Goal: Information Seeking & Learning: Learn about a topic

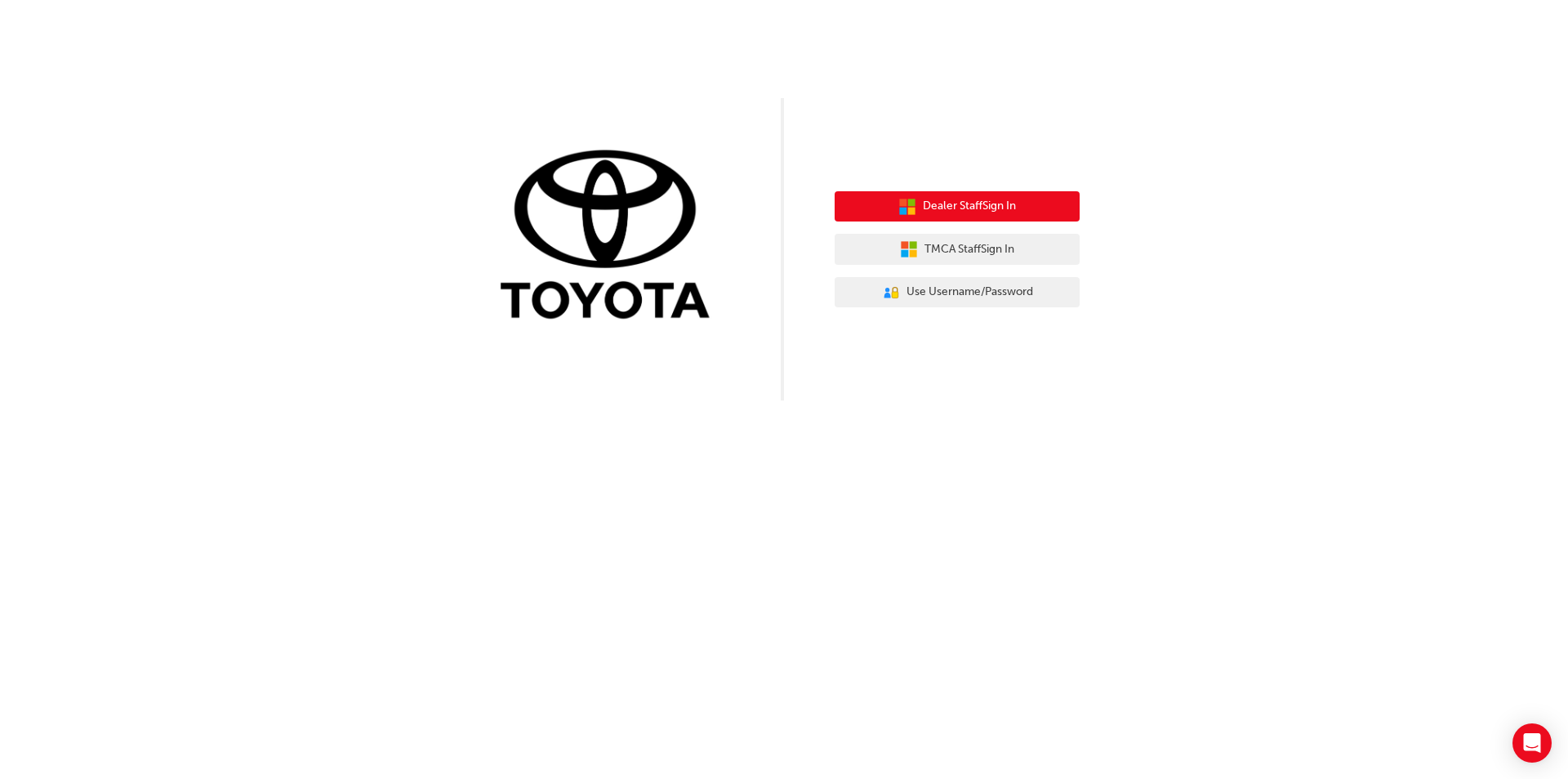
click at [923, 204] on span "Dealer Staff Sign In" at bounding box center [969, 206] width 93 height 19
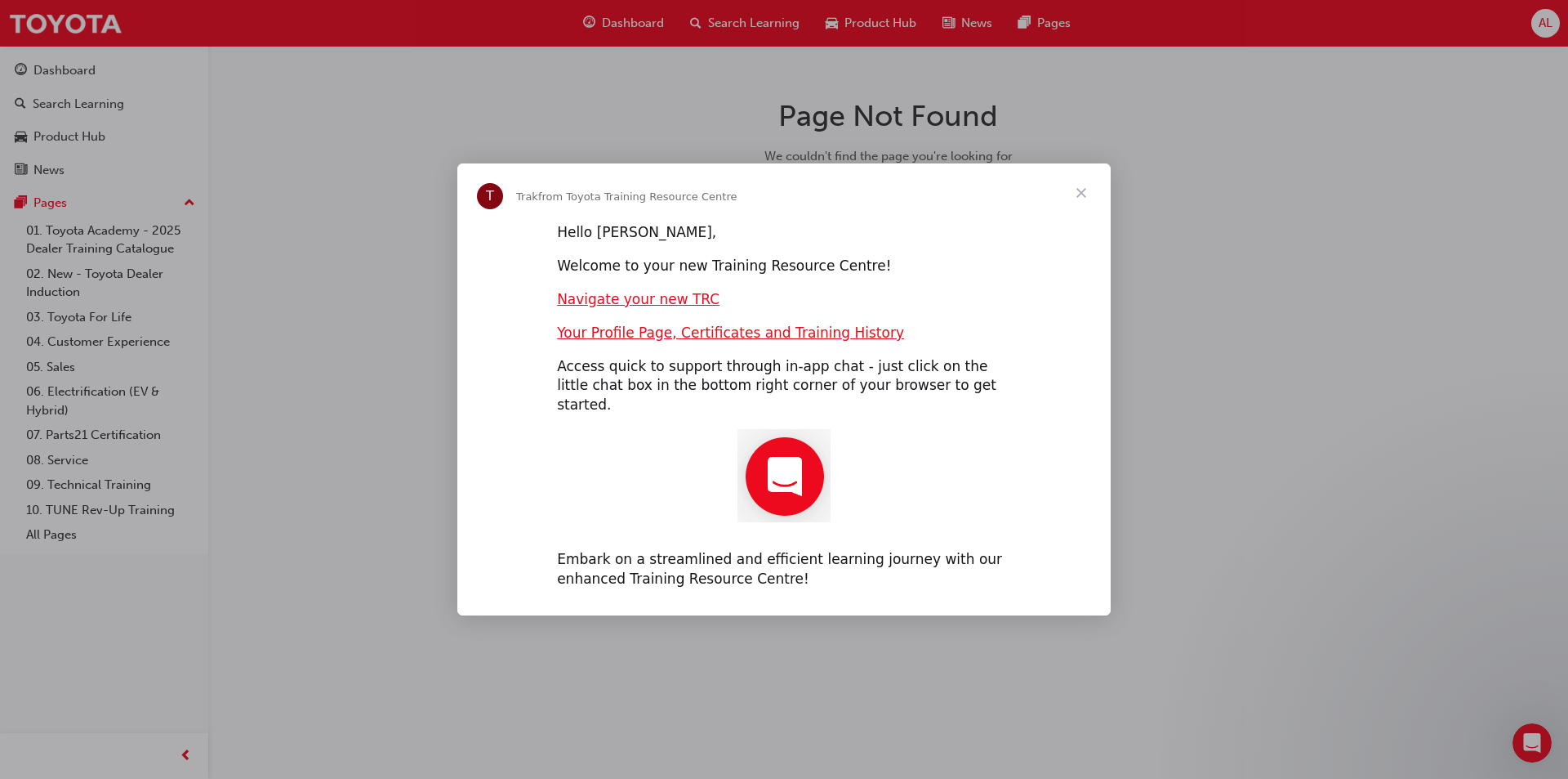
click at [774, 469] on img "Intercom messenger" at bounding box center [784, 475] width 93 height 93
click at [794, 469] on img "Intercom messenger" at bounding box center [784, 475] width 93 height 93
click at [1078, 203] on span "Close" at bounding box center [1082, 193] width 59 height 59
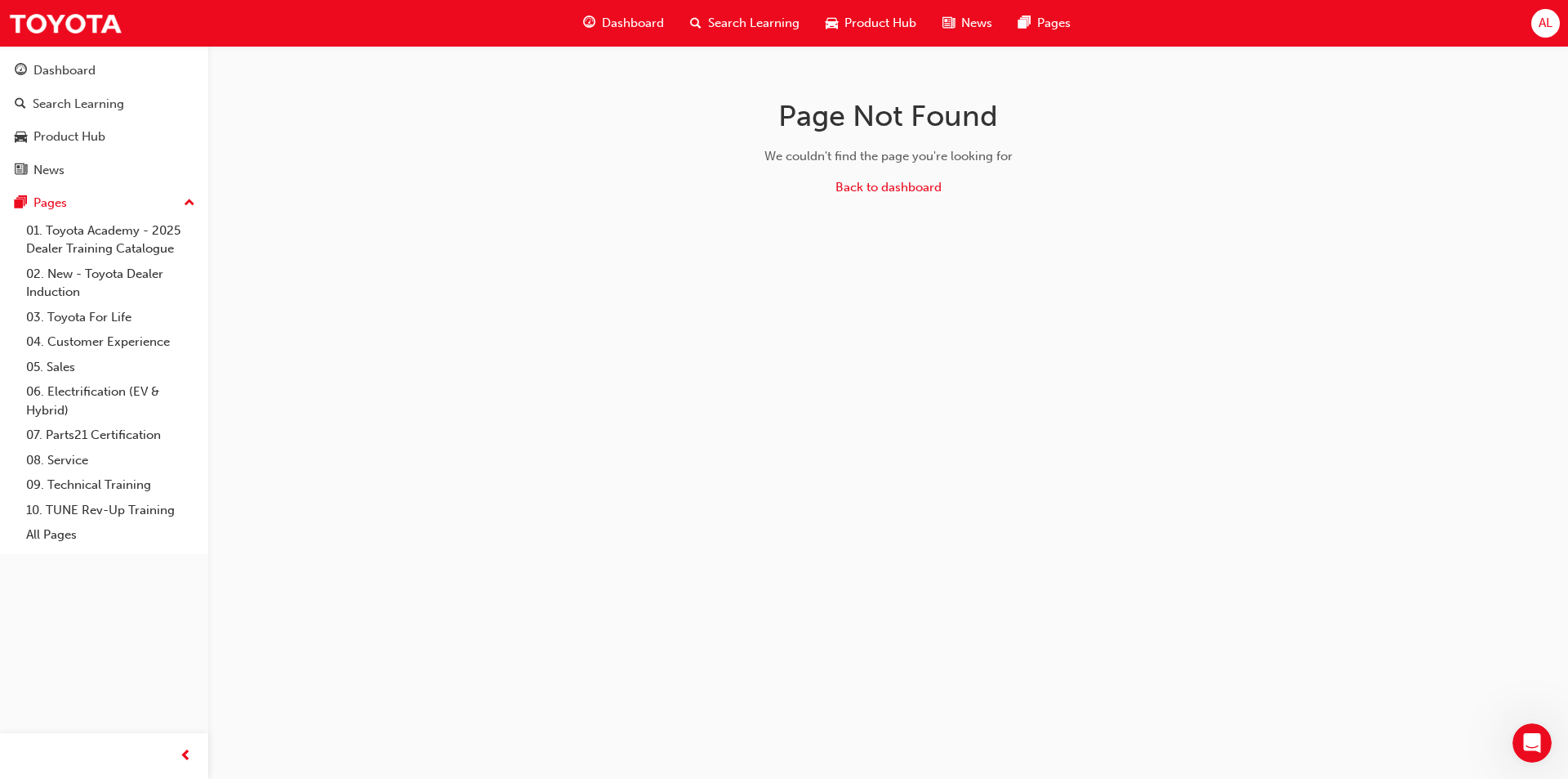
click at [89, 320] on link "03. Toyota For Life" at bounding box center [111, 317] width 182 height 26
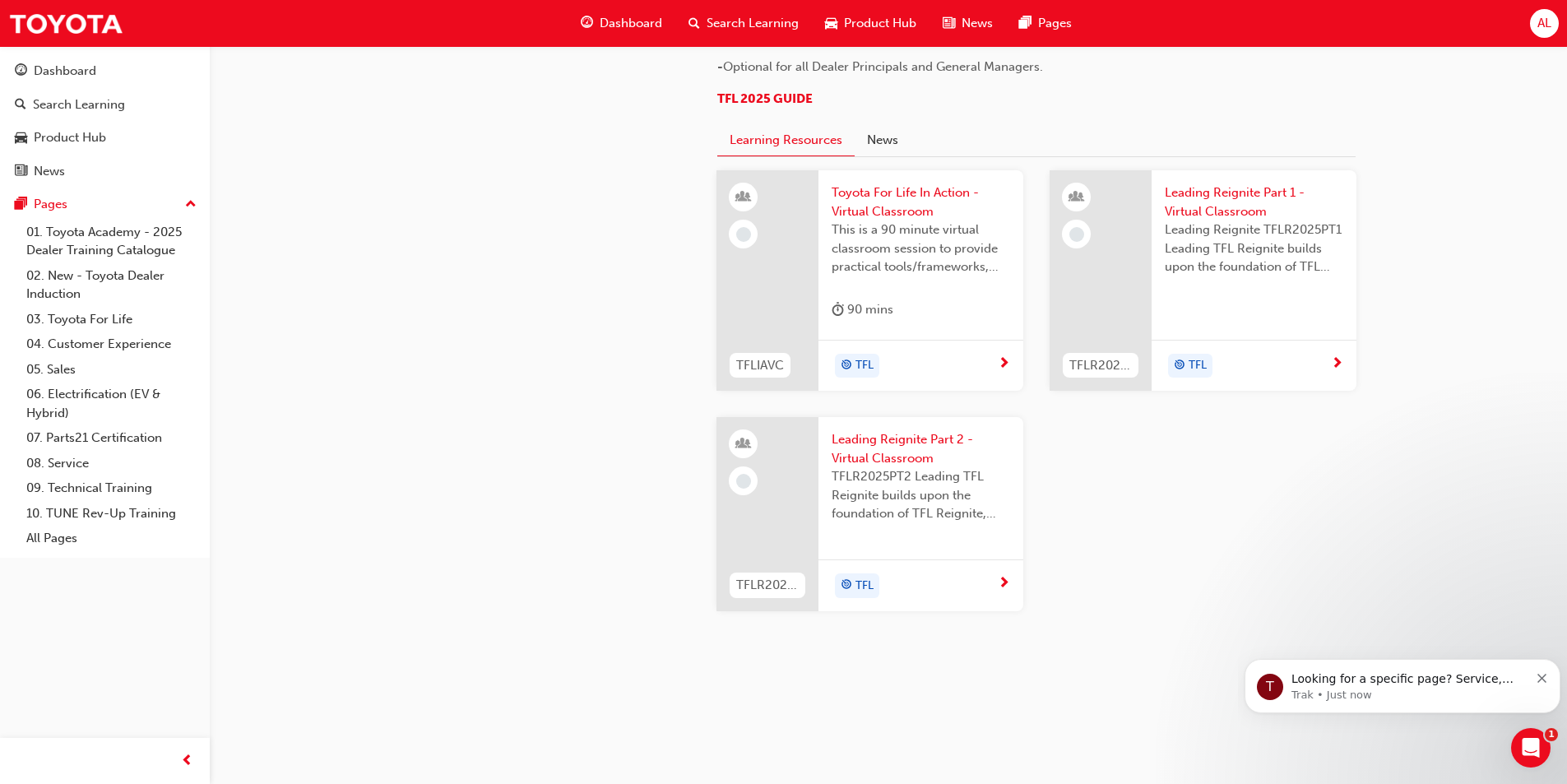
scroll to position [1152, 0]
click at [77, 243] on link "01. Toyota Academy - 2025 Dealer Training Catalogue" at bounding box center [112, 241] width 183 height 44
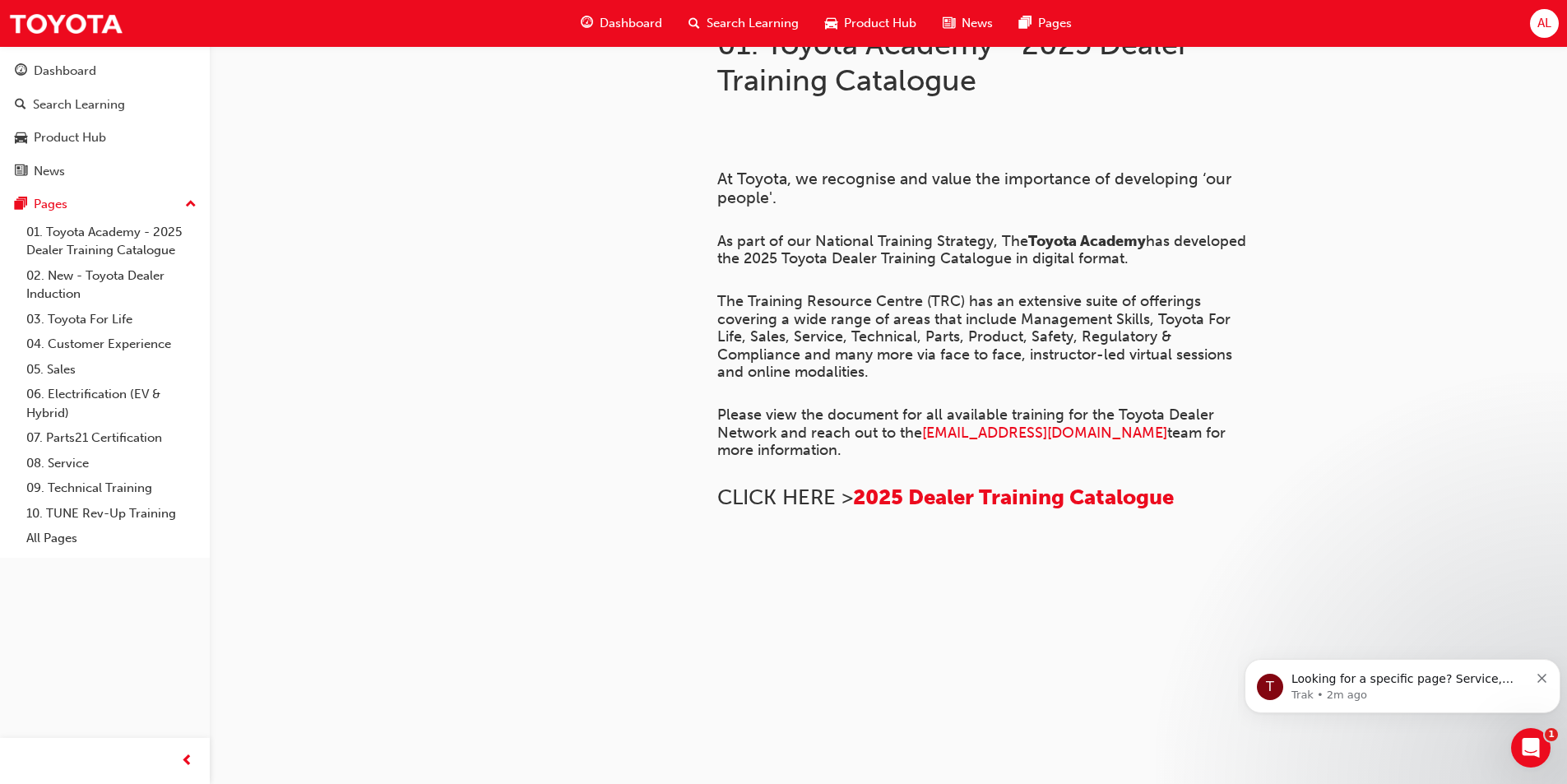
scroll to position [679, 0]
click at [932, 484] on span "2025 Dealer Training Catalogue" at bounding box center [1013, 496] width 321 height 26
click at [926, 484] on span "2025 Dealer Training Catalogue" at bounding box center [1013, 496] width 321 height 26
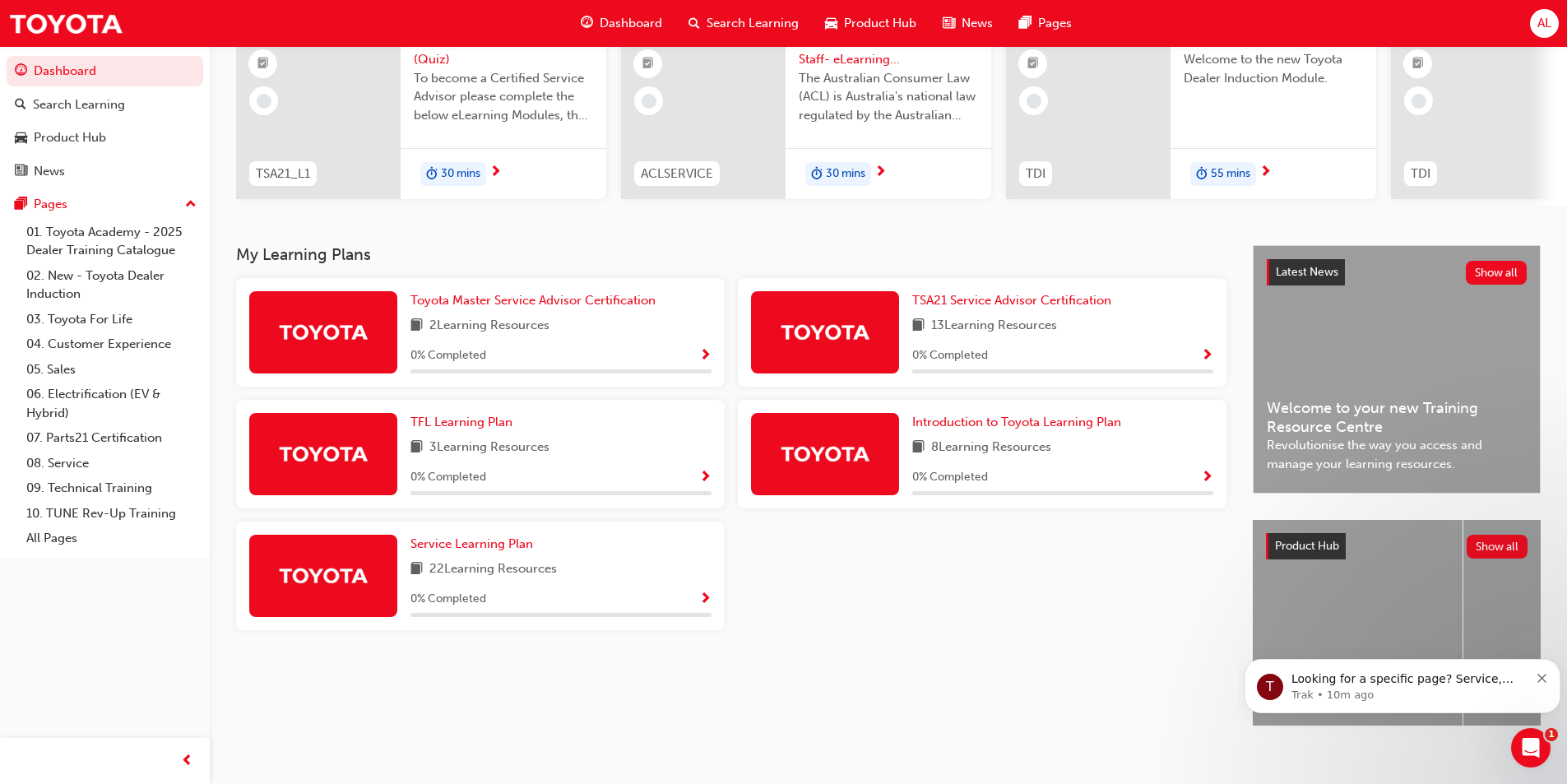
scroll to position [199, 0]
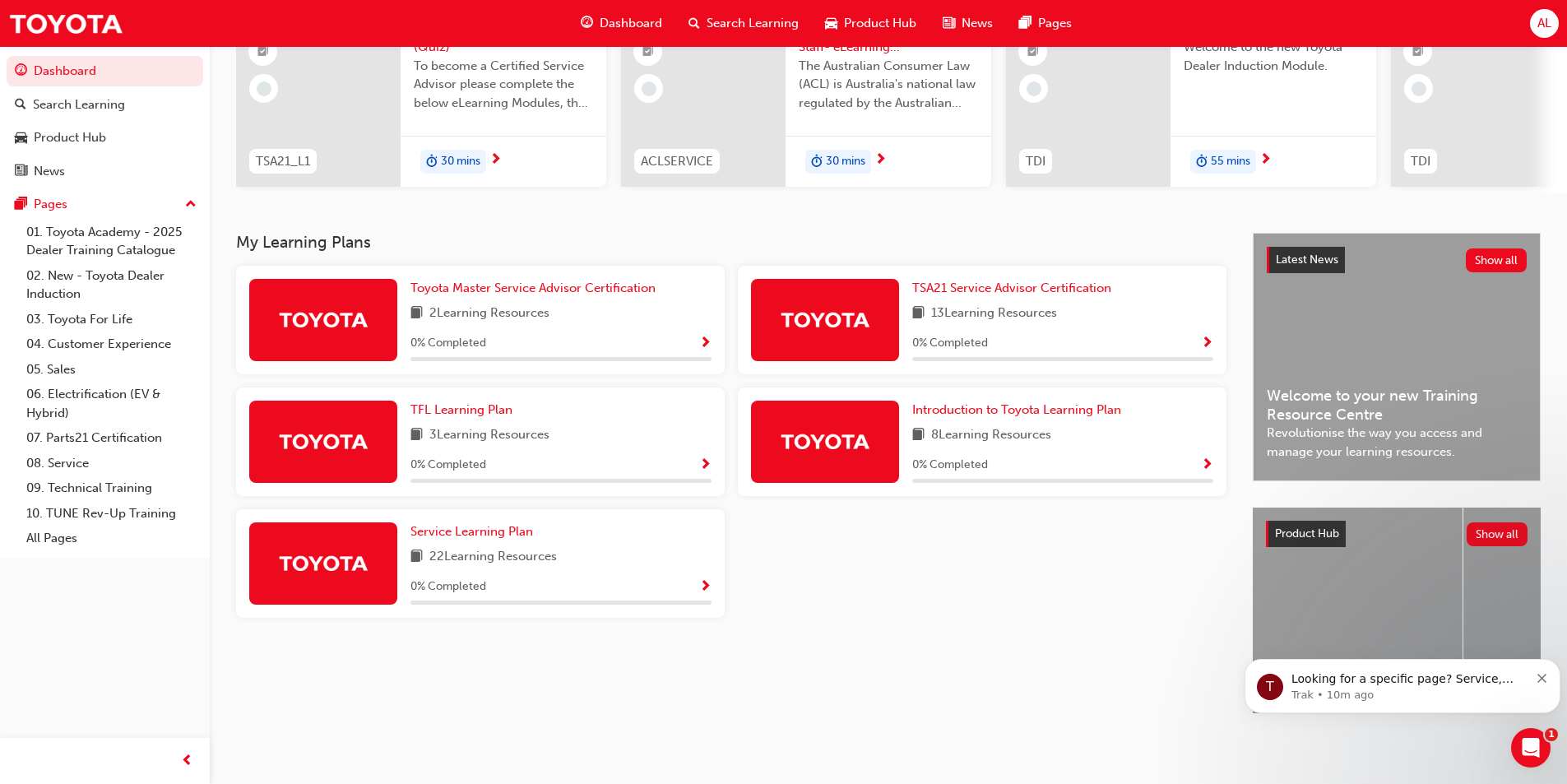
click at [701, 336] on span "Show Progress" at bounding box center [705, 344] width 12 height 15
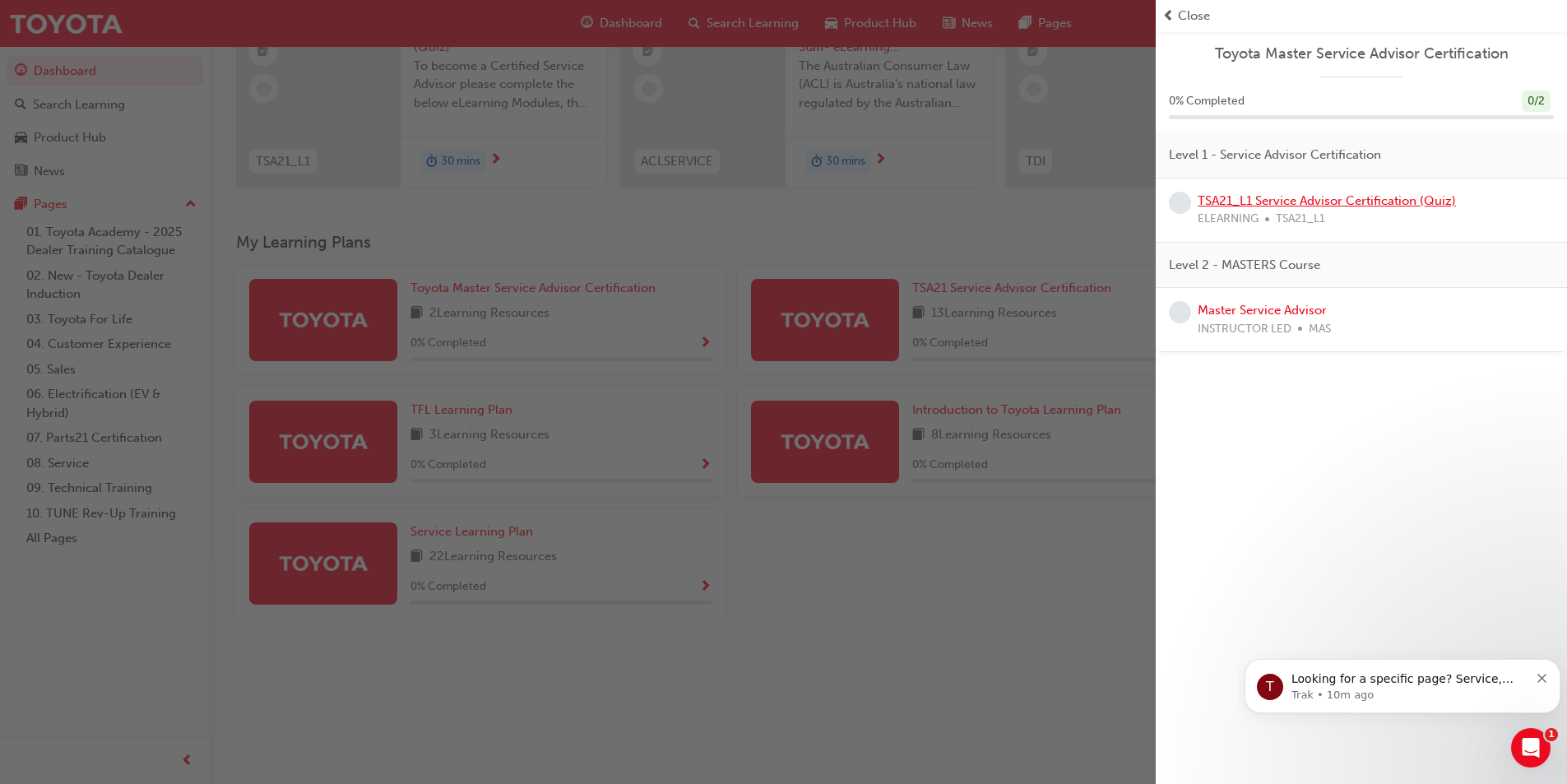
click at [1262, 198] on link "TSA21_L1 Service Advisor Certification (Quiz)" at bounding box center [1327, 201] width 258 height 15
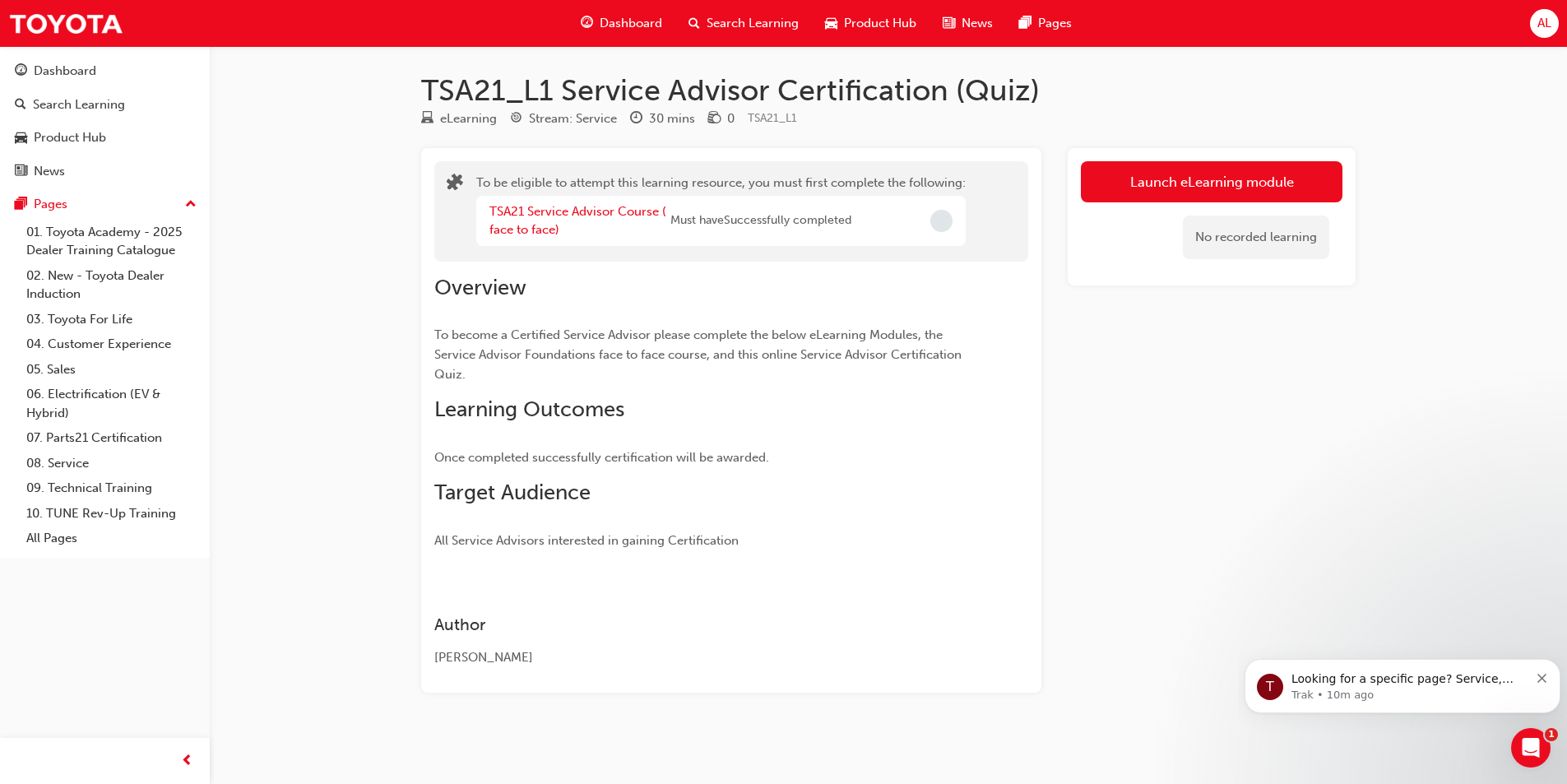
click at [1176, 183] on button "Launch eLearning module" at bounding box center [1211, 181] width 262 height 41
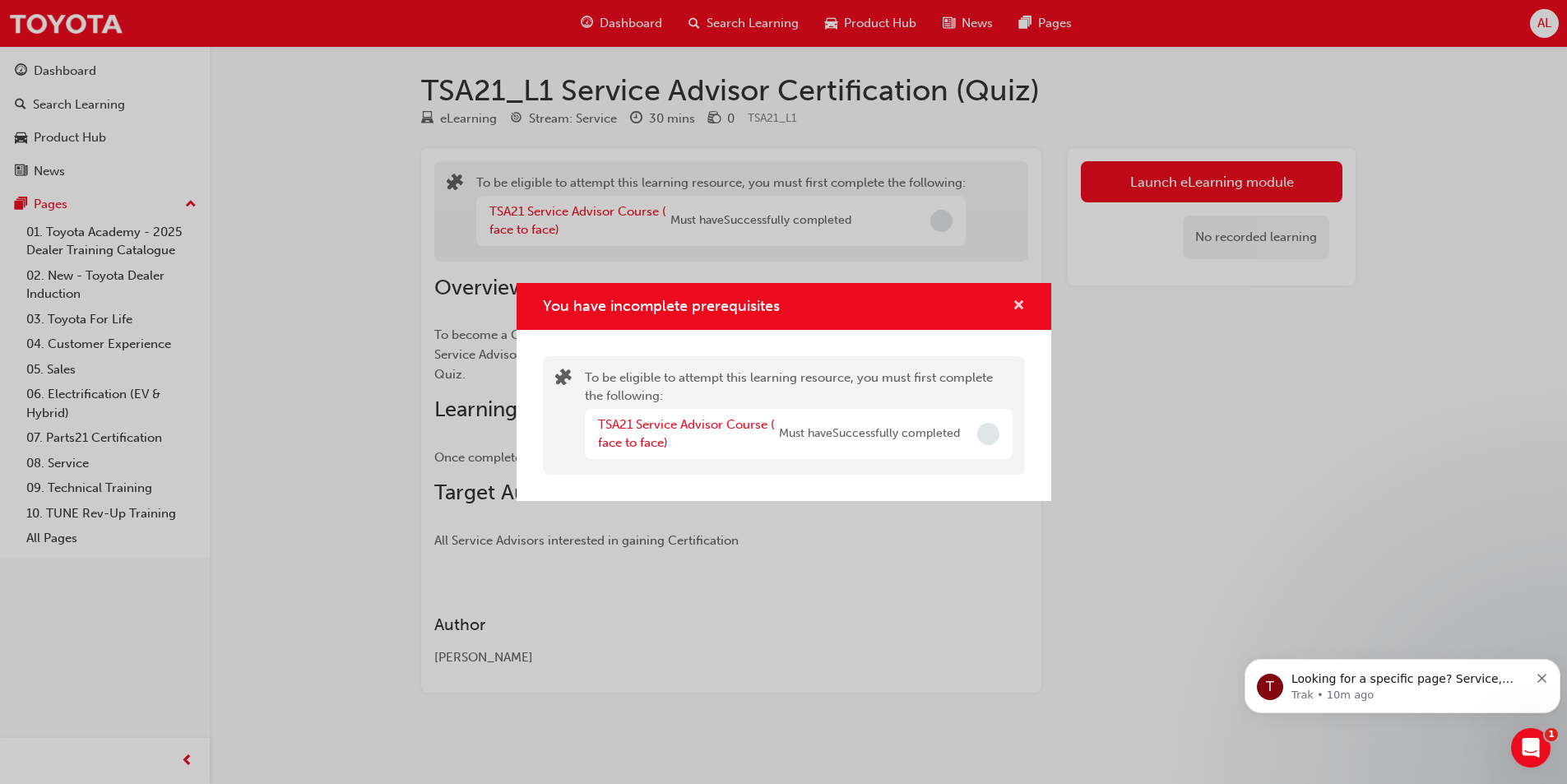
click at [1019, 302] on span "cross-icon" at bounding box center [1019, 307] width 12 height 15
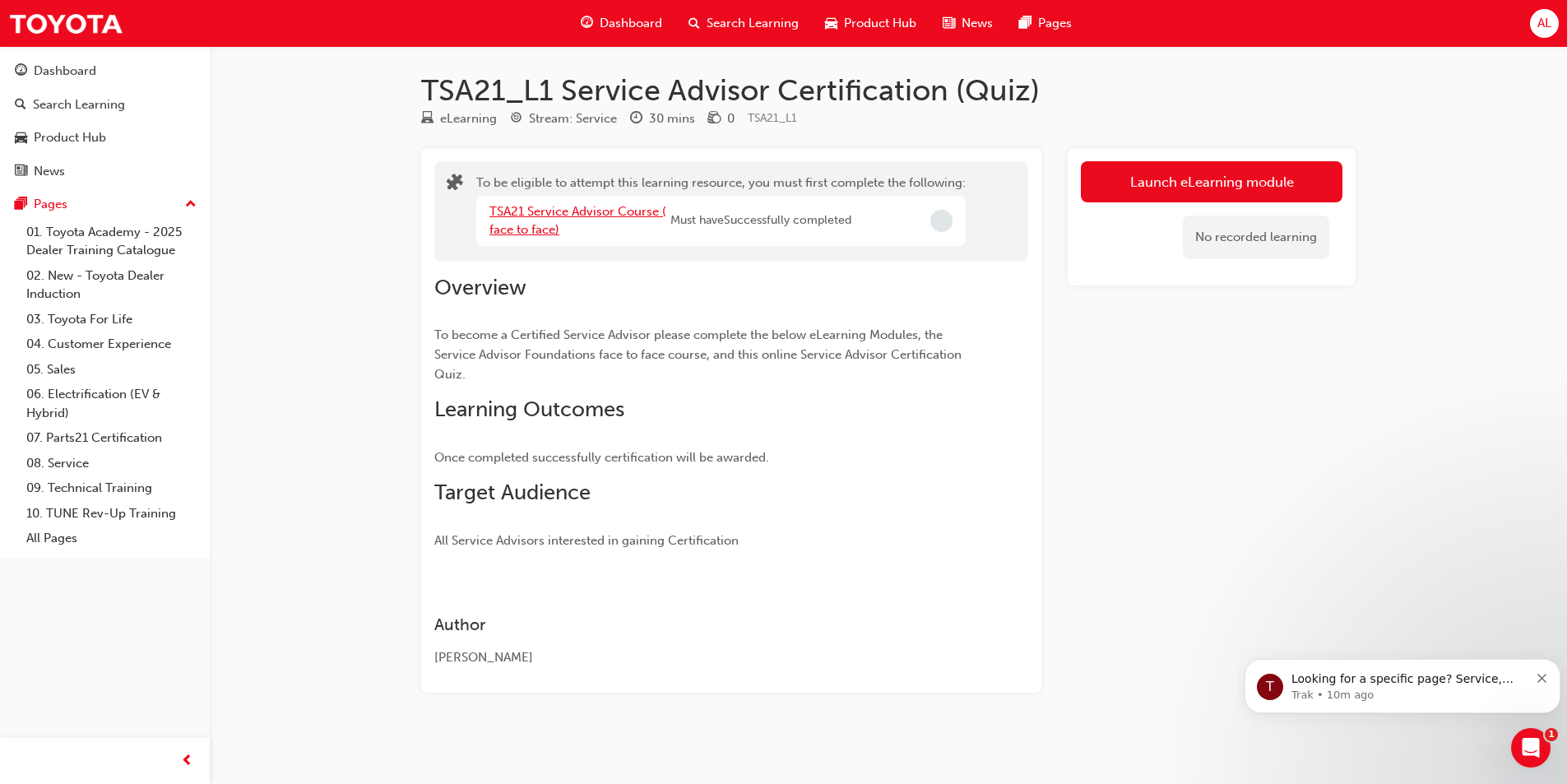
click at [544, 212] on link "TSA21 Service Advisor Course ( face to face)" at bounding box center [579, 220] width 177 height 33
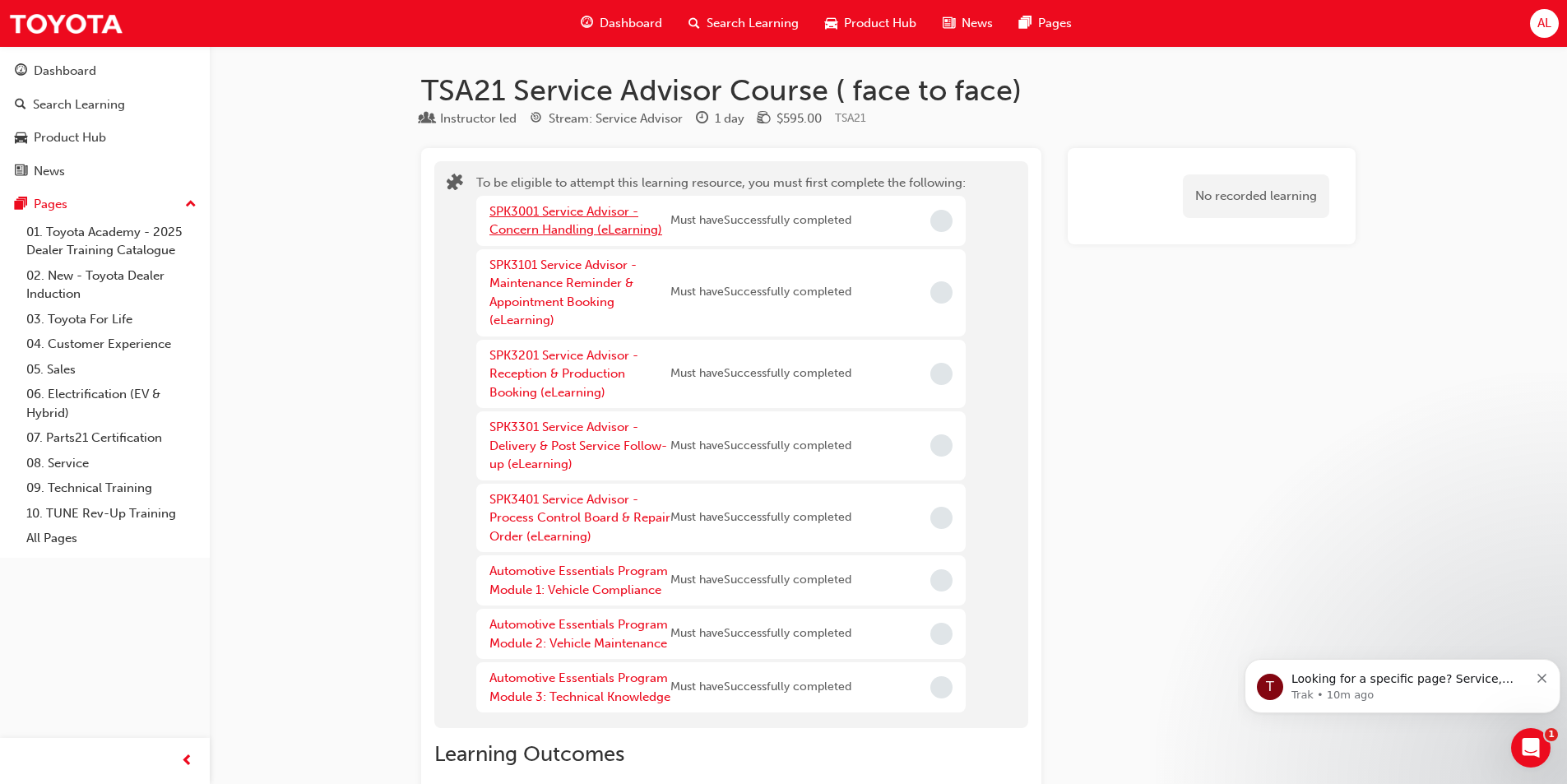
click at [544, 212] on link "SPK3001 Service Advisor - Concern Handling (eLearning)" at bounding box center [576, 220] width 173 height 33
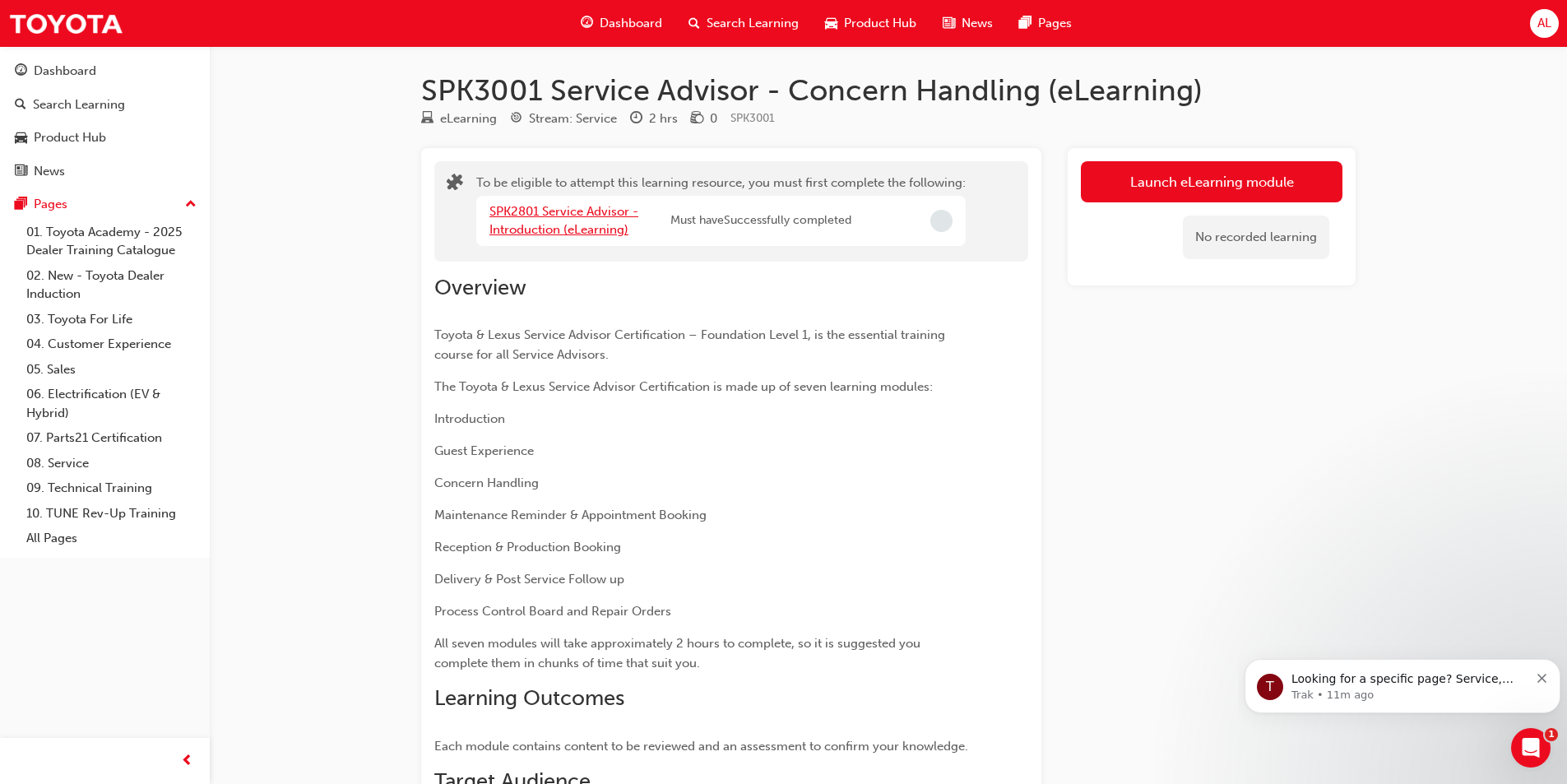
click at [581, 223] on link "SPK2801 Service Advisor - Introduction (eLearning)" at bounding box center [564, 220] width 149 height 33
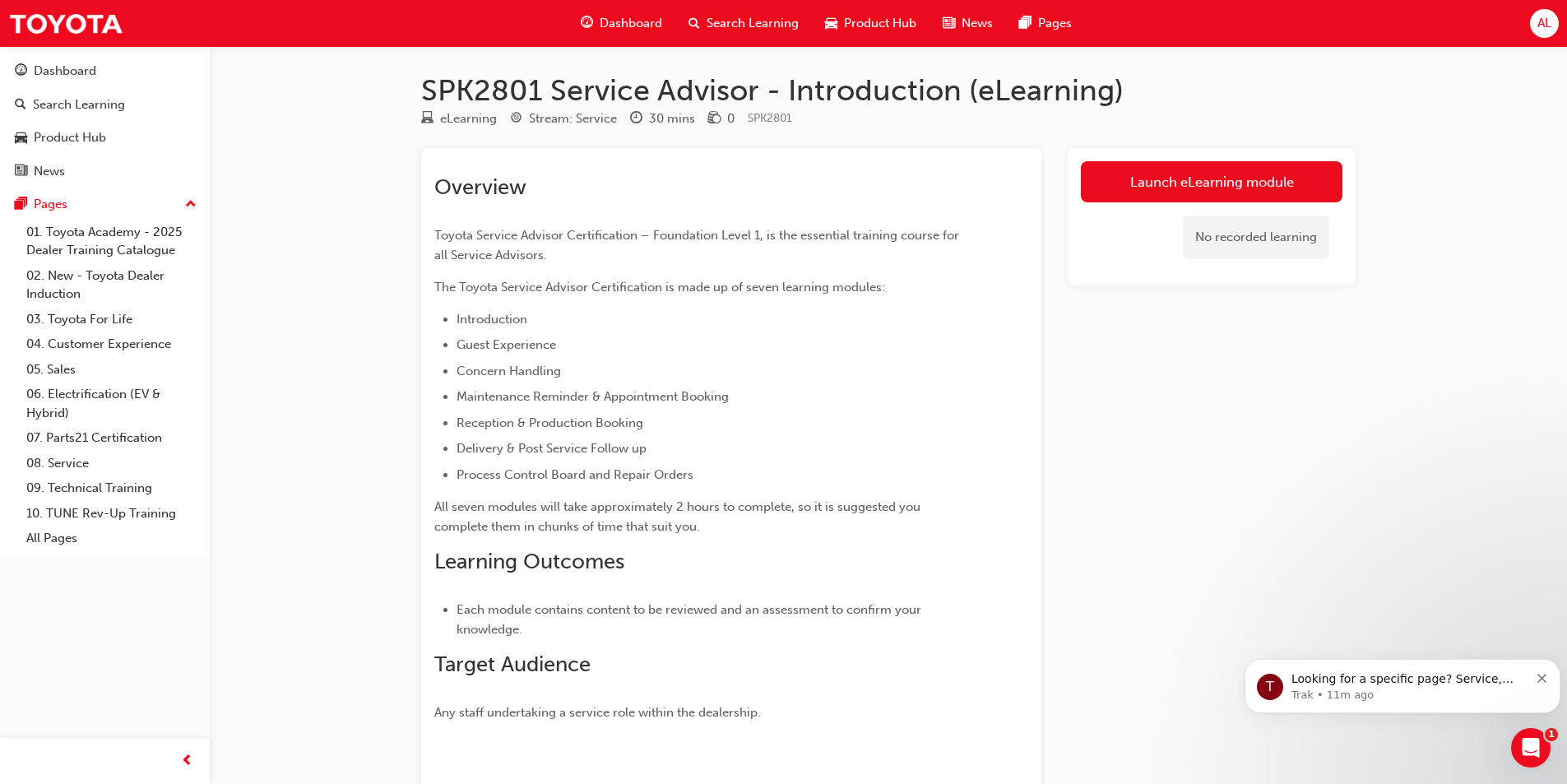
click at [1136, 173] on link "Launch eLearning module" at bounding box center [1211, 181] width 262 height 41
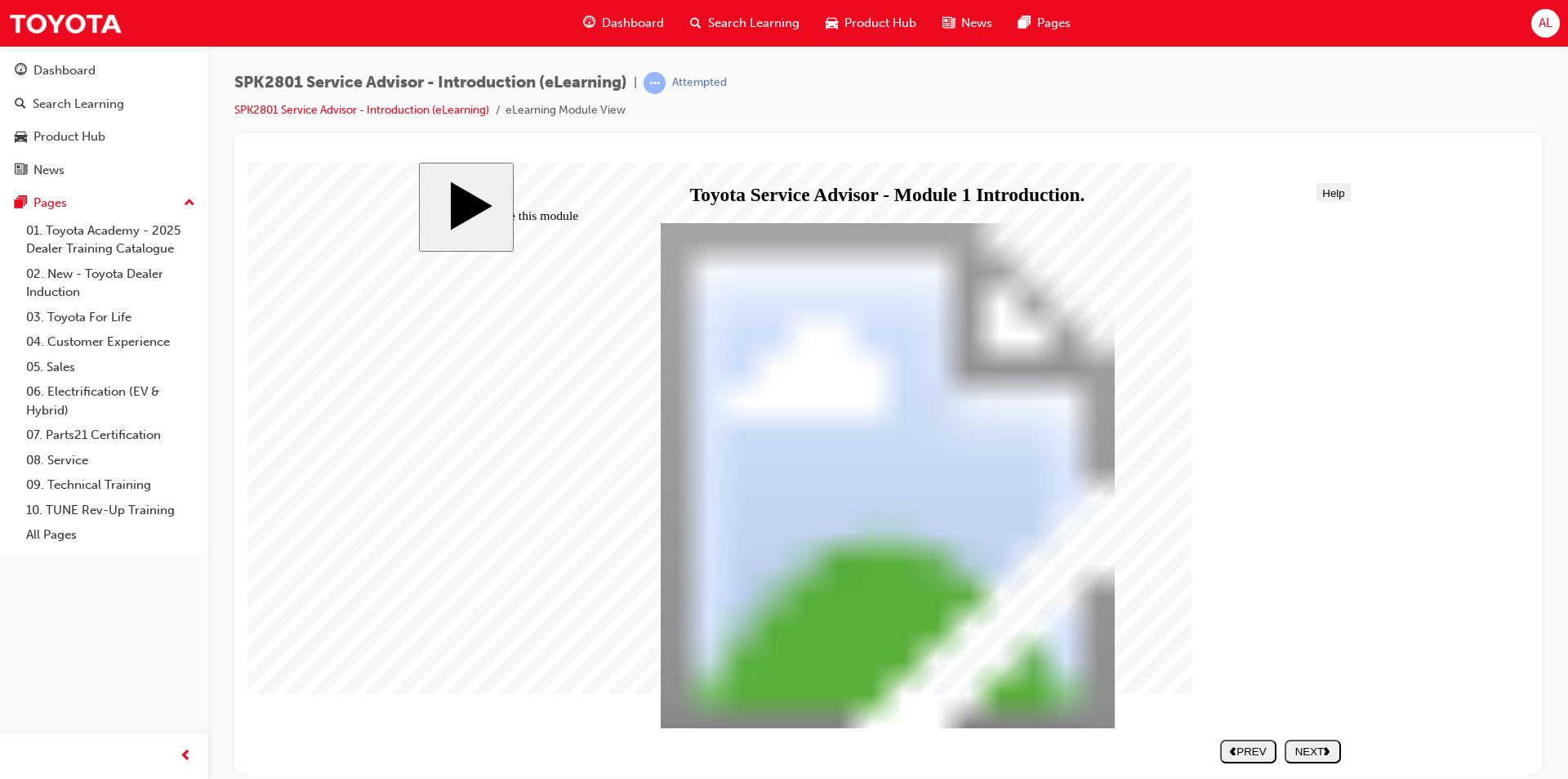
click at [1312, 751] on div "NEXT" at bounding box center [1313, 750] width 44 height 12
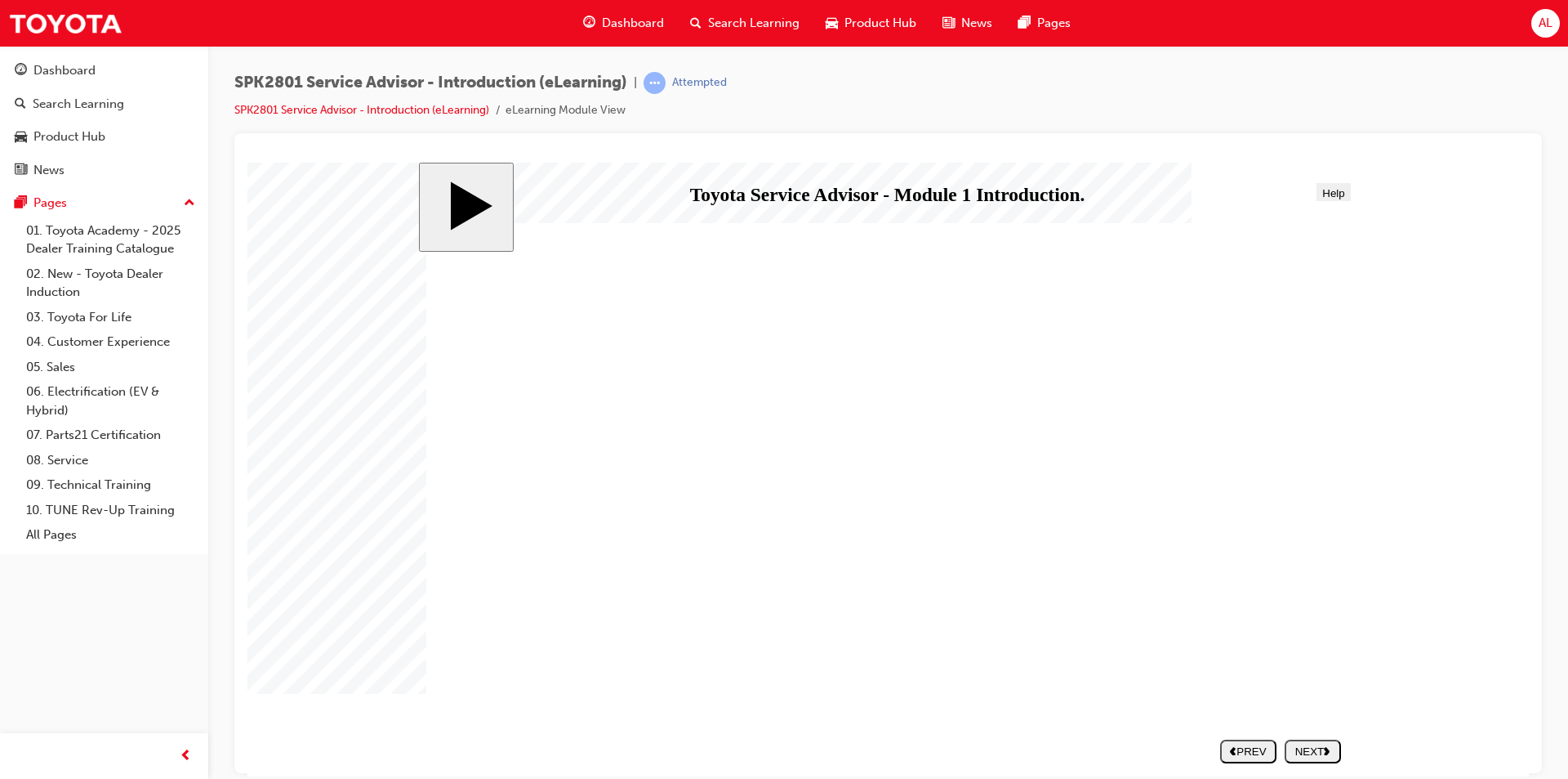
click at [1320, 748] on div "NEXT" at bounding box center [1313, 750] width 44 height 12
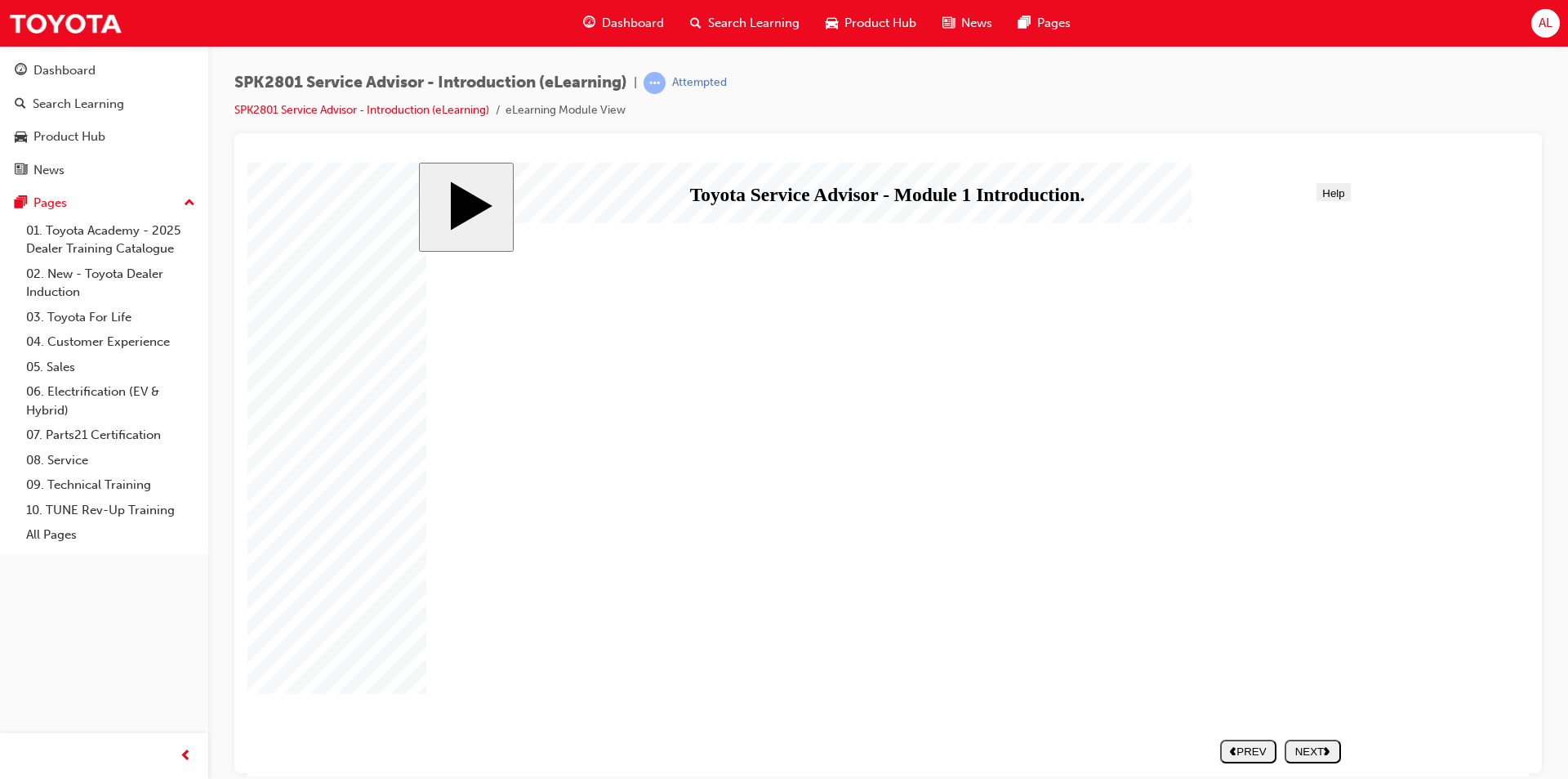
click at [1313, 755] on div "NEXT" at bounding box center [1313, 750] width 44 height 12
click at [1311, 752] on div "NEXT" at bounding box center [1313, 750] width 44 height 12
click at [1323, 744] on div "NEXT" at bounding box center [1313, 750] width 44 height 12
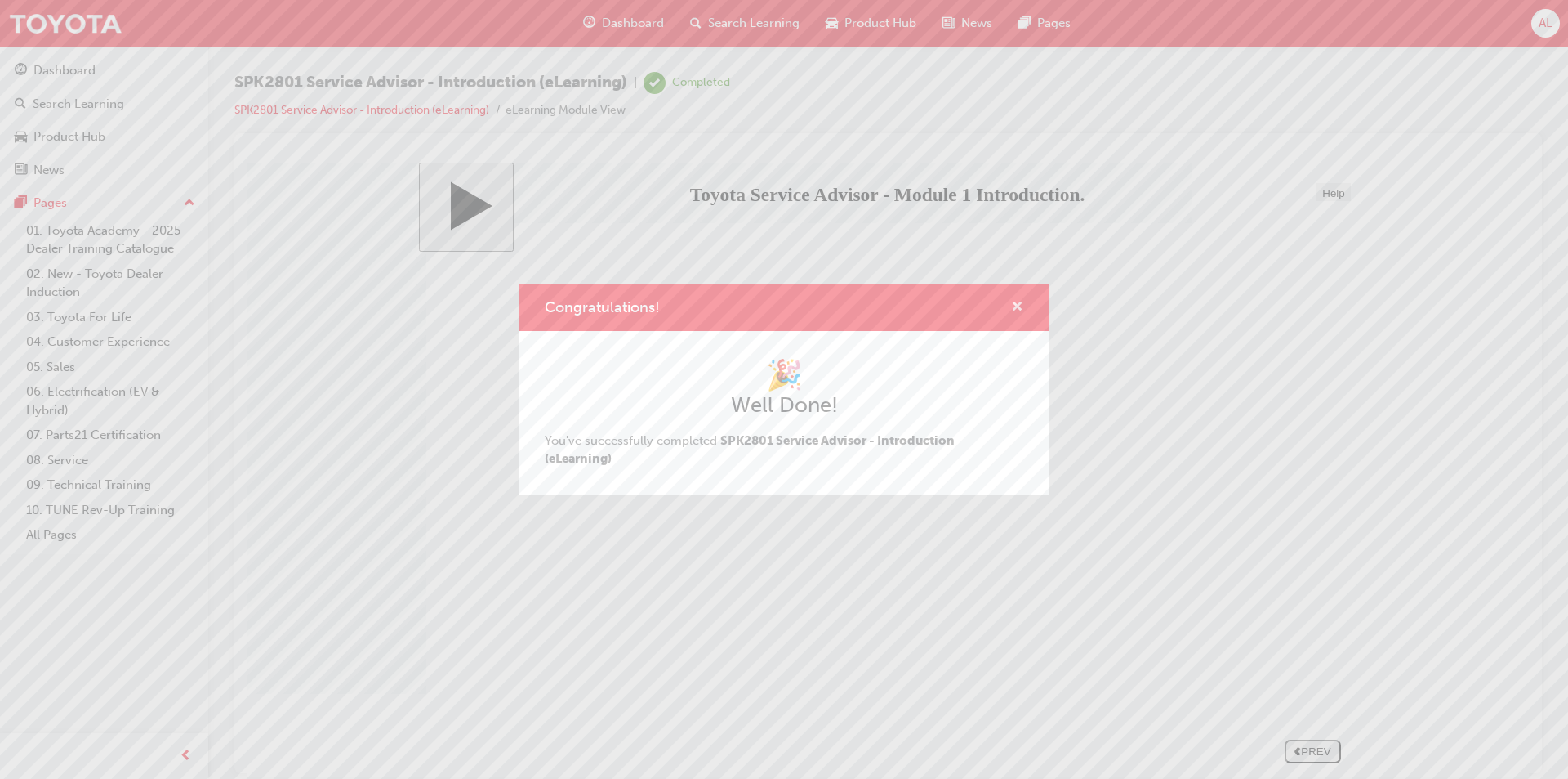
click at [1020, 312] on span "cross-icon" at bounding box center [1017, 309] width 12 height 15
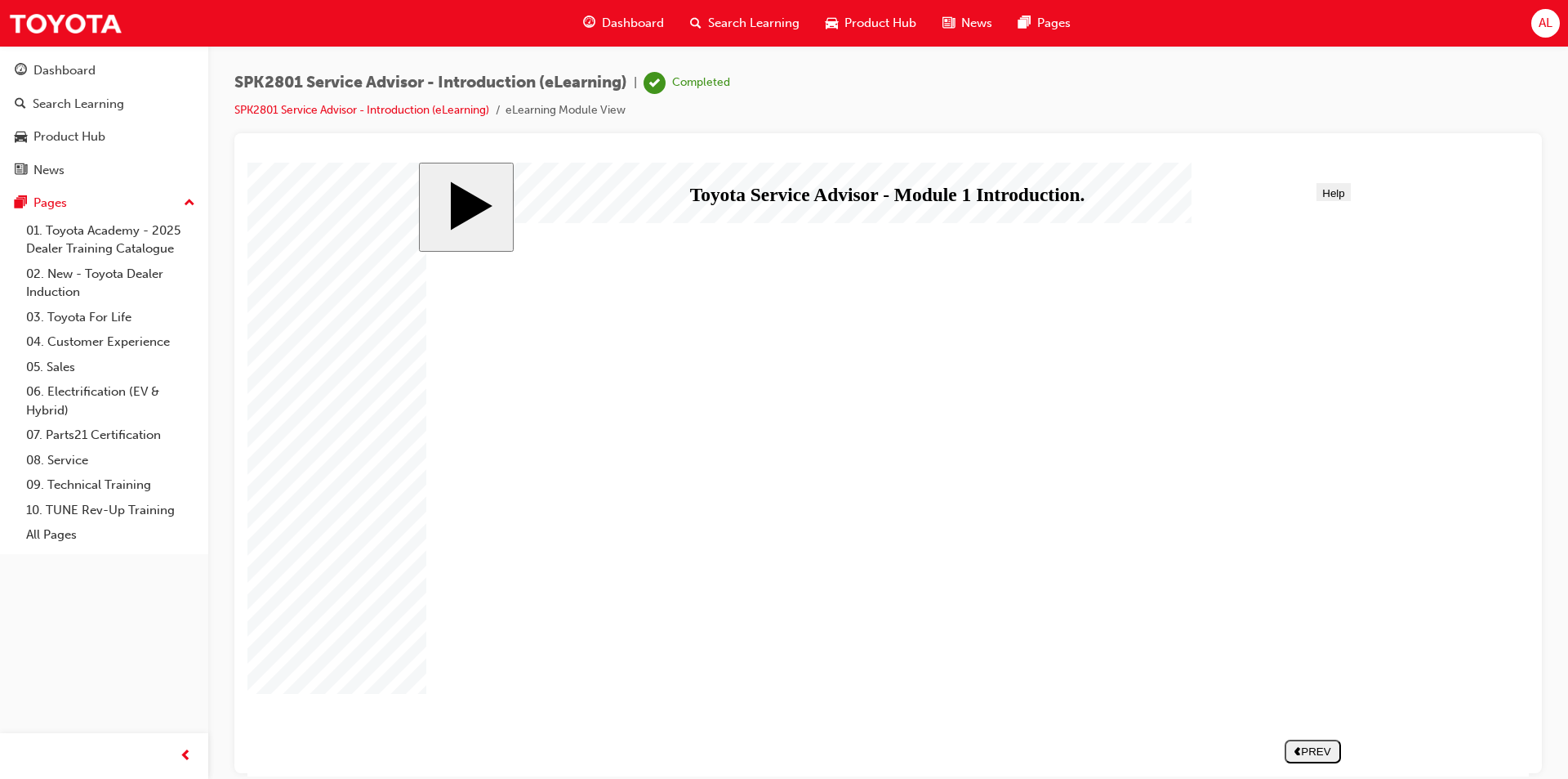
click at [498, 197] on span "Progress" at bounding box center [489, 192] width 44 height 12
click at [502, 308] on div "End" at bounding box center [581, 315] width 235 height 15
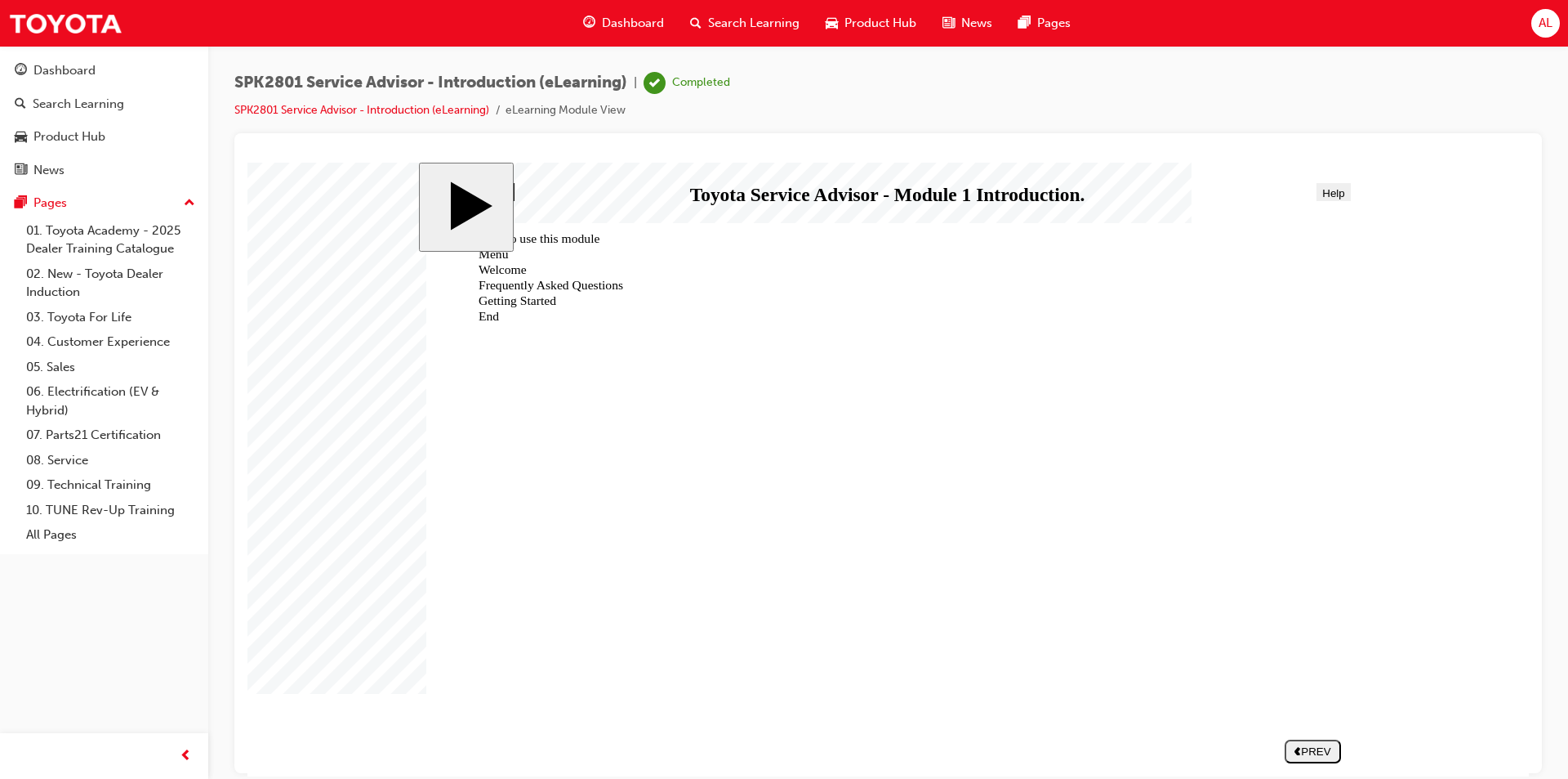
drag, startPoint x: 526, startPoint y: 308, endPoint x: 1154, endPoint y: 274, distance: 628.9
click at [534, 308] on div "End" at bounding box center [581, 315] width 235 height 15
click at [1313, 752] on div "PREV" at bounding box center [1313, 750] width 44 height 12
click at [1318, 750] on nav "SUBMIT NEXT PREV" at bounding box center [1277, 750] width 129 height 37
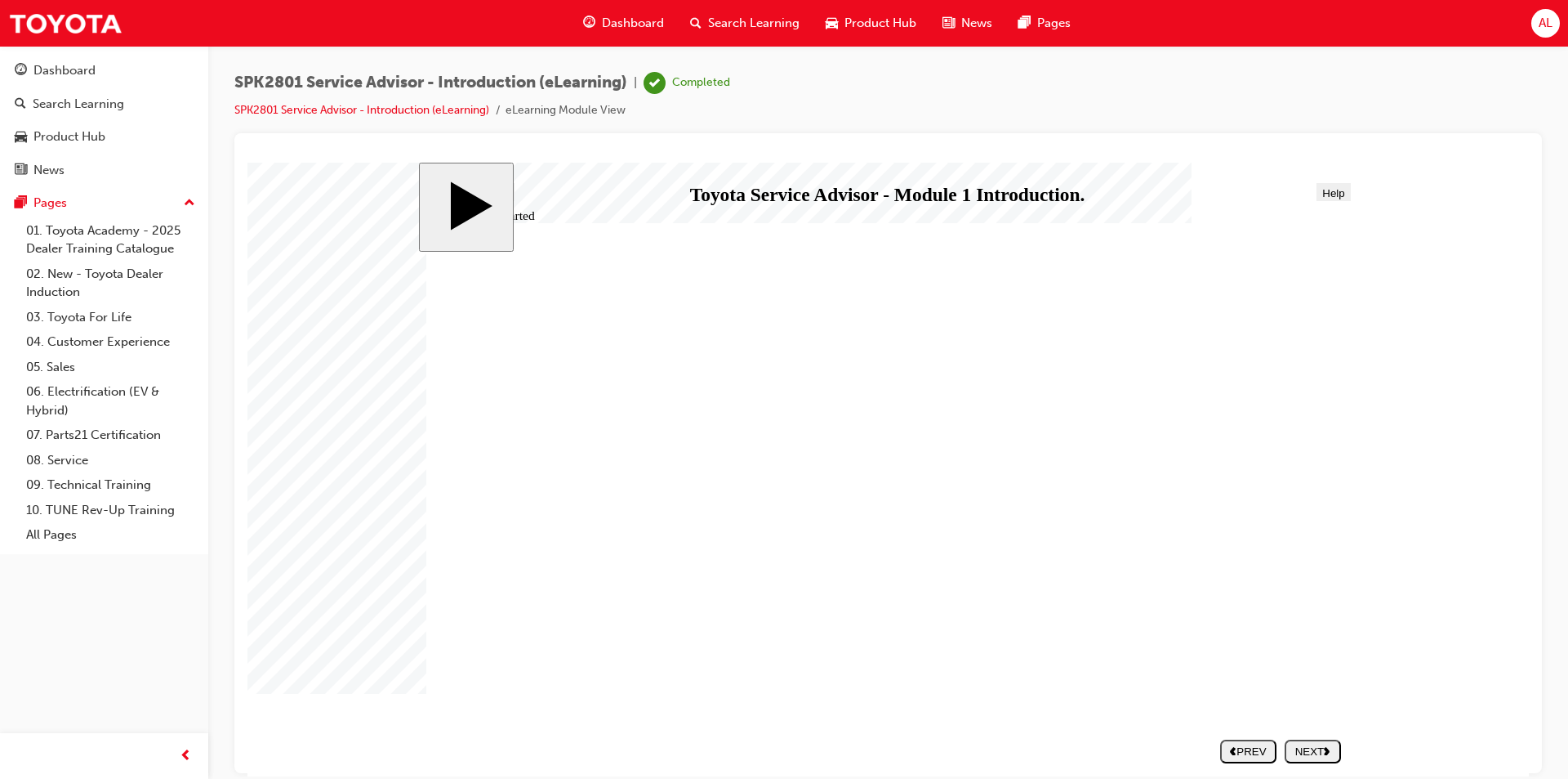
click at [1244, 745] on div "PREV" at bounding box center [1249, 750] width 44 height 12
click at [1244, 746] on div "PREV" at bounding box center [1249, 750] width 44 height 12
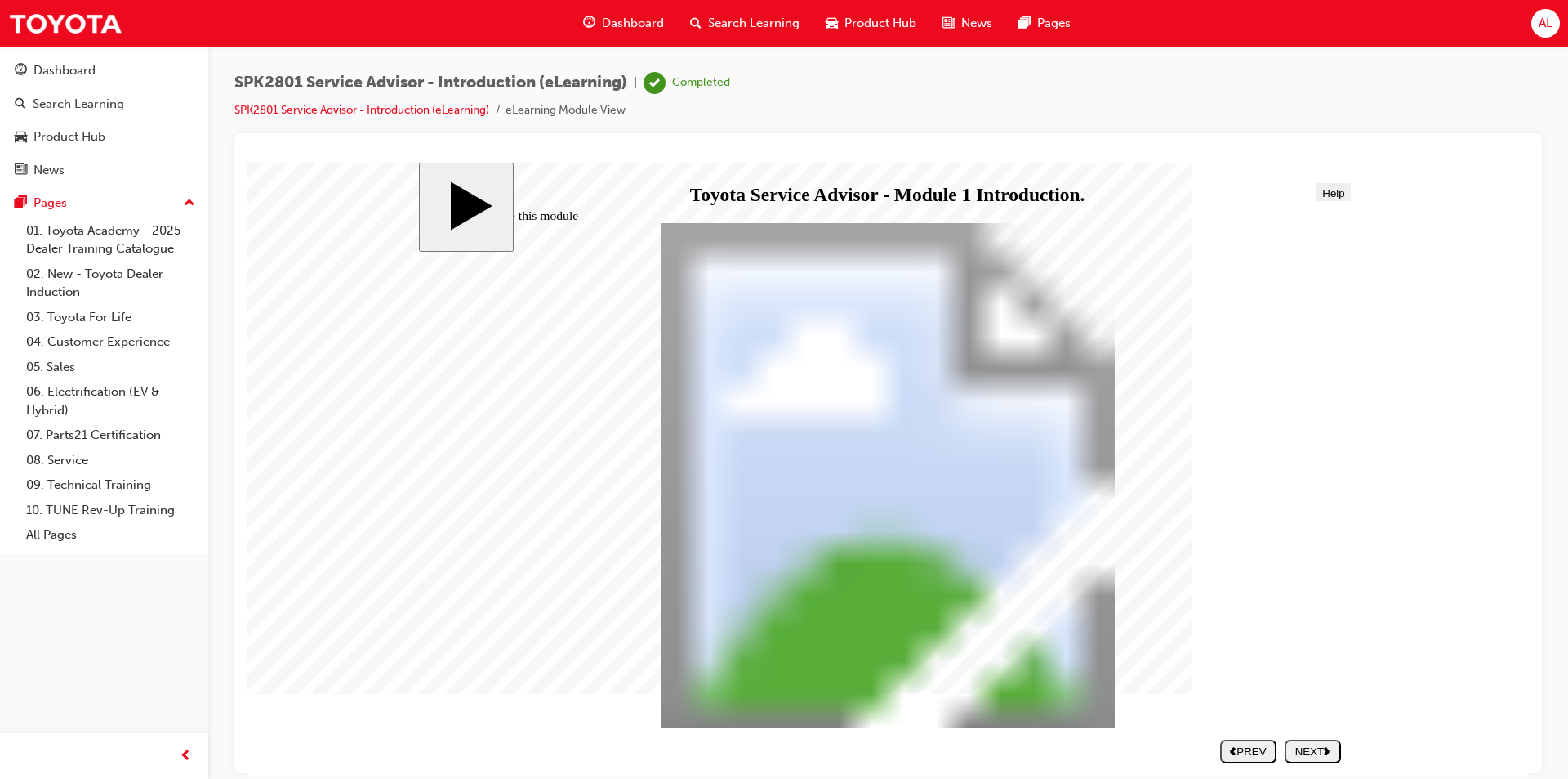
click at [1244, 746] on div "PREV" at bounding box center [1249, 750] width 44 height 12
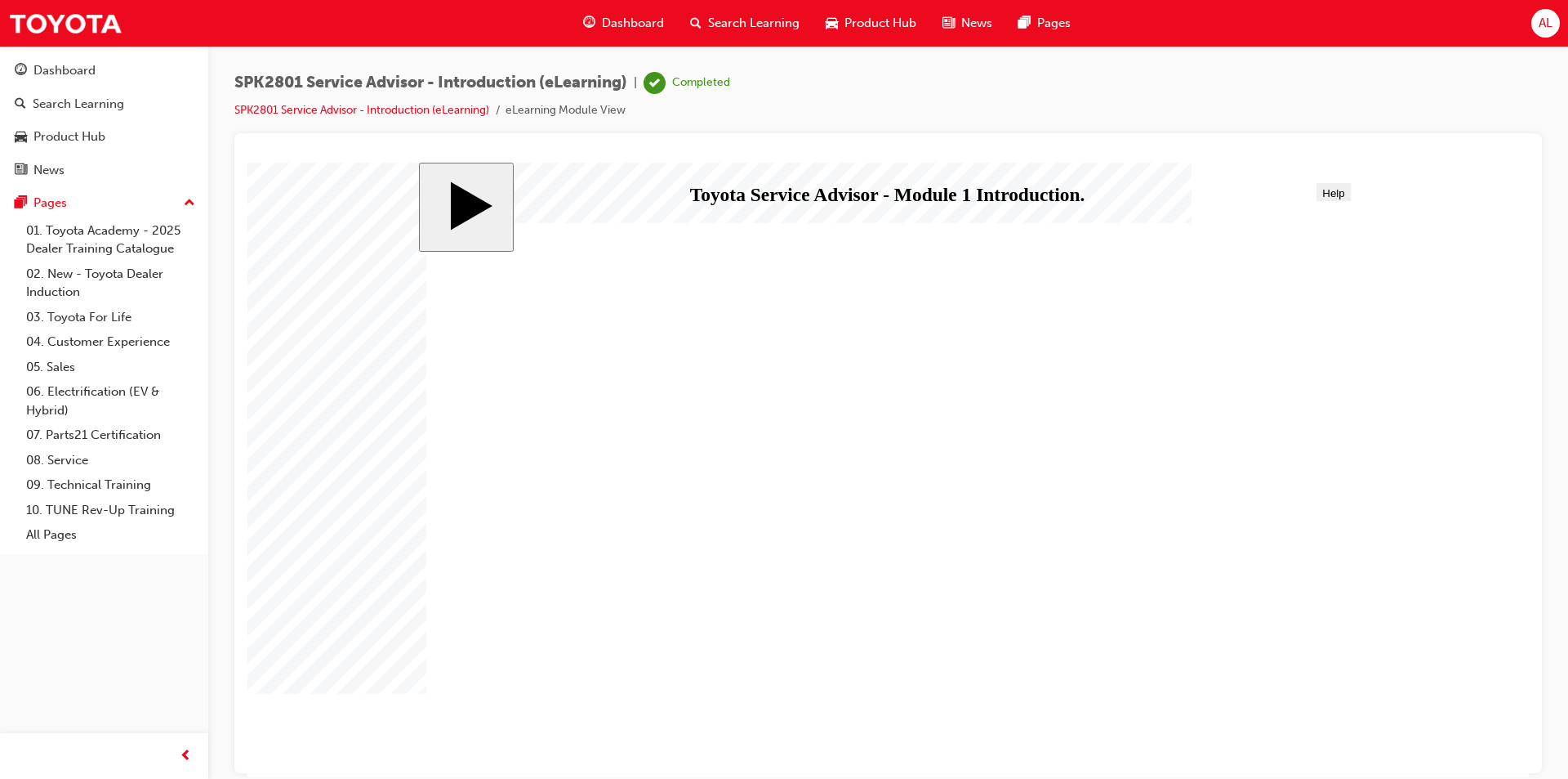
click at [1244, 746] on section "SUBMIT NEXT PREV" at bounding box center [884, 750] width 931 height 37
click at [445, 188] on span "Menu" at bounding box center [445, 192] width 26 height 12
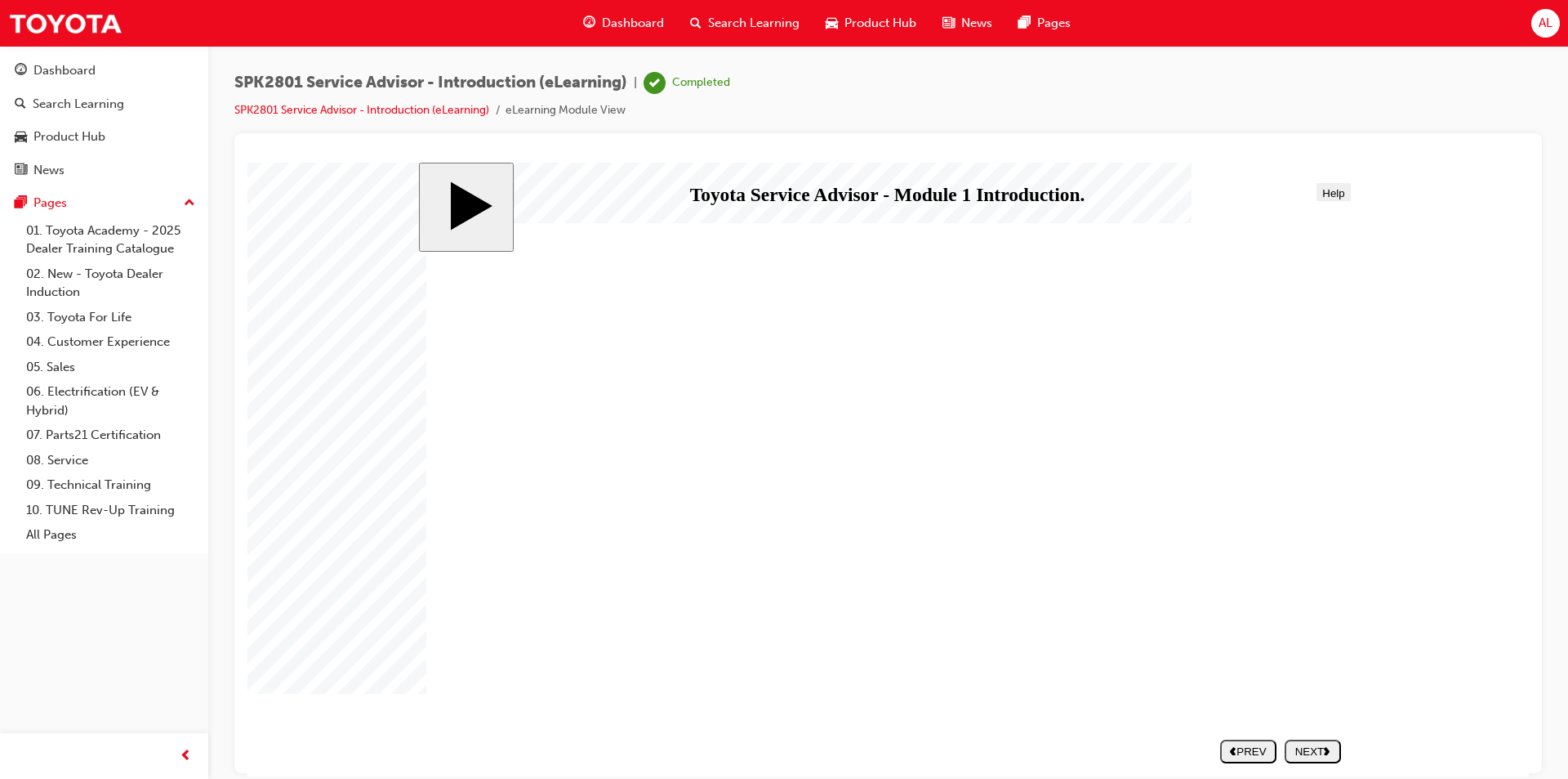
click at [1308, 749] on div "NEXT" at bounding box center [1313, 750] width 44 height 12
click at [1307, 751] on div "NEXT" at bounding box center [1313, 750] width 44 height 12
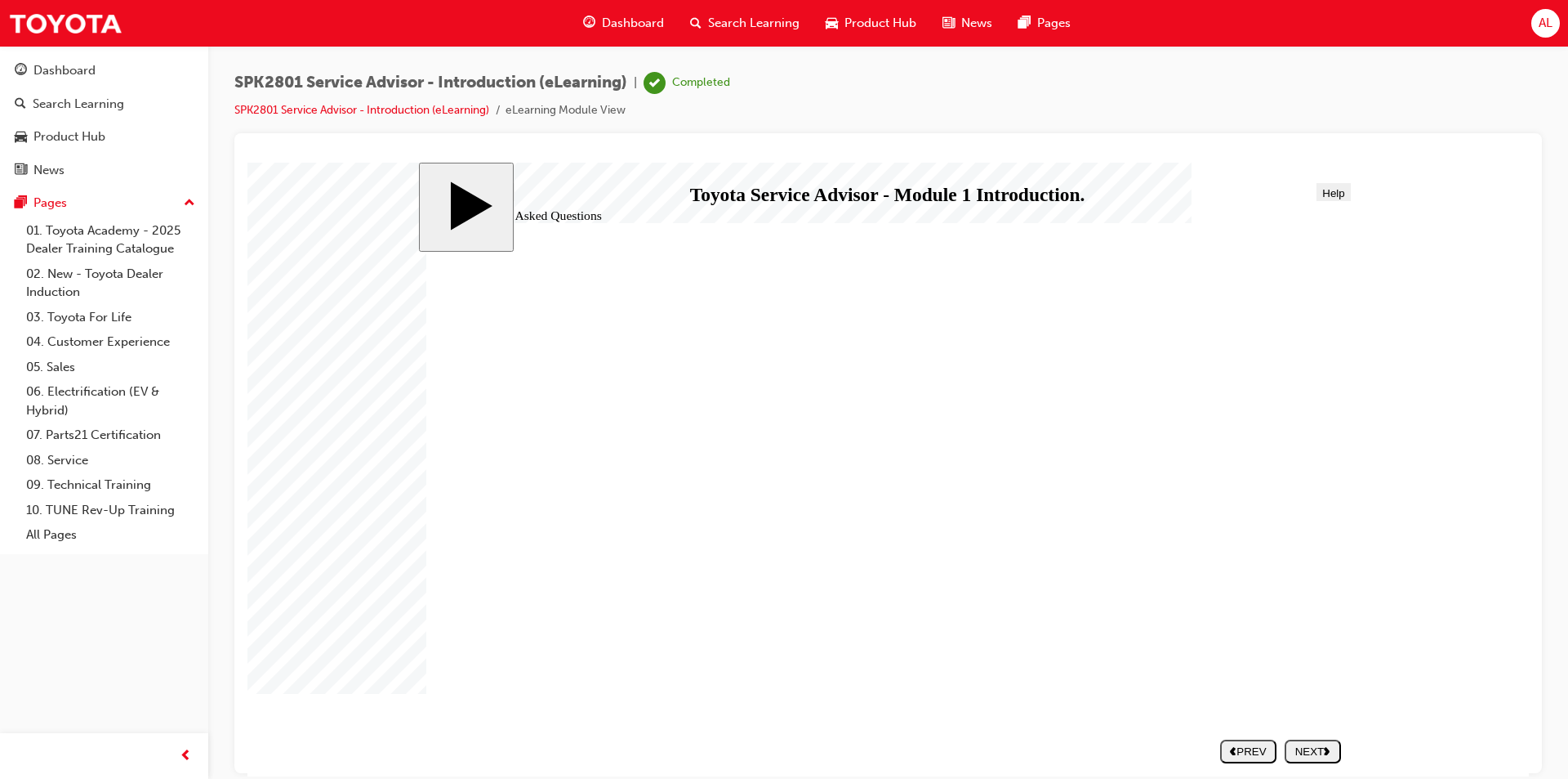
click at [1307, 751] on div "NEXT" at bounding box center [1313, 750] width 44 height 12
click at [1307, 751] on nav "SUBMIT NEXT PREV" at bounding box center [1277, 750] width 129 height 37
click at [1377, 535] on body "slide: Getting Started After you have completed the core modules you will be re…" at bounding box center [889, 469] width 1281 height 613
click at [331, 527] on body "slide: Getting Started After you have completed the core modules you will be re…" at bounding box center [889, 469] width 1281 height 613
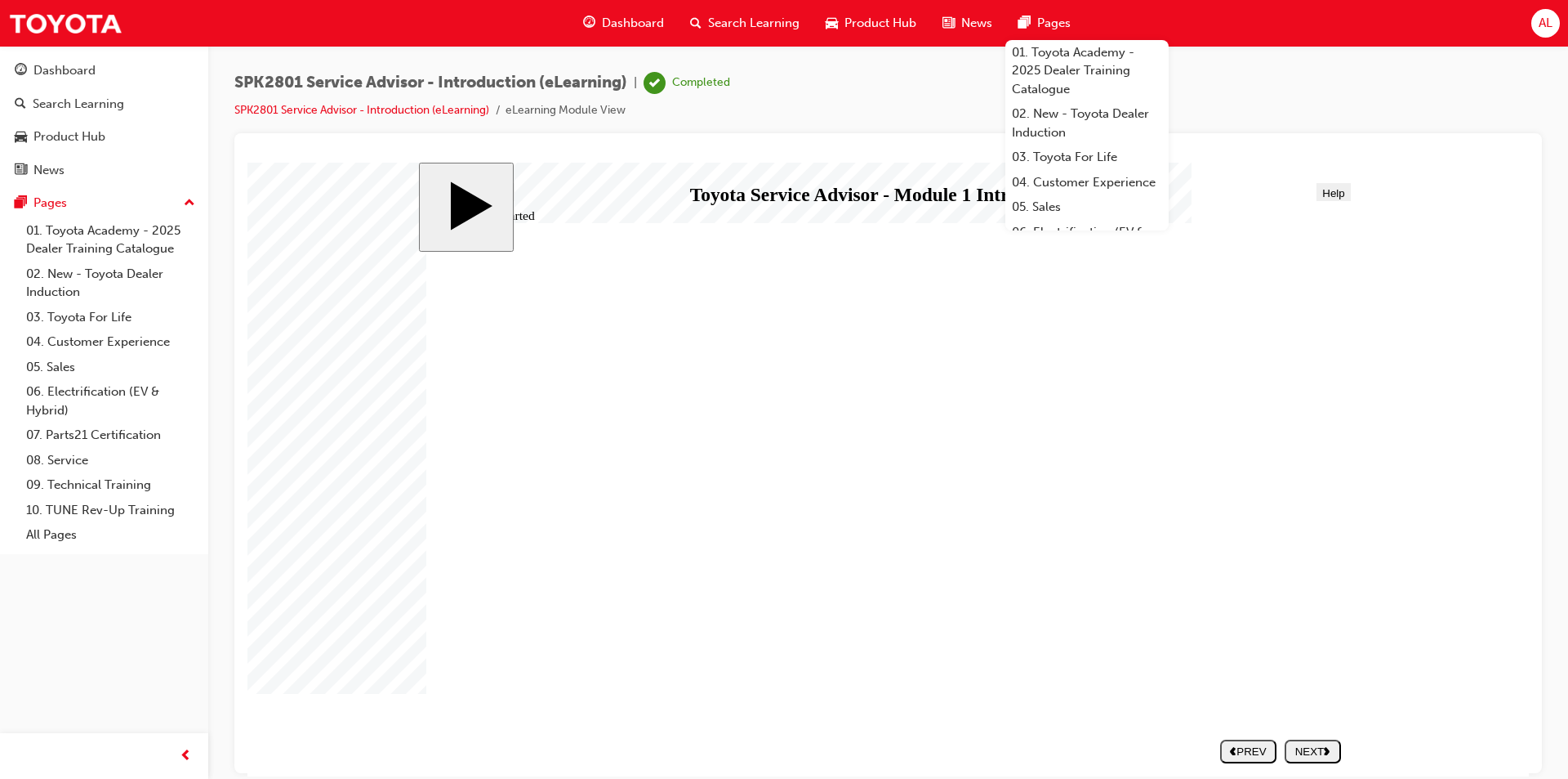
click at [639, 21] on span "Dashboard" at bounding box center [633, 24] width 62 height 19
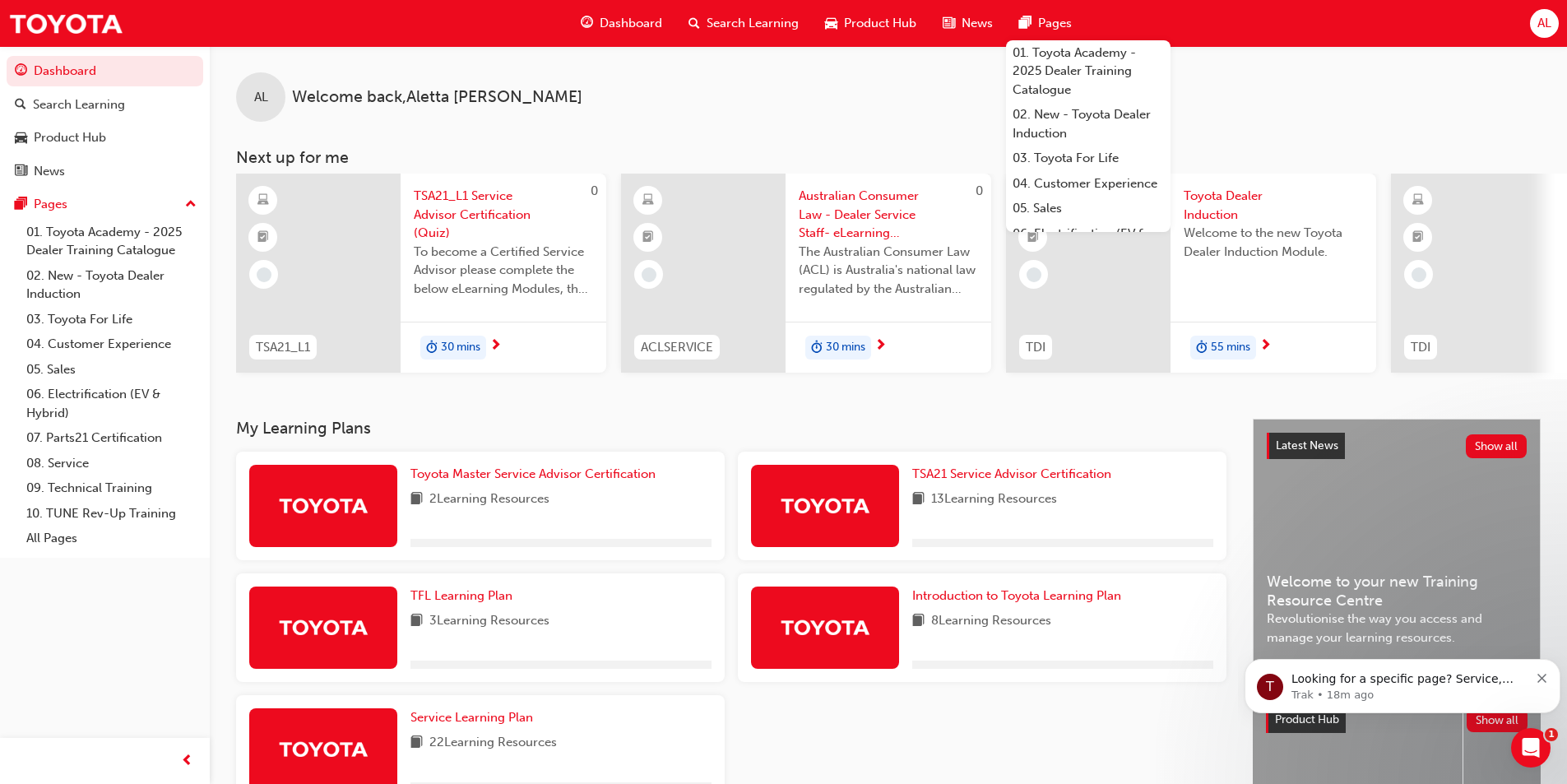
click at [722, 18] on span "Search Learning" at bounding box center [753, 24] width 92 height 19
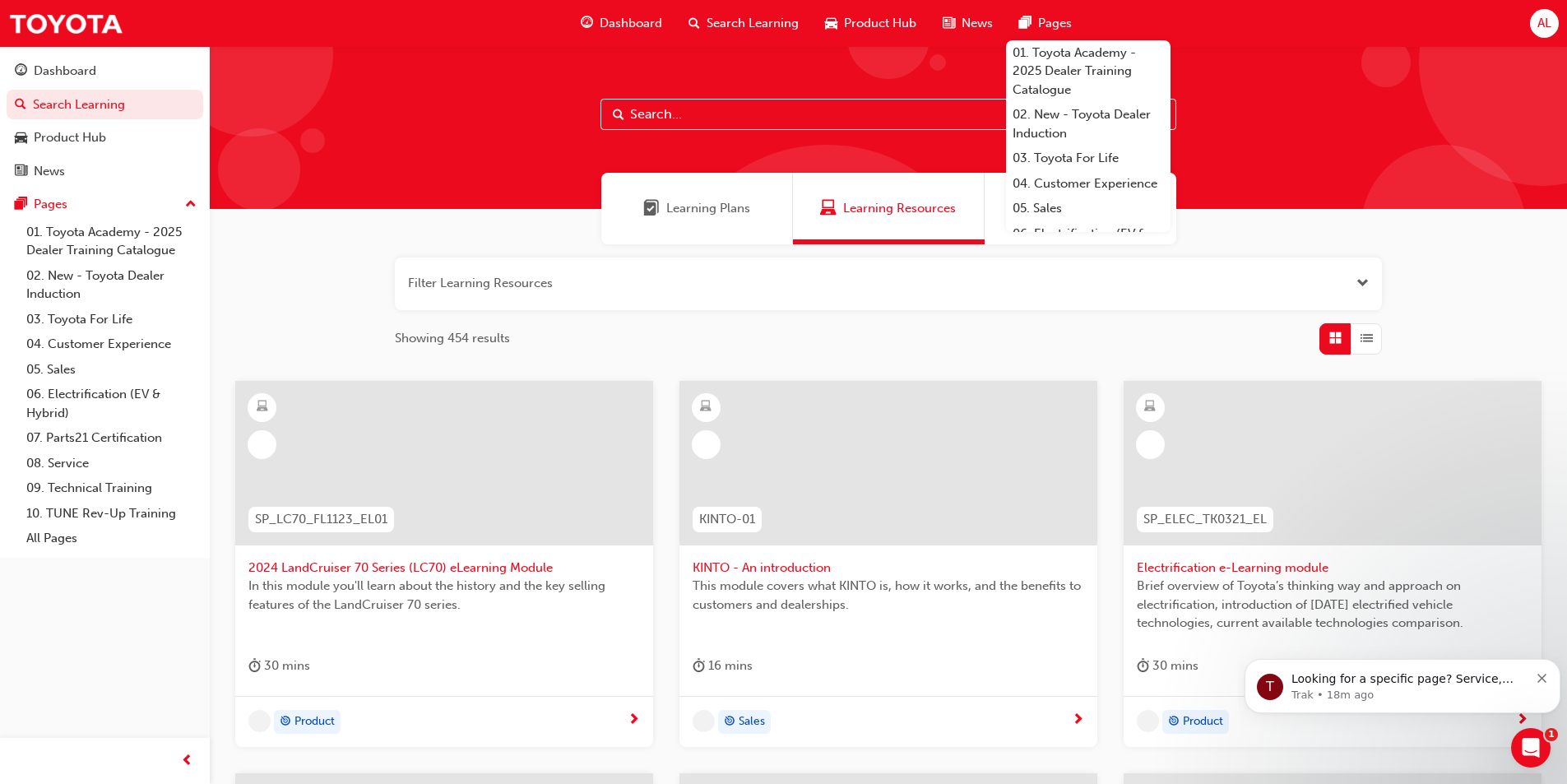
click at [638, 25] on span "Dashboard" at bounding box center [631, 24] width 63 height 19
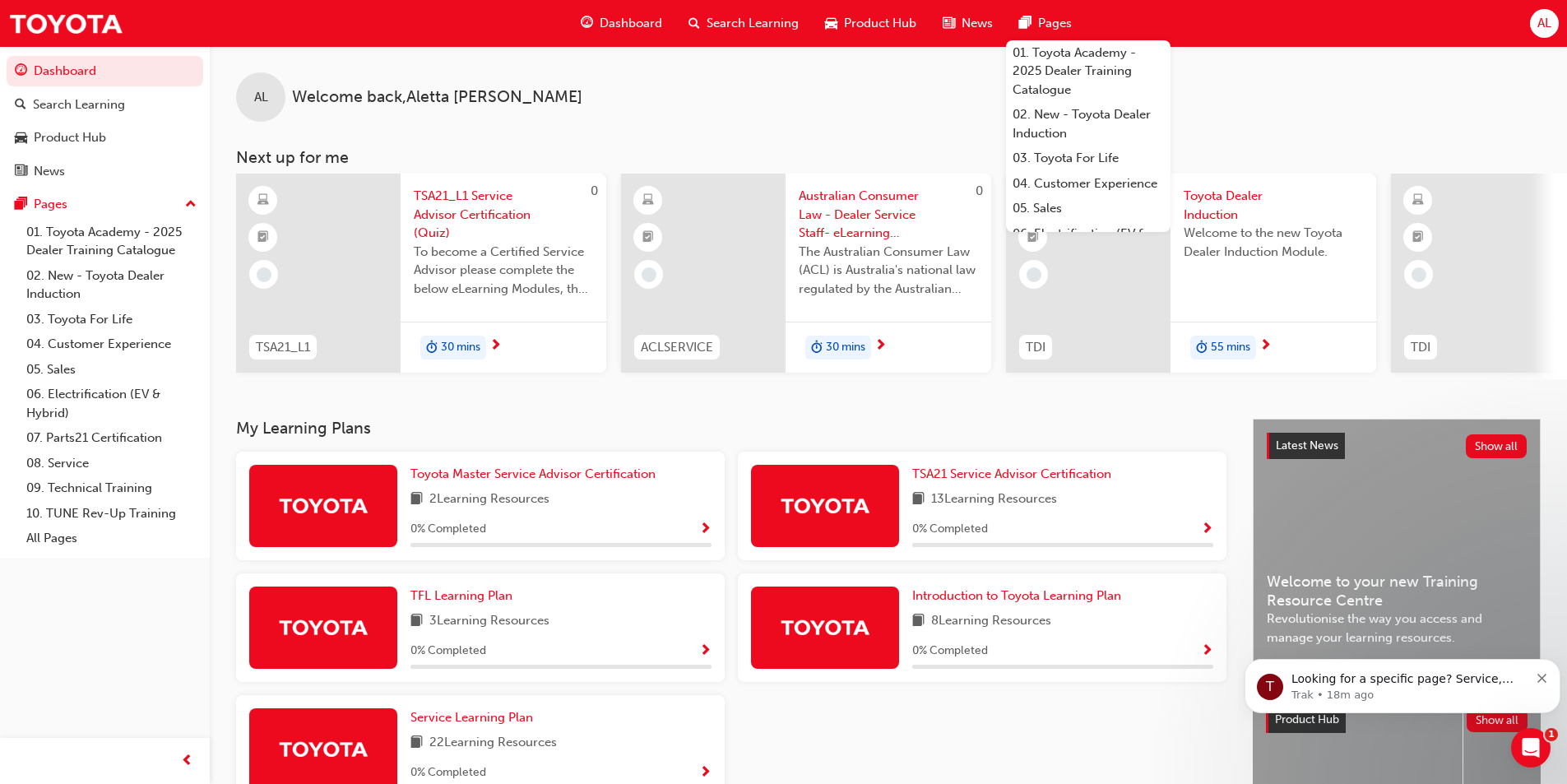
click at [702, 537] on span "Show Progress" at bounding box center [705, 530] width 12 height 15
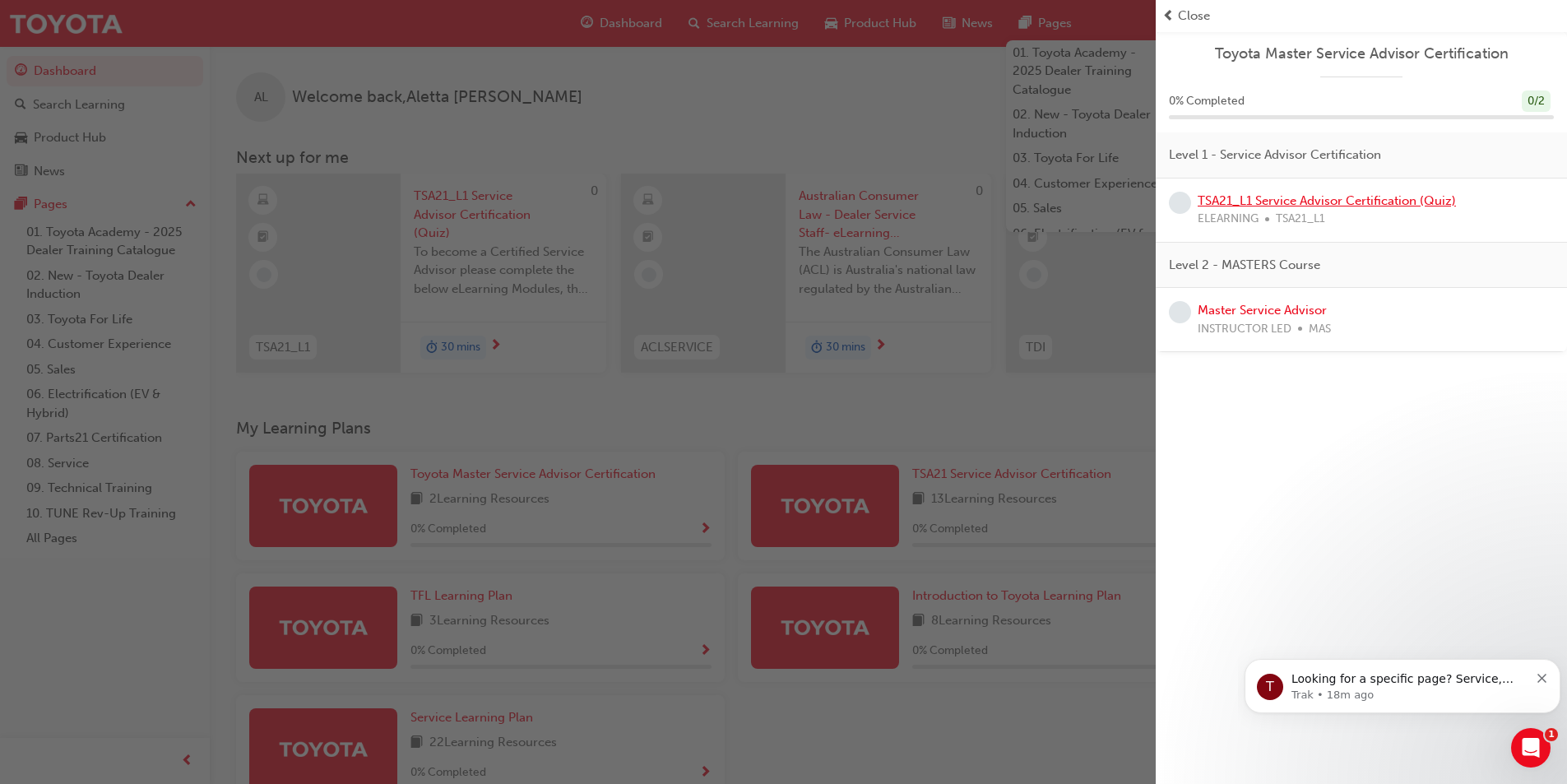
click at [1282, 201] on link "TSA21_L1 Service Advisor Certification (Quiz)" at bounding box center [1327, 201] width 258 height 15
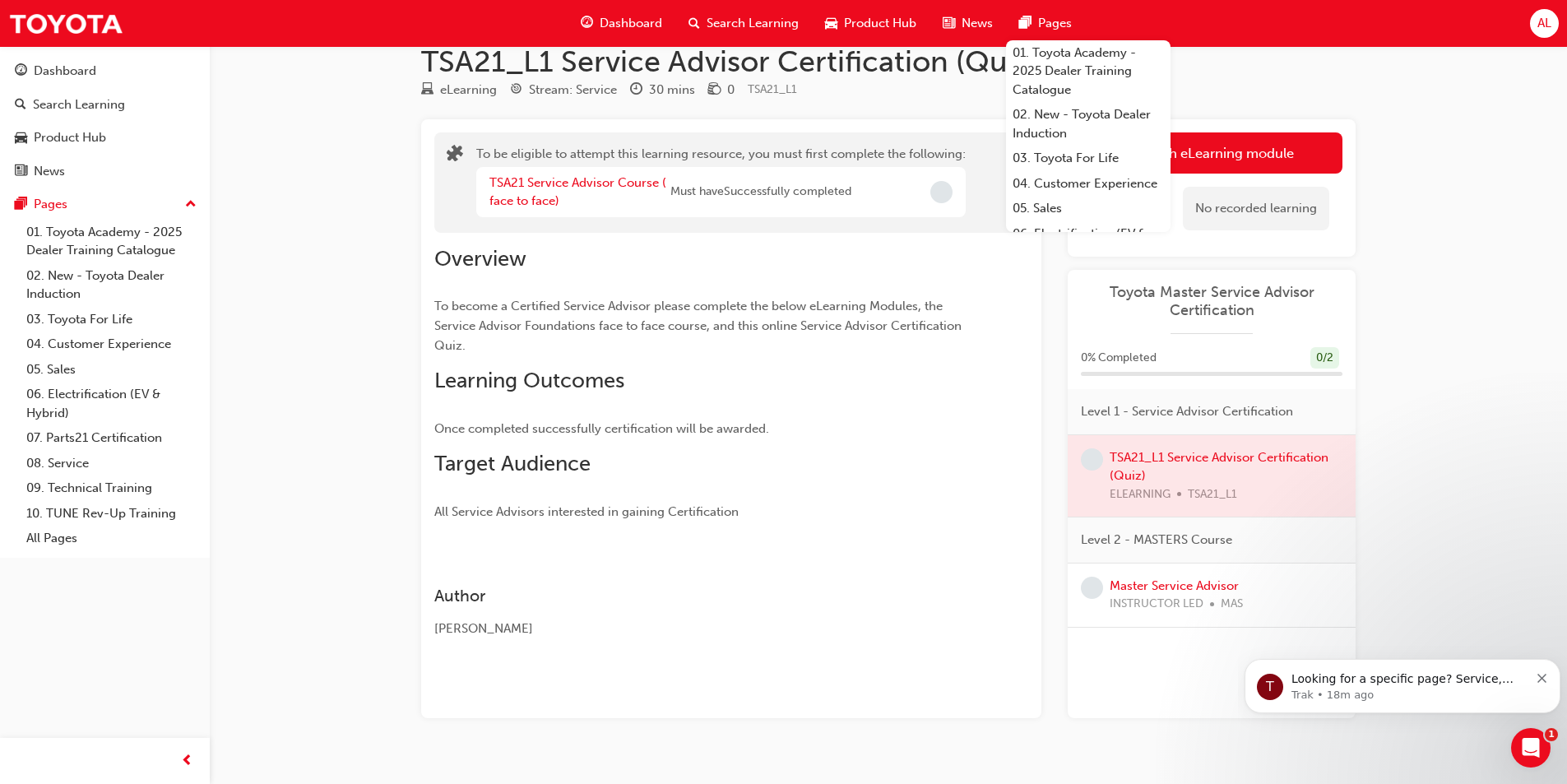
scroll to position [57, 0]
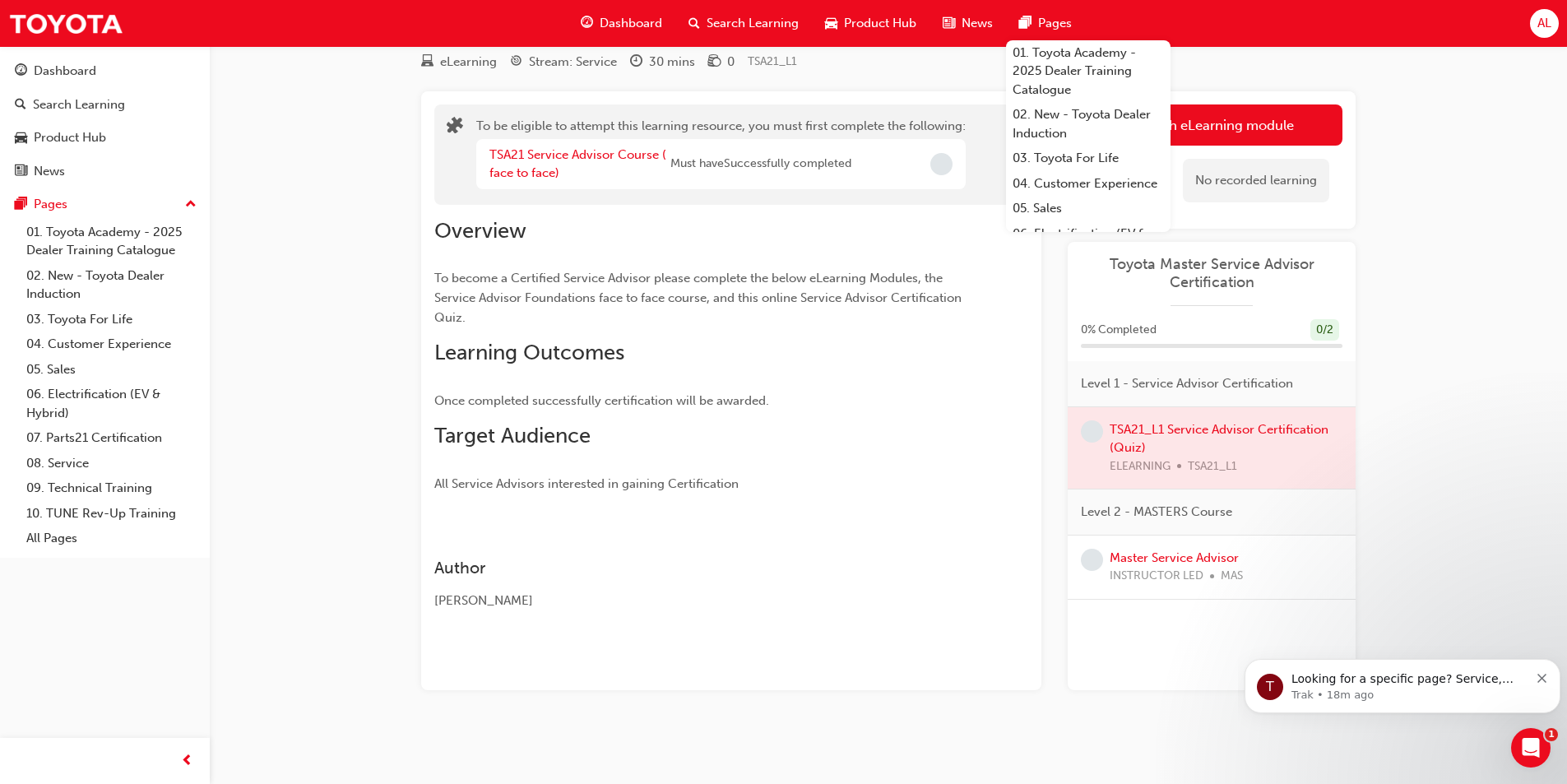
click at [1181, 431] on div at bounding box center [1211, 448] width 288 height 82
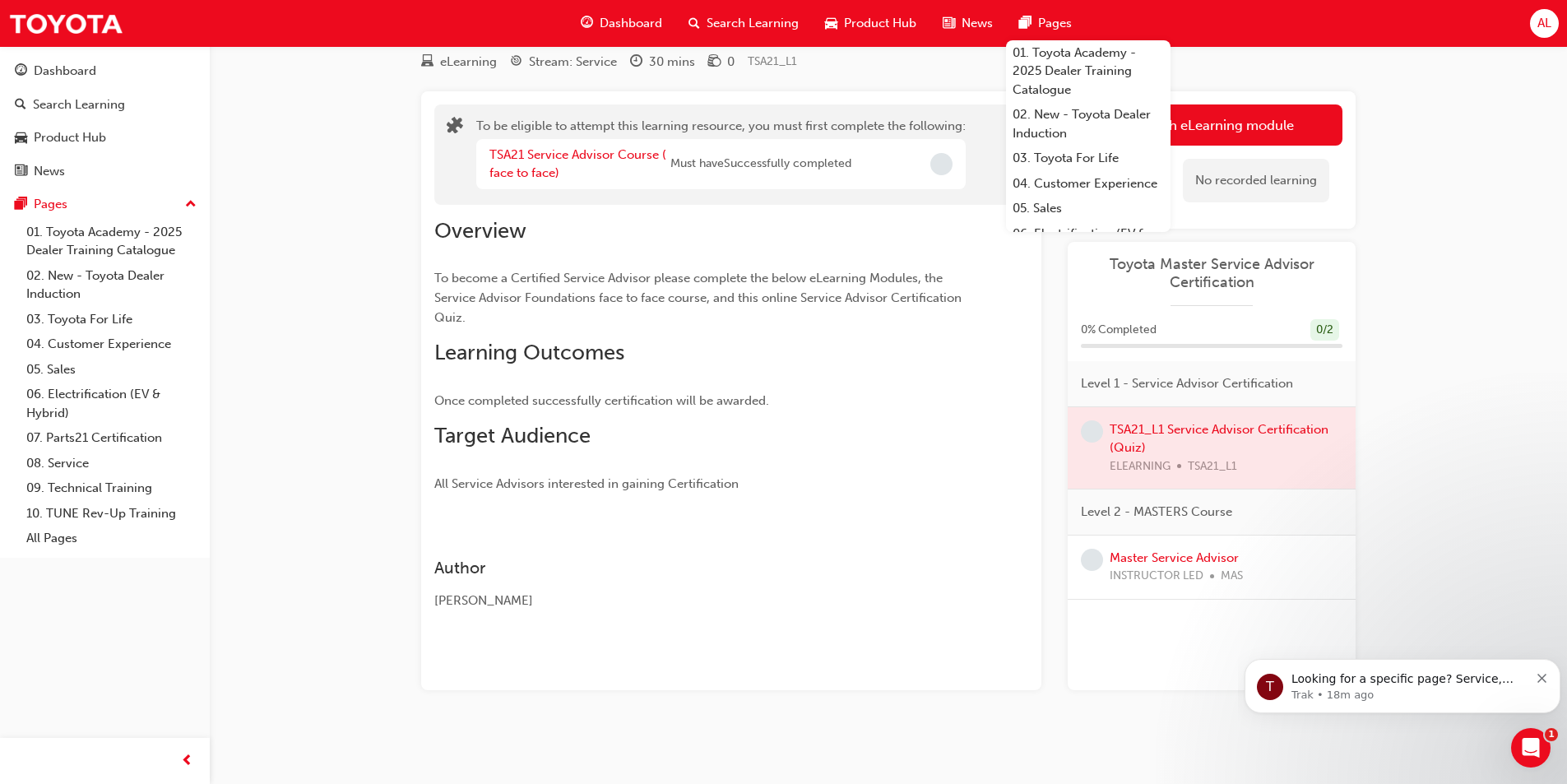
click at [1122, 440] on div at bounding box center [1211, 448] width 288 height 82
click at [1266, 123] on button "Launch eLearning module" at bounding box center [1211, 125] width 262 height 41
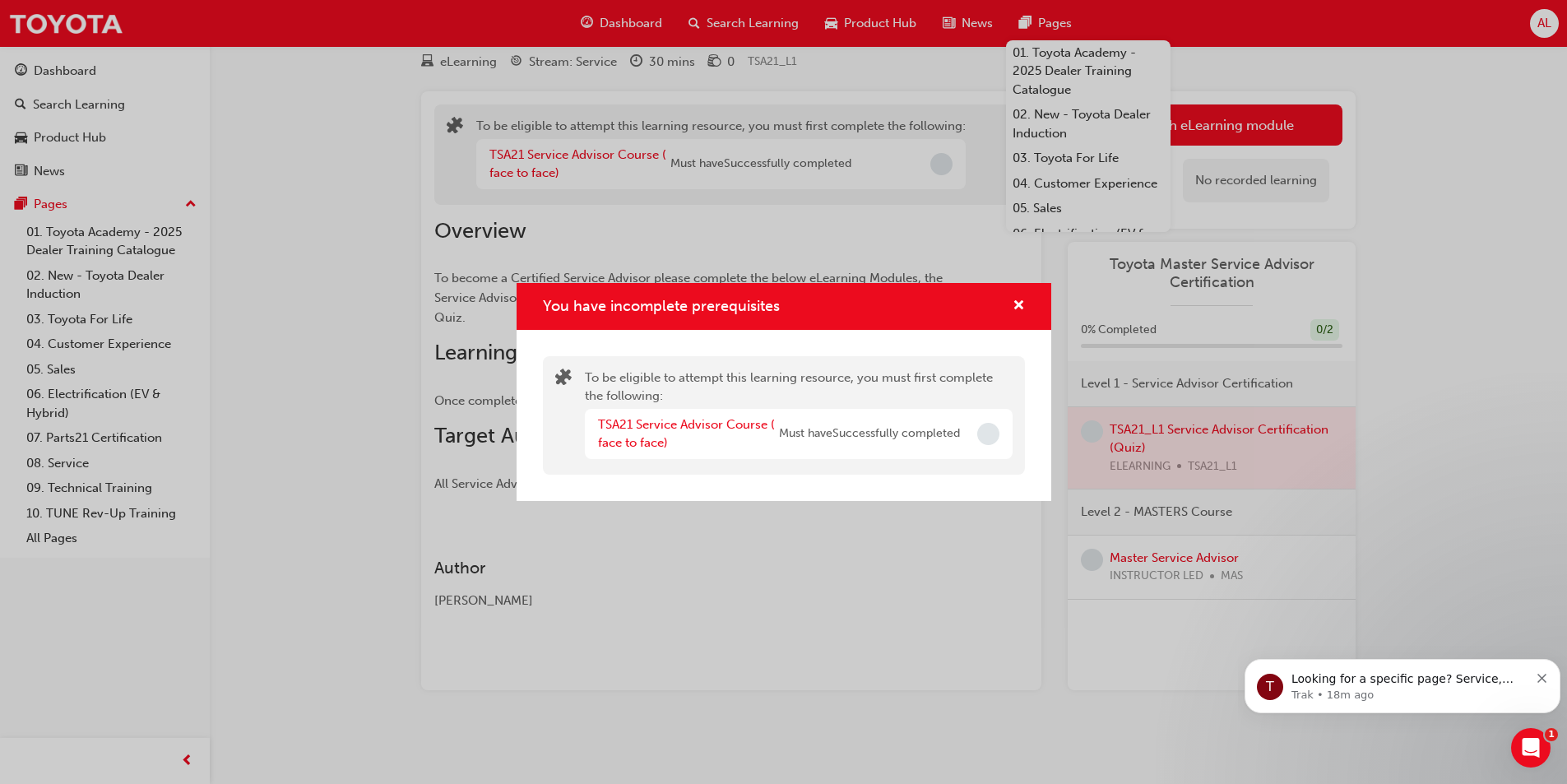
click at [808, 441] on span "Must have Successfully completed" at bounding box center [869, 433] width 181 height 19
click at [707, 418] on link "TSA21 Service Advisor Course ( face to face)" at bounding box center [687, 433] width 177 height 33
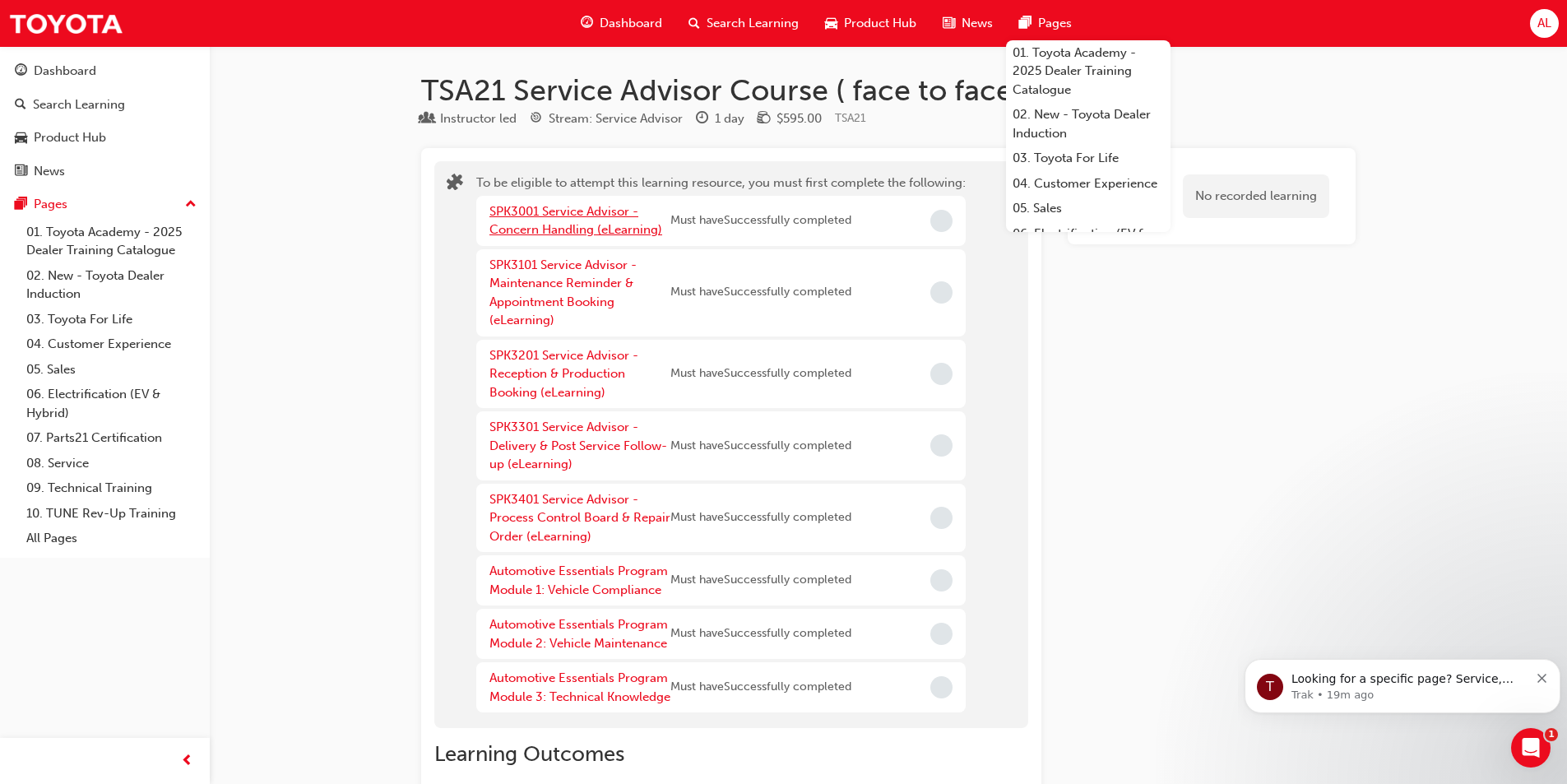
click at [550, 212] on link "SPK3001 Service Advisor - Concern Handling (eLearning)" at bounding box center [576, 220] width 173 height 33
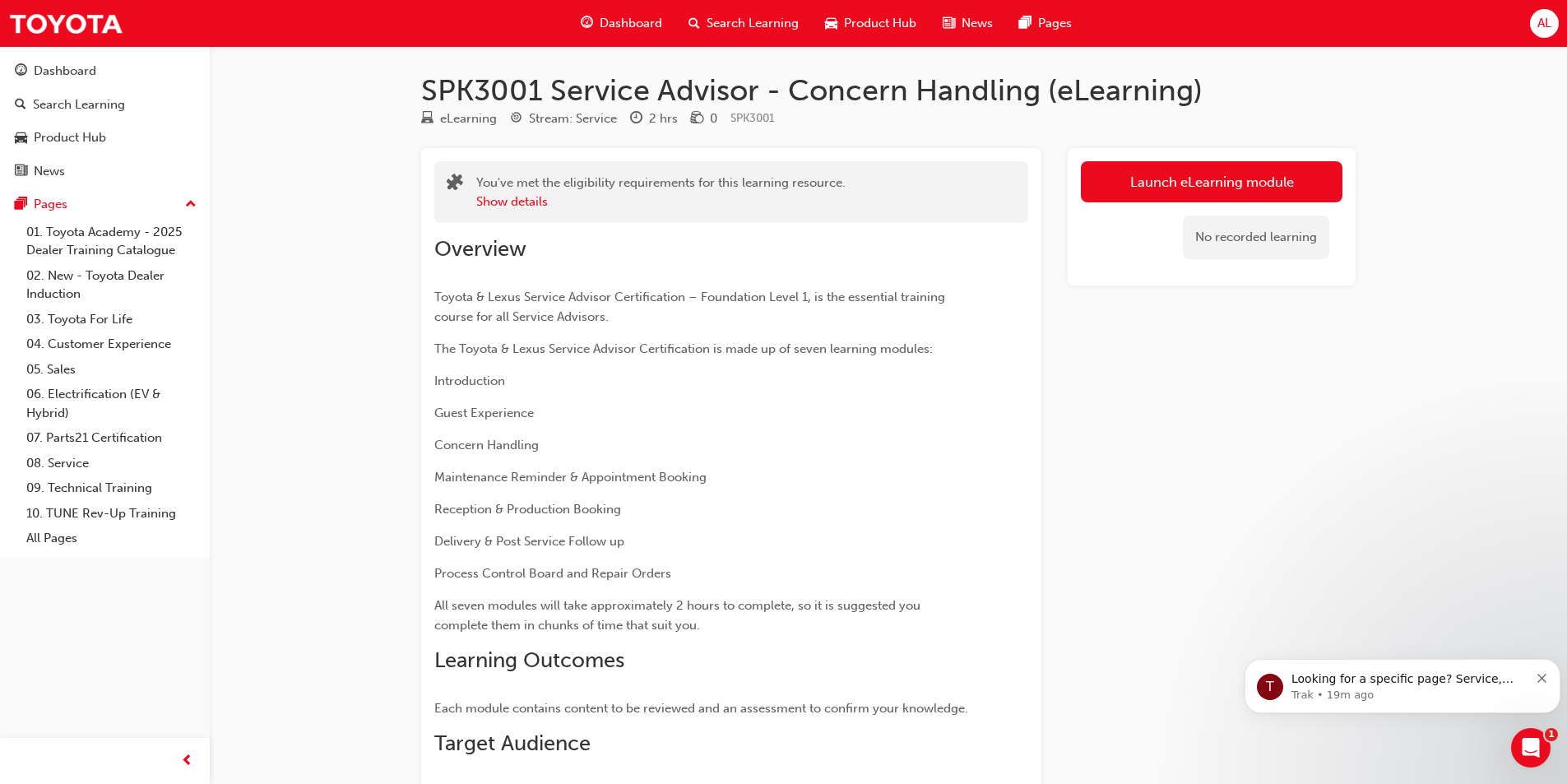
click at [1188, 188] on link "Launch eLearning module" at bounding box center [1211, 181] width 262 height 41
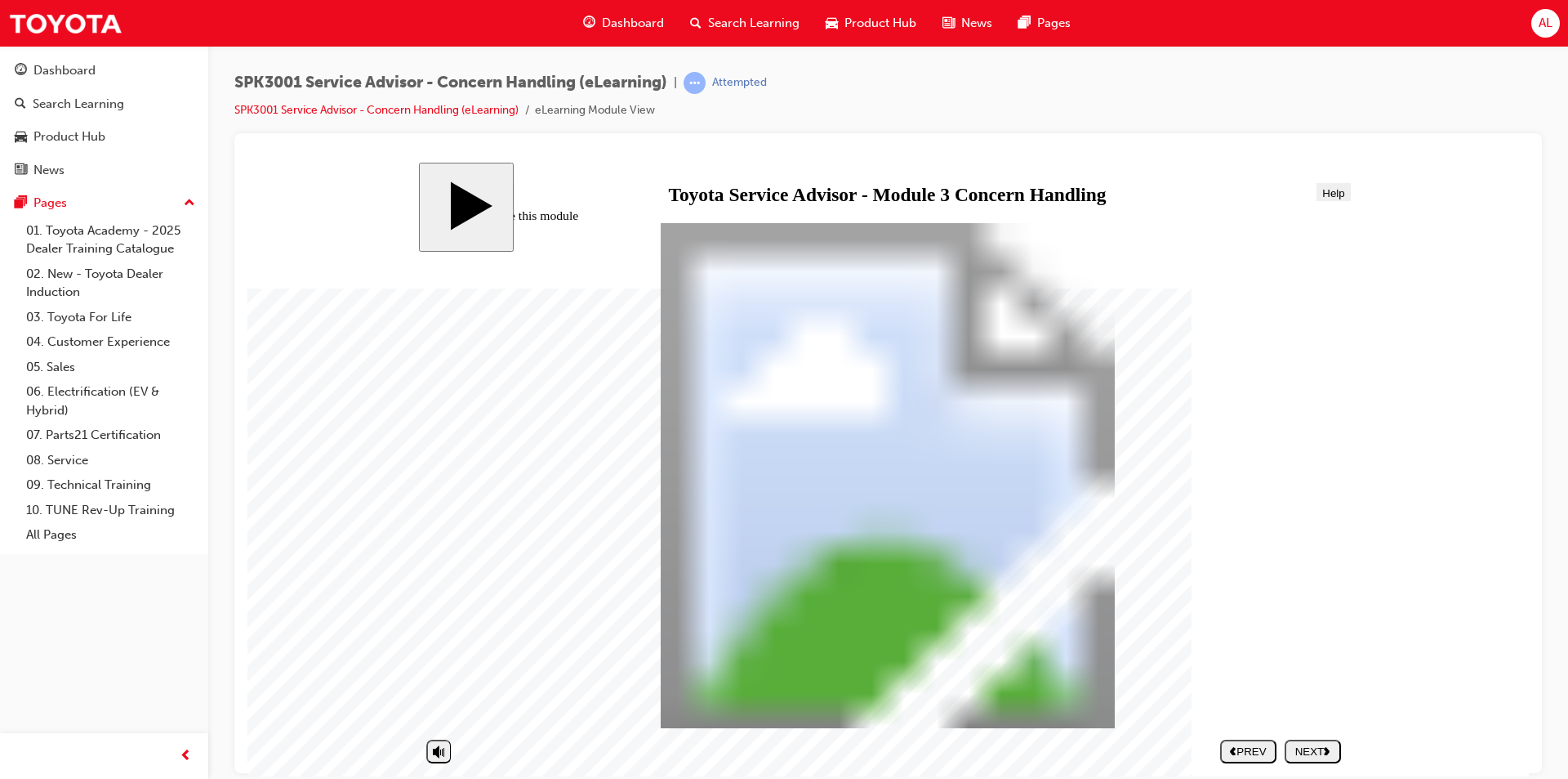
click at [1303, 756] on div "NEXT" at bounding box center [1313, 750] width 44 height 12
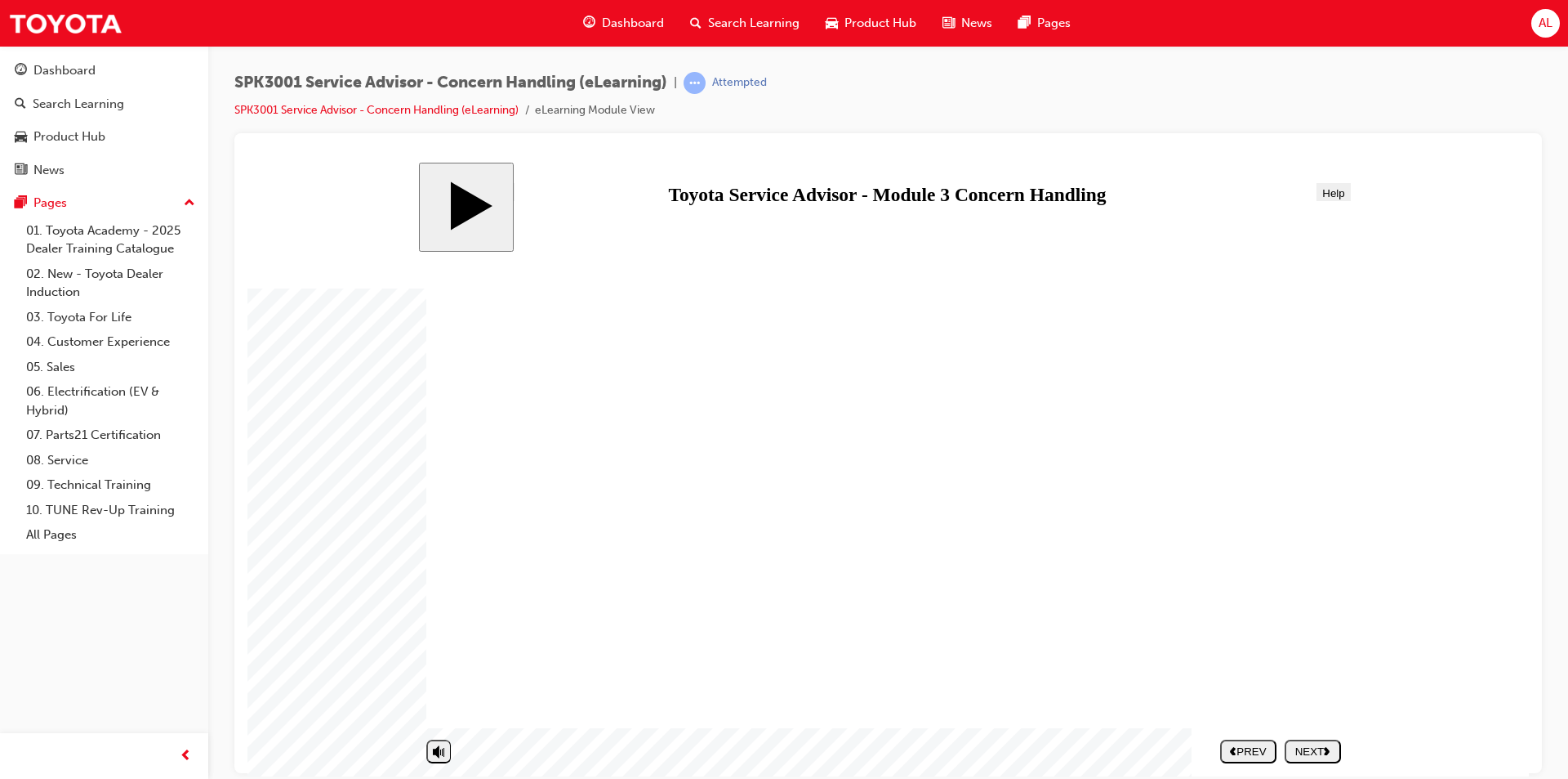
click at [1313, 752] on div "NEXT" at bounding box center [1313, 750] width 44 height 12
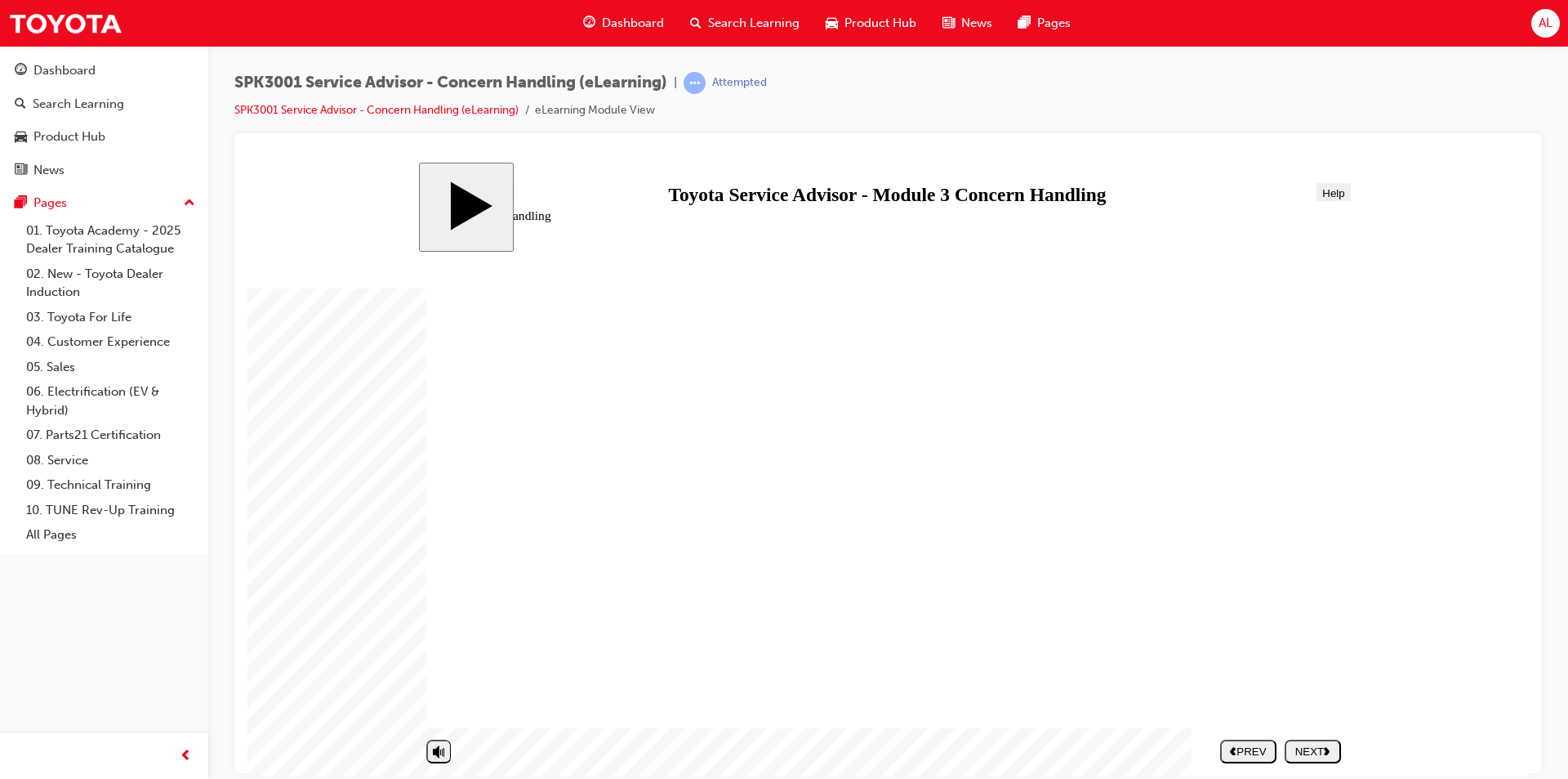
click at [1306, 745] on div "NEXT" at bounding box center [1313, 750] width 44 height 12
drag, startPoint x: 910, startPoint y: 502, endPoint x: 1166, endPoint y: 505, distance: 256.0
drag, startPoint x: 1168, startPoint y: 474, endPoint x: 884, endPoint y: 465, distance: 284.1
drag, startPoint x: 922, startPoint y: 509, endPoint x: 1178, endPoint y: 649, distance: 291.8
drag, startPoint x: 992, startPoint y: 624, endPoint x: 1233, endPoint y: 505, distance: 268.8
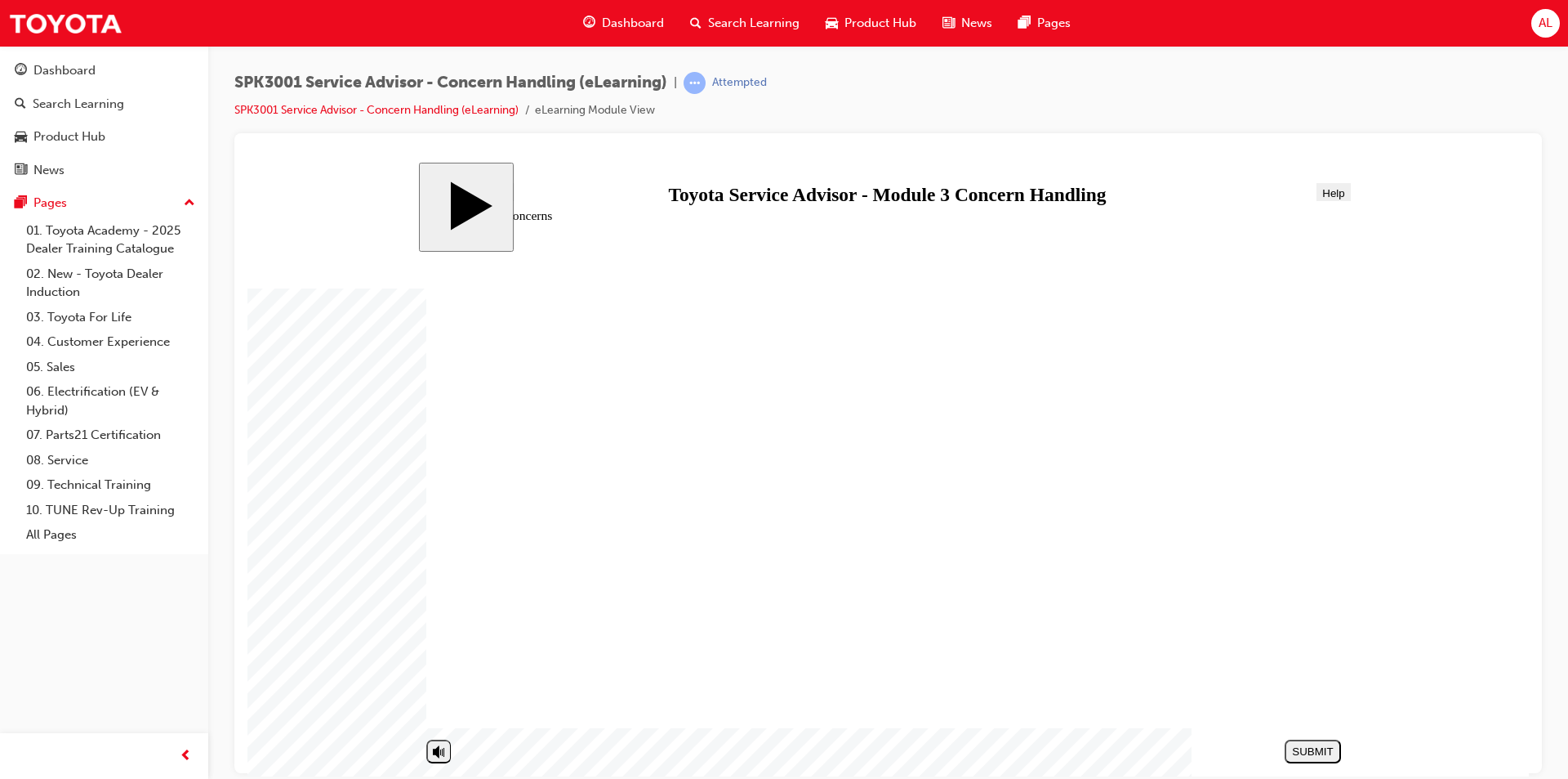
drag, startPoint x: 1233, startPoint y: 505, endPoint x: 1203, endPoint y: 372, distance: 136.3
drag, startPoint x: 980, startPoint y: 383, endPoint x: 1245, endPoint y: 513, distance: 295.2
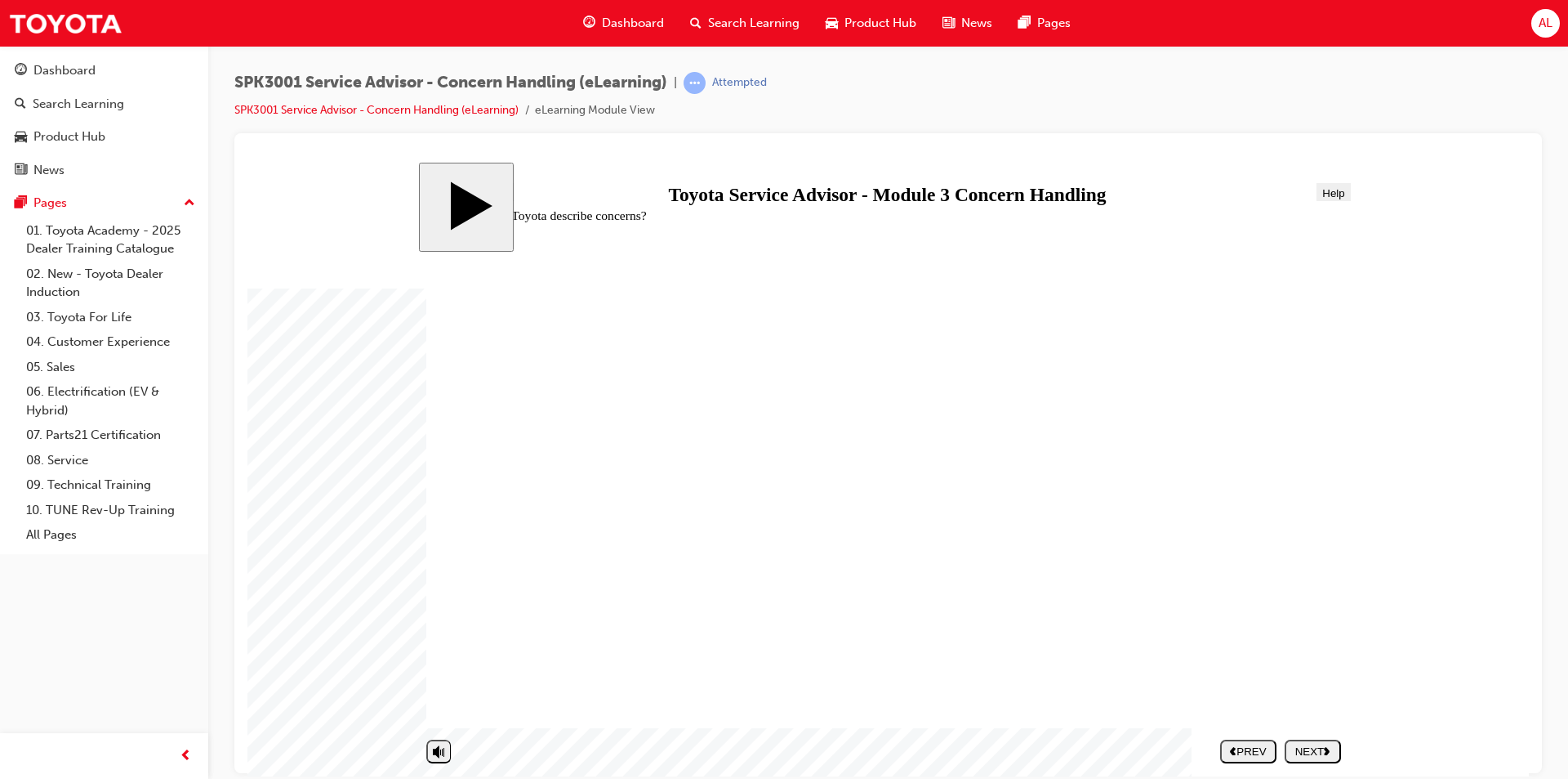
click at [1313, 755] on div "NEXT" at bounding box center [1313, 750] width 44 height 12
click at [1299, 748] on div "NEXT" at bounding box center [1313, 750] width 44 height 12
click at [1257, 738] on button "PREV" at bounding box center [1249, 750] width 57 height 24
click at [1251, 751] on div "PREV" at bounding box center [1249, 750] width 44 height 12
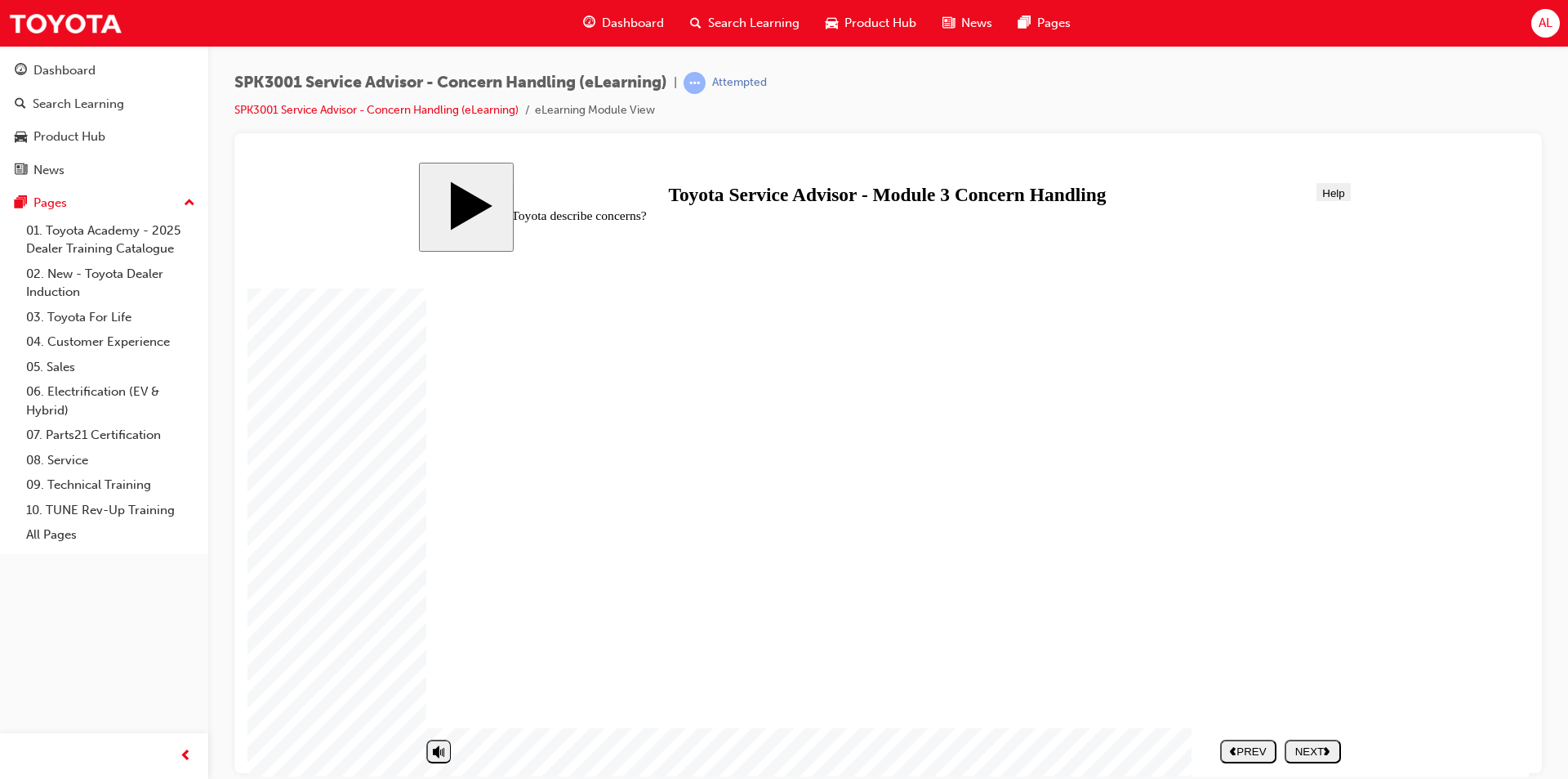
click at [1251, 751] on div "PREV" at bounding box center [1249, 750] width 44 height 12
click at [361, 373] on body "slide: Concern Handling Concern Handling Round Same Side Corner 1 Line 2 Line 2…" at bounding box center [889, 469] width 1281 height 613
click at [732, 18] on span "Search Learning" at bounding box center [753, 24] width 92 height 19
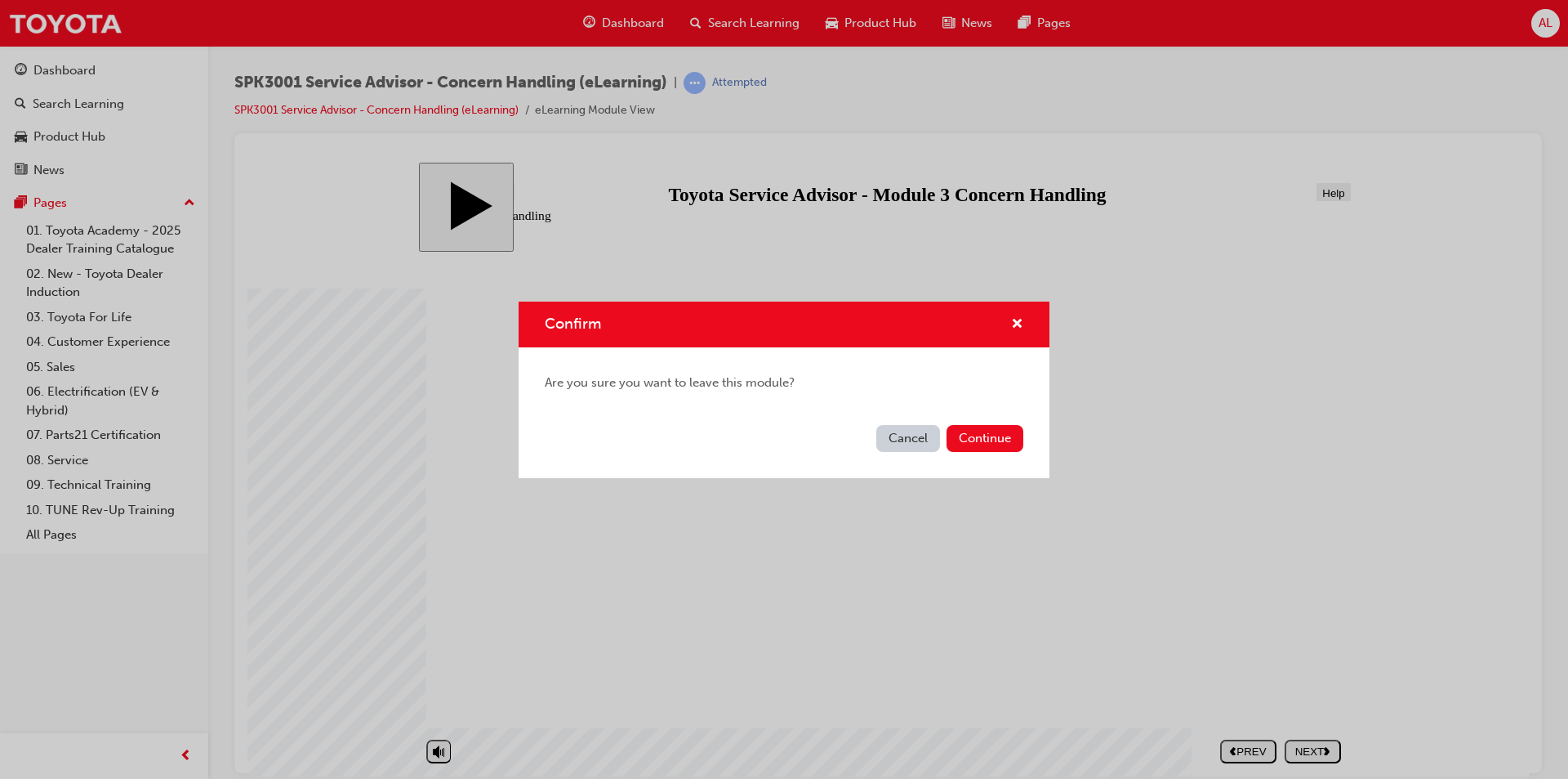
click at [964, 434] on button "Continue" at bounding box center [984, 438] width 77 height 27
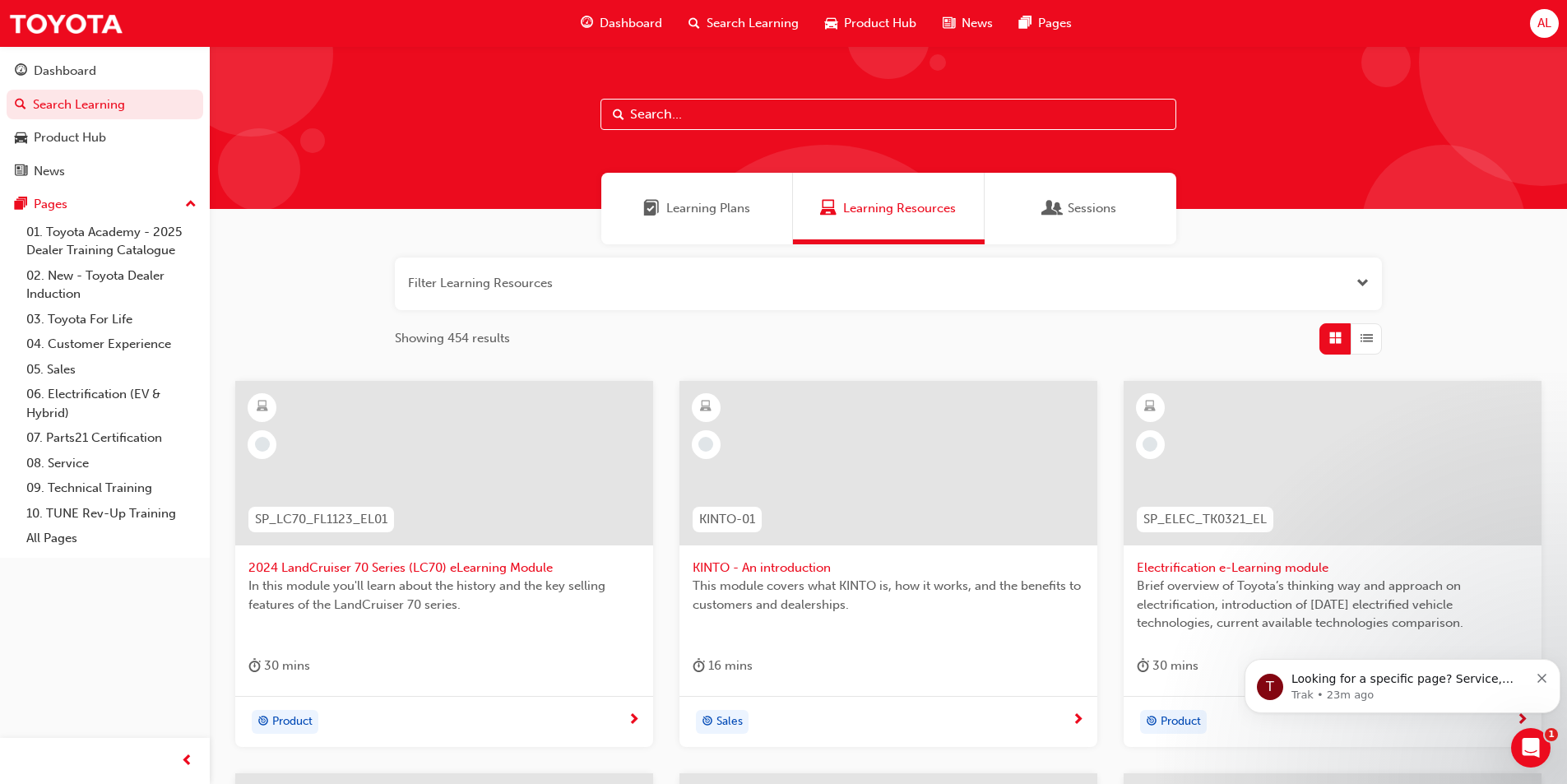
click at [712, 196] on div "Learning Plans" at bounding box center [697, 208] width 192 height 71
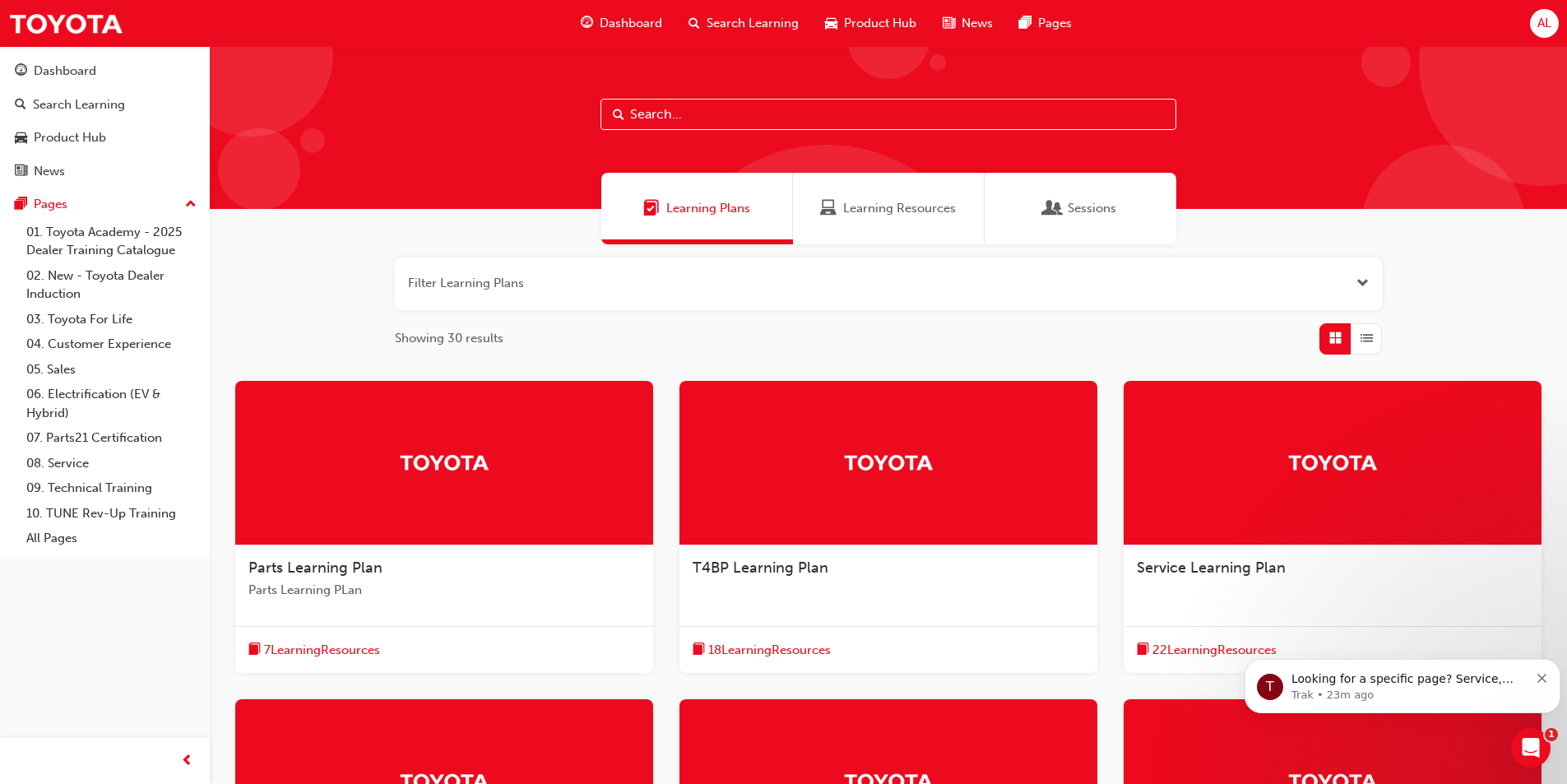
click at [1034, 203] on div "Sessions" at bounding box center [1080, 208] width 192 height 71
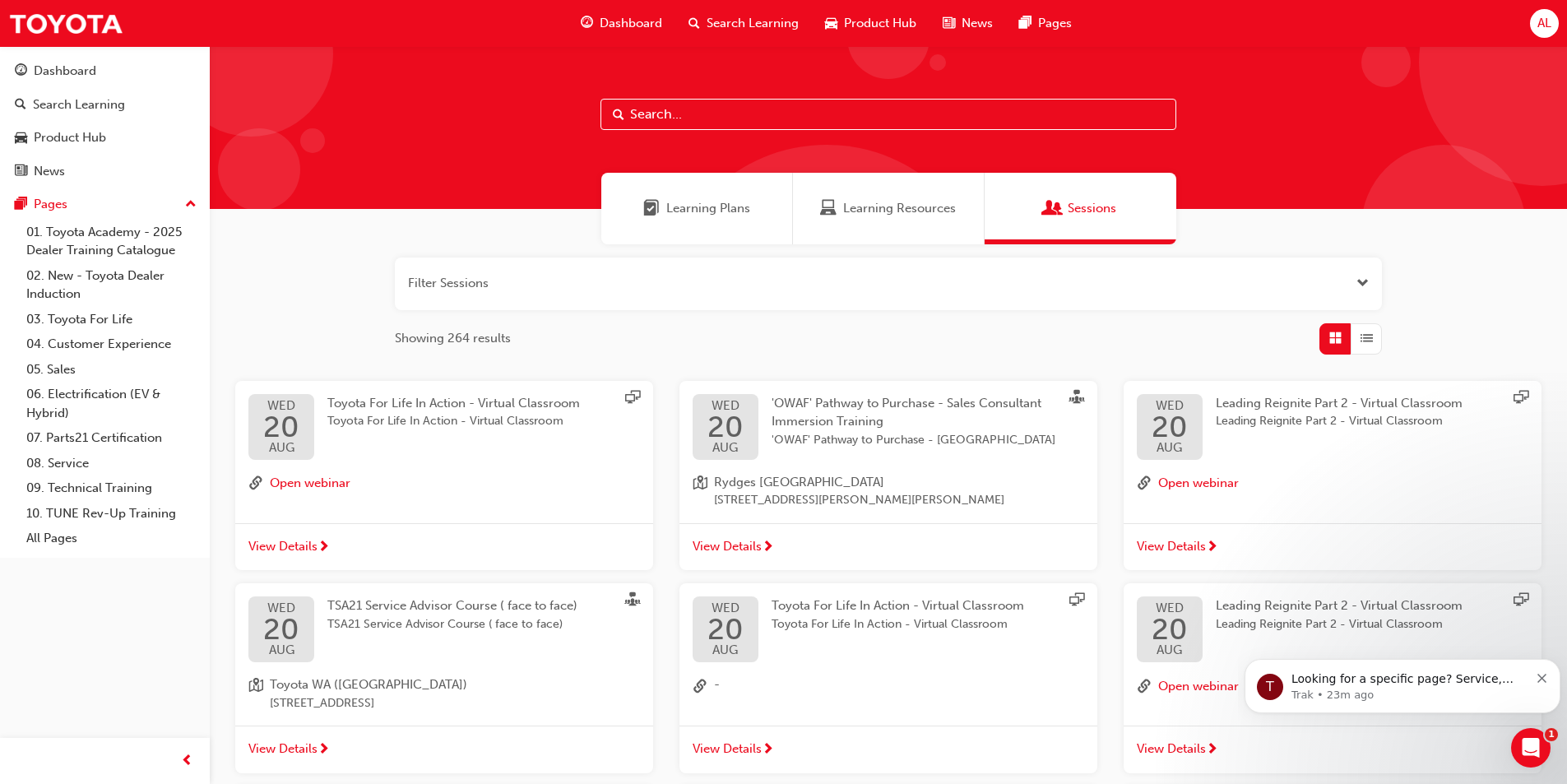
click at [699, 211] on span "Learning Plans" at bounding box center [708, 209] width 84 height 19
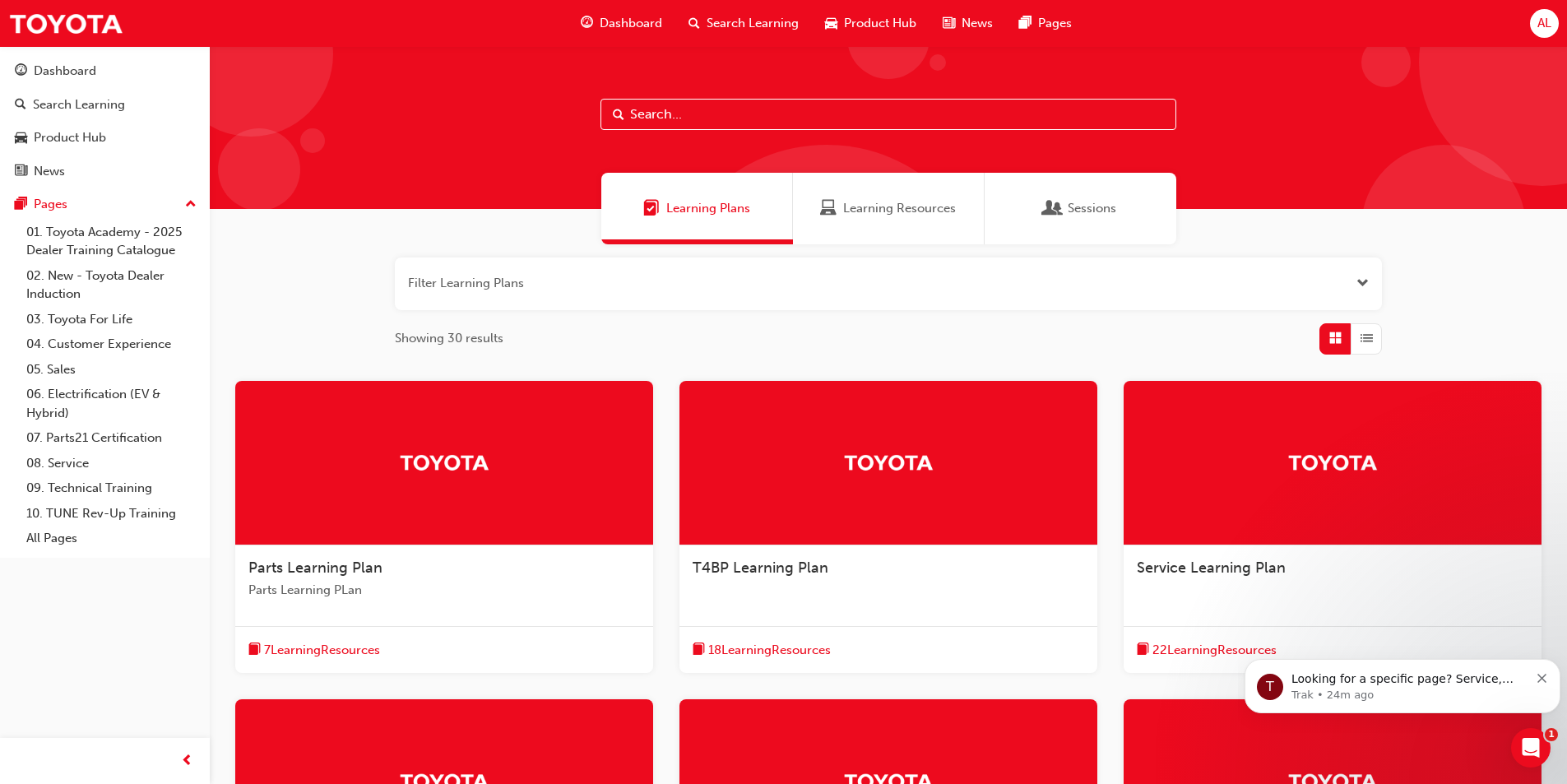
click at [866, 213] on span "Learning Resources" at bounding box center [900, 209] width 112 height 19
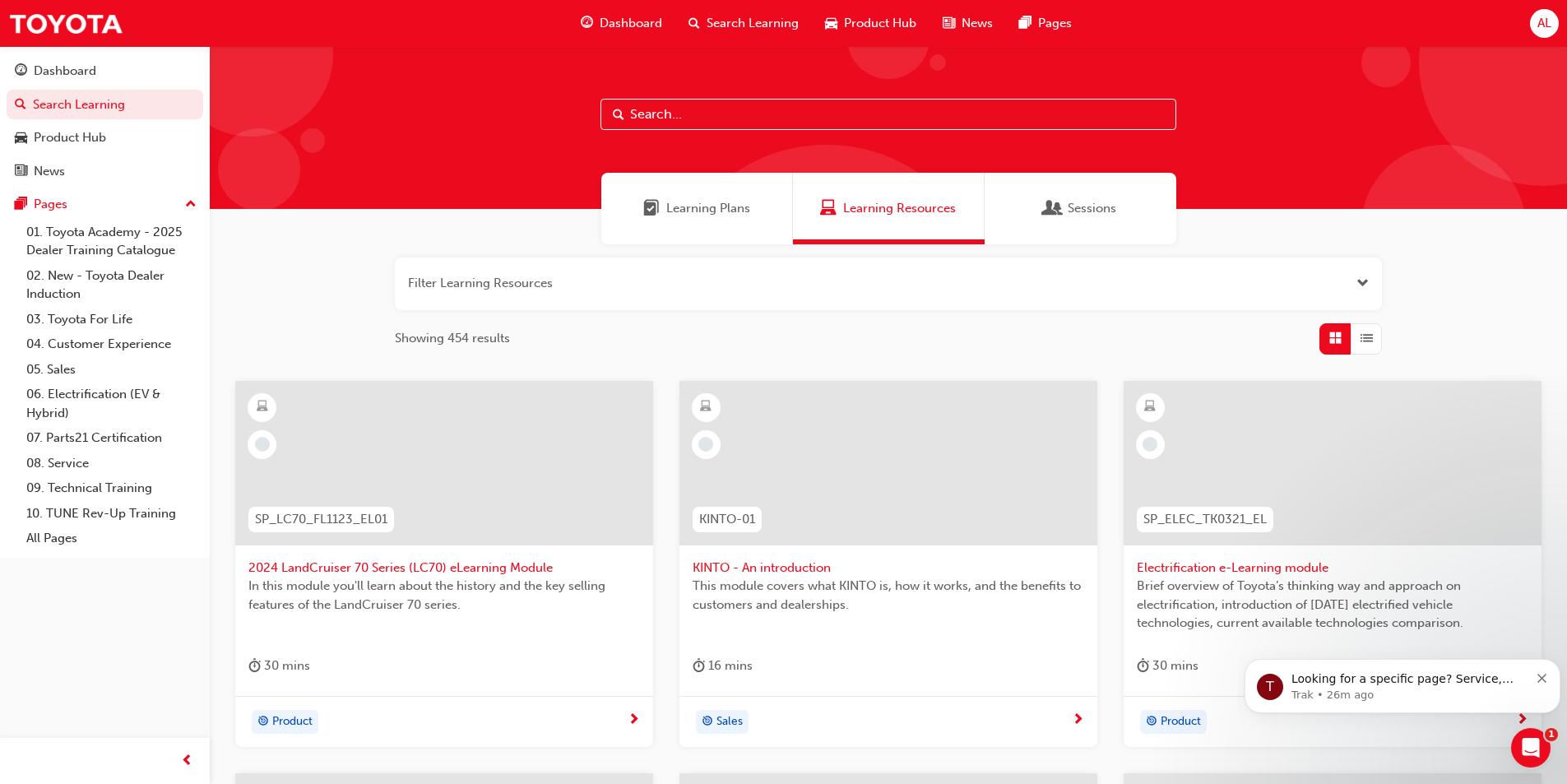
click at [1545, 741] on div "Open Intercom Messenger" at bounding box center [1531, 747] width 54 height 54
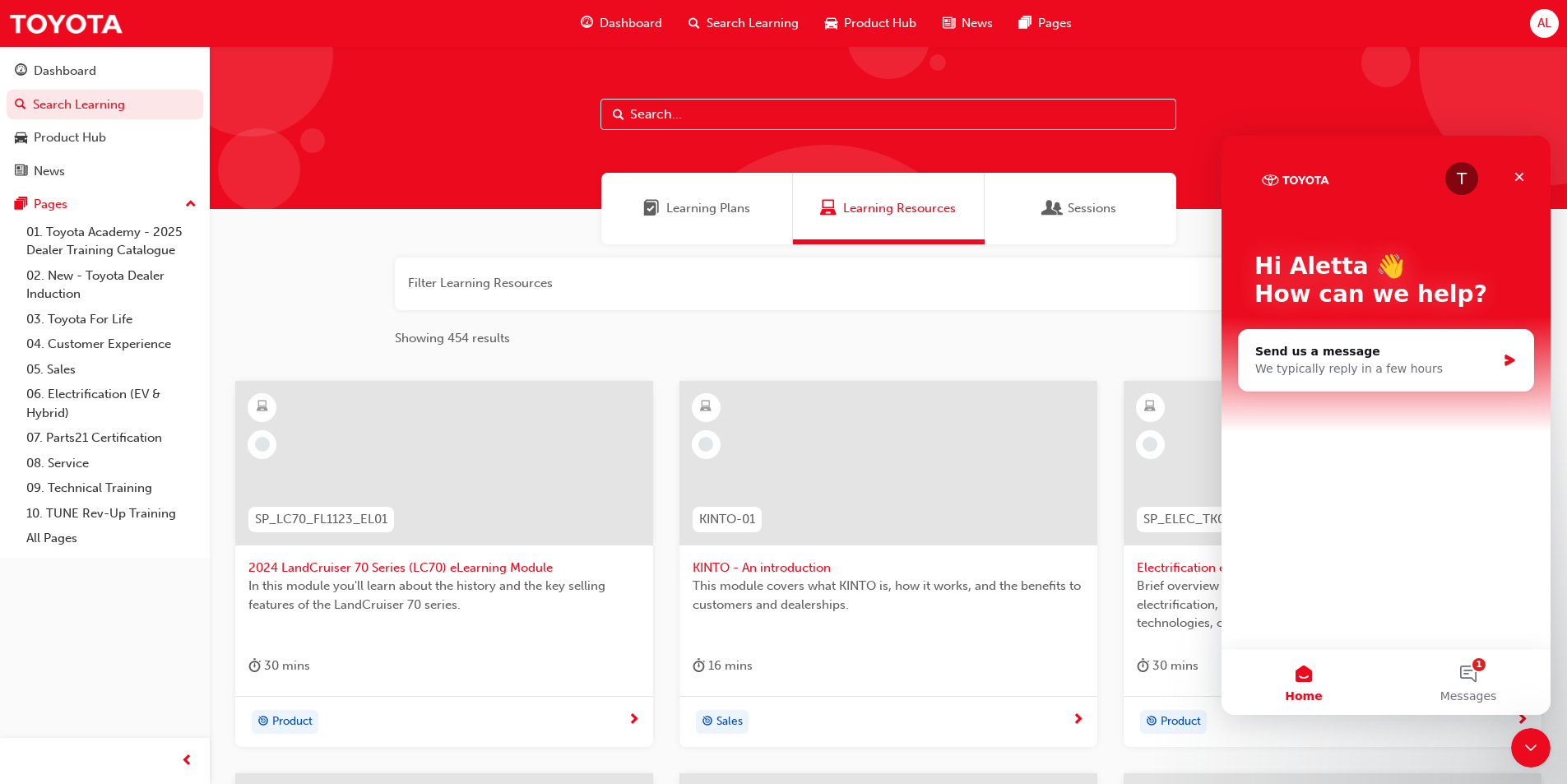
click at [1516, 169] on div "Close" at bounding box center [1519, 176] width 30 height 30
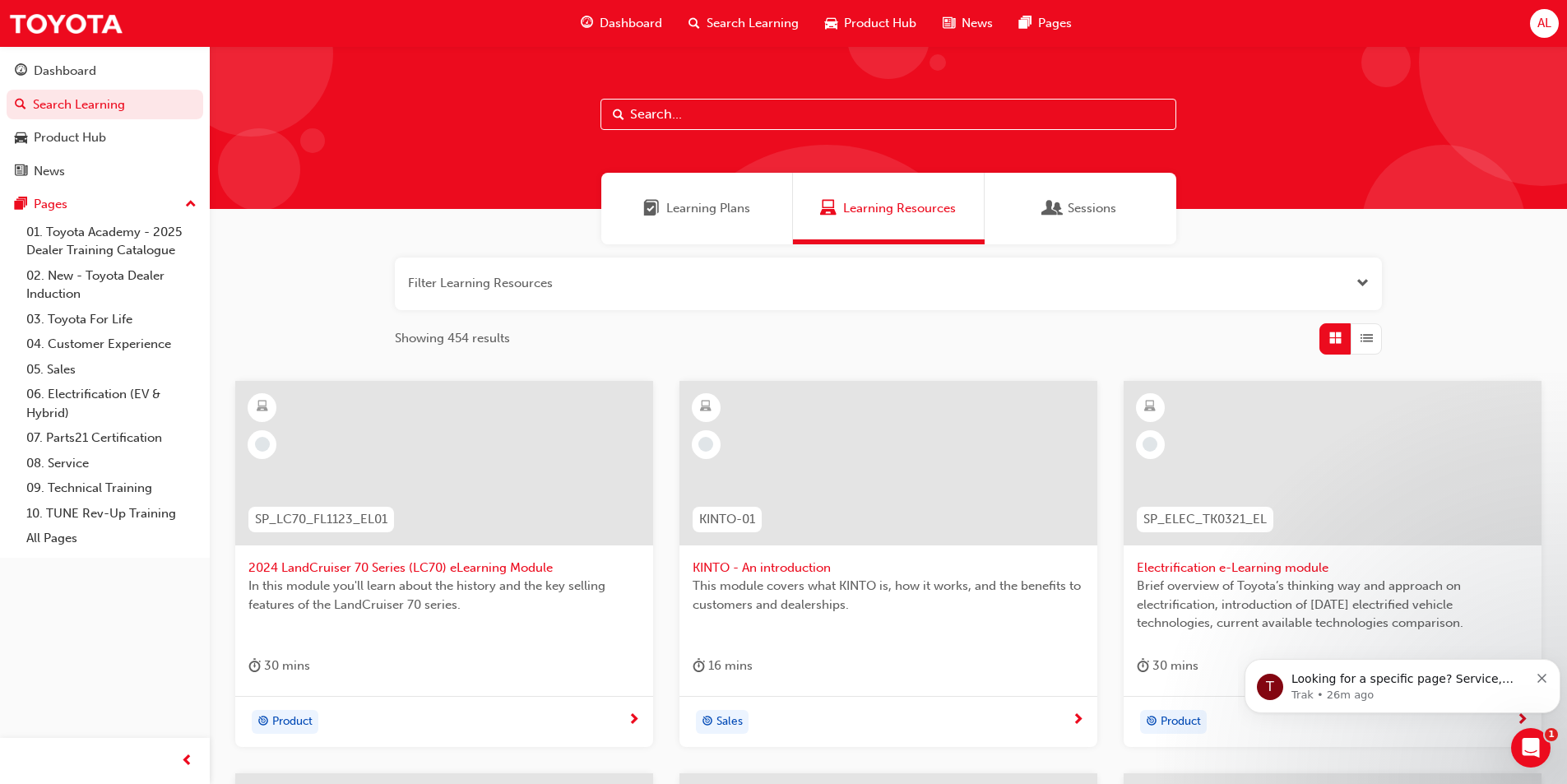
click at [675, 208] on span "Learning Plans" at bounding box center [708, 209] width 84 height 19
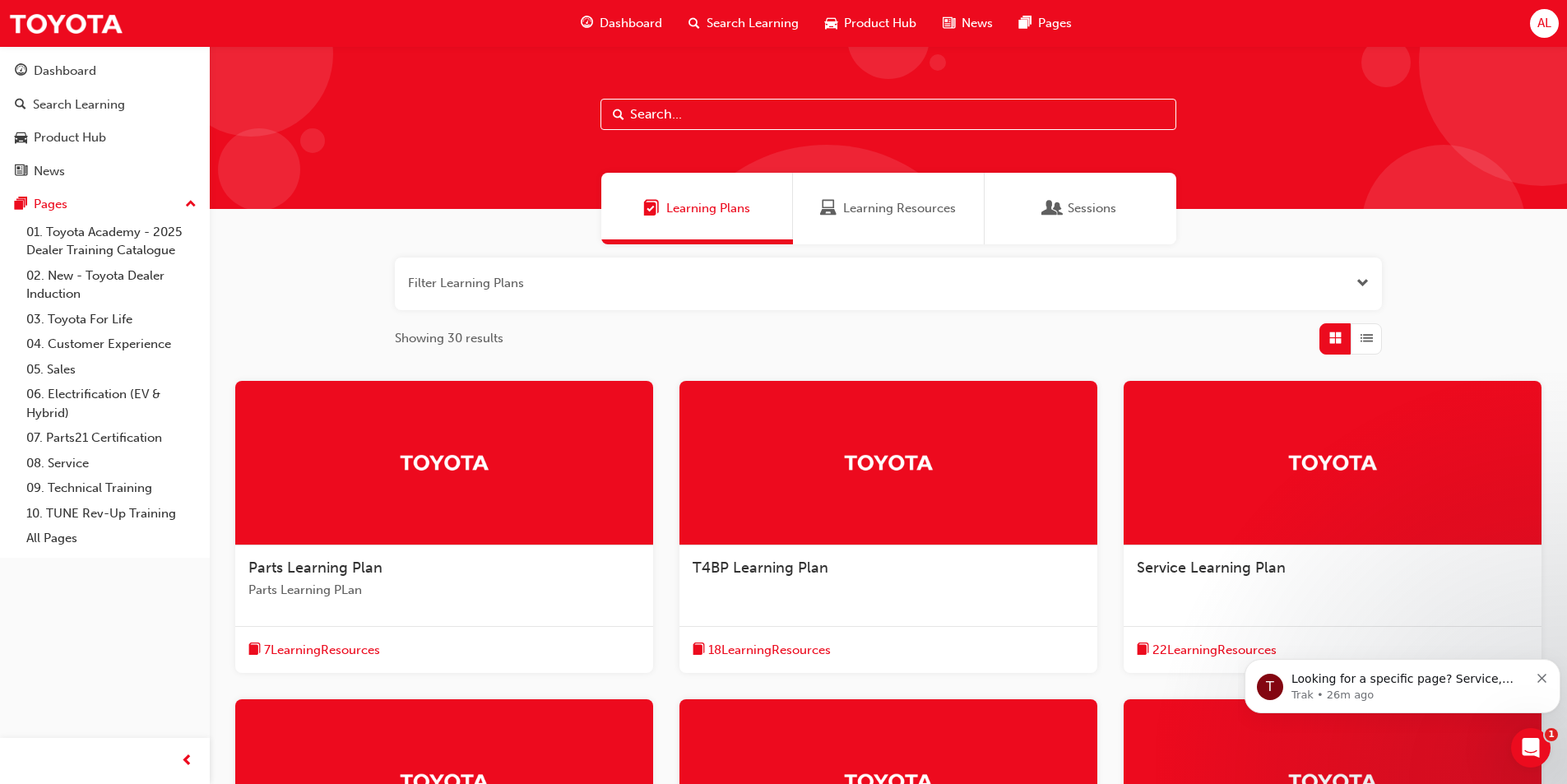
click at [880, 195] on div "Learning Resources" at bounding box center [888, 208] width 192 height 71
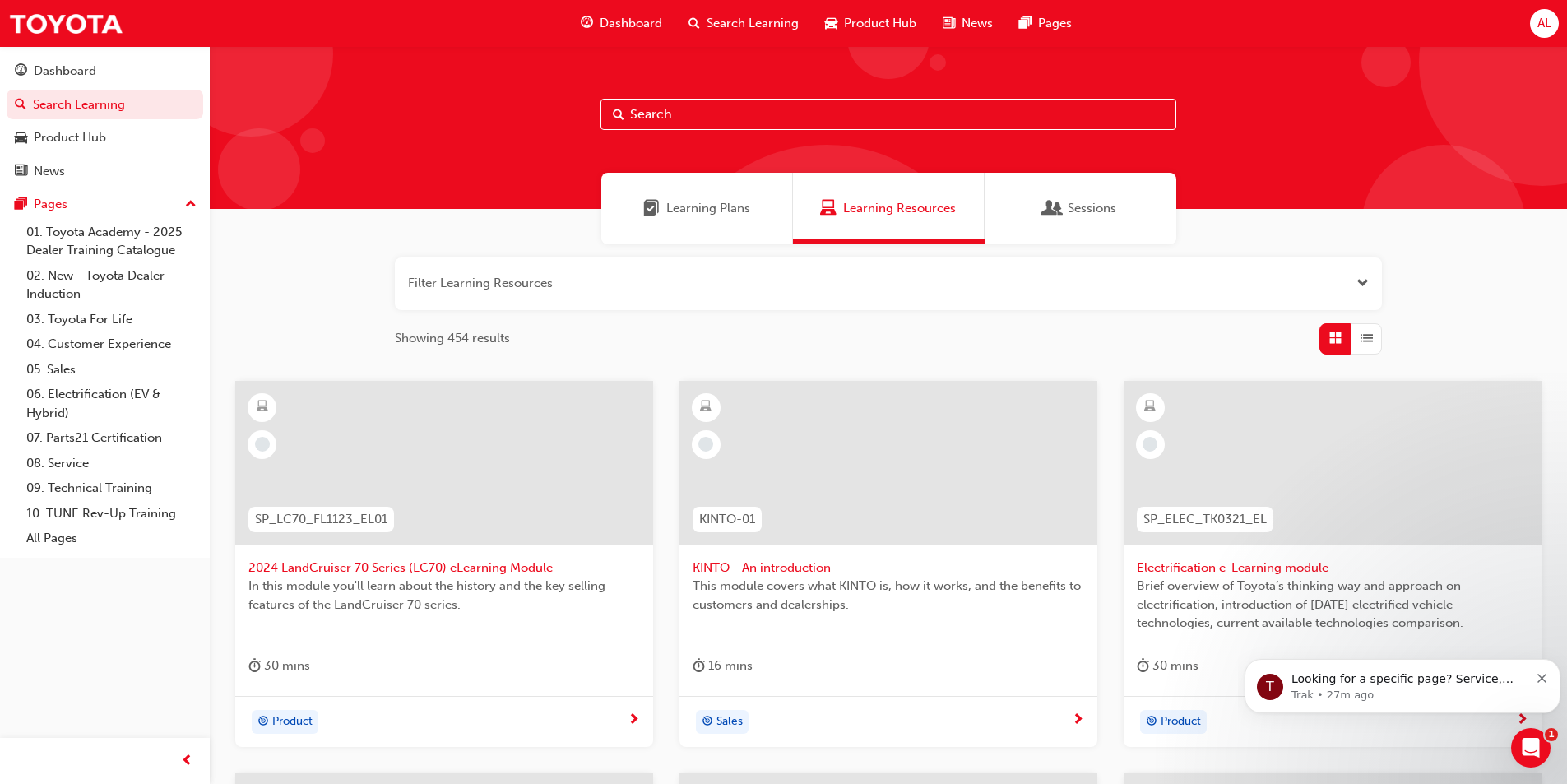
click at [127, 346] on link "04. Customer Experience" at bounding box center [112, 344] width 183 height 26
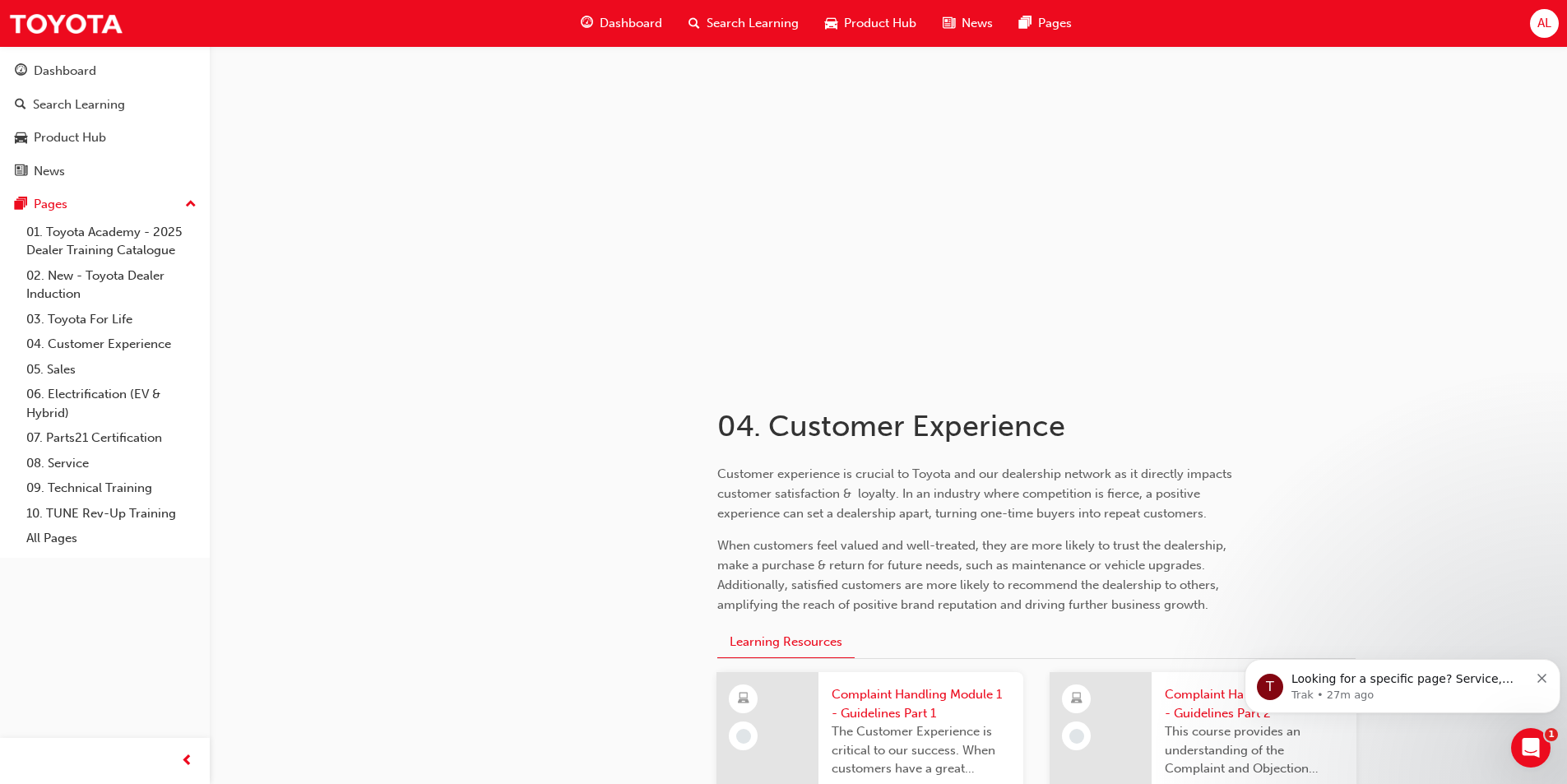
click at [108, 238] on link "01. Toyota Academy - 2025 Dealer Training Catalogue" at bounding box center [112, 241] width 183 height 44
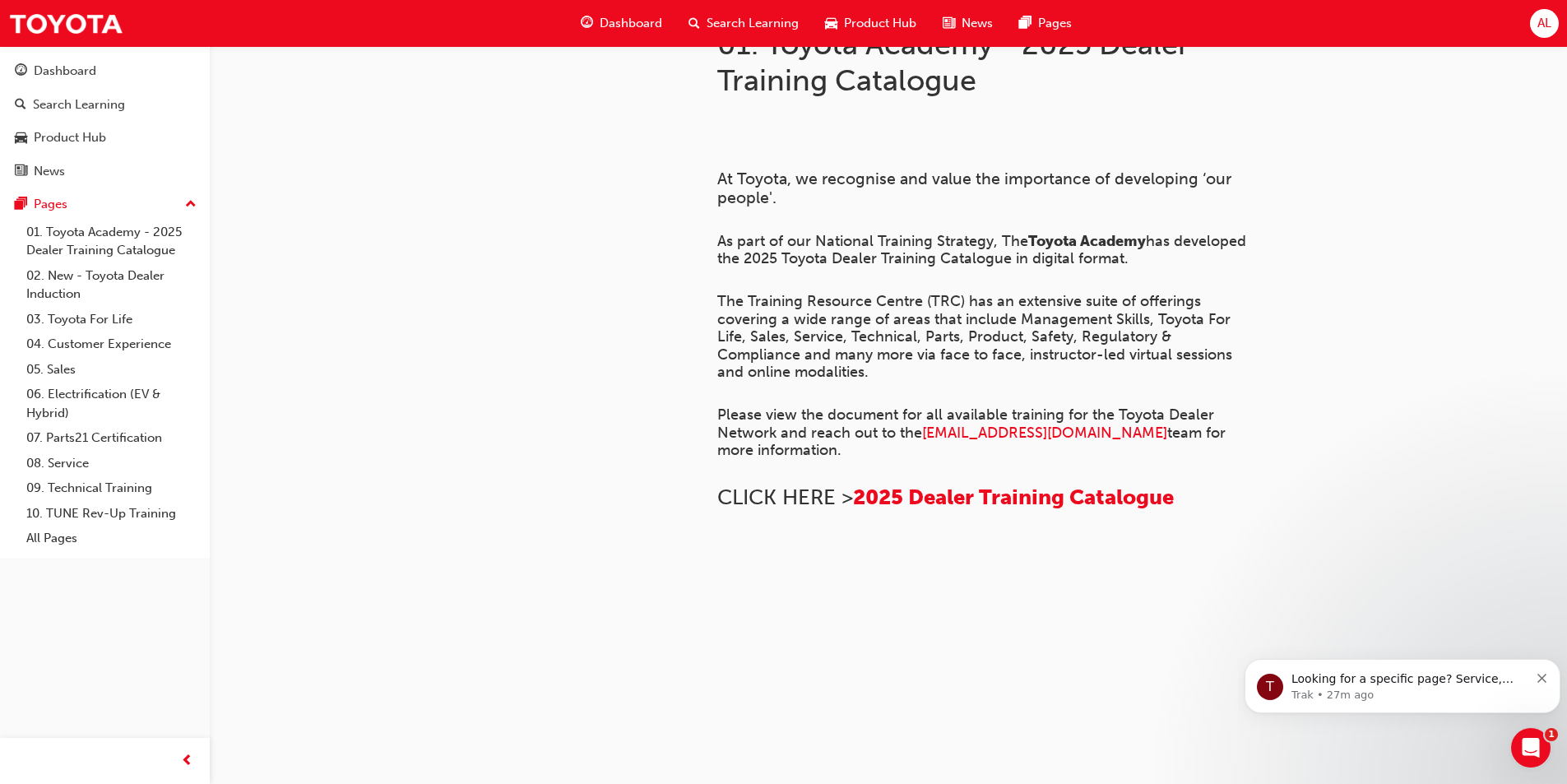
scroll to position [597, 0]
click at [938, 484] on span "2025 Dealer Training Catalogue" at bounding box center [1013, 496] width 321 height 26
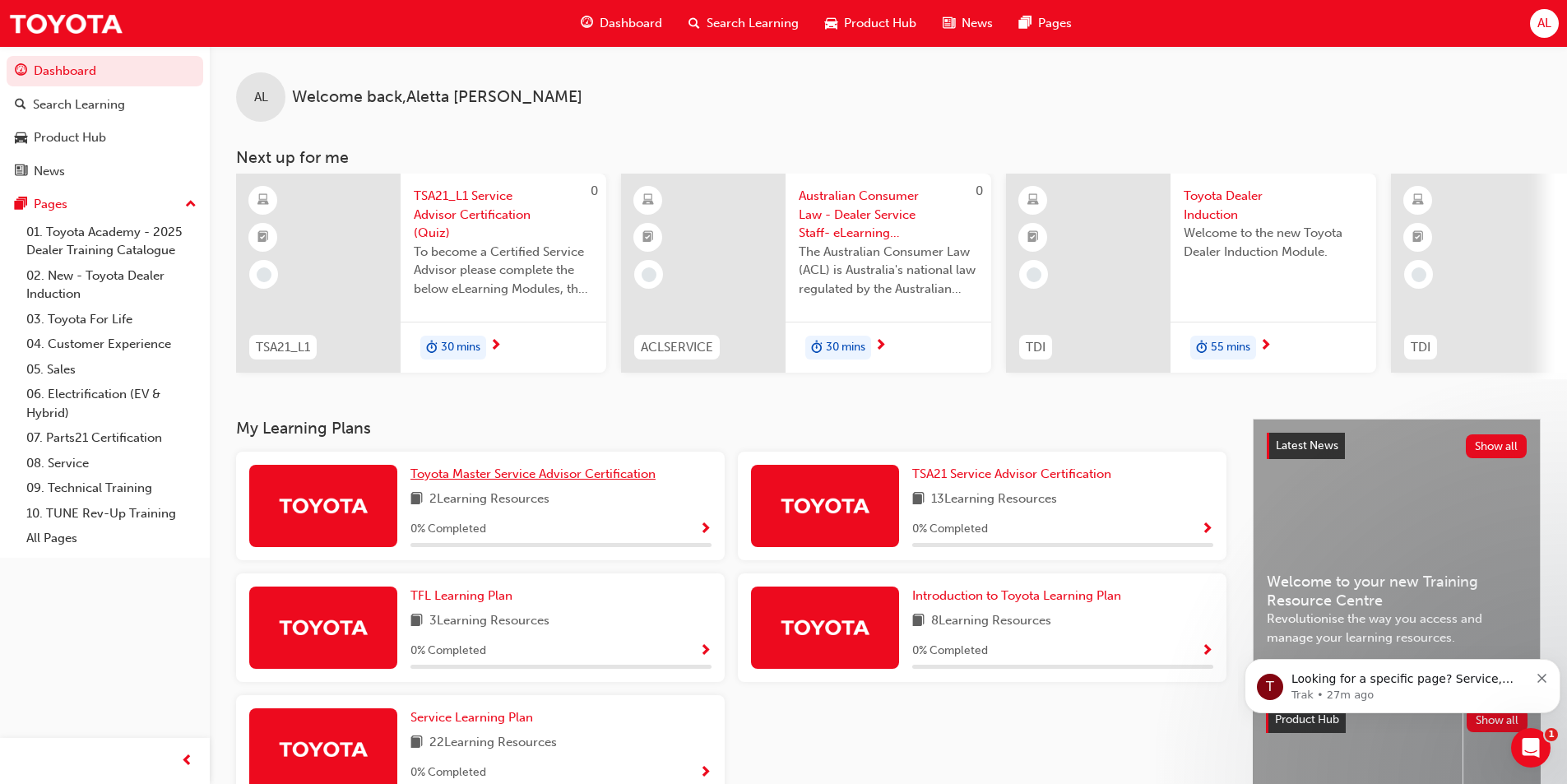
click at [501, 480] on span "Toyota Master Service Advisor Certification" at bounding box center [533, 473] width 245 height 15
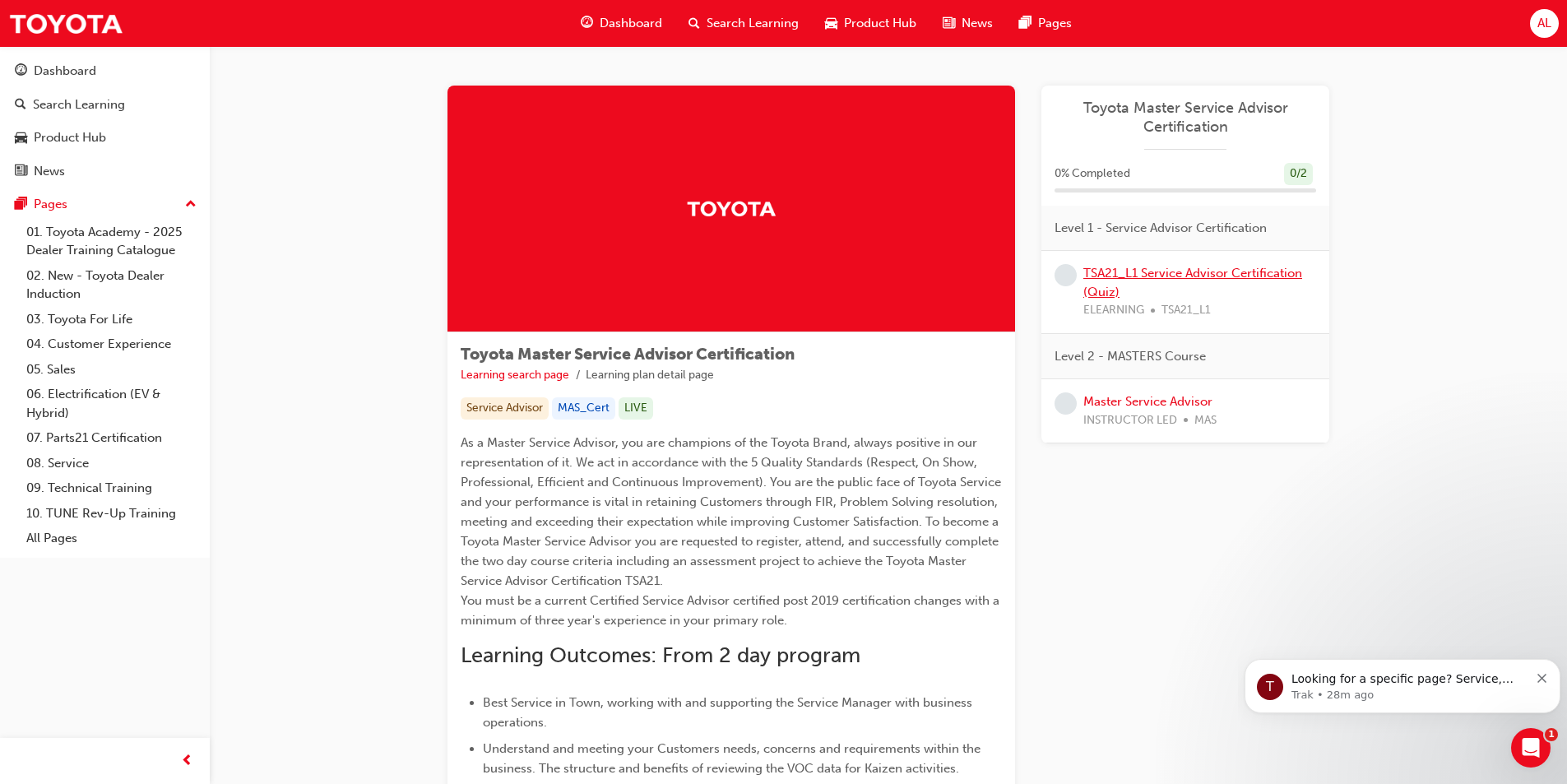
click at [1157, 274] on link "TSA21_L1 Service Advisor Certification (Quiz)" at bounding box center [1193, 282] width 219 height 33
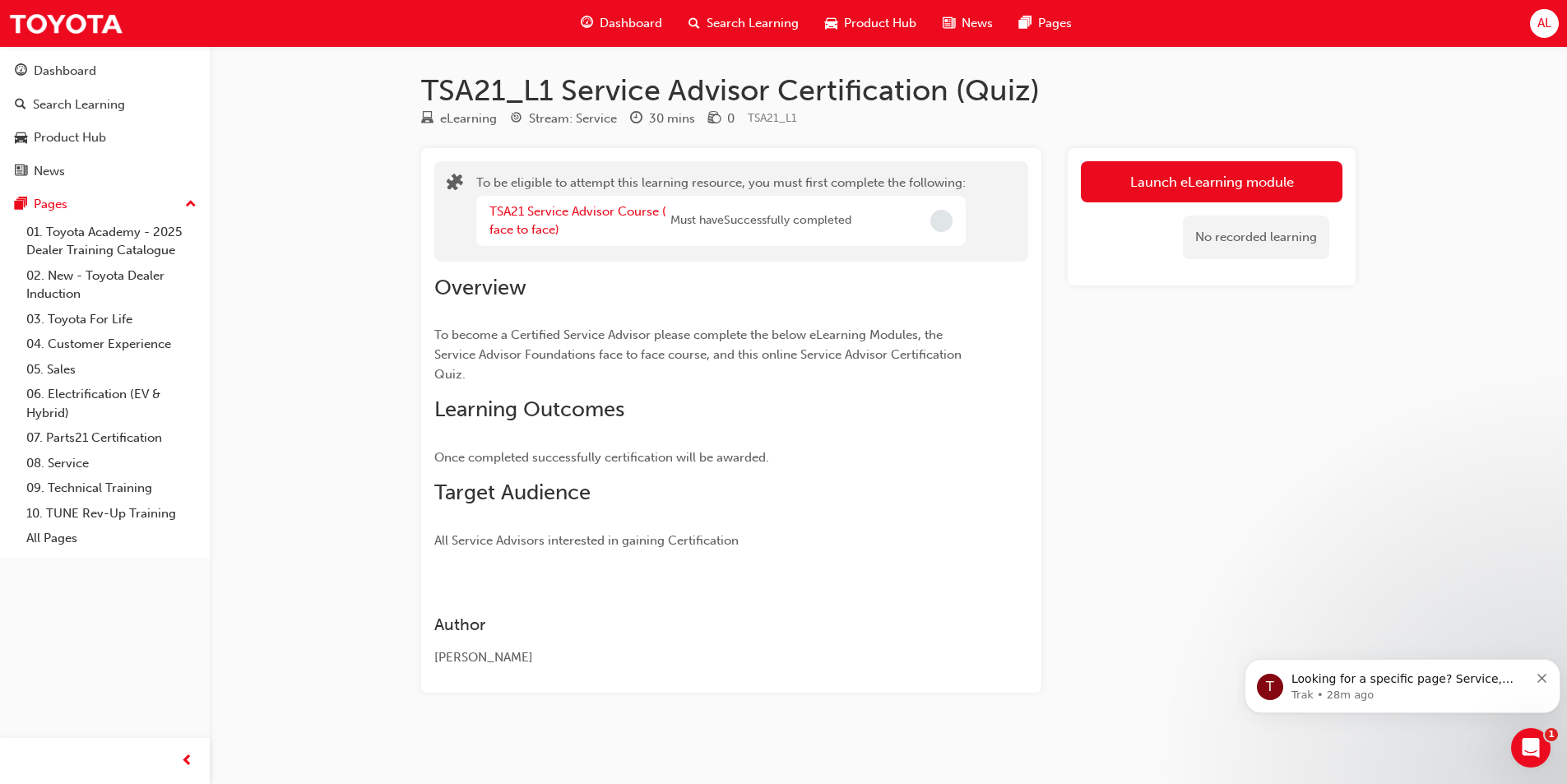
scroll to position [3, 0]
click at [1206, 171] on button "Launch eLearning module" at bounding box center [1211, 179] width 262 height 41
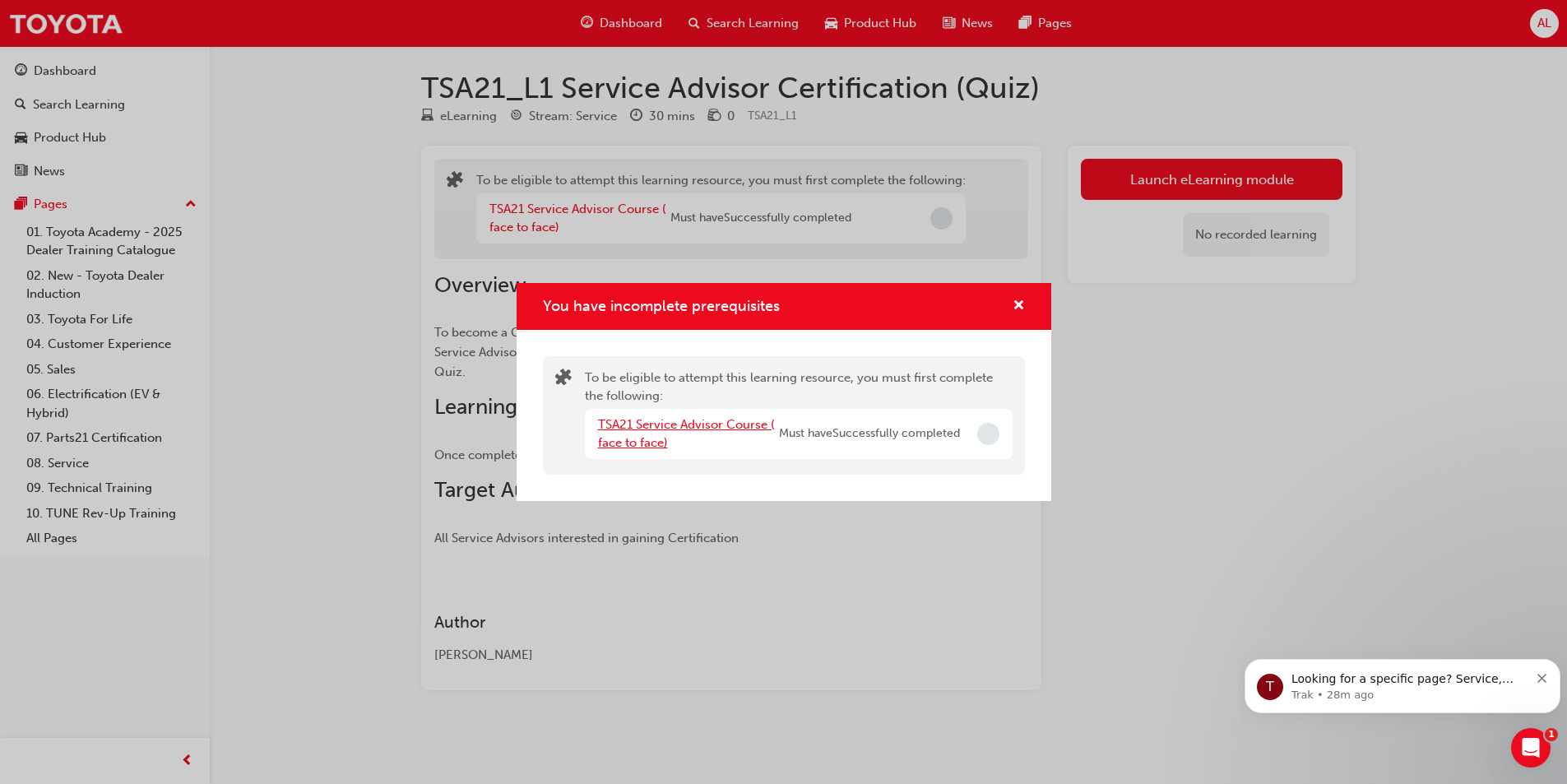
click at [641, 424] on link "TSA21 Service Advisor Course ( face to face)" at bounding box center [687, 433] width 177 height 33
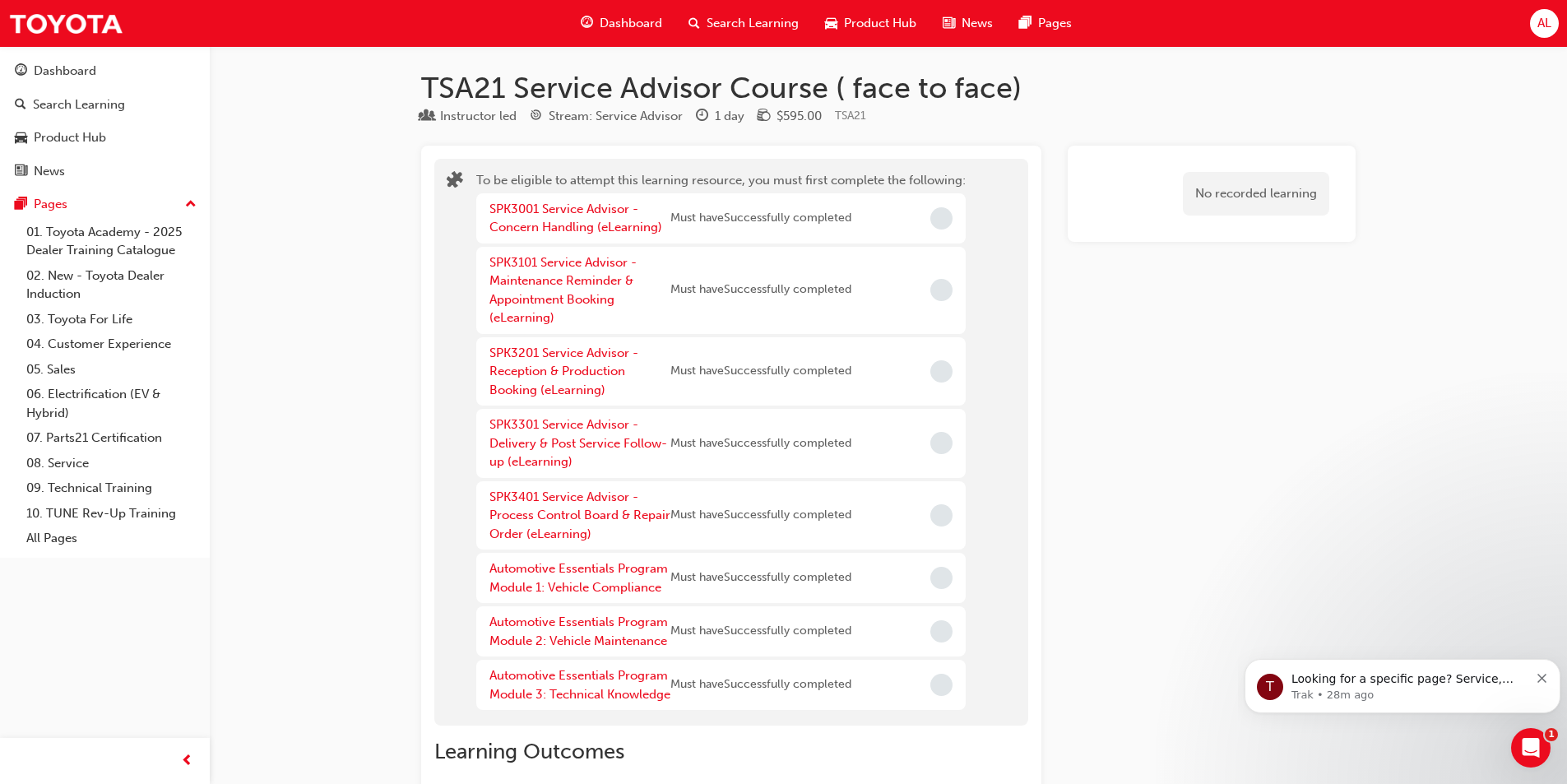
click at [582, 216] on div "SPK3001 Service Advisor - Concern Handling (eLearning)" at bounding box center [580, 218] width 181 height 37
click at [540, 209] on link "SPK3001 Service Advisor - Concern Handling (eLearning)" at bounding box center [576, 217] width 173 height 33
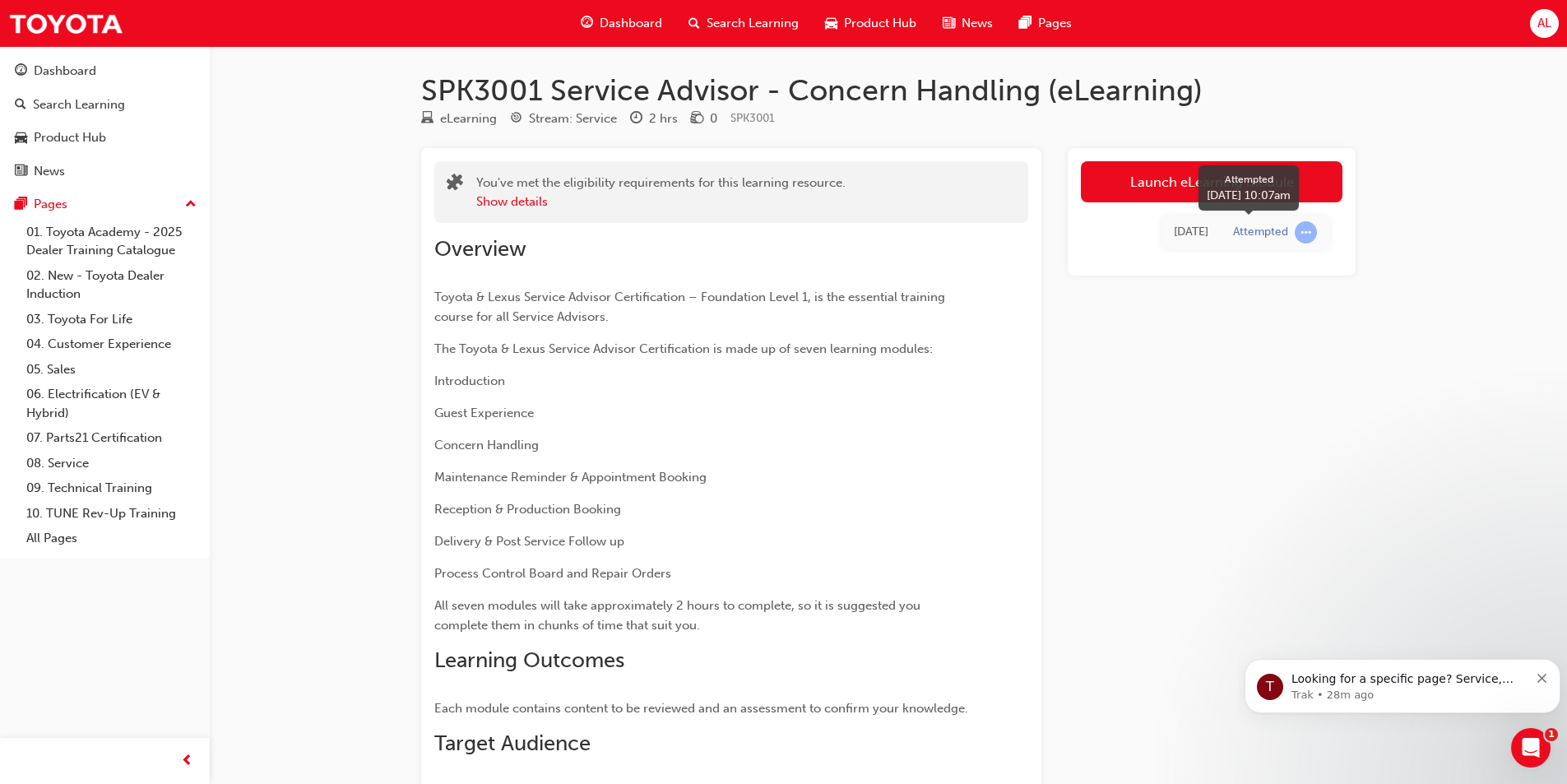
click at [1257, 229] on div "Attempted" at bounding box center [1261, 232] width 55 height 15
click at [1299, 231] on span "learningRecordVerb_ATTEMPT-icon" at bounding box center [1306, 231] width 22 height 22
click at [1231, 234] on td "Attempted" at bounding box center [1275, 231] width 109 height 33
click at [1238, 231] on div "Attempted" at bounding box center [1261, 232] width 55 height 15
click at [1190, 177] on link "Launch eLearning module" at bounding box center [1211, 181] width 262 height 41
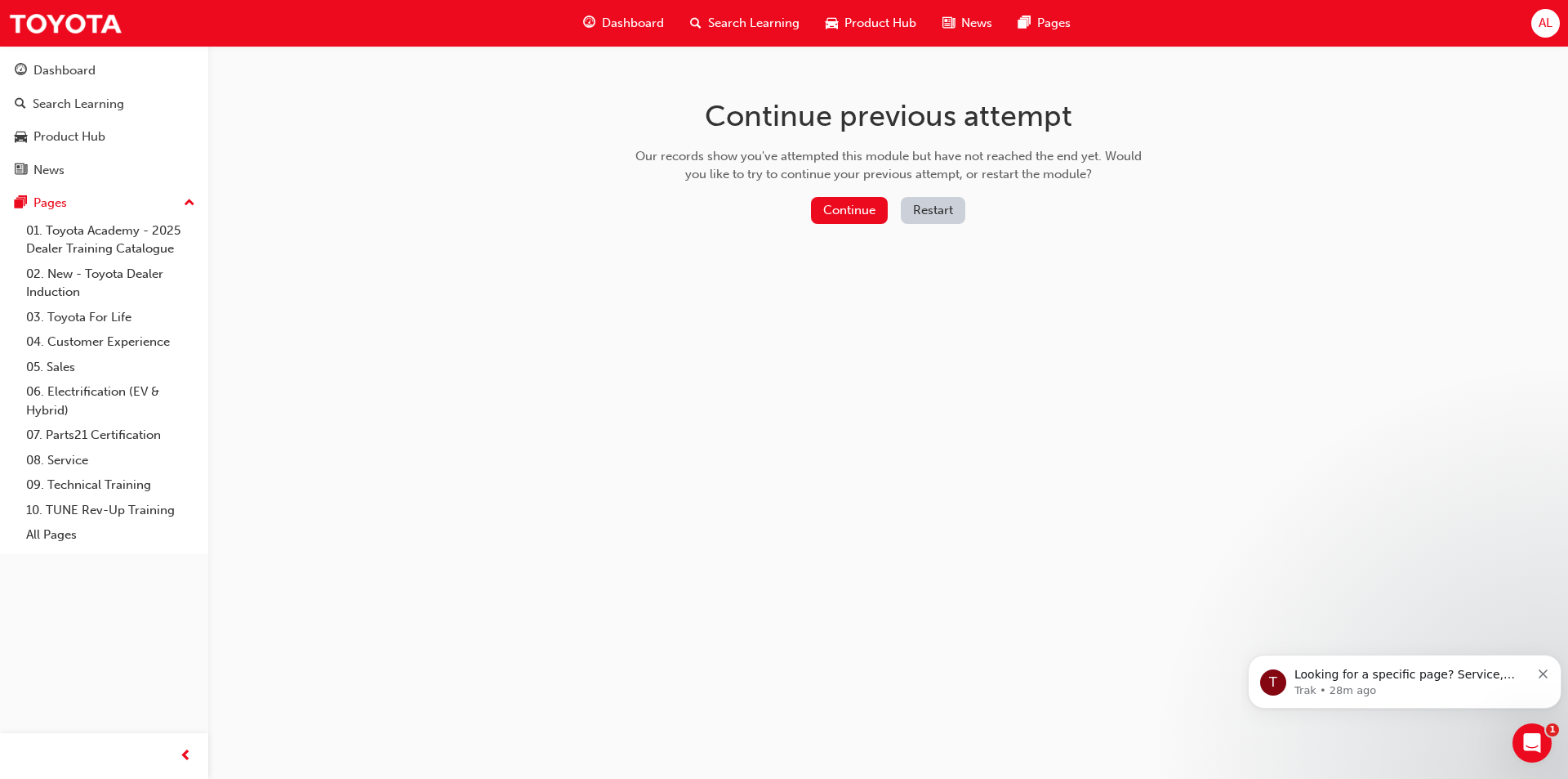
click at [857, 206] on button "Continue" at bounding box center [849, 210] width 77 height 27
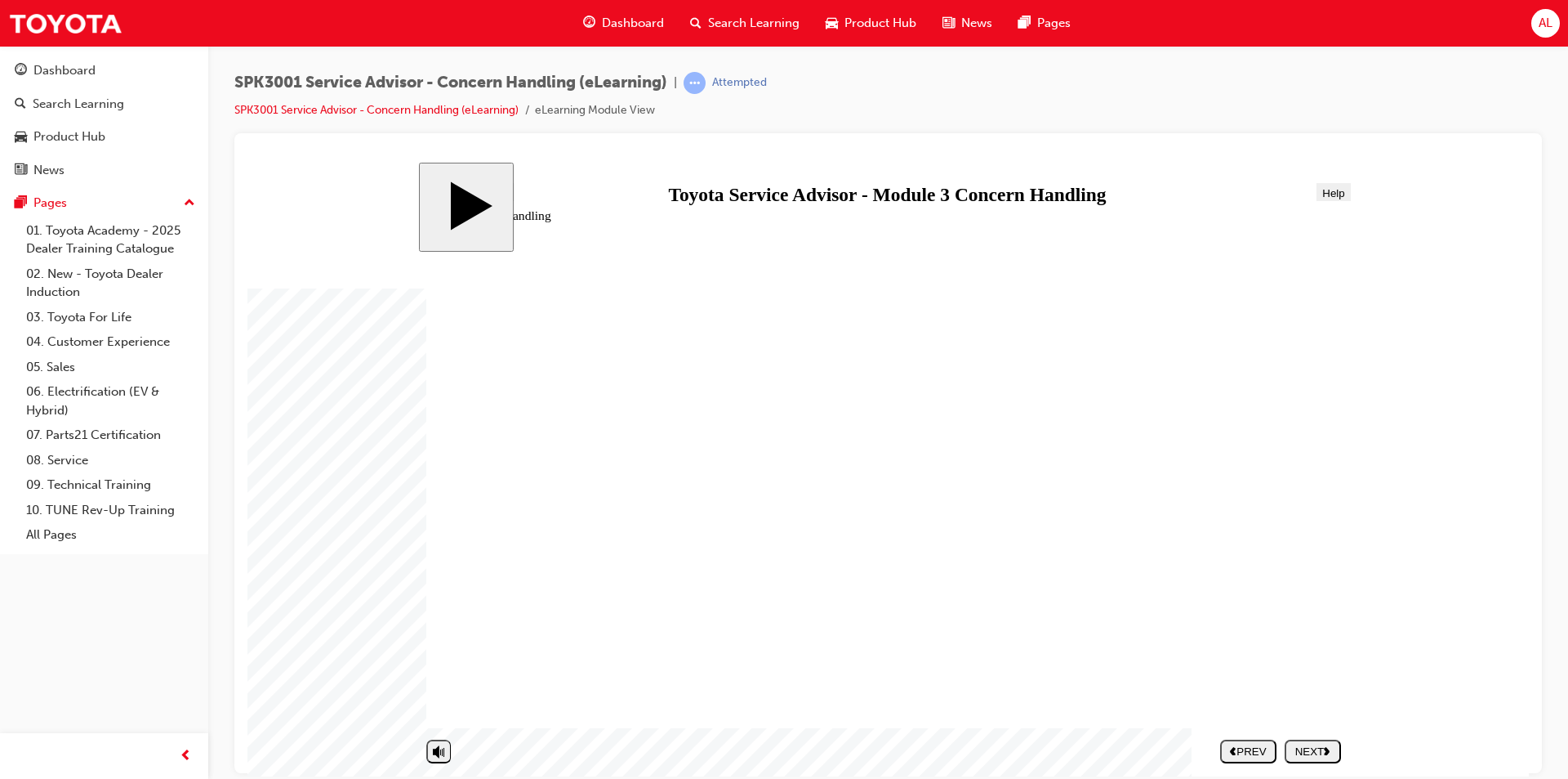
click at [1311, 750] on div "NEXT" at bounding box center [1313, 750] width 44 height 12
click at [1302, 744] on div "NEXT" at bounding box center [1313, 750] width 44 height 12
click at [1321, 744] on div "NEXT" at bounding box center [1313, 750] width 44 height 12
click at [1322, 750] on div "NEXT" at bounding box center [1313, 750] width 44 height 12
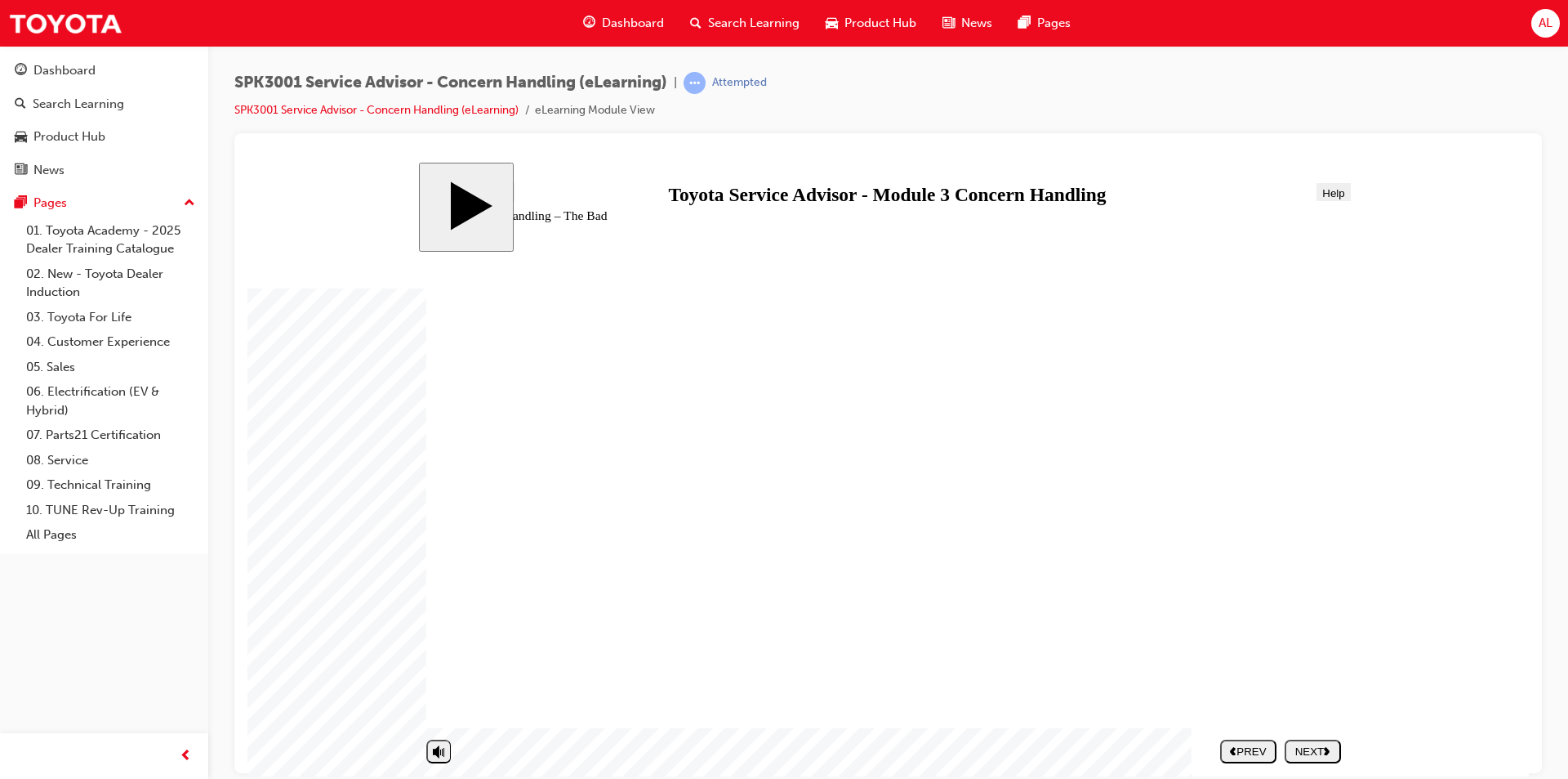
click at [1260, 745] on div "PREV" at bounding box center [1249, 750] width 44 height 12
click at [621, 18] on span "Dashboard" at bounding box center [633, 24] width 62 height 19
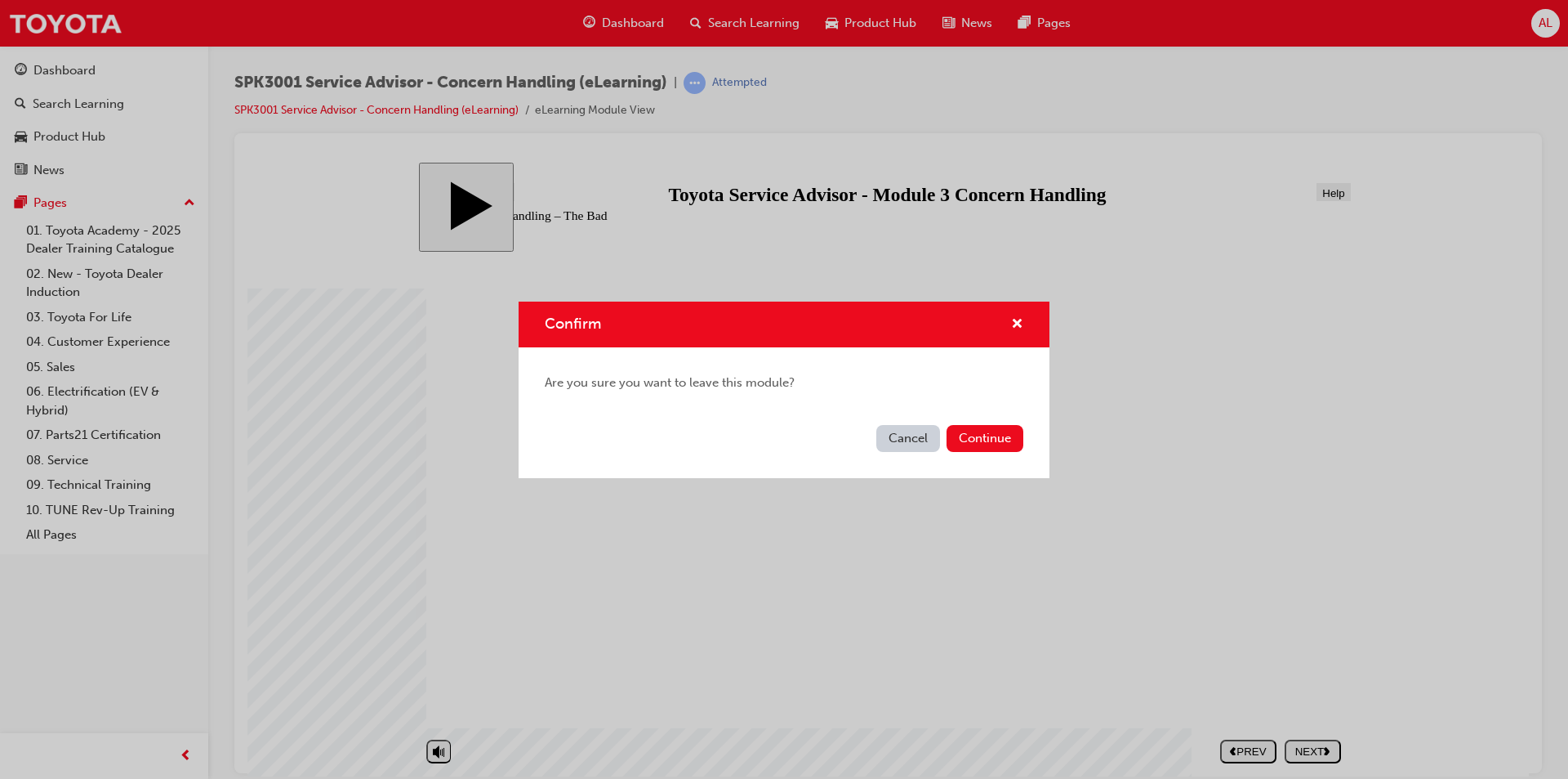
click at [899, 439] on button "Cancel" at bounding box center [907, 438] width 63 height 27
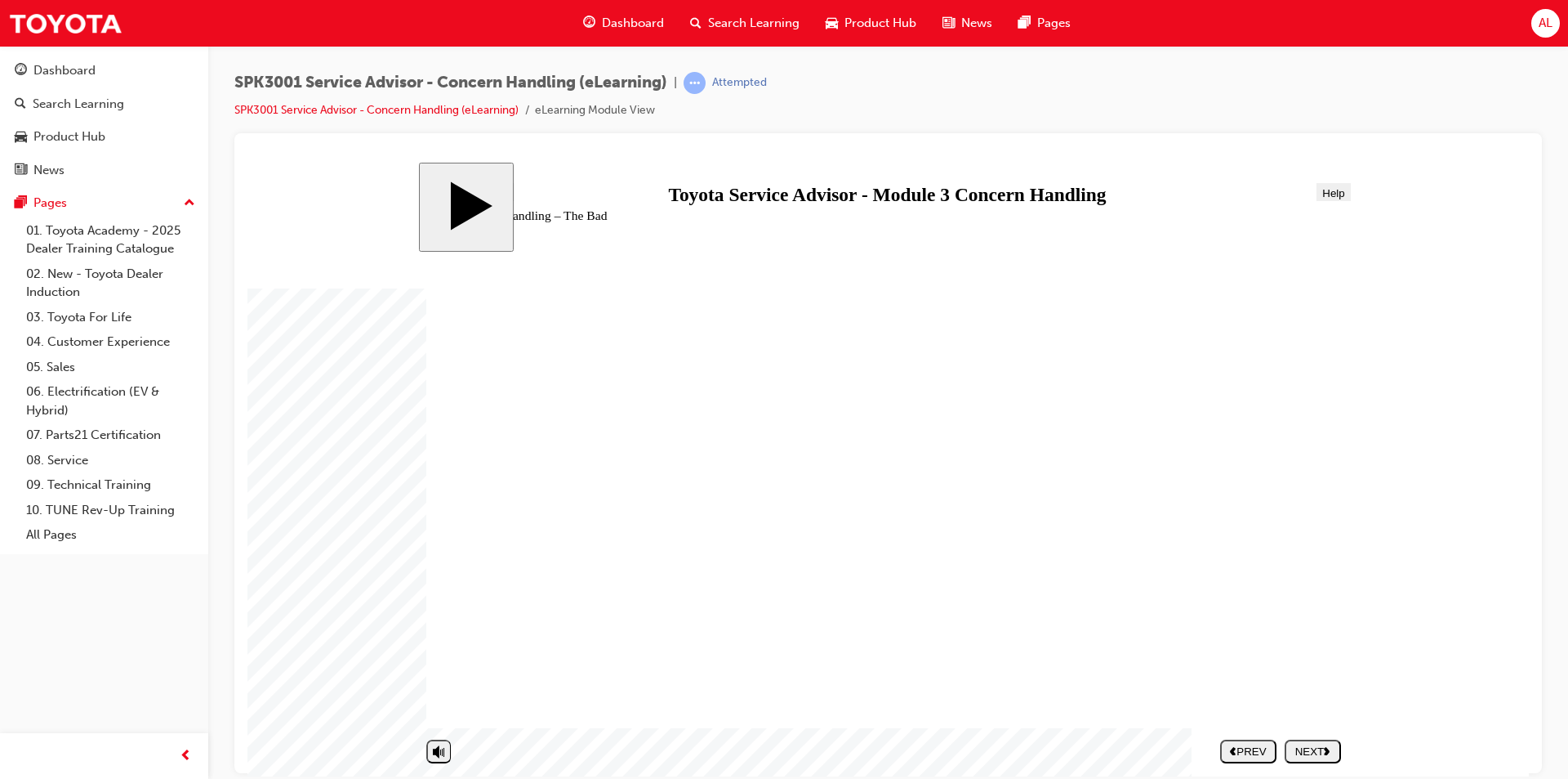
click at [104, 245] on link "01. Toyota Academy - 2025 Dealer Training Catalogue" at bounding box center [111, 239] width 182 height 44
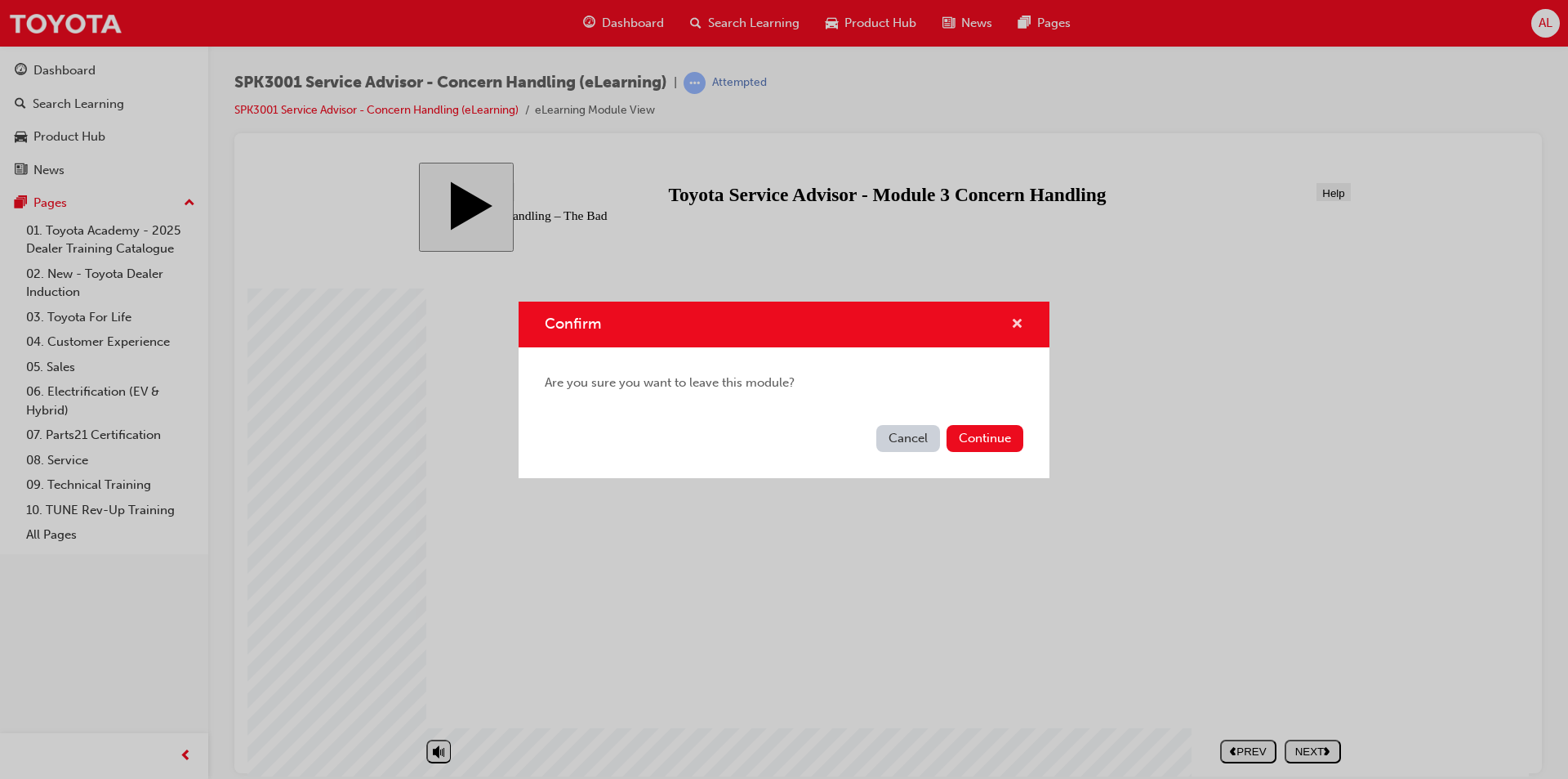
click at [1020, 318] on span "cross-icon" at bounding box center [1017, 326] width 12 height 15
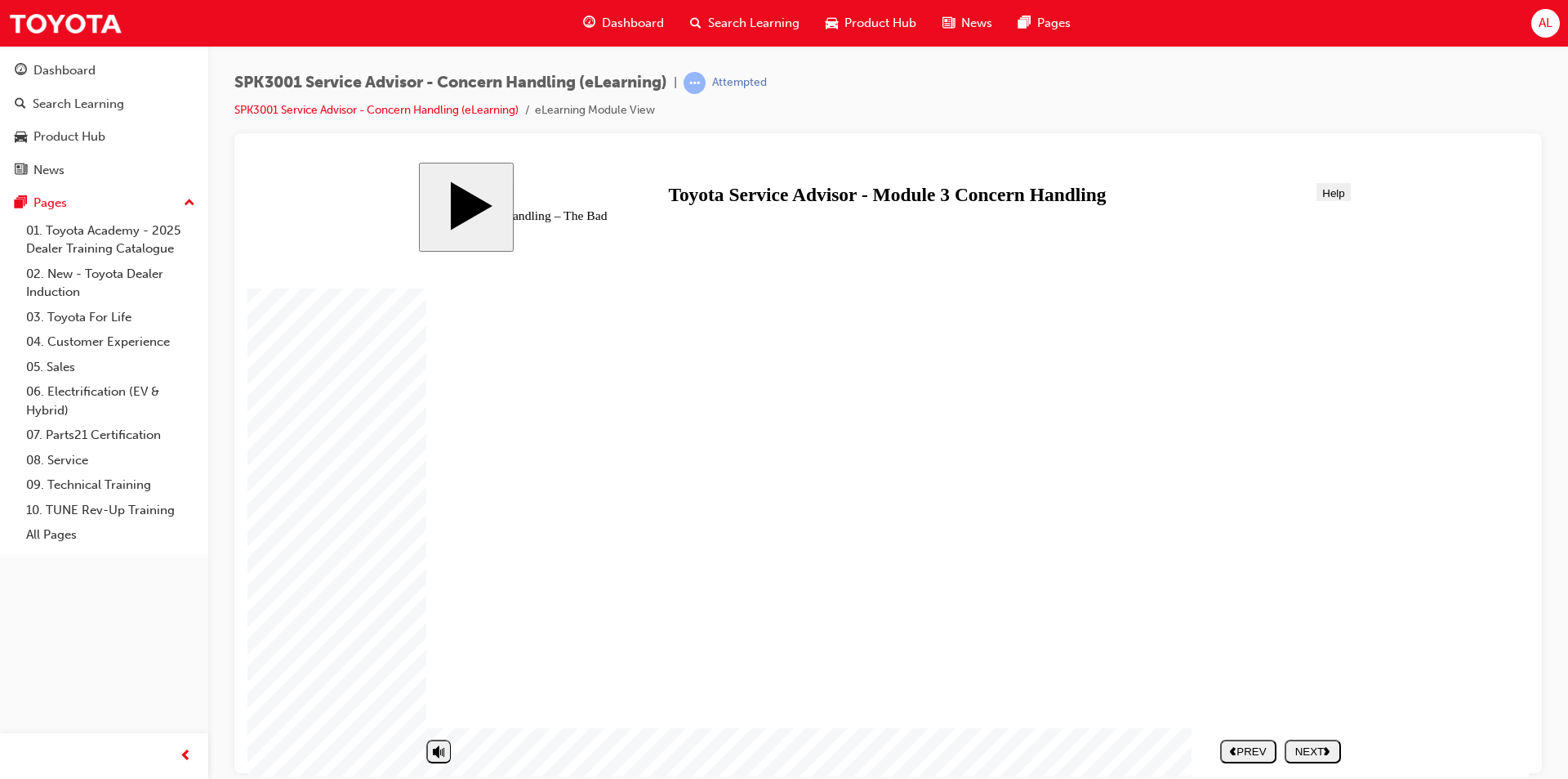
click at [114, 240] on link "01. Toyota Academy - 2025 Dealer Training Catalogue" at bounding box center [111, 239] width 182 height 44
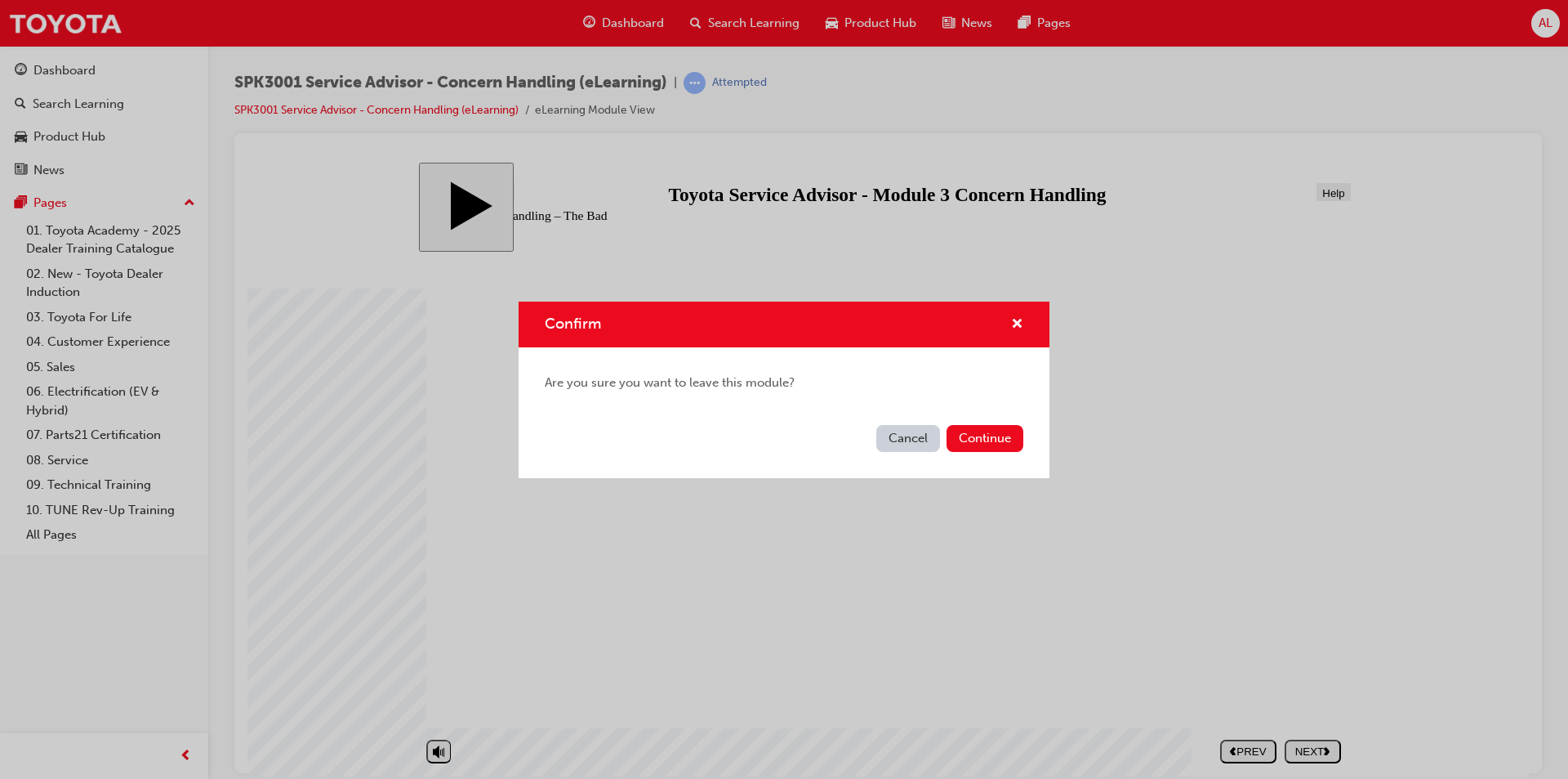
click at [964, 436] on button "Continue" at bounding box center [984, 438] width 77 height 27
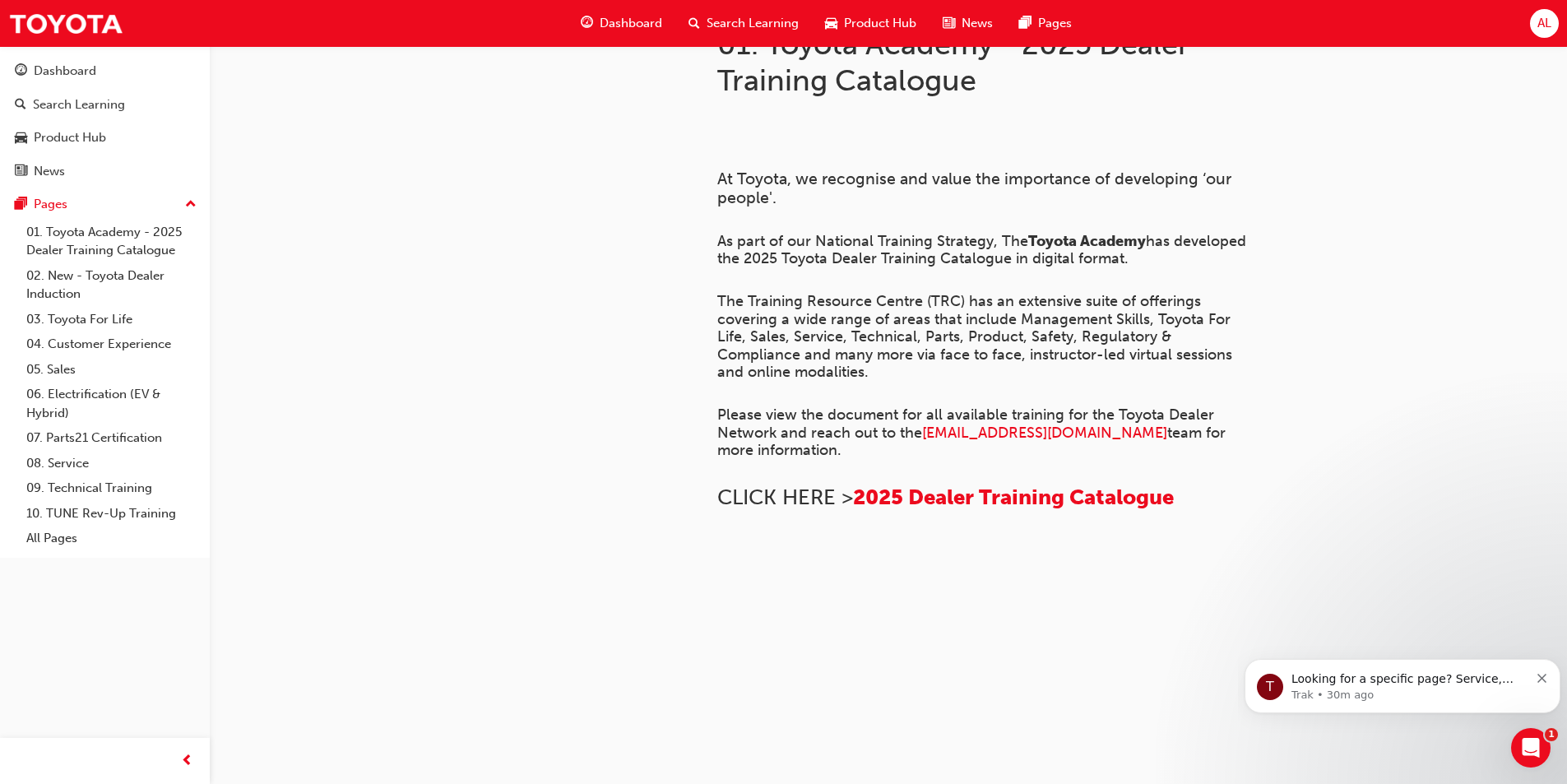
scroll to position [597, 0]
click at [924, 484] on span "2025 Dealer Training Catalogue" at bounding box center [1013, 496] width 321 height 26
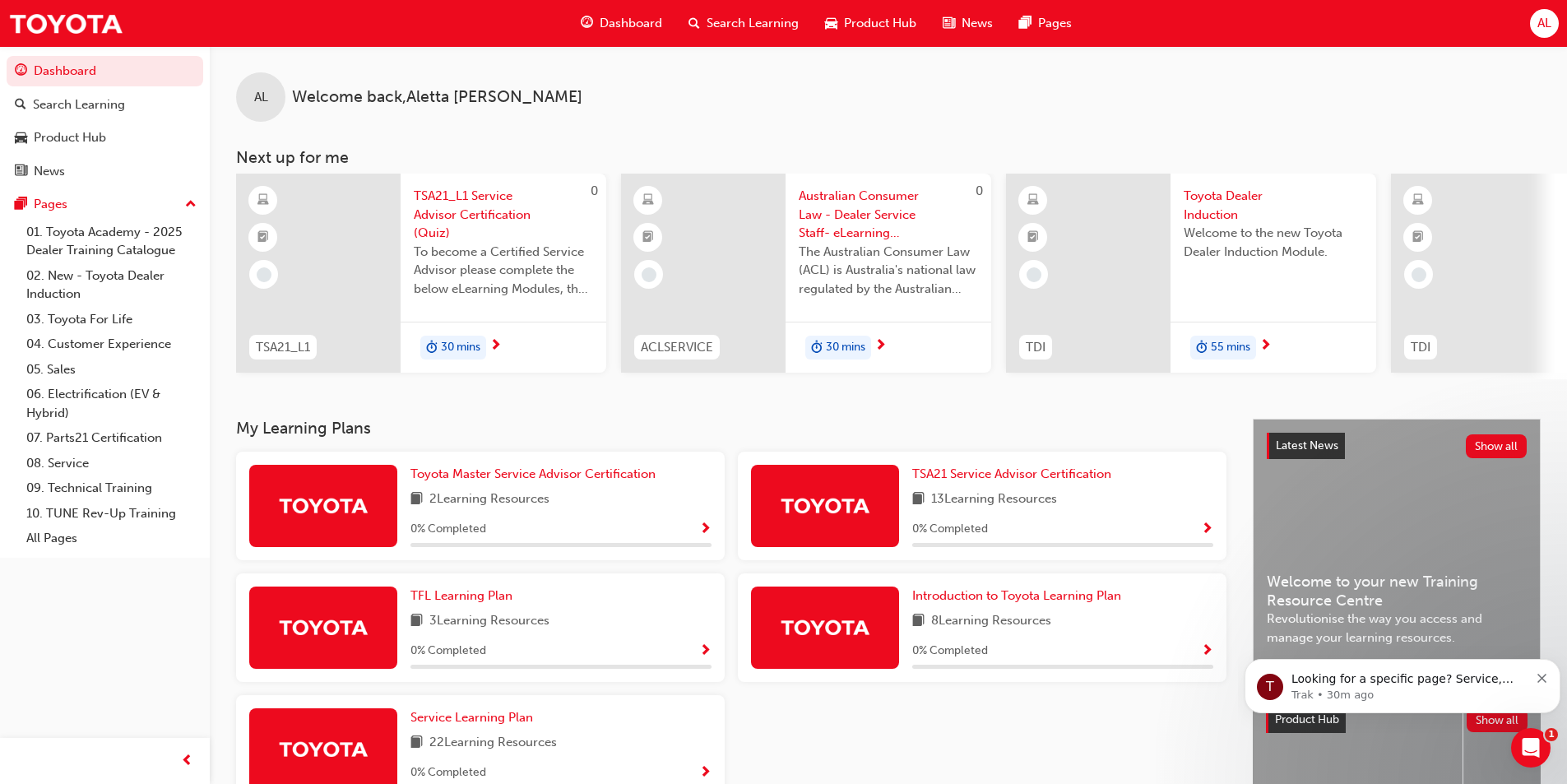
click at [489, 509] on span "2 Learning Resources" at bounding box center [490, 500] width 120 height 21
click at [712, 533] on div "Toyota Master Service Advisor Certification 2 Learning Resources 0 % Completed" at bounding box center [480, 506] width 489 height 109
click at [701, 536] on span "Show Progress" at bounding box center [705, 530] width 12 height 15
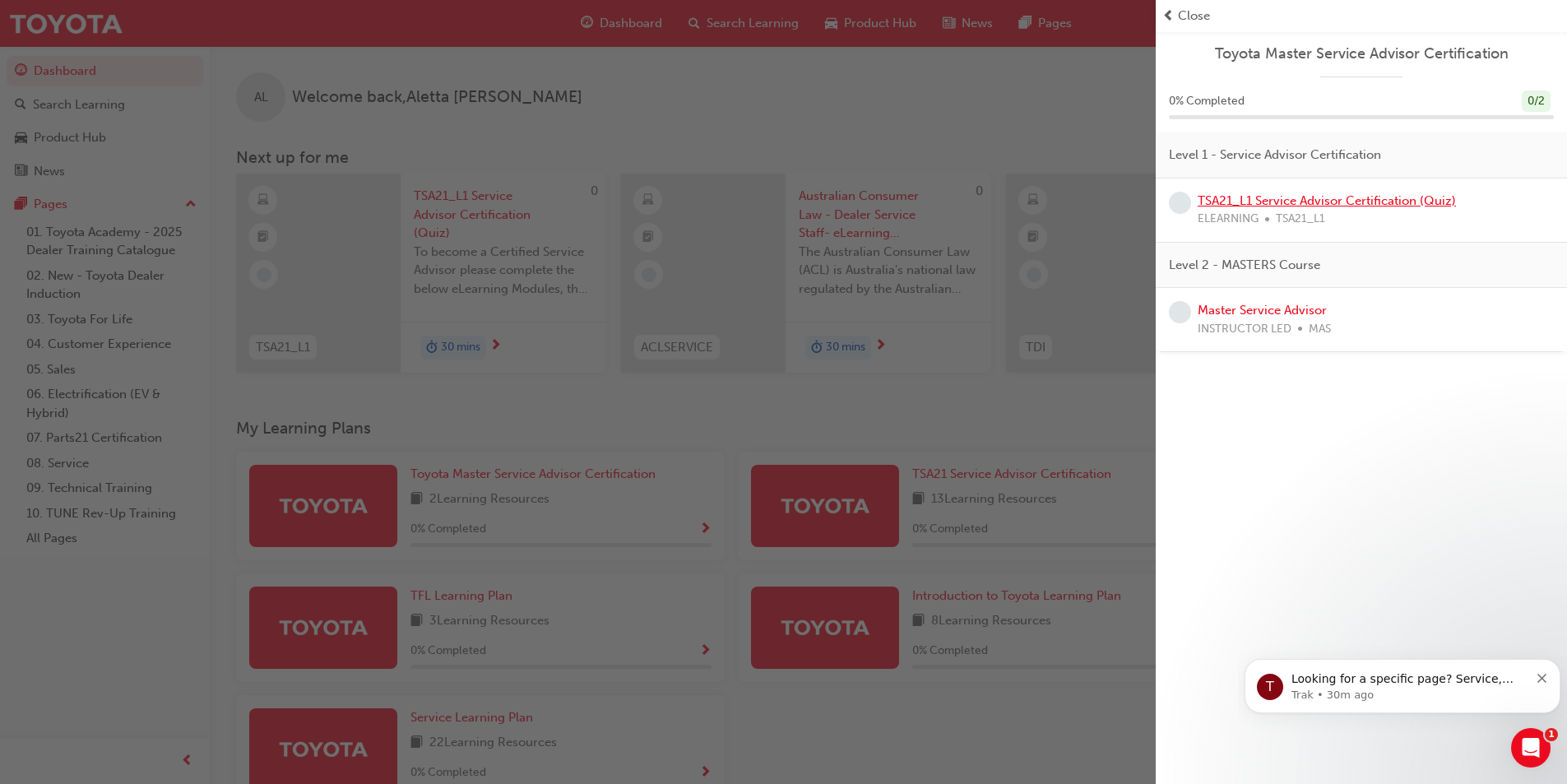
click at [1444, 201] on link "TSA21_L1 Service Advisor Certification (Quiz)" at bounding box center [1327, 201] width 258 height 15
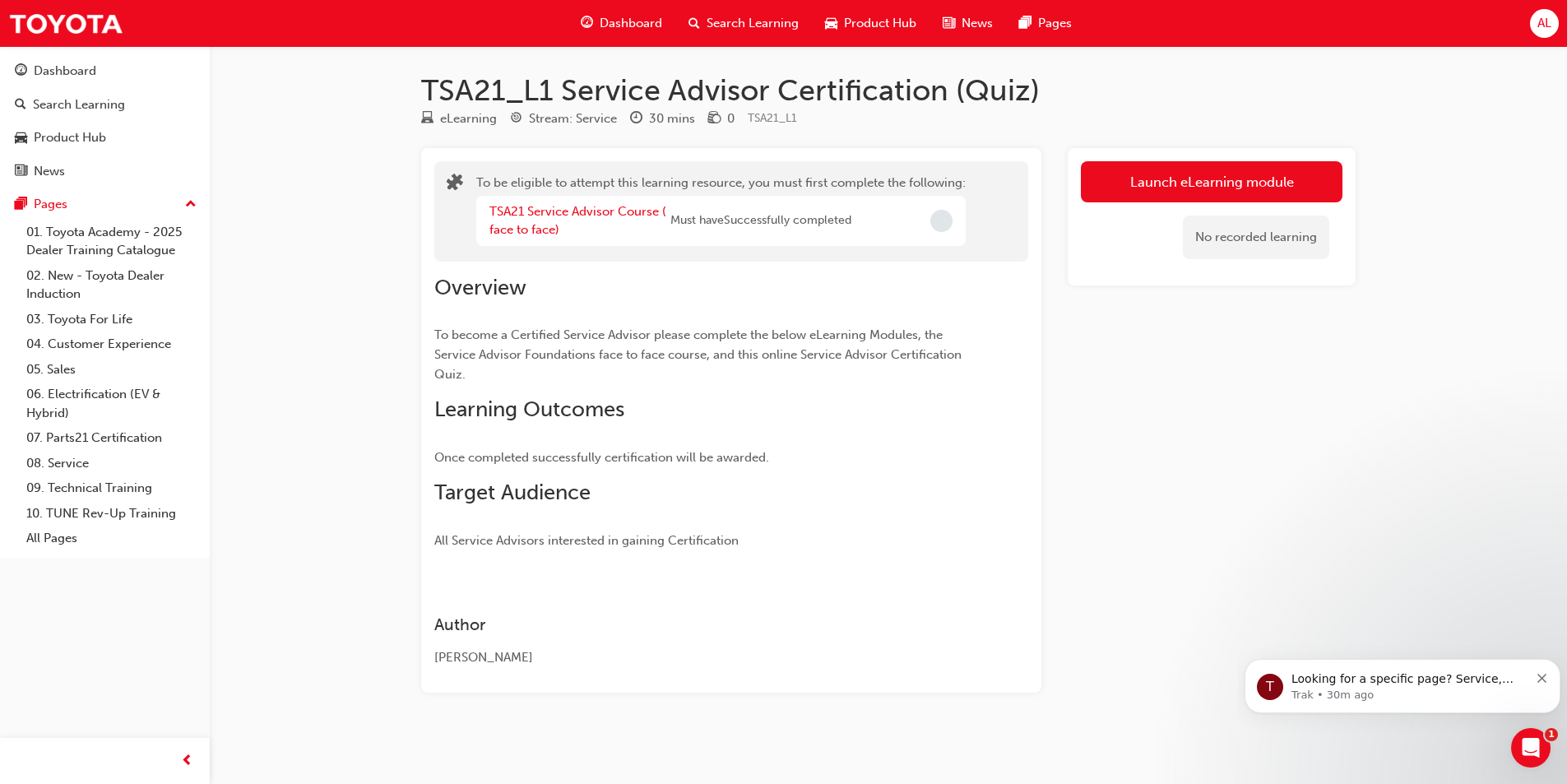
click at [1223, 181] on button "Launch eLearning module" at bounding box center [1211, 181] width 262 height 41
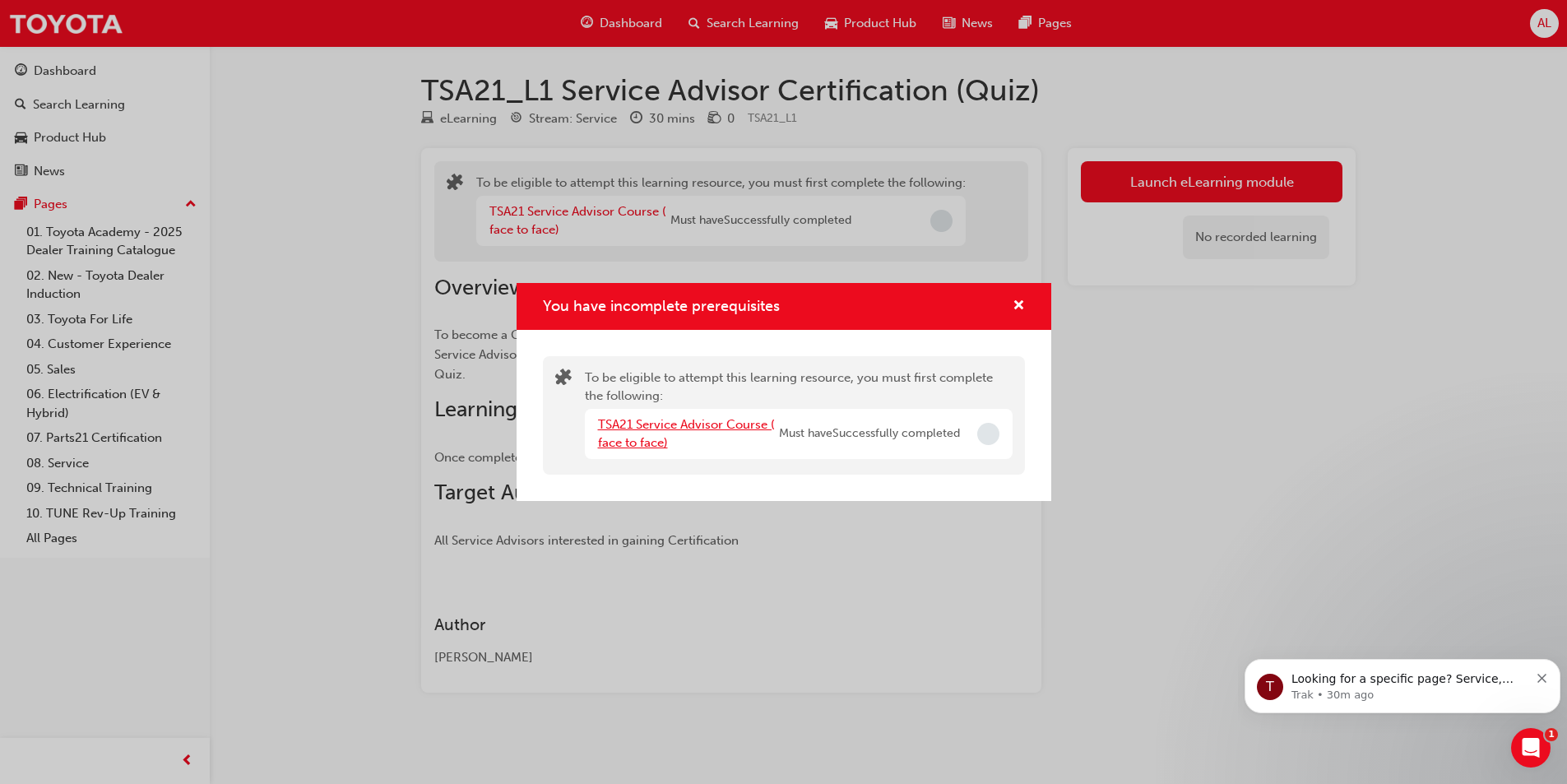
click at [700, 426] on link "TSA21 Service Advisor Course ( face to face)" at bounding box center [687, 433] width 177 height 33
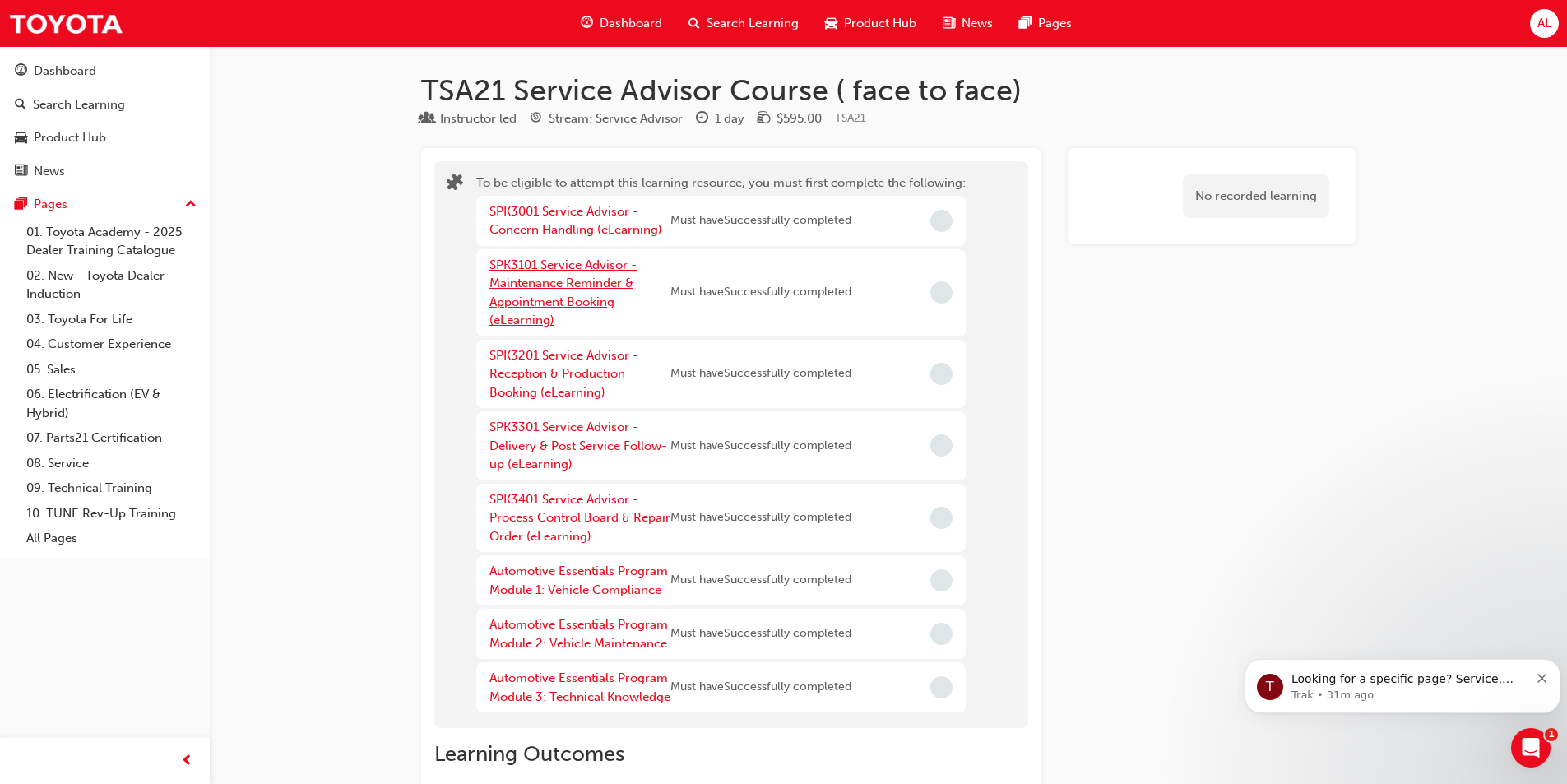
click at [557, 263] on link "SPK3101 Service Advisor - Maintenance Reminder & Appointment Booking (eLearning)" at bounding box center [563, 292] width 148 height 70
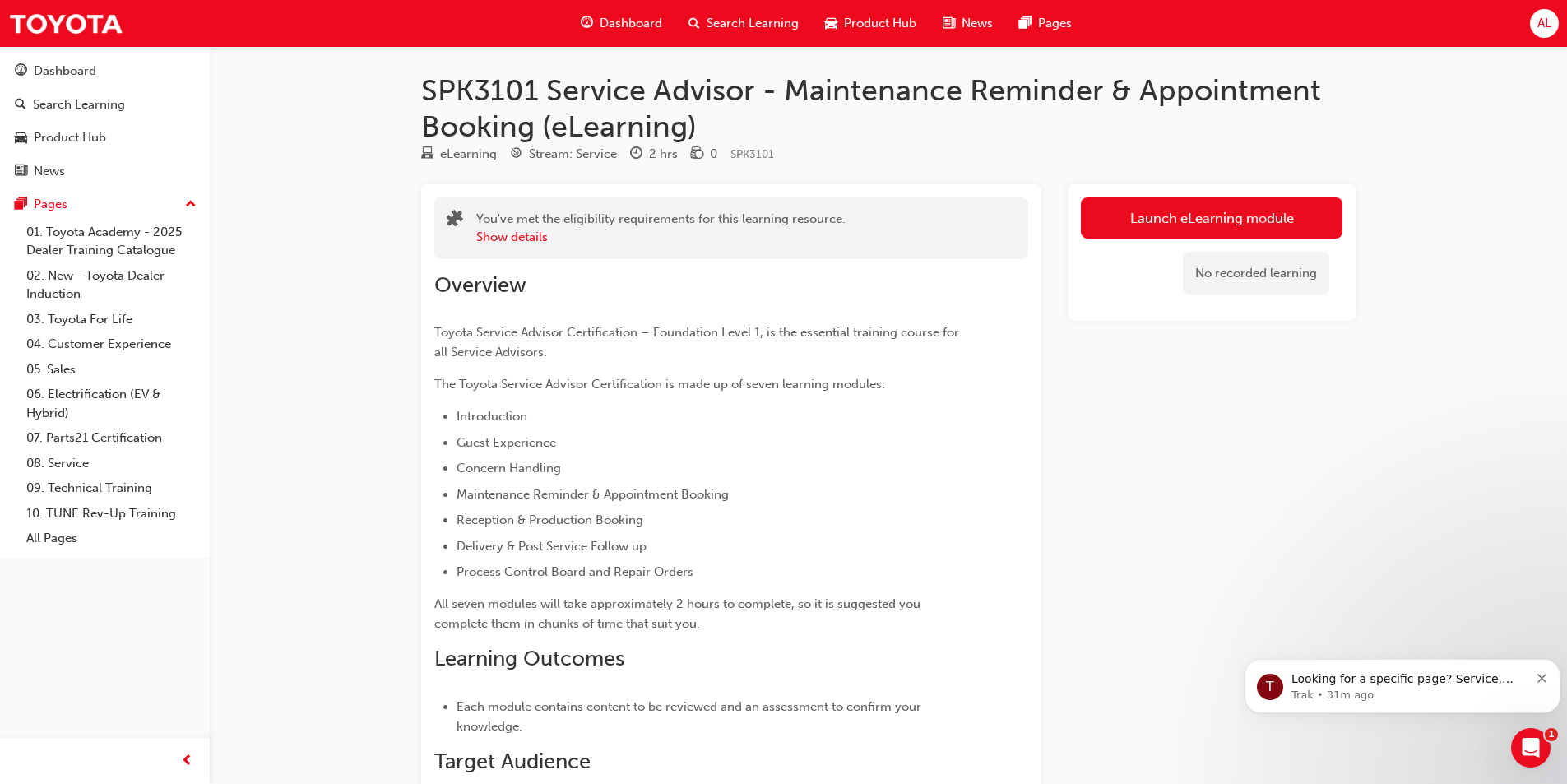
click at [1206, 219] on link "Launch eLearning module" at bounding box center [1211, 217] width 262 height 41
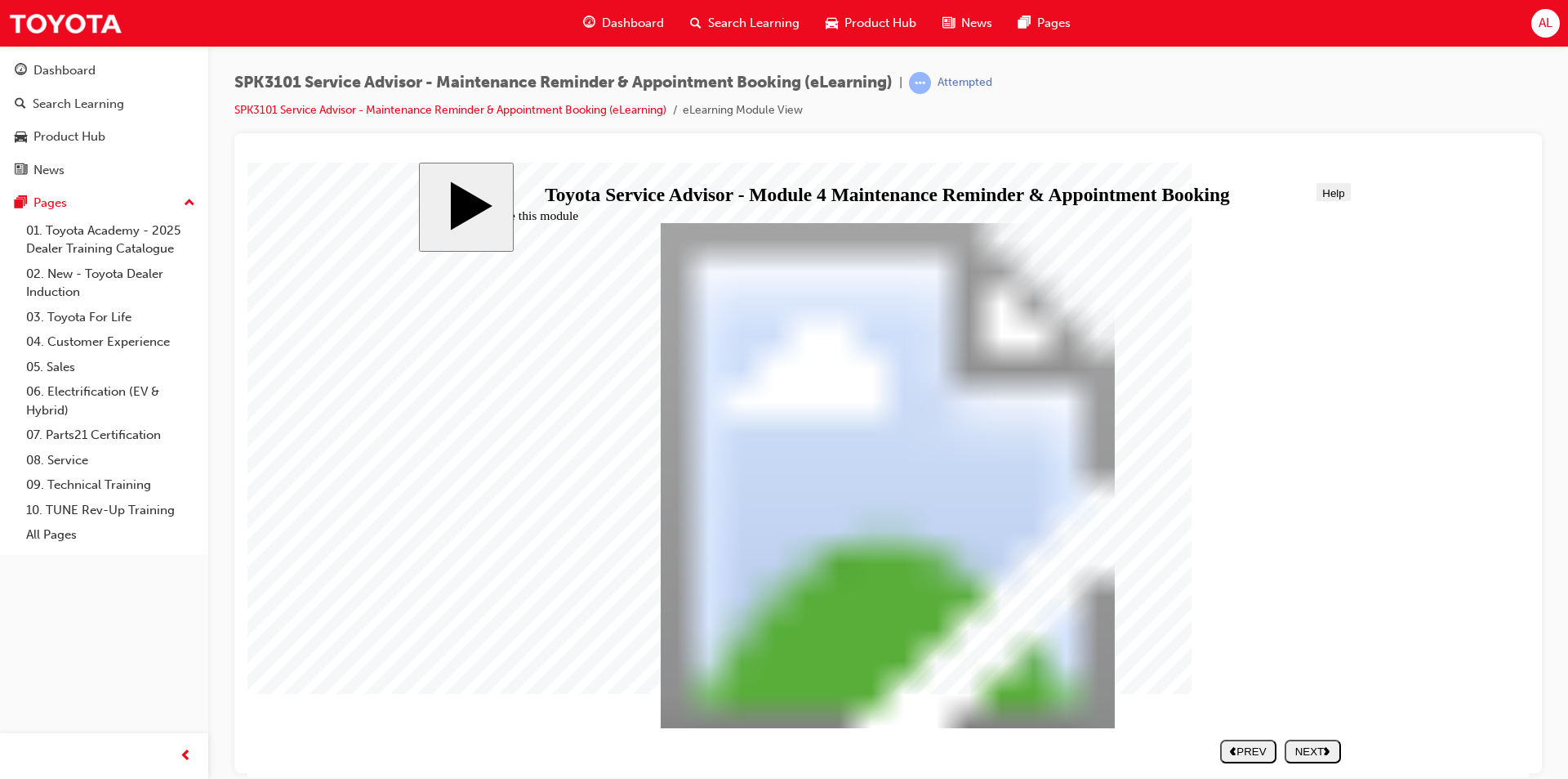
click at [1313, 750] on div "NEXT" at bounding box center [1313, 750] width 44 height 12
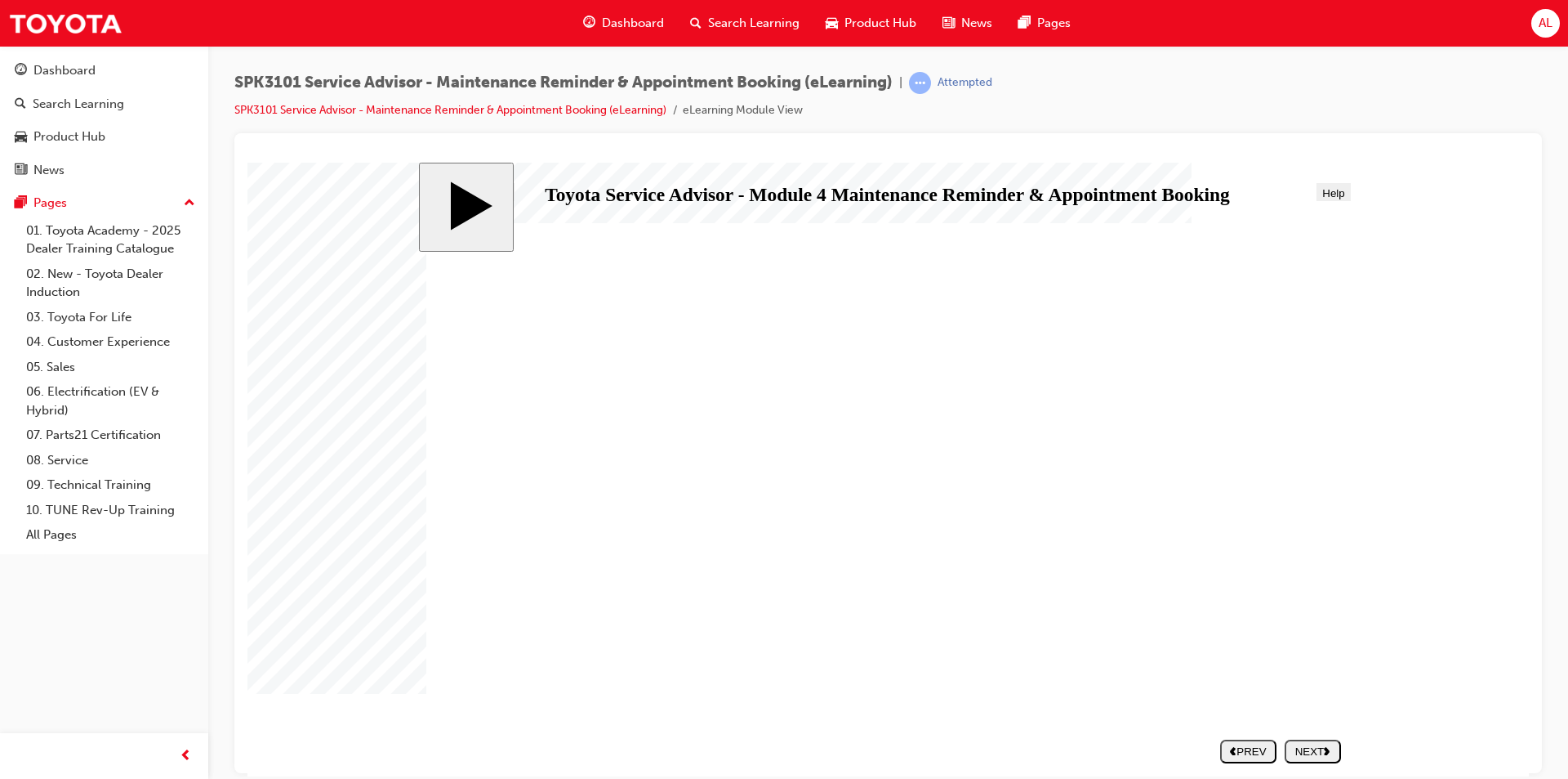
click at [1314, 752] on div "NEXT" at bounding box center [1313, 750] width 44 height 12
click at [1314, 748] on div "NEXT" at bounding box center [1313, 750] width 44 height 12
click at [1332, 755] on div "NEXT" at bounding box center [1313, 750] width 44 height 12
click at [1329, 750] on polygon "next" at bounding box center [1327, 750] width 6 height 9
click at [1317, 739] on button "NEXT" at bounding box center [1313, 750] width 57 height 24
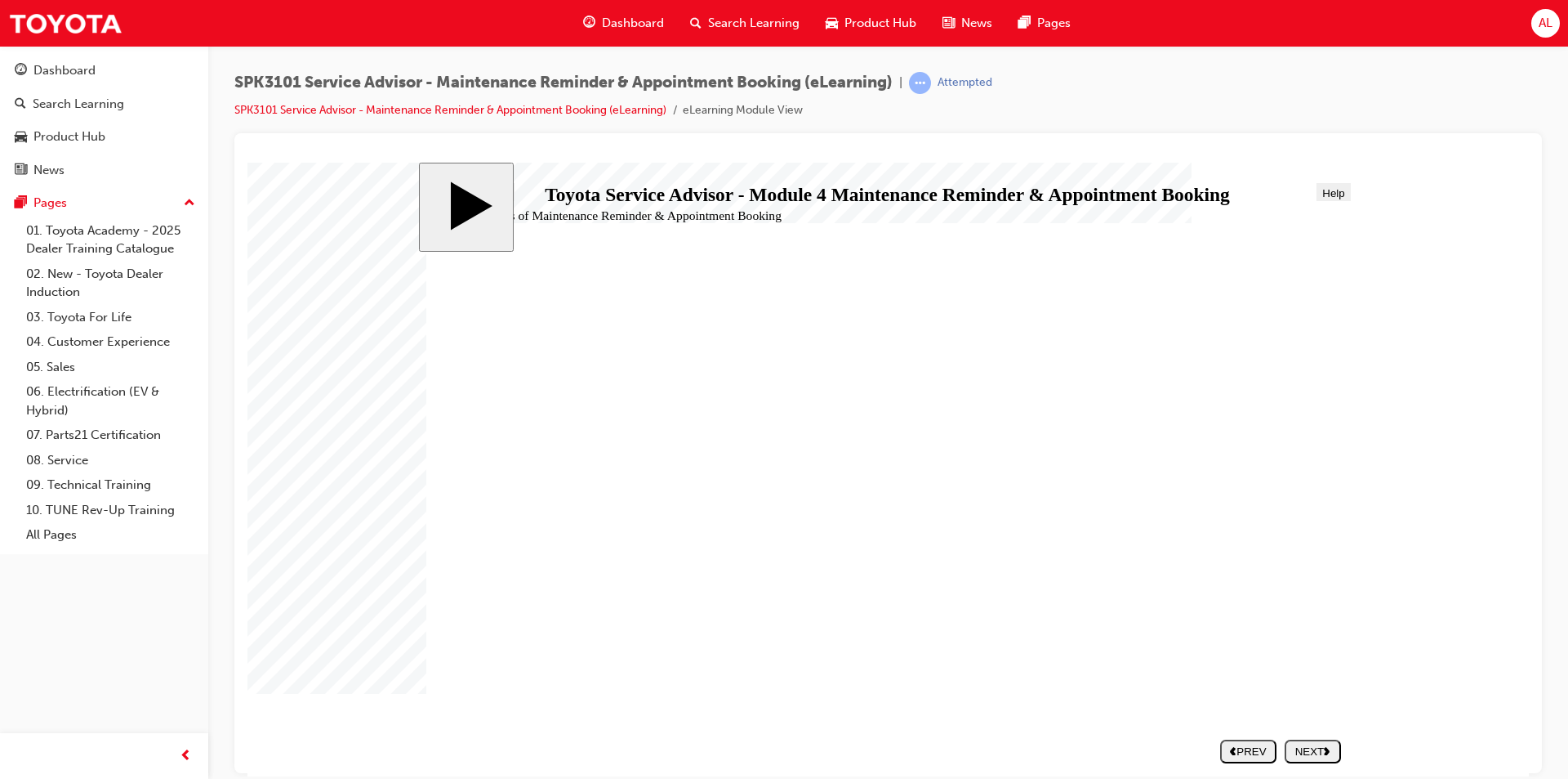
click at [1317, 752] on div "NEXT" at bounding box center [1313, 750] width 44 height 12
click at [1322, 752] on div "NEXT" at bounding box center [1313, 750] width 44 height 12
click at [1303, 747] on div "NEXT" at bounding box center [1313, 750] width 44 height 12
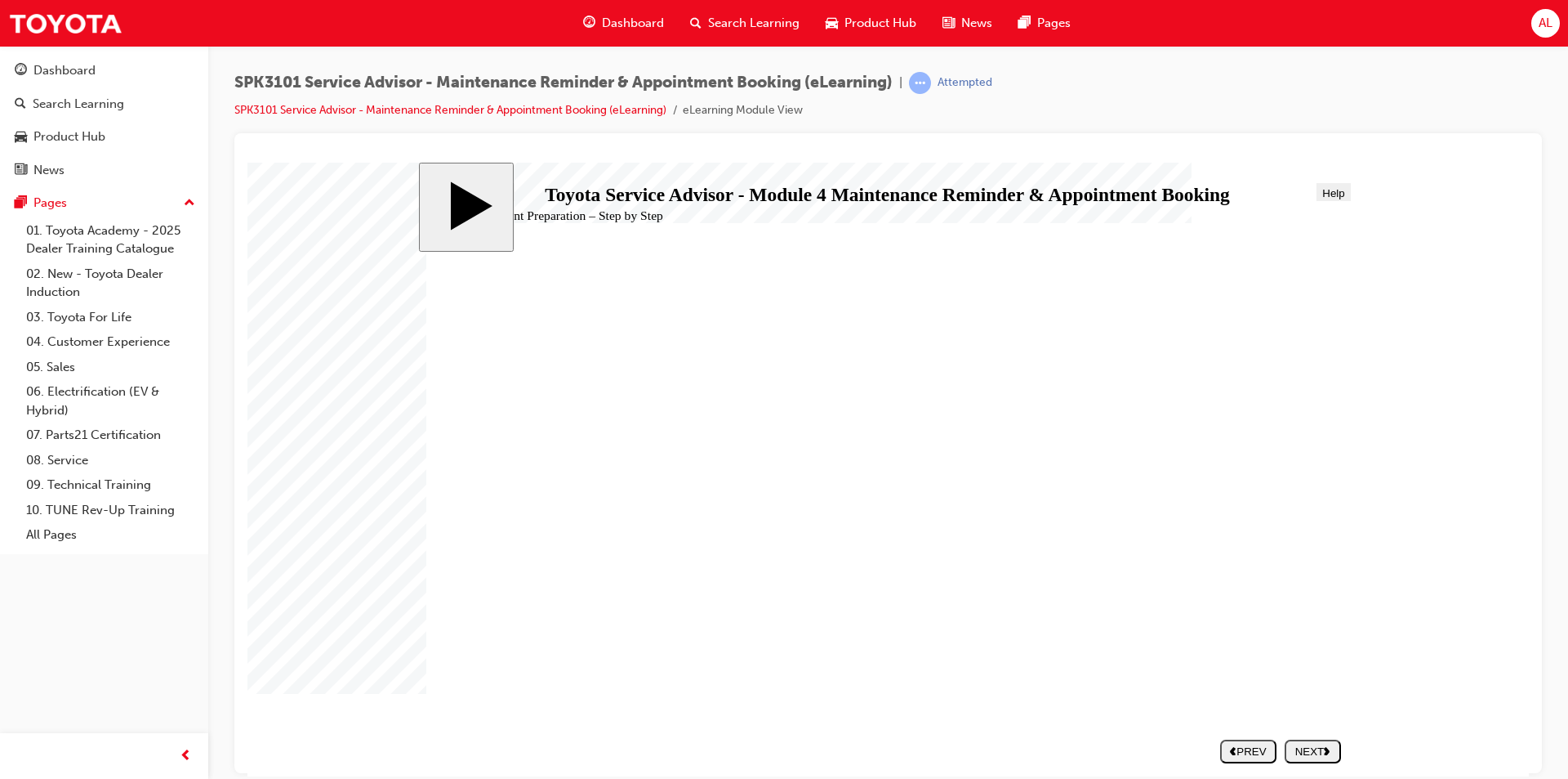
click at [1322, 752] on div "NEXT" at bounding box center [1313, 750] width 44 height 12
radio input "true"
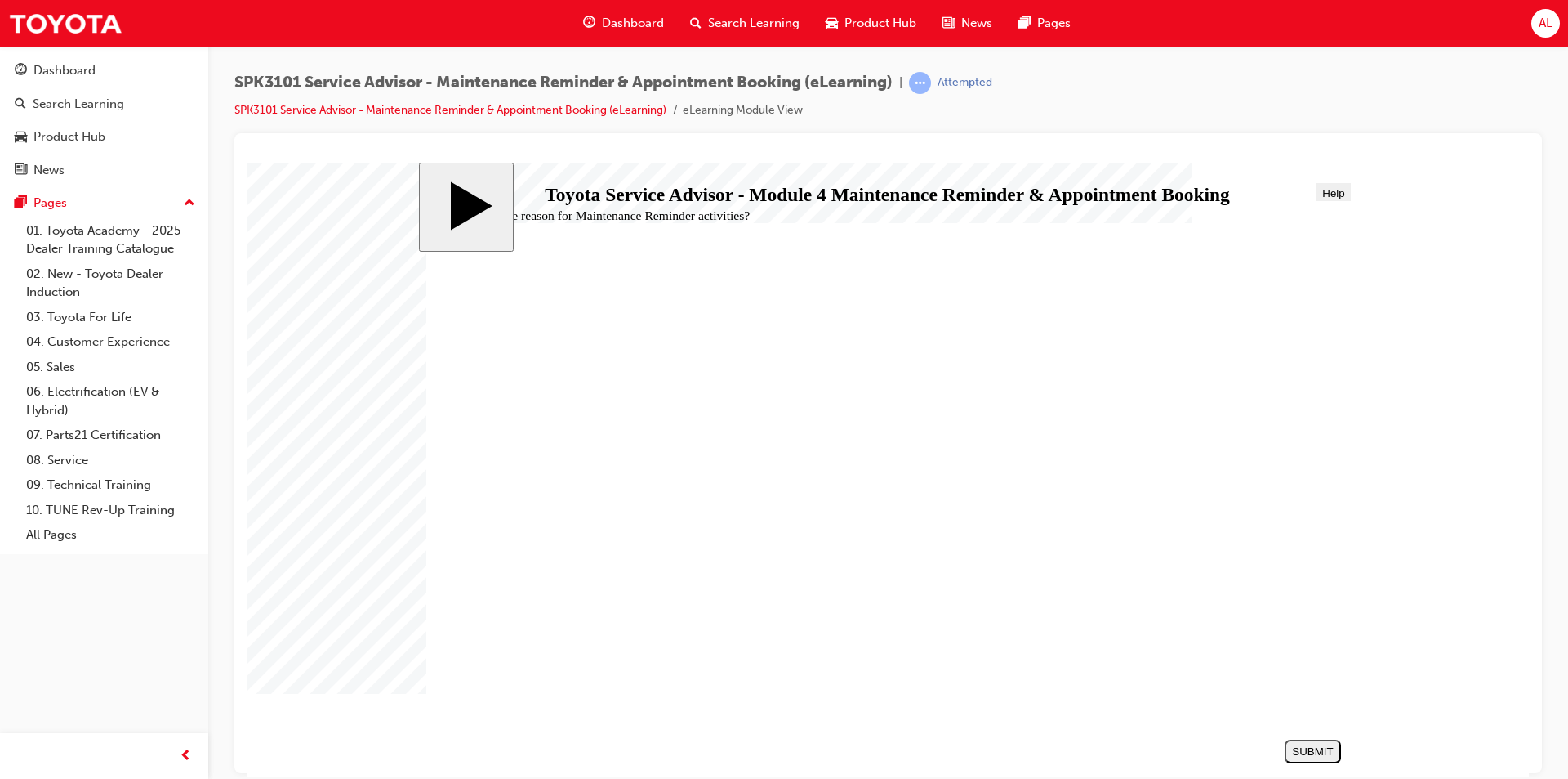
click at [1316, 751] on div "SUBMIT" at bounding box center [1313, 750] width 44 height 12
radio input "true"
click at [1317, 750] on div "SUBMIT" at bounding box center [1313, 750] width 44 height 12
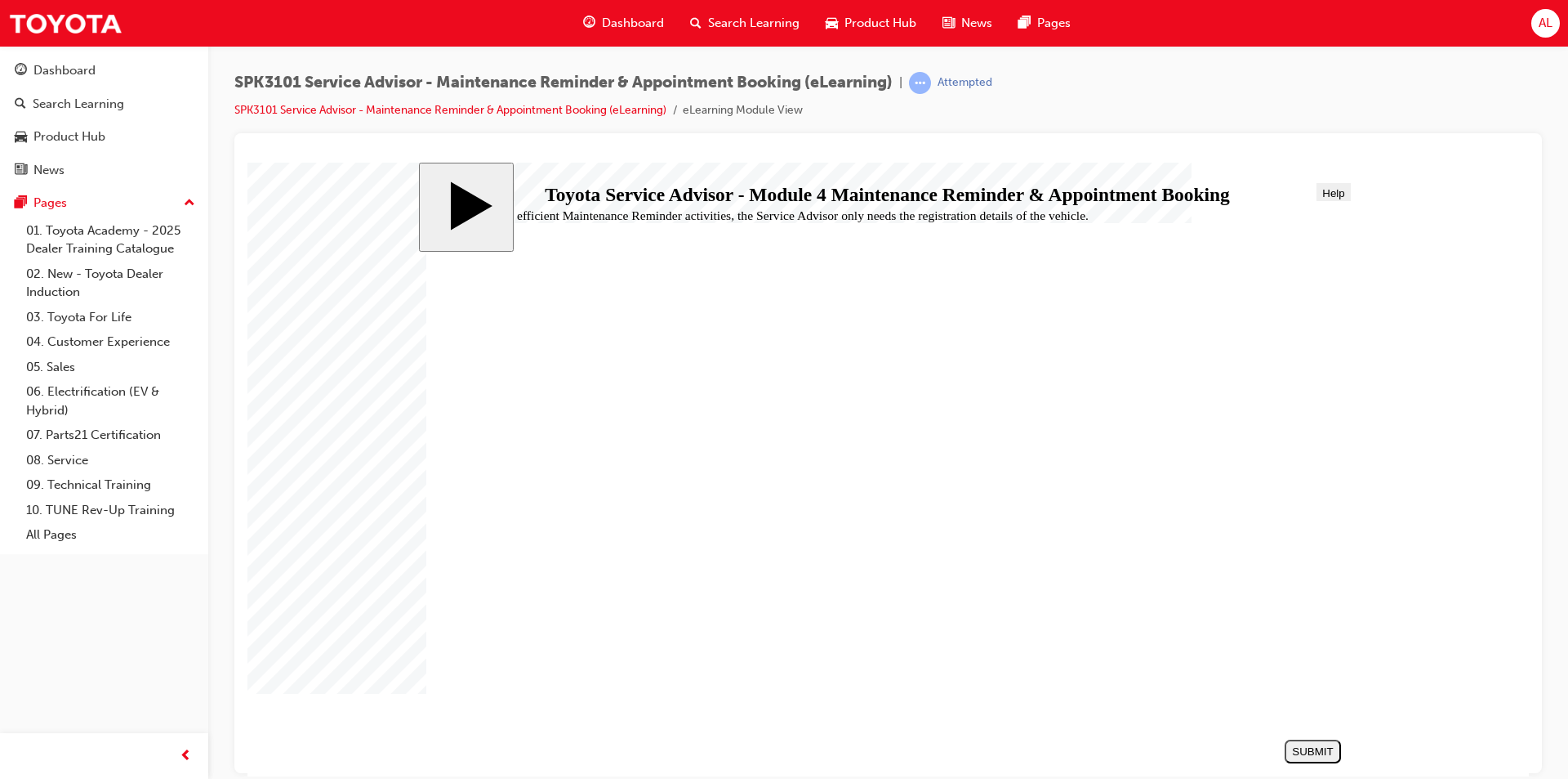
radio input "true"
click at [1310, 745] on div "SUBMIT" at bounding box center [1313, 750] width 44 height 12
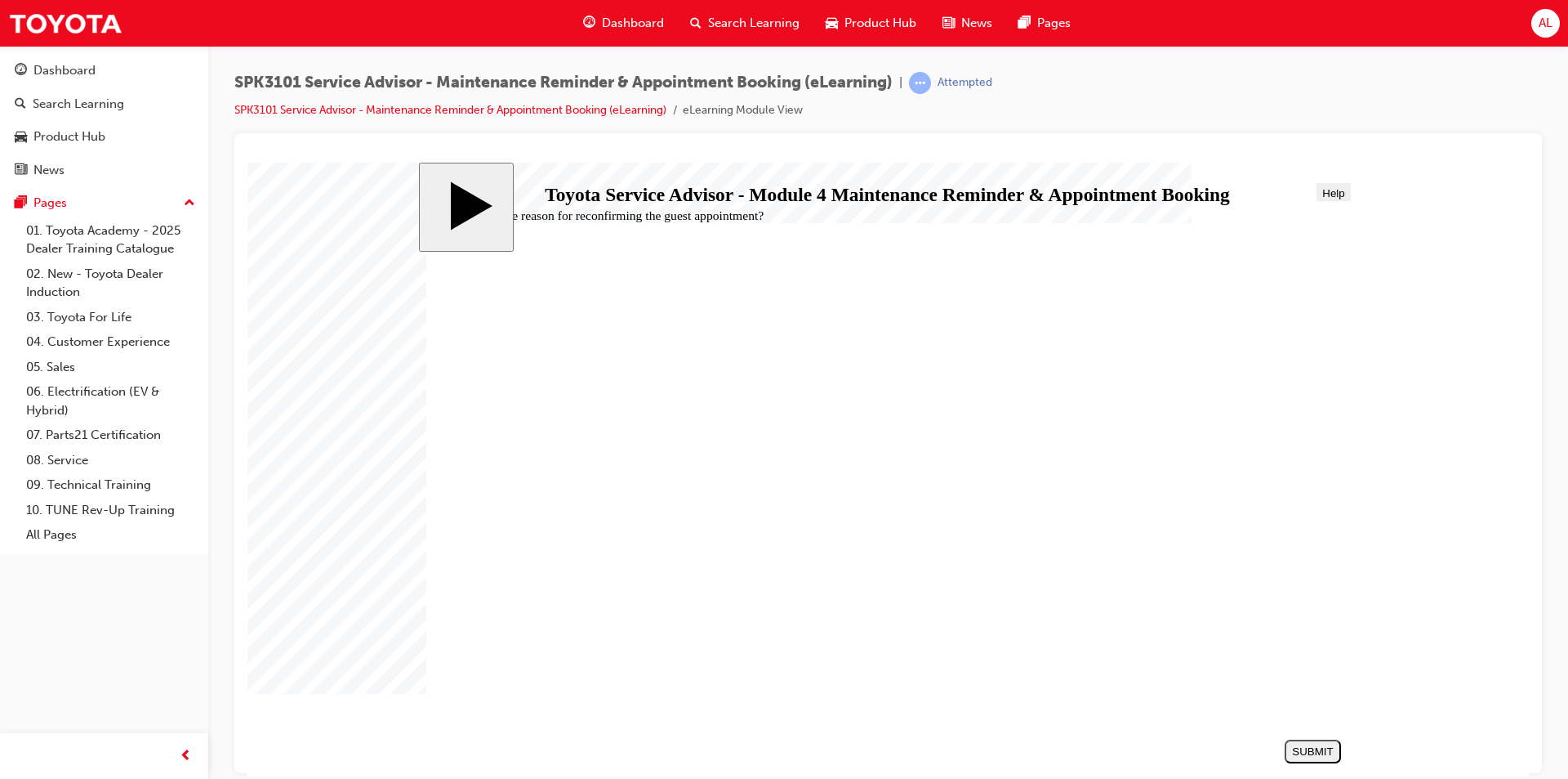
radio input "true"
click at [1316, 752] on div "SUBMIT" at bounding box center [1313, 750] width 44 height 12
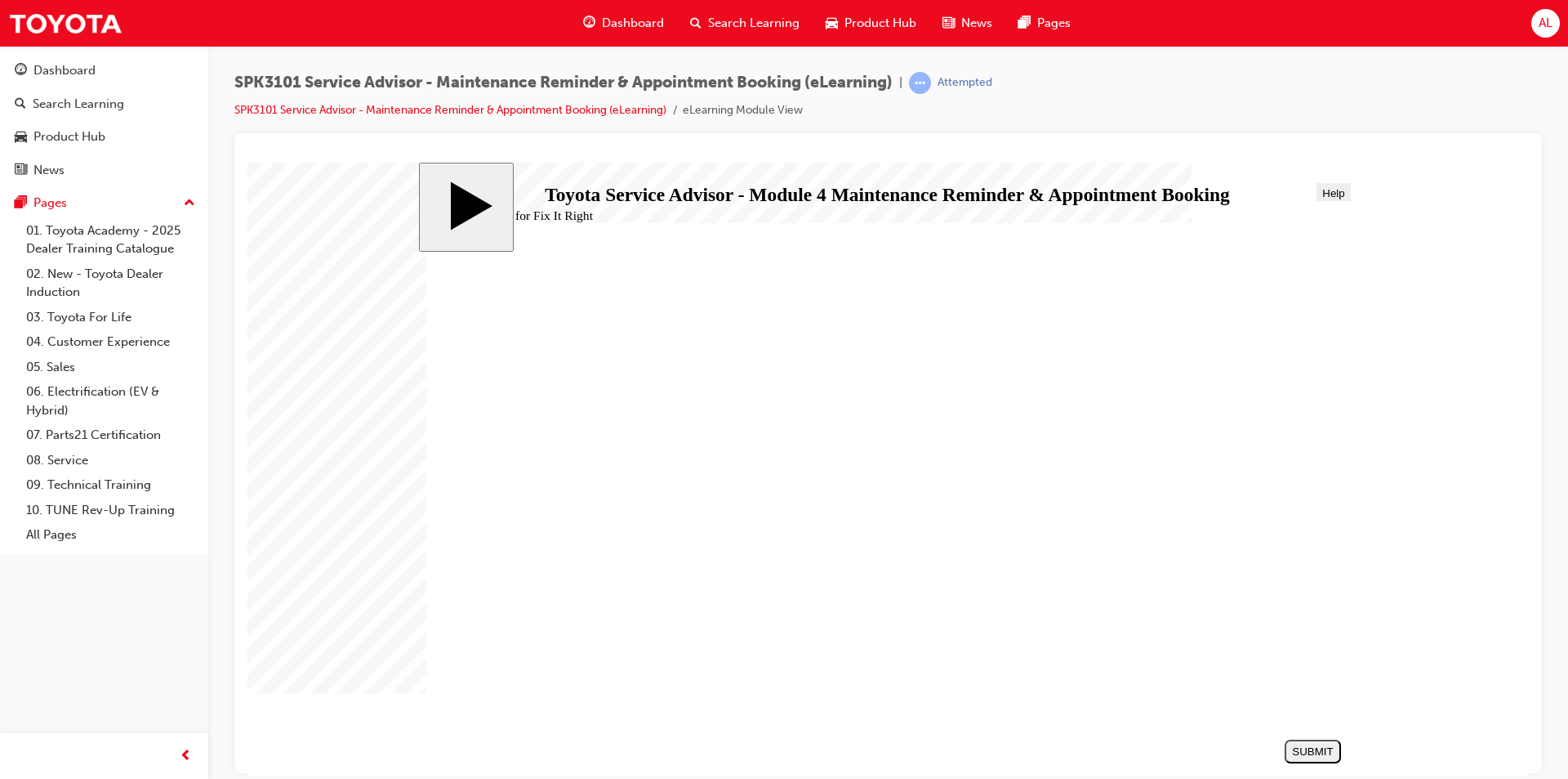
radio input "true"
click at [1323, 748] on div "SUBMIT" at bounding box center [1313, 750] width 44 height 12
radio input "true"
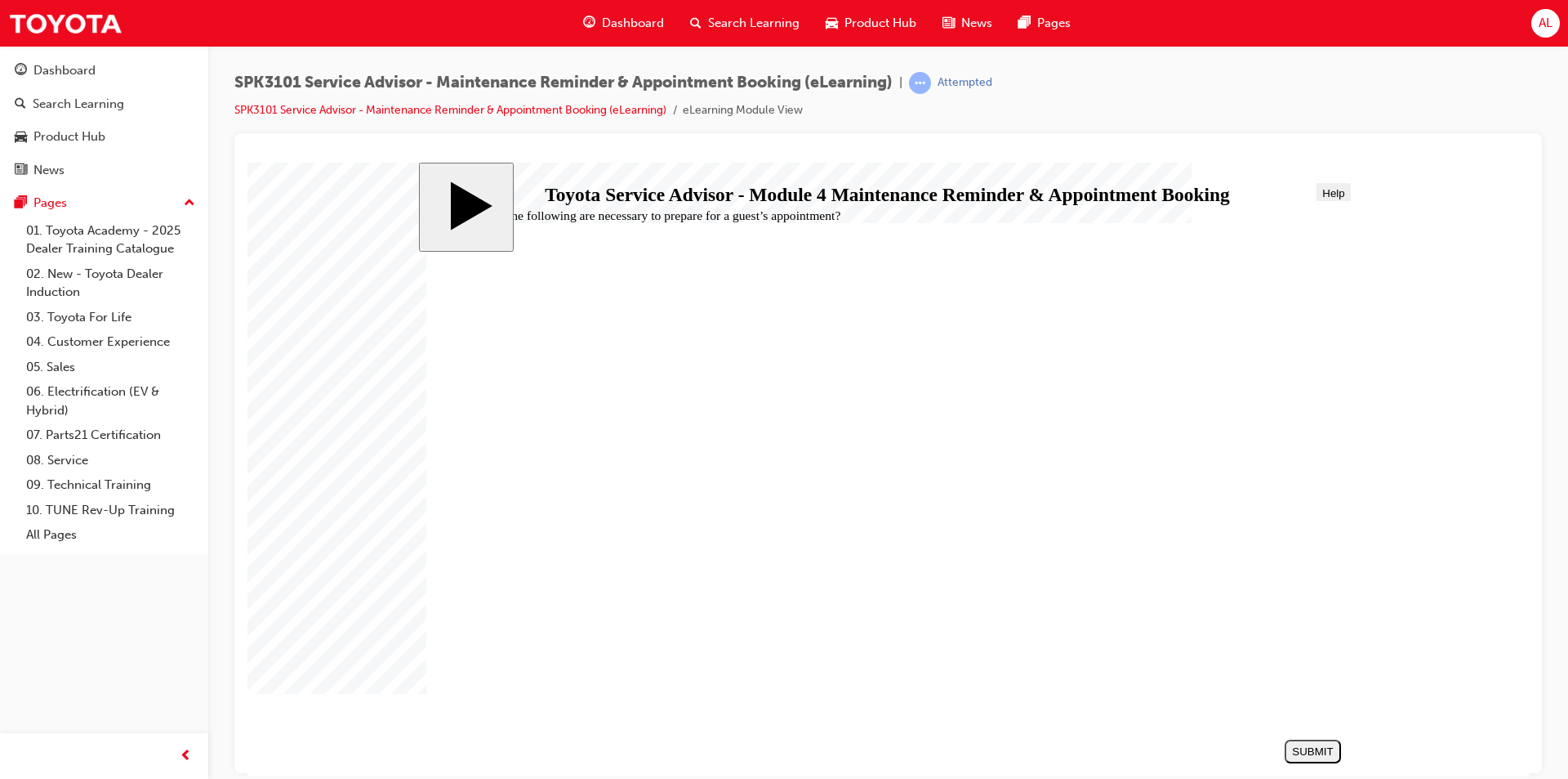
click at [1300, 744] on div "SUBMIT" at bounding box center [1313, 750] width 44 height 12
radio input "true"
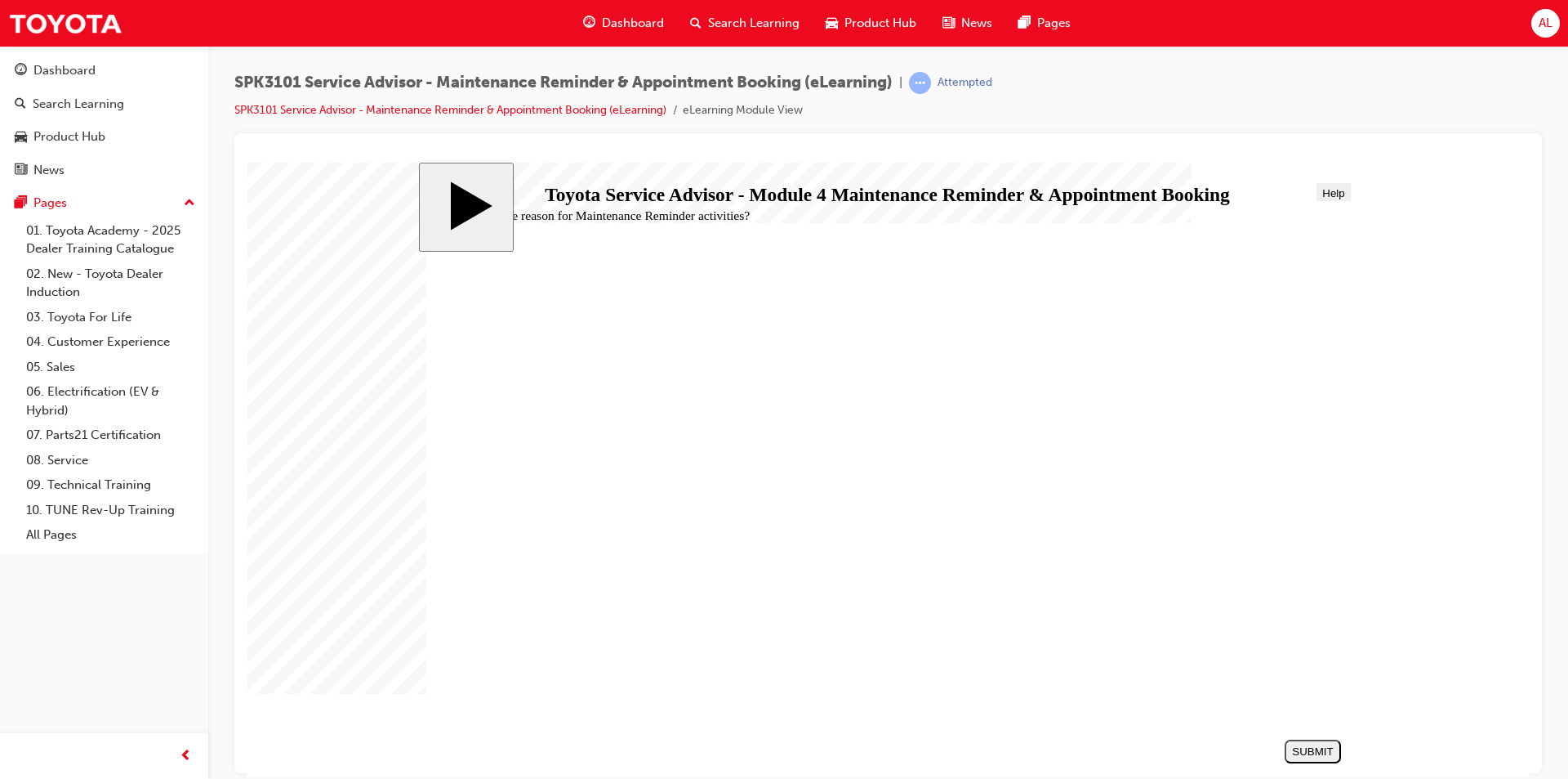
click at [1305, 750] on div "SUBMIT" at bounding box center [1313, 750] width 44 height 12
radio input "true"
click at [1329, 752] on div "SUBMIT" at bounding box center [1313, 750] width 44 height 12
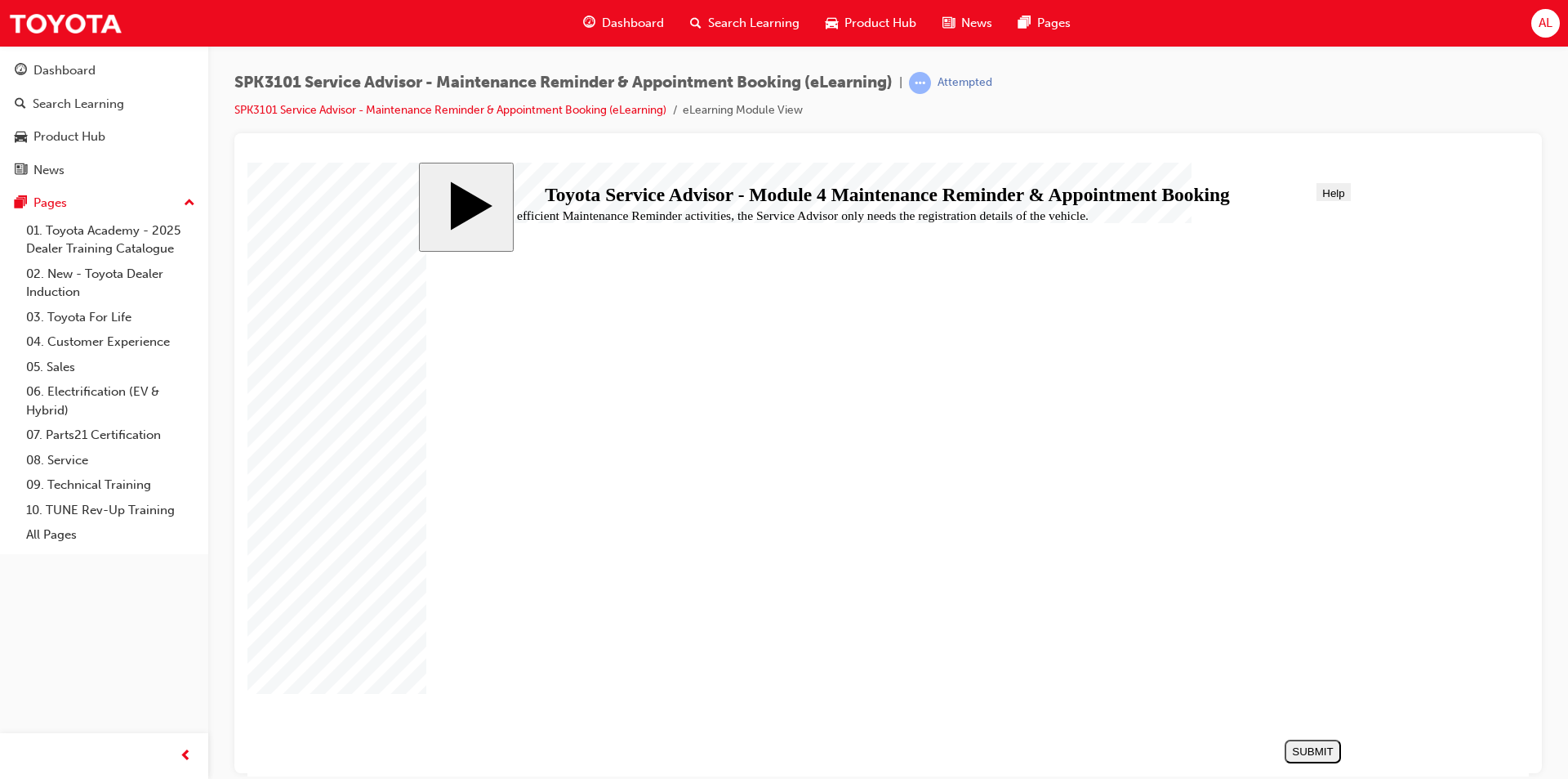
radio input "true"
click at [1292, 744] on div "SUBMIT" at bounding box center [1313, 750] width 44 height 12
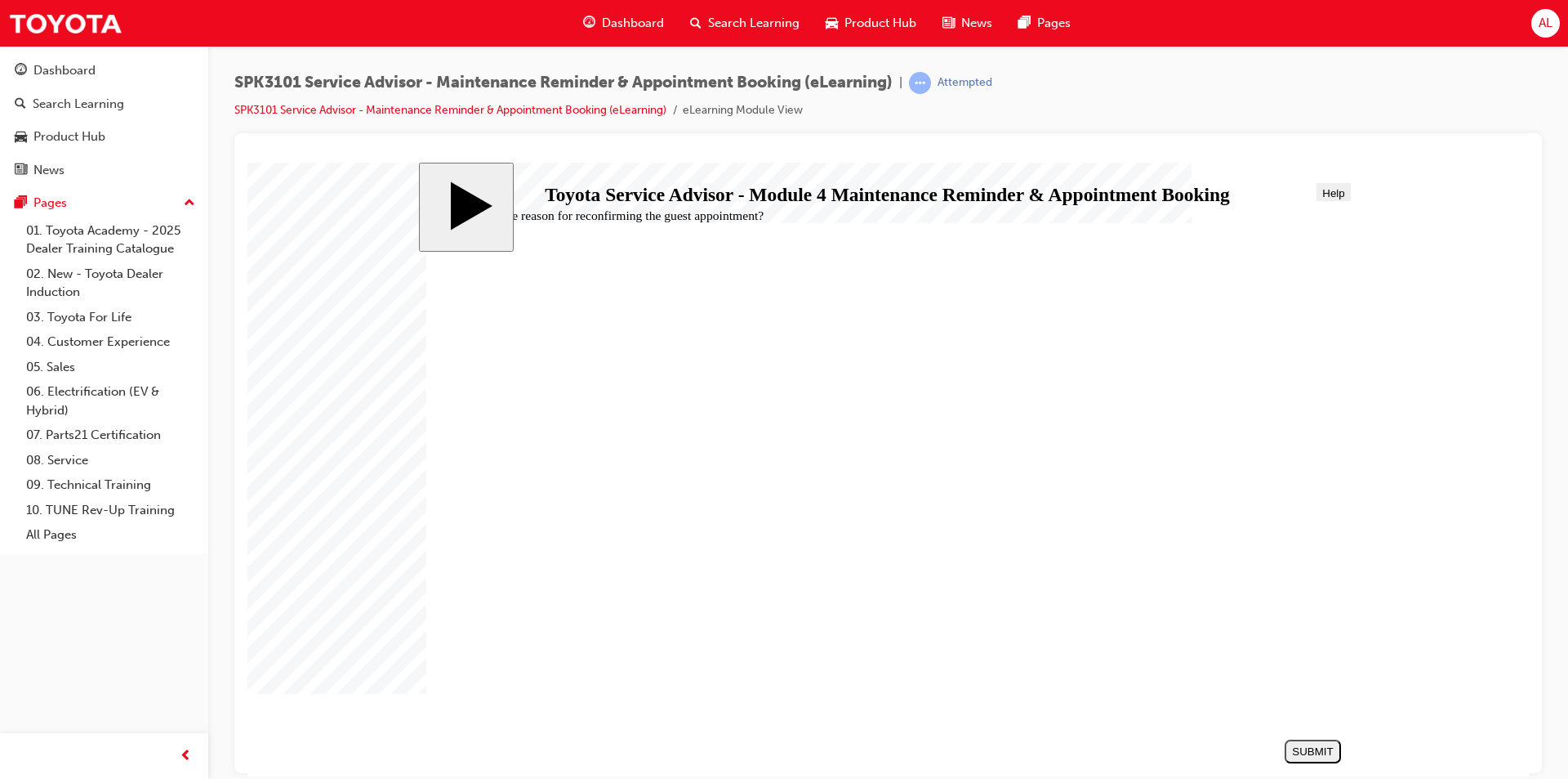
radio input "true"
click at [1308, 741] on button "SUBMIT" at bounding box center [1313, 750] width 57 height 24
drag, startPoint x: 535, startPoint y: 411, endPoint x: 571, endPoint y: 410, distance: 36.0
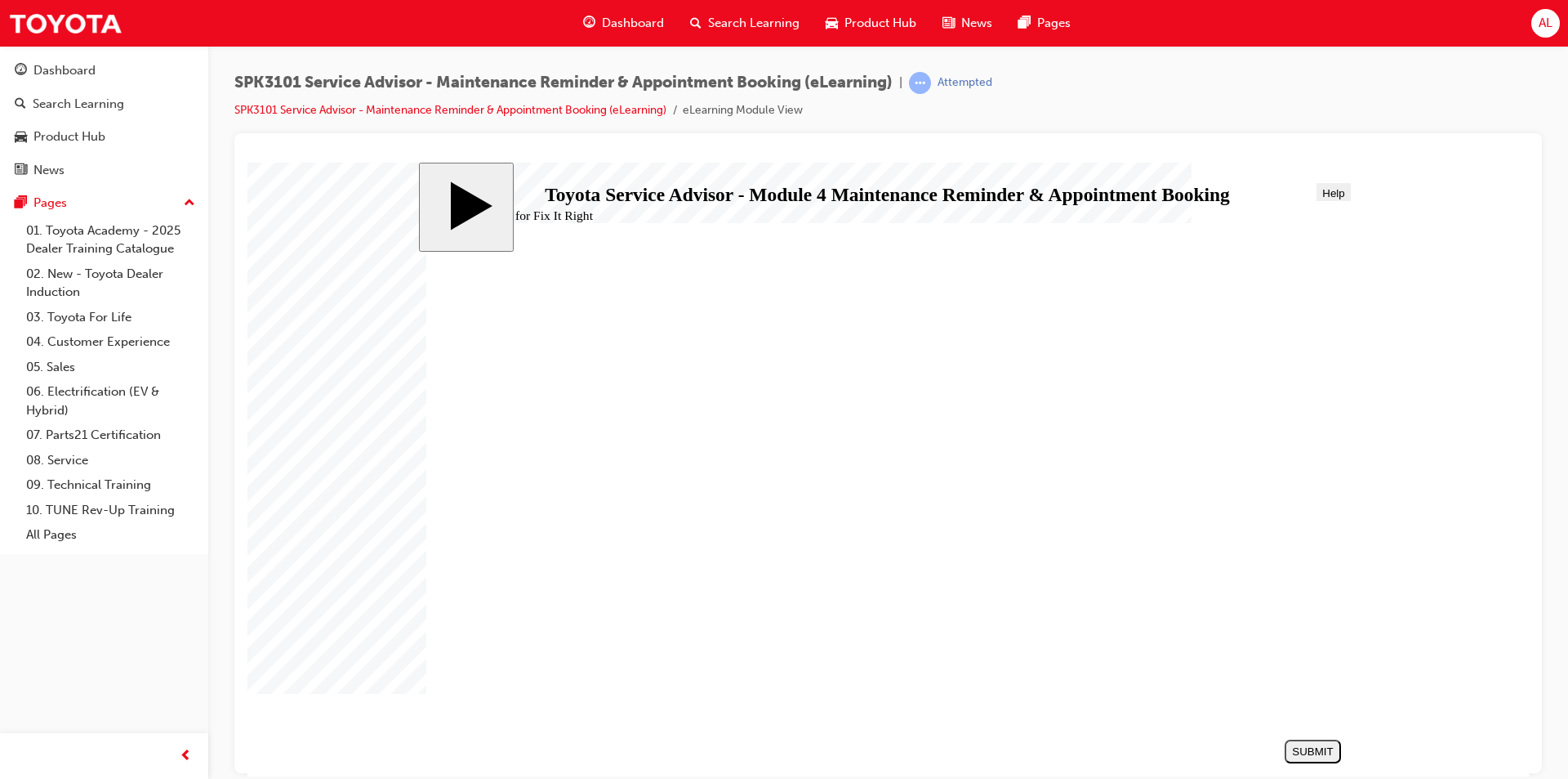
radio input "true"
click at [1311, 753] on div "SUBMIT" at bounding box center [1313, 750] width 44 height 12
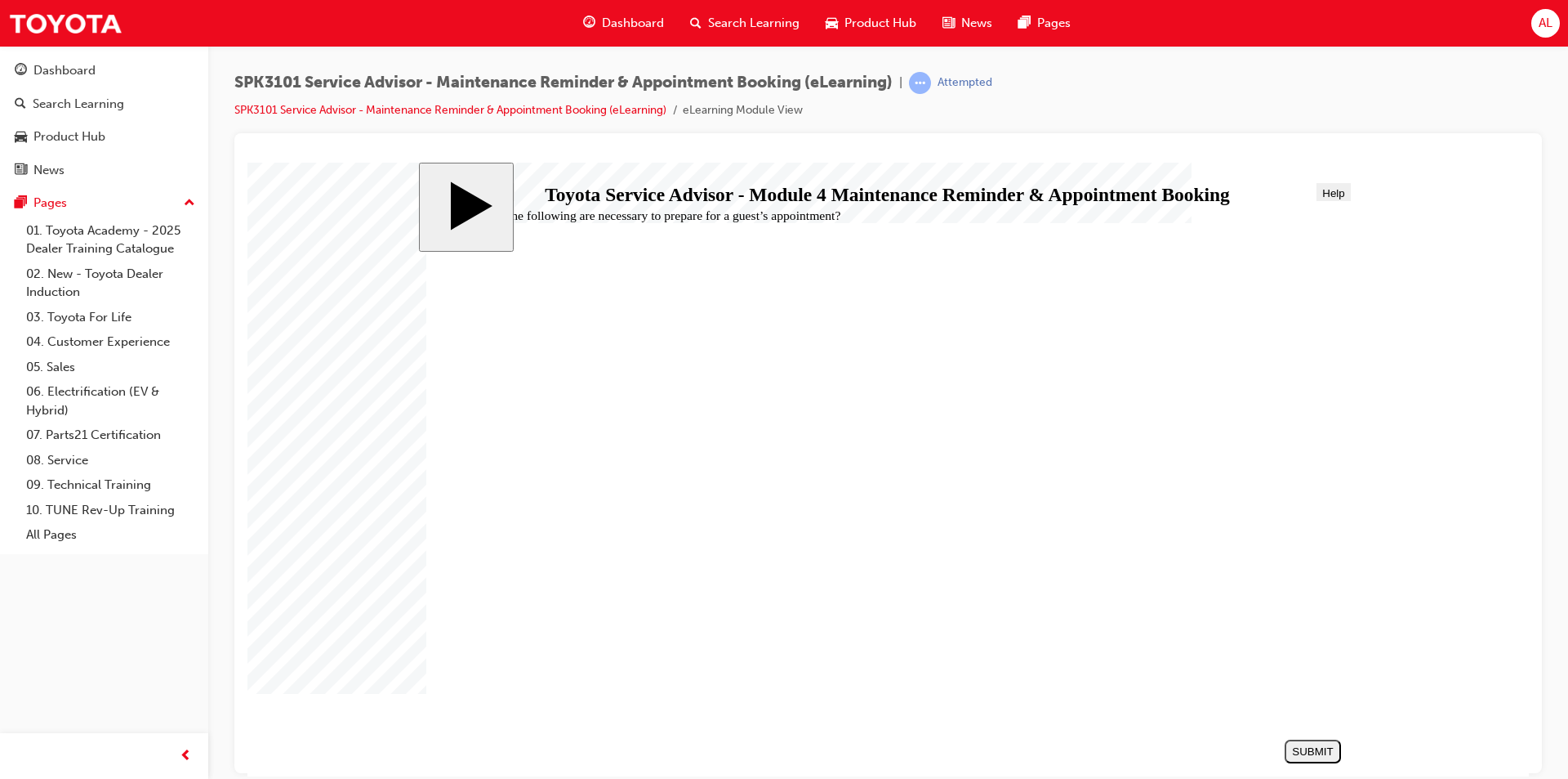
radio input "true"
click at [1311, 753] on div "SUBMIT" at bounding box center [1313, 750] width 44 height 12
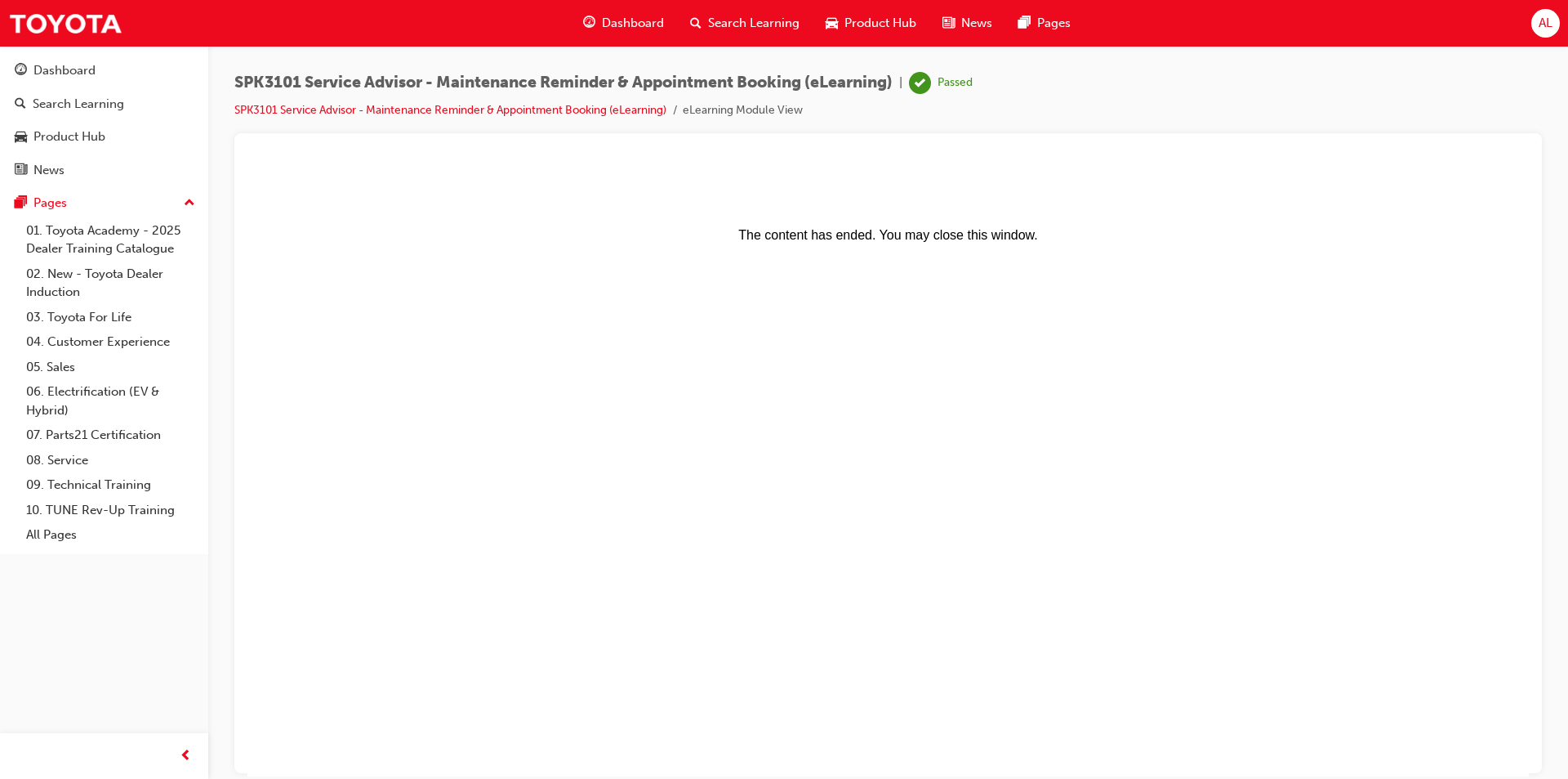
click at [125, 236] on link "01. Toyota Academy - 2025 Dealer Training Catalogue" at bounding box center [111, 239] width 182 height 44
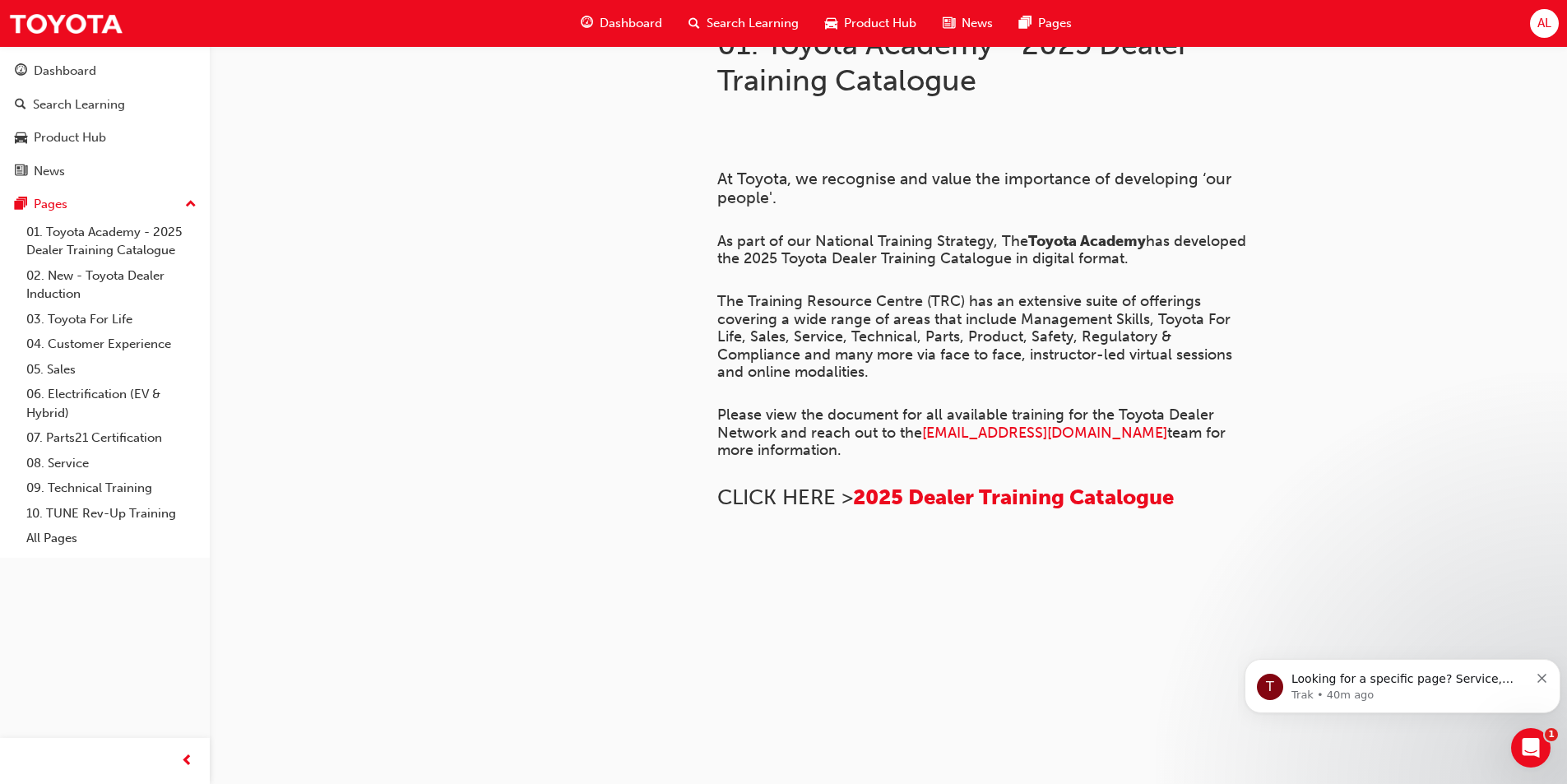
scroll to position [514, 0]
click at [908, 484] on span "2025 Dealer Training Catalogue" at bounding box center [1013, 496] width 321 height 26
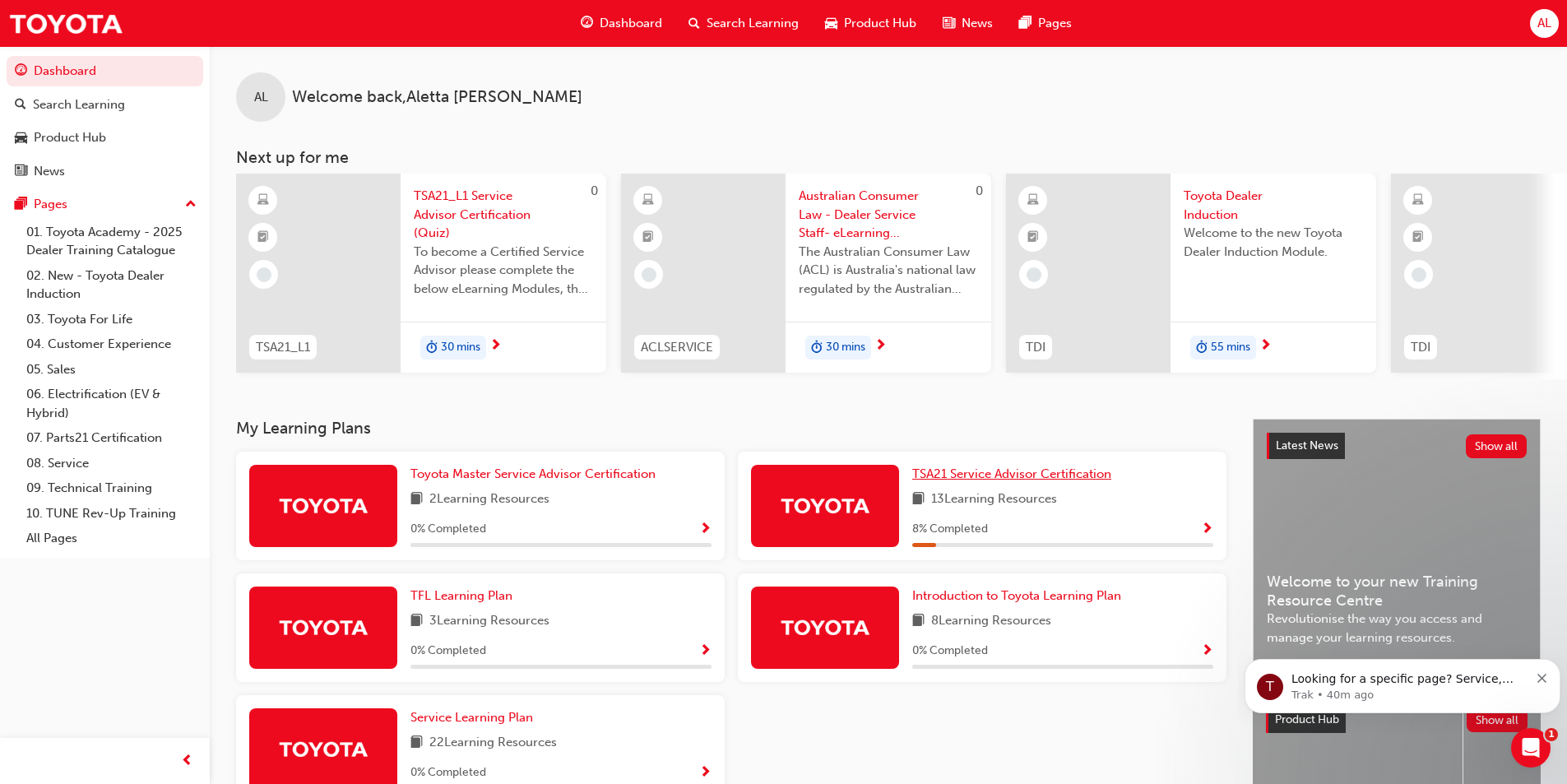
click at [1003, 478] on span "TSA21 Service Advisor Certification" at bounding box center [1011, 473] width 199 height 15
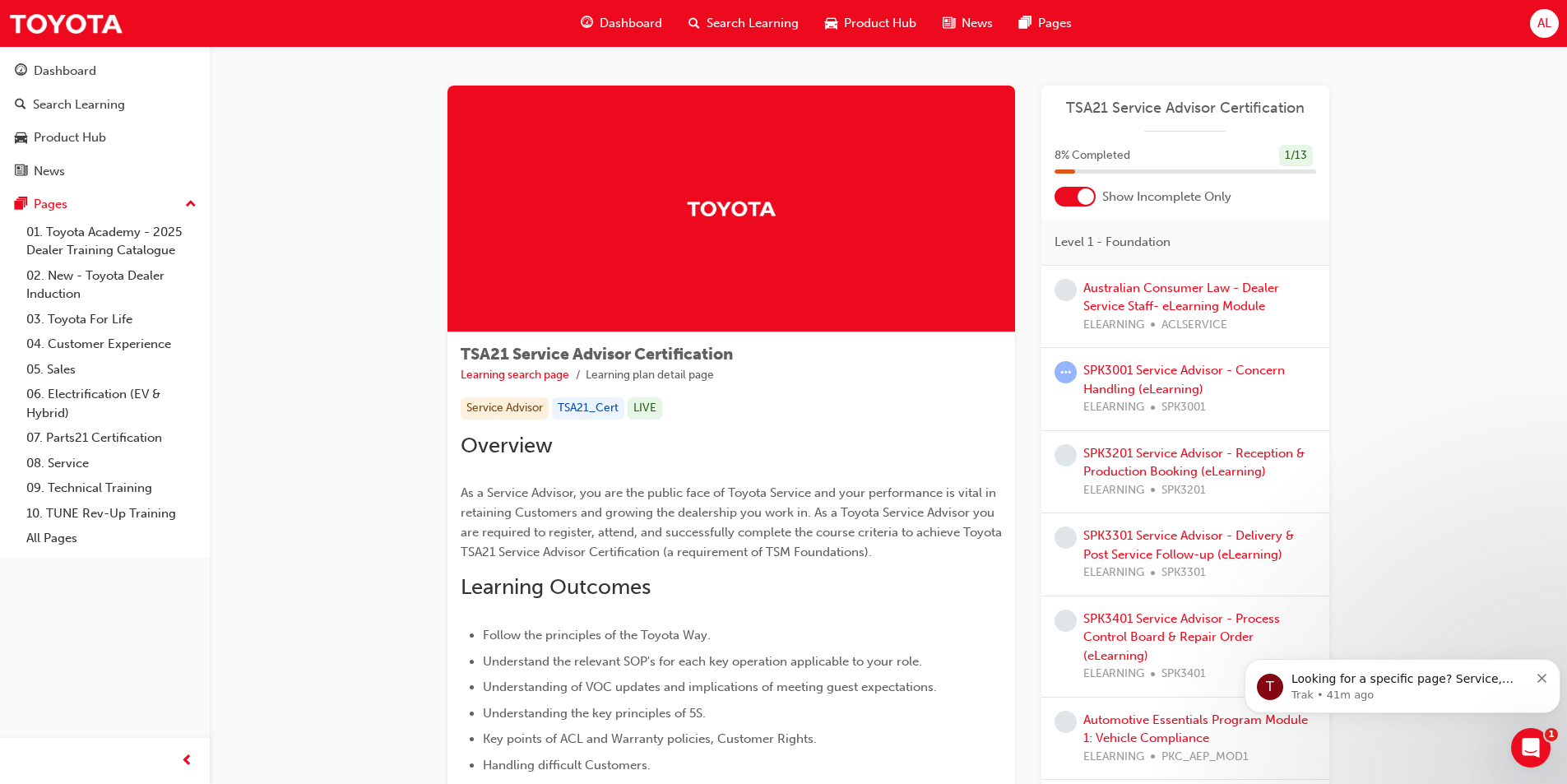
click at [484, 411] on div "Service Advisor" at bounding box center [504, 408] width 88 height 22
click at [500, 406] on div "Service Advisor" at bounding box center [504, 408] width 88 height 22
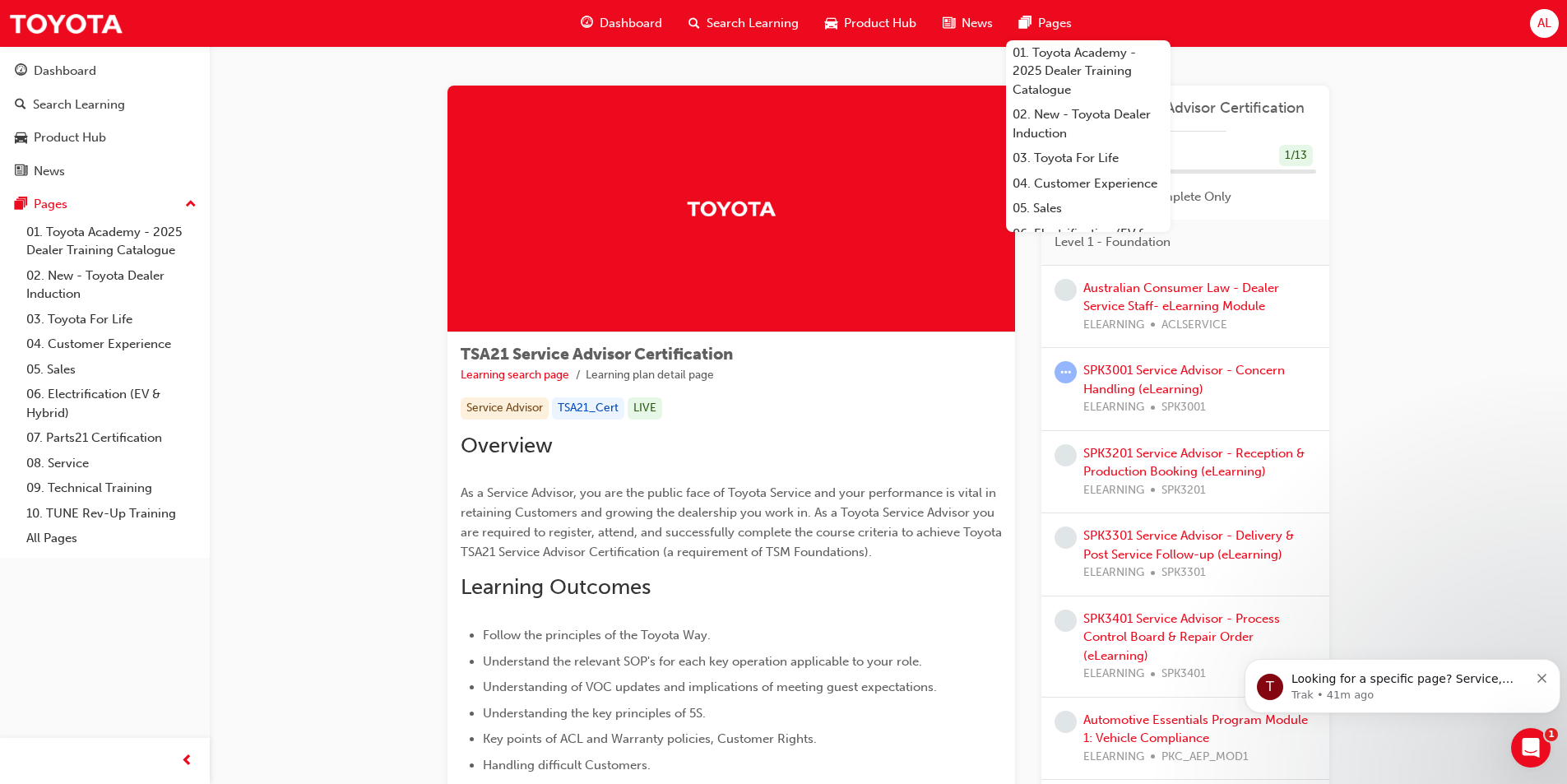
click at [84, 236] on link "01. Toyota Academy - 2025 Dealer Training Catalogue" at bounding box center [112, 241] width 183 height 44
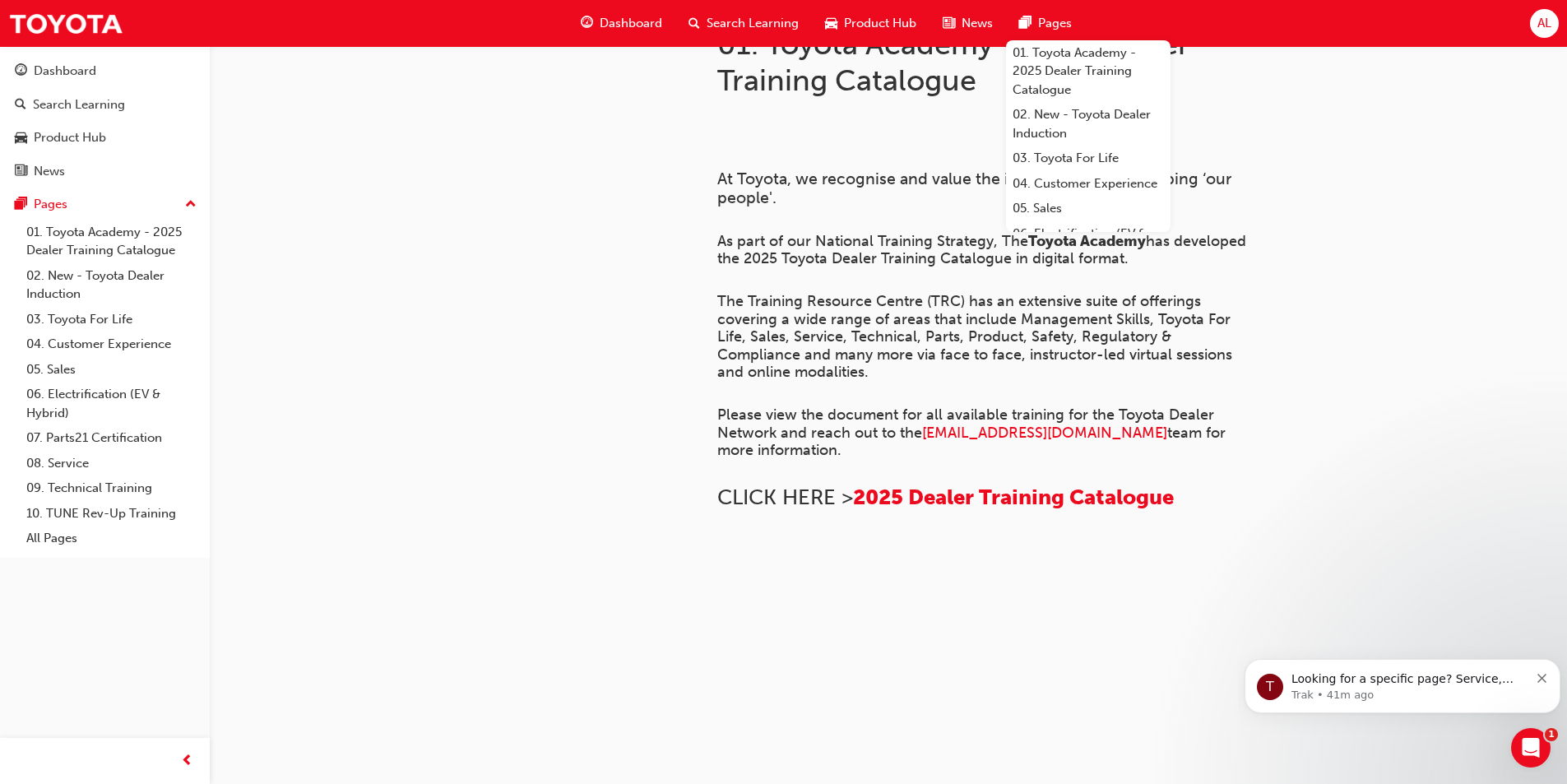
scroll to position [514, 0]
click at [899, 484] on span "2025 Dealer Training Catalogue" at bounding box center [1013, 496] width 321 height 26
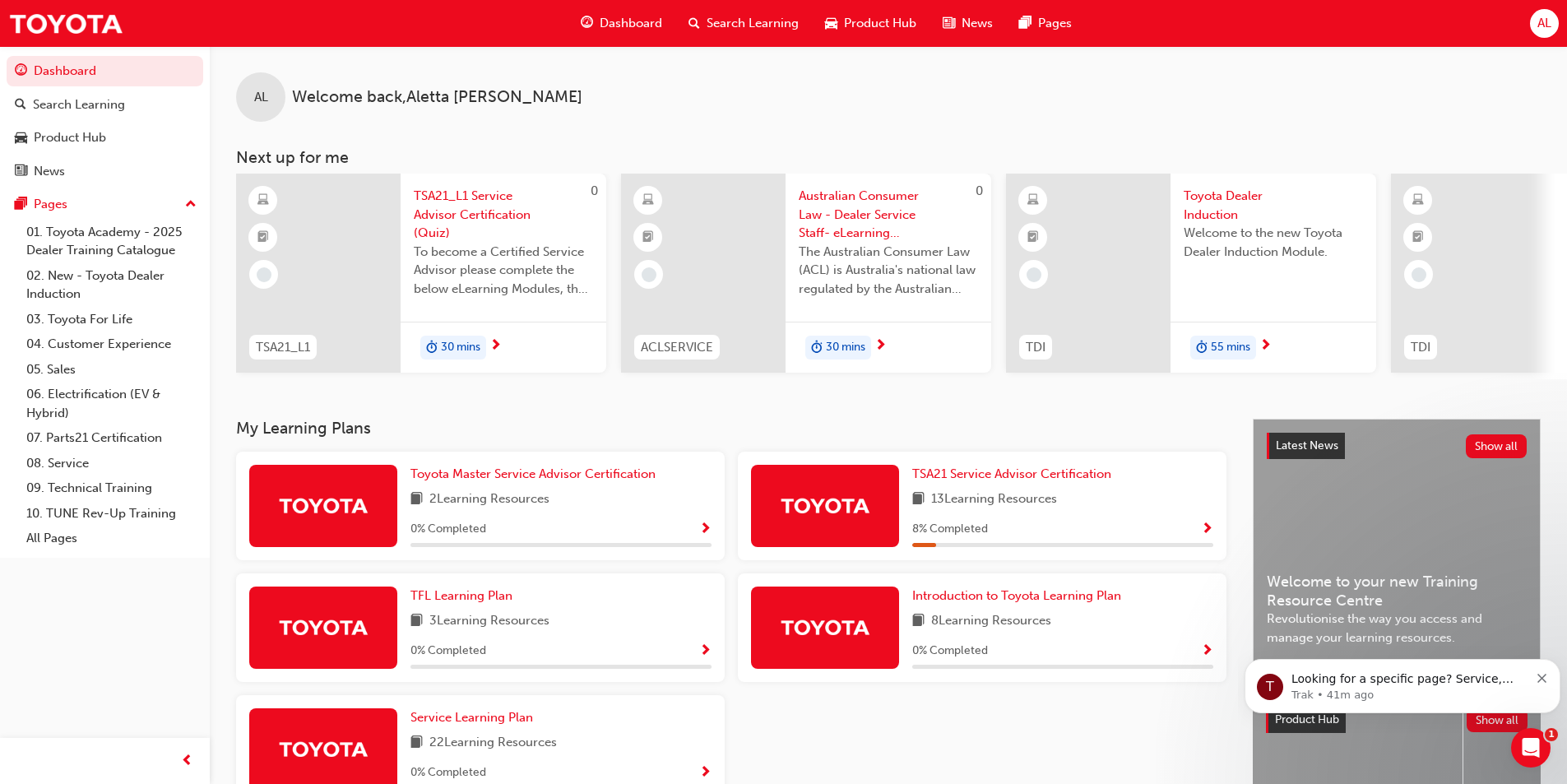
click at [822, 511] on img at bounding box center [824, 505] width 91 height 29
click at [1001, 502] on span "13 Learning Resources" at bounding box center [994, 500] width 126 height 21
click at [1205, 535] on span "Show Progress" at bounding box center [1207, 530] width 12 height 15
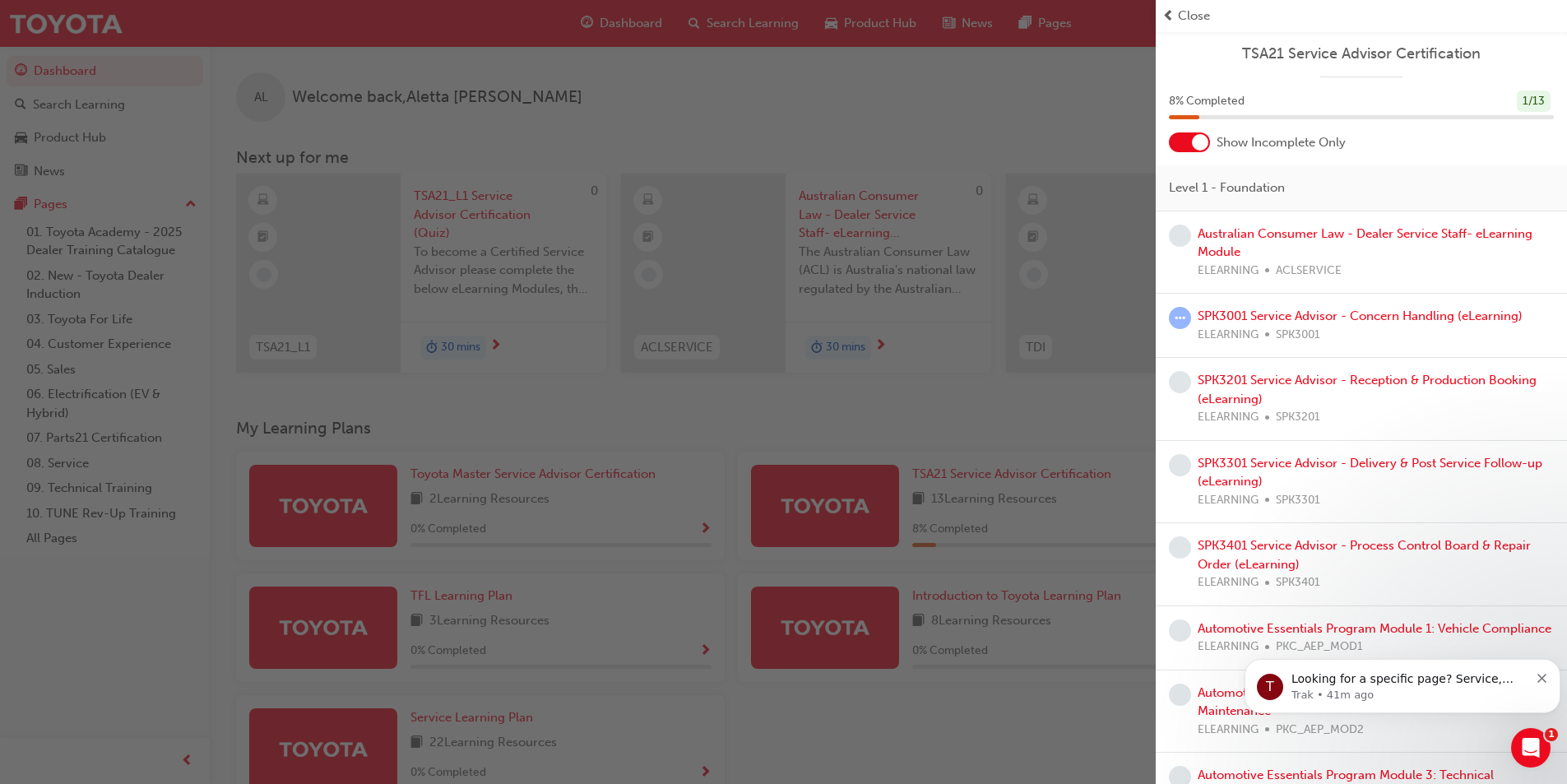
click at [1188, 15] on span "Close" at bounding box center [1194, 16] width 32 height 19
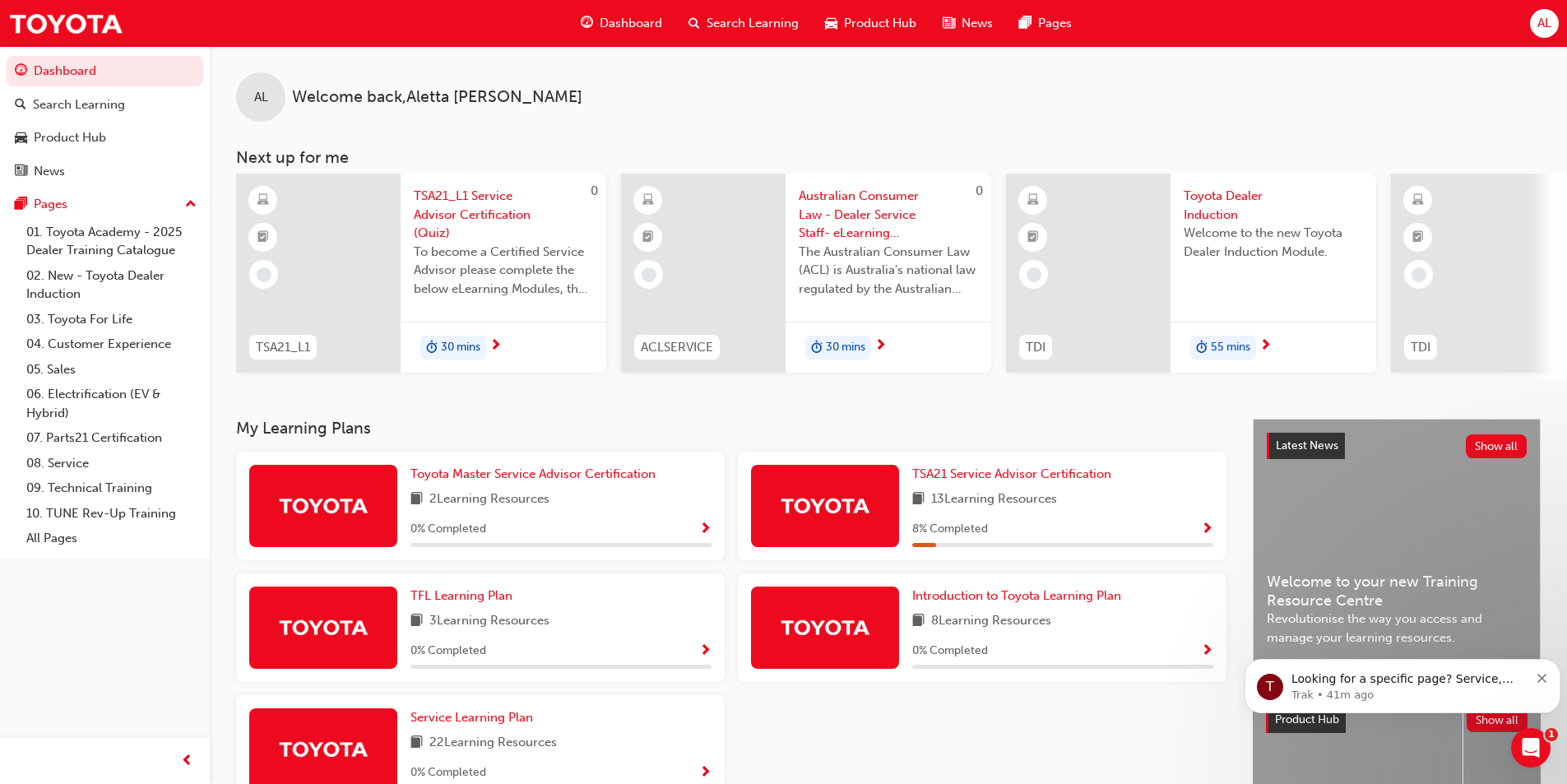
click at [457, 196] on span "TSA21_L1 Service Advisor Certification (Quiz)" at bounding box center [503, 214] width 179 height 56
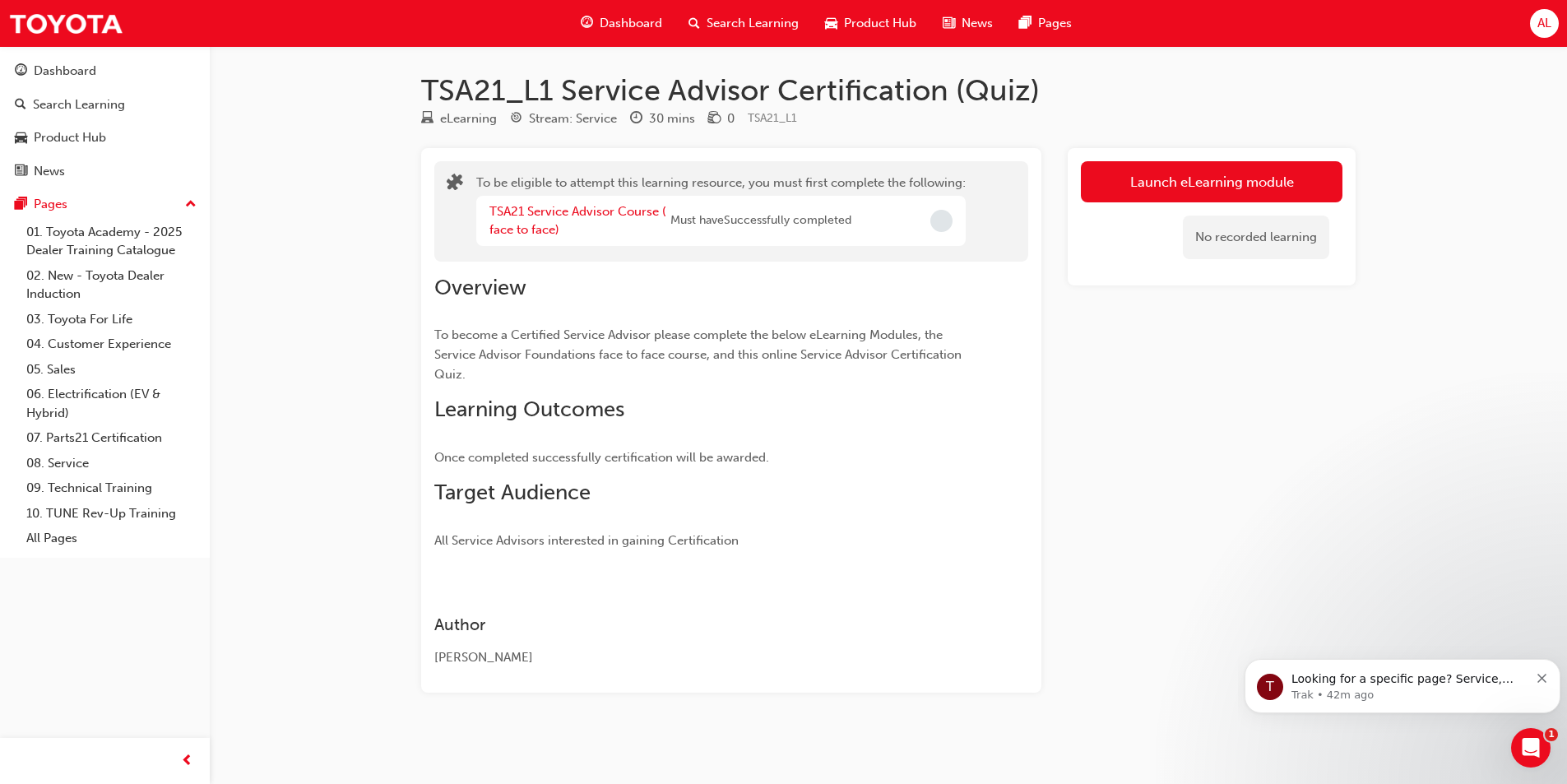
click at [1145, 179] on button "Launch eLearning module" at bounding box center [1211, 181] width 262 height 41
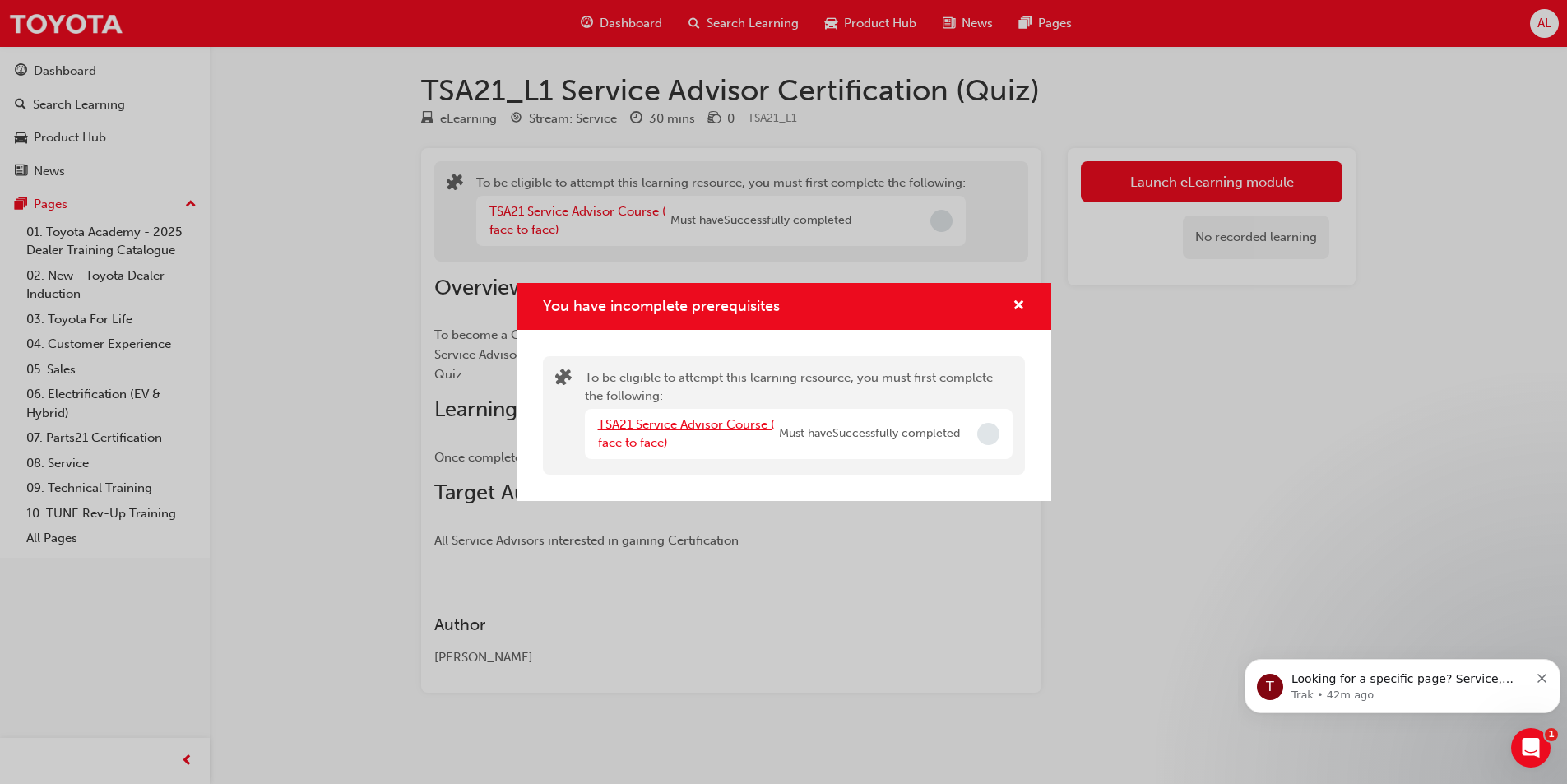
click at [661, 426] on link "TSA21 Service Advisor Course ( face to face)" at bounding box center [687, 433] width 177 height 33
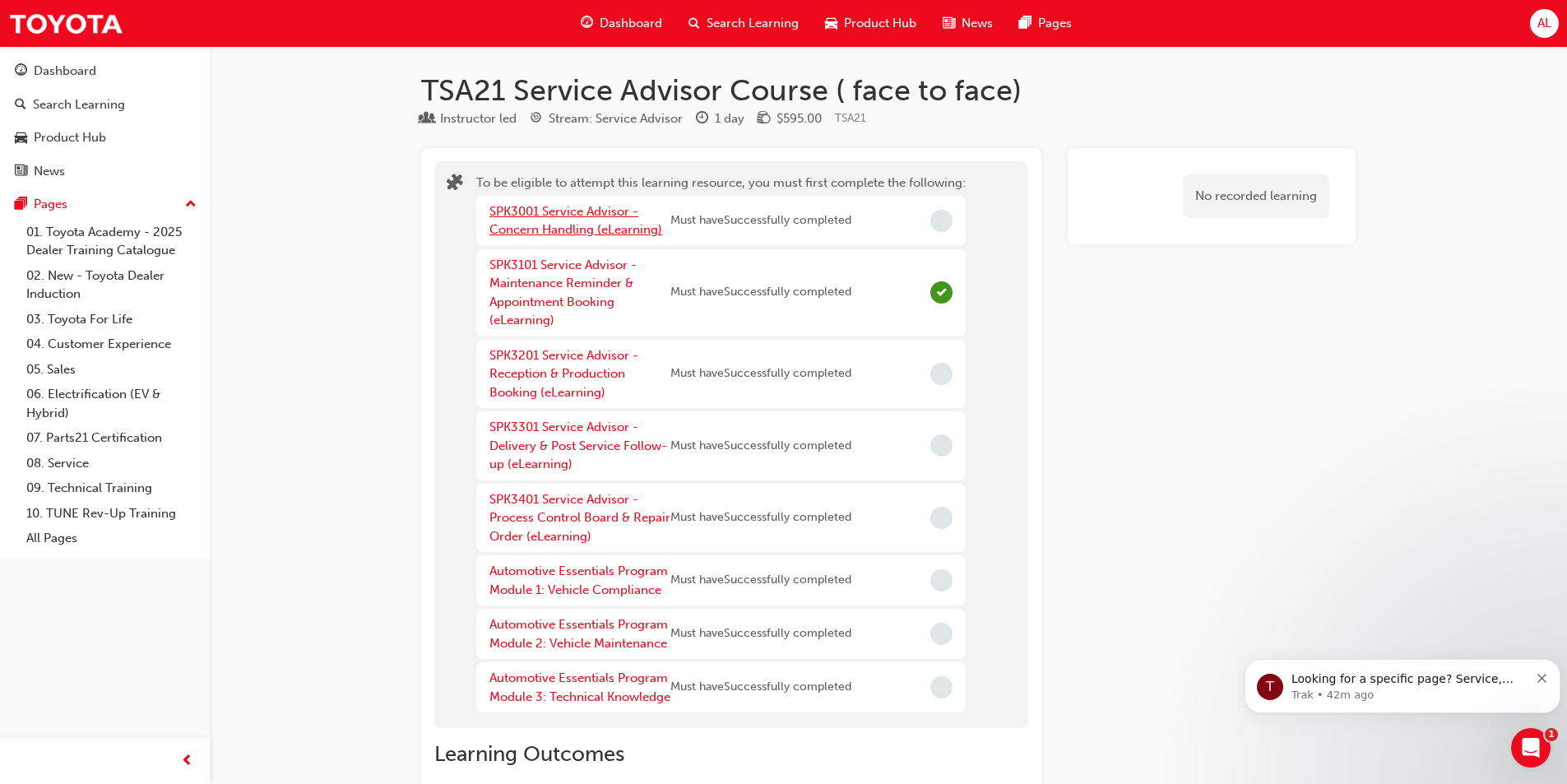
click at [581, 216] on link "SPK3001 Service Advisor - Concern Handling (eLearning)" at bounding box center [576, 220] width 173 height 33
click at [555, 371] on link "SPK3201 Service Advisor - Reception & Production Booking (eLearning)" at bounding box center [564, 373] width 149 height 51
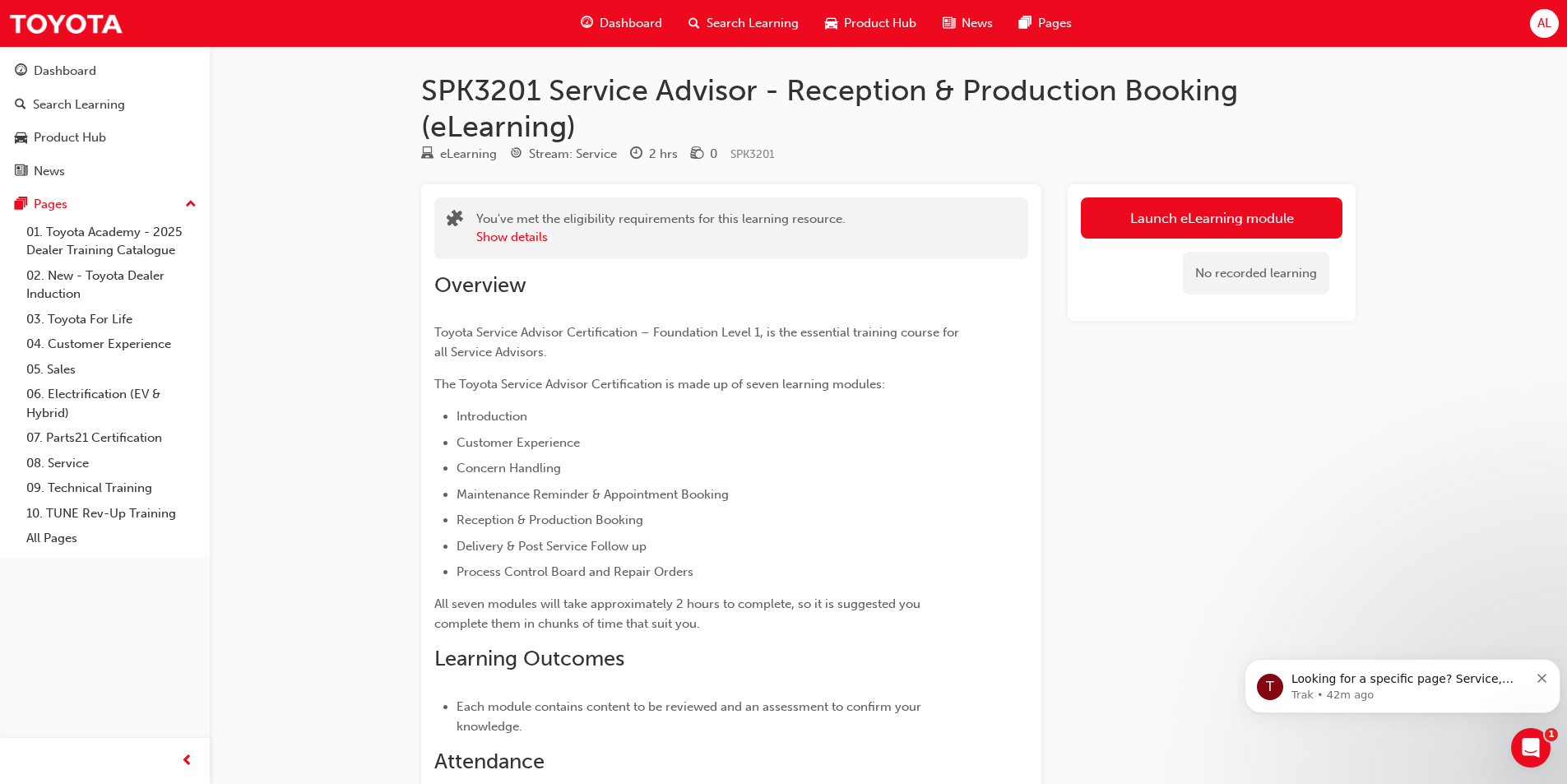
click at [1218, 219] on link "Launch eLearning module" at bounding box center [1211, 217] width 262 height 41
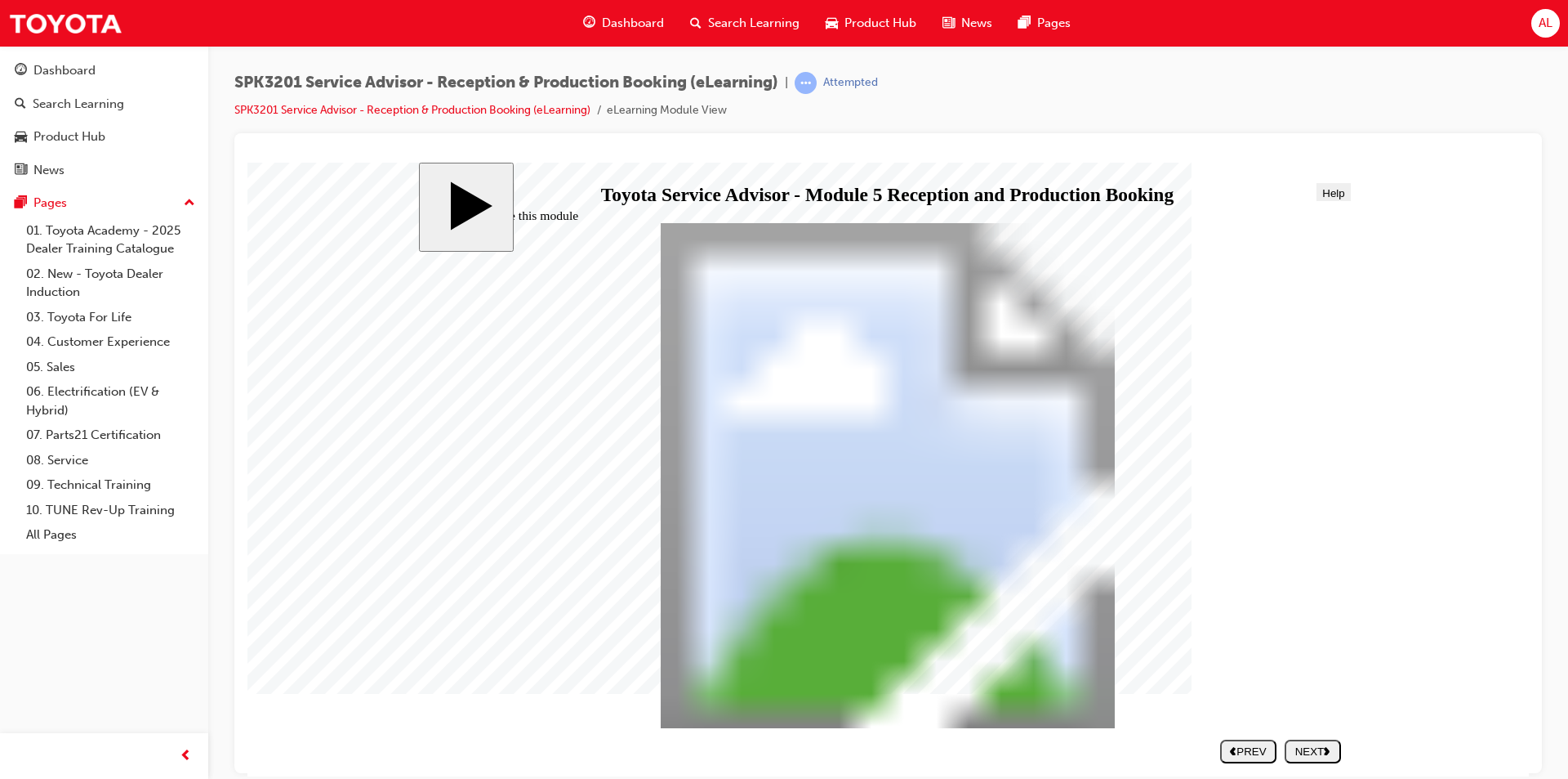
click at [1297, 747] on div "NEXT" at bounding box center [1313, 750] width 44 height 12
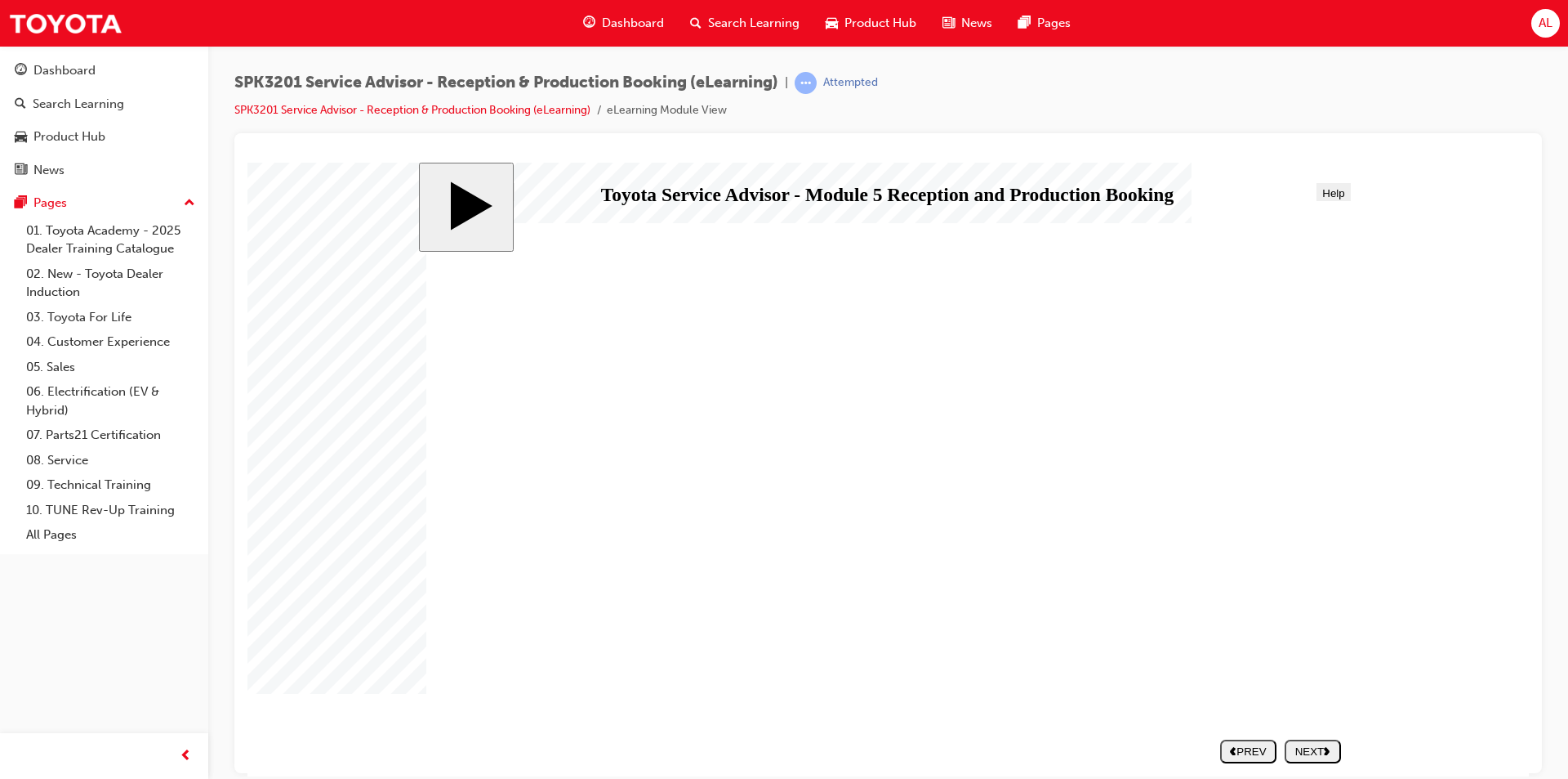
click at [1313, 750] on div "NEXT" at bounding box center [1313, 750] width 44 height 12
click at [1311, 751] on div "NEXT" at bounding box center [1313, 750] width 44 height 12
click at [1316, 752] on div "NEXT" at bounding box center [1313, 750] width 44 height 12
click at [1318, 746] on div "NEXT" at bounding box center [1313, 750] width 44 height 12
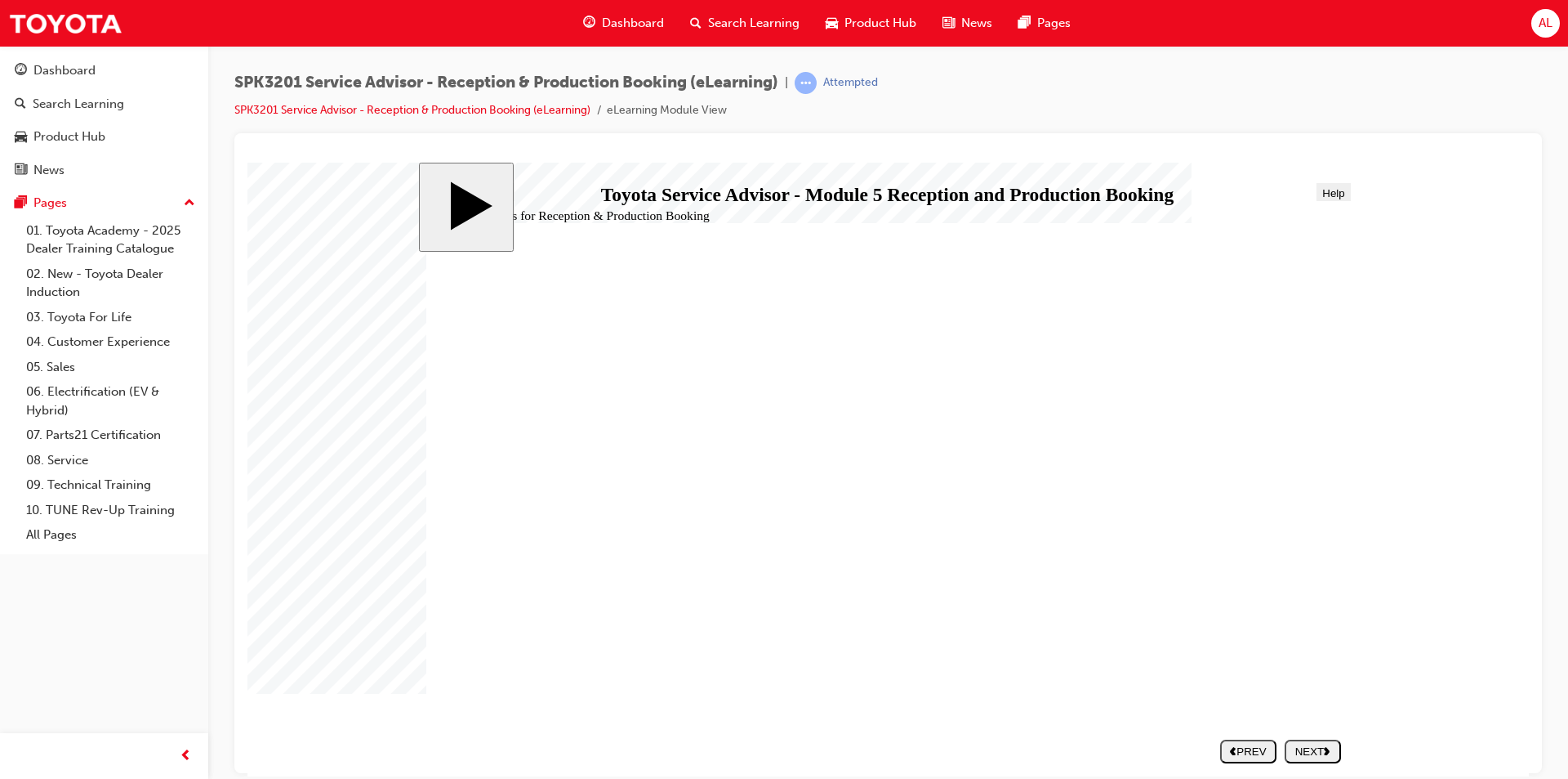
click at [1305, 750] on div "NEXT" at bounding box center [1313, 750] width 44 height 12
click at [1320, 744] on div "NEXT" at bounding box center [1313, 750] width 44 height 12
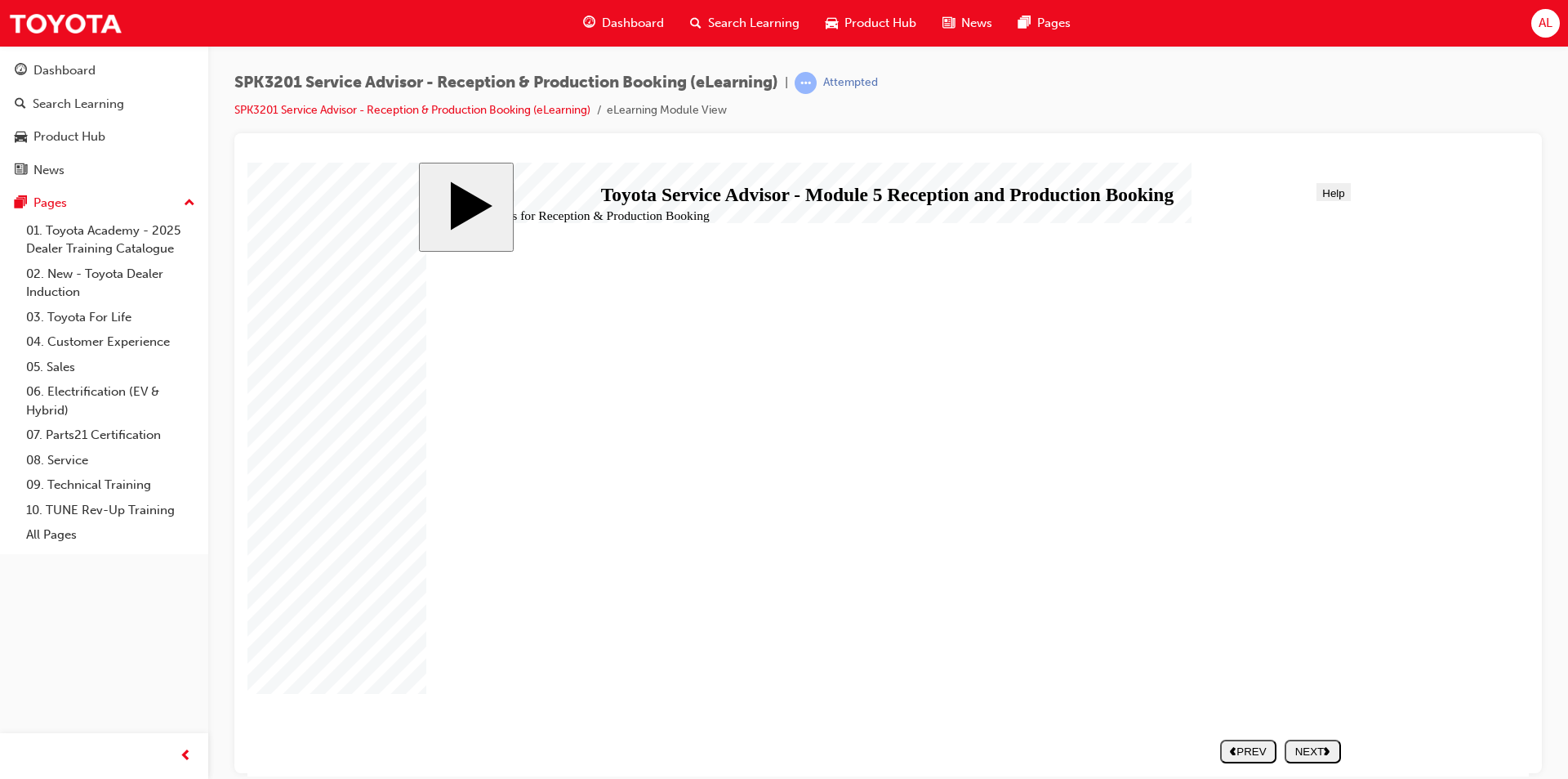
click at [1330, 748] on icon "next" at bounding box center [1327, 749] width 7 height 9
drag, startPoint x: 600, startPoint y: 619, endPoint x: 1076, endPoint y: 427, distance: 513.3
drag, startPoint x: 744, startPoint y: 427, endPoint x: 1184, endPoint y: 480, distance: 443.2
drag, startPoint x: 595, startPoint y: 521, endPoint x: 1085, endPoint y: 475, distance: 492.2
drag, startPoint x: 640, startPoint y: 427, endPoint x: 1132, endPoint y: 521, distance: 500.9
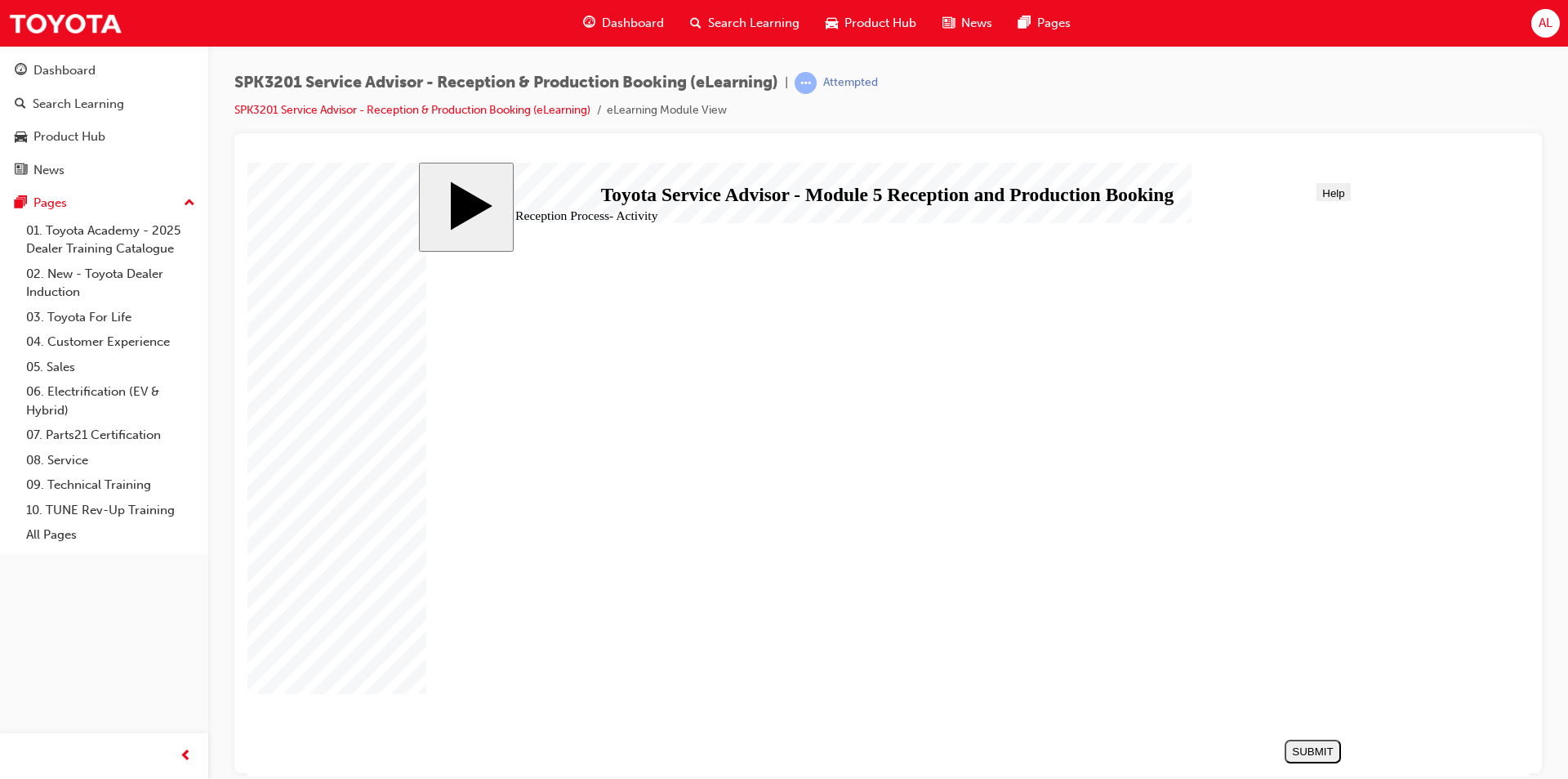
drag, startPoint x: 630, startPoint y: 571, endPoint x: 1103, endPoint y: 564, distance: 473.1
drag, startPoint x: 722, startPoint y: 478, endPoint x: 1209, endPoint y: 615, distance: 505.9
click at [1305, 748] on div "SUBMIT" at bounding box center [1313, 750] width 44 height 12
click at [1334, 753] on div "NEXT" at bounding box center [1313, 750] width 44 height 12
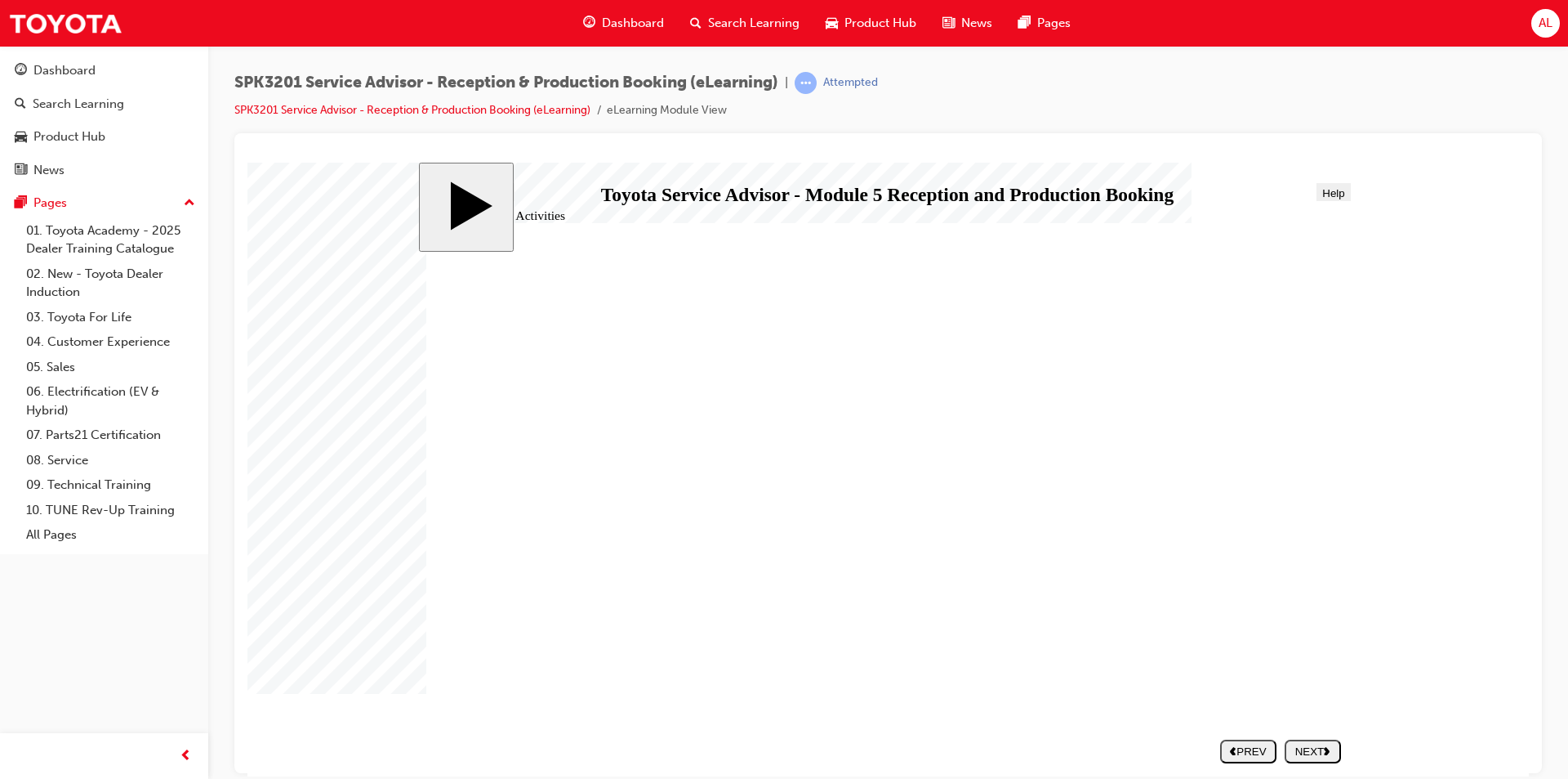
click at [1314, 752] on div "NEXT" at bounding box center [1313, 750] width 44 height 12
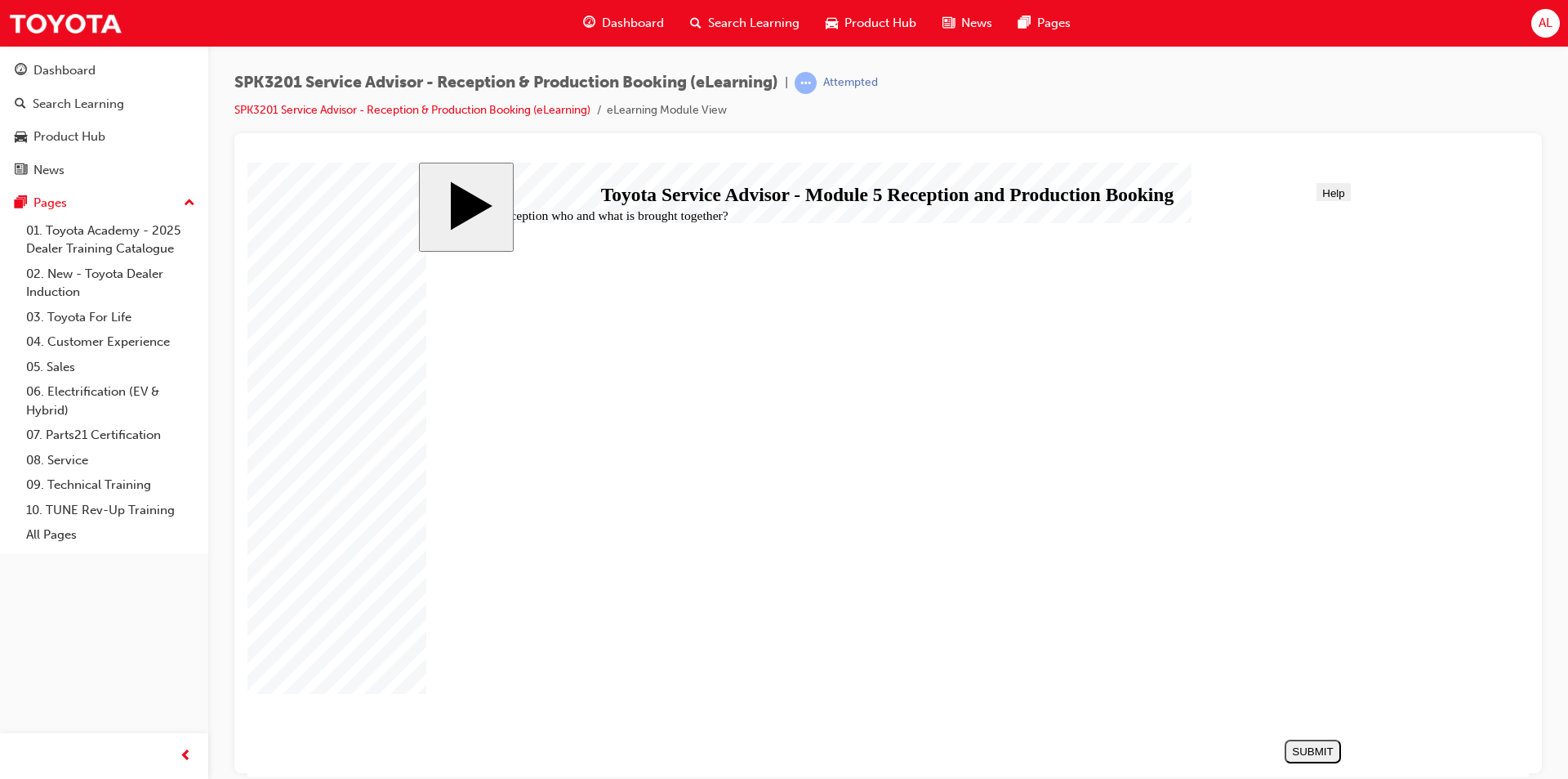
radio input "true"
click at [1317, 752] on div "SUBMIT" at bounding box center [1313, 750] width 44 height 12
radio input "true"
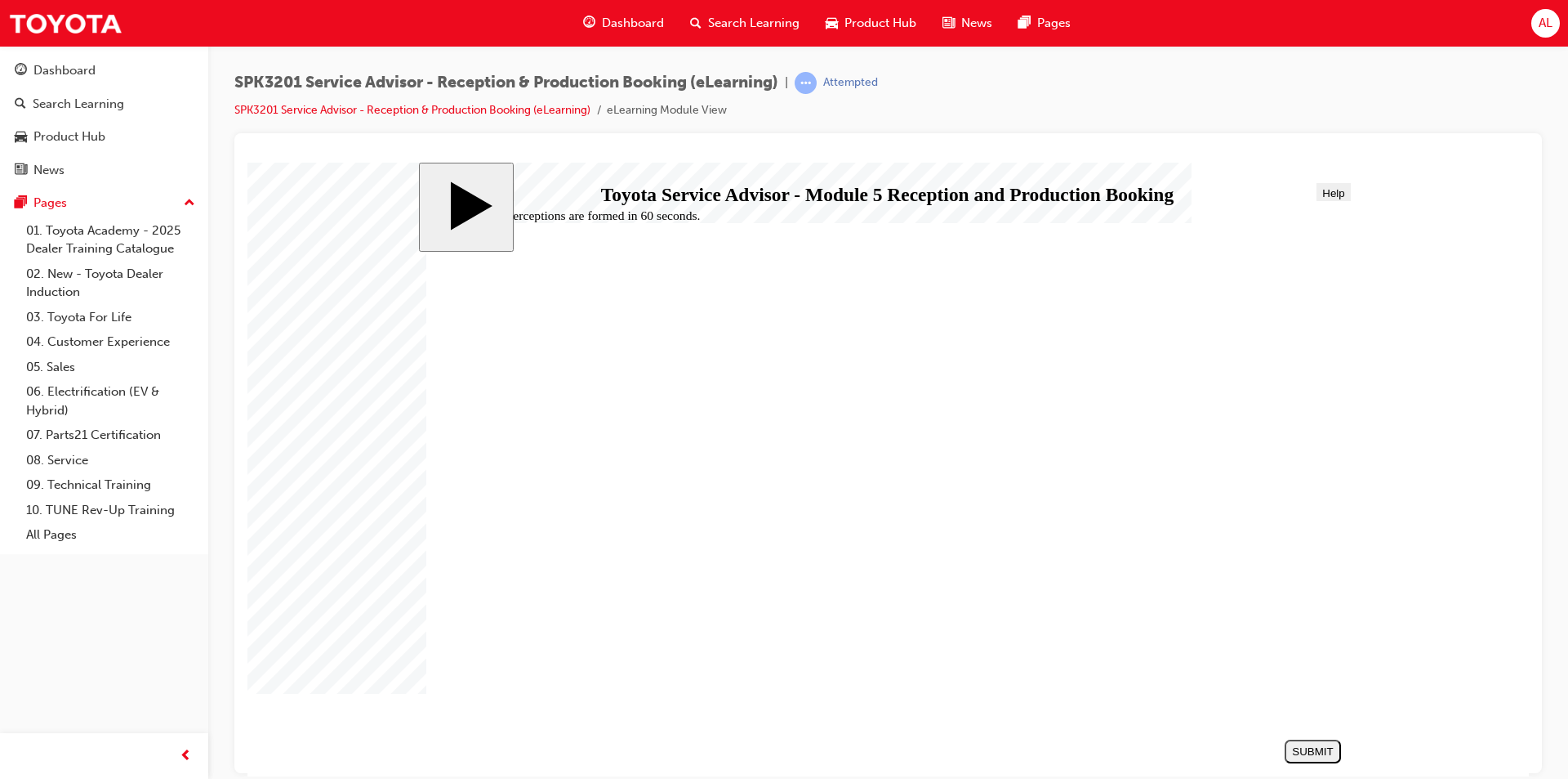
click at [1304, 744] on div "SUBMIT" at bounding box center [1313, 750] width 44 height 12
radio input "true"
click at [1317, 744] on div "SUBMIT" at bounding box center [1313, 750] width 44 height 12
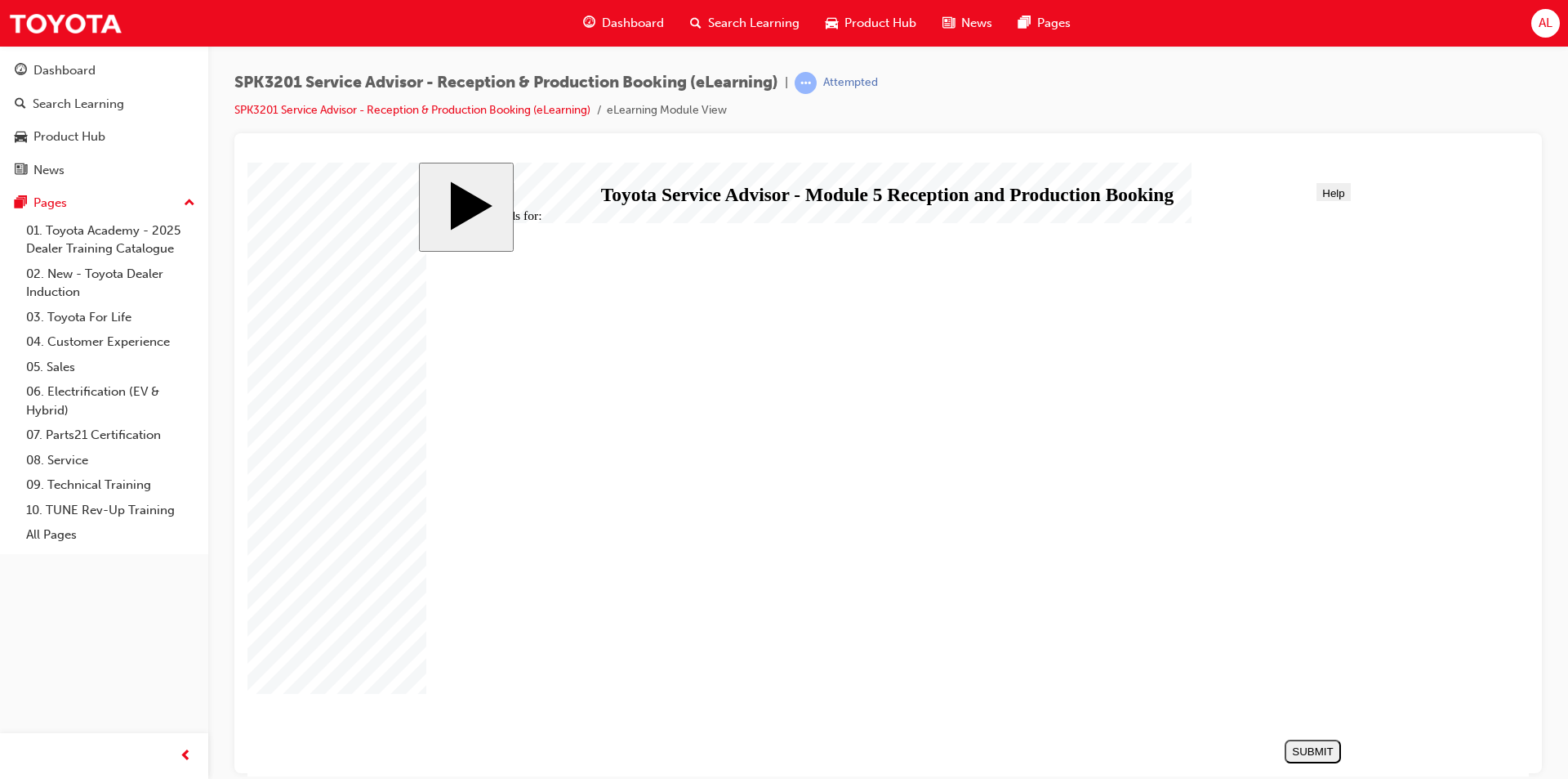
radio input "true"
click at [1310, 745] on div "SUBMIT" at bounding box center [1313, 750] width 44 height 12
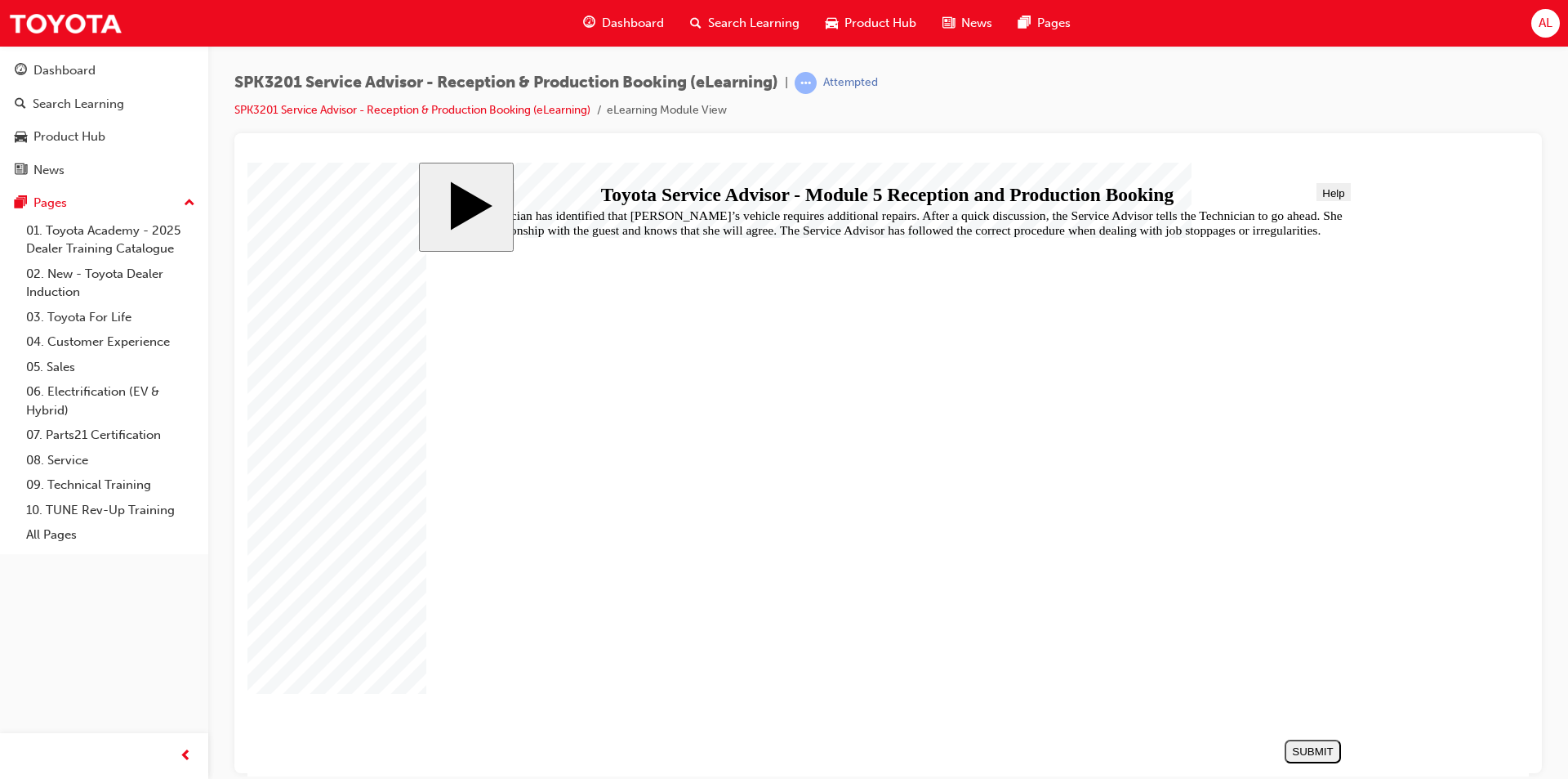
radio input "true"
click at [1319, 744] on div "SUBMIT" at bounding box center [1313, 750] width 44 height 12
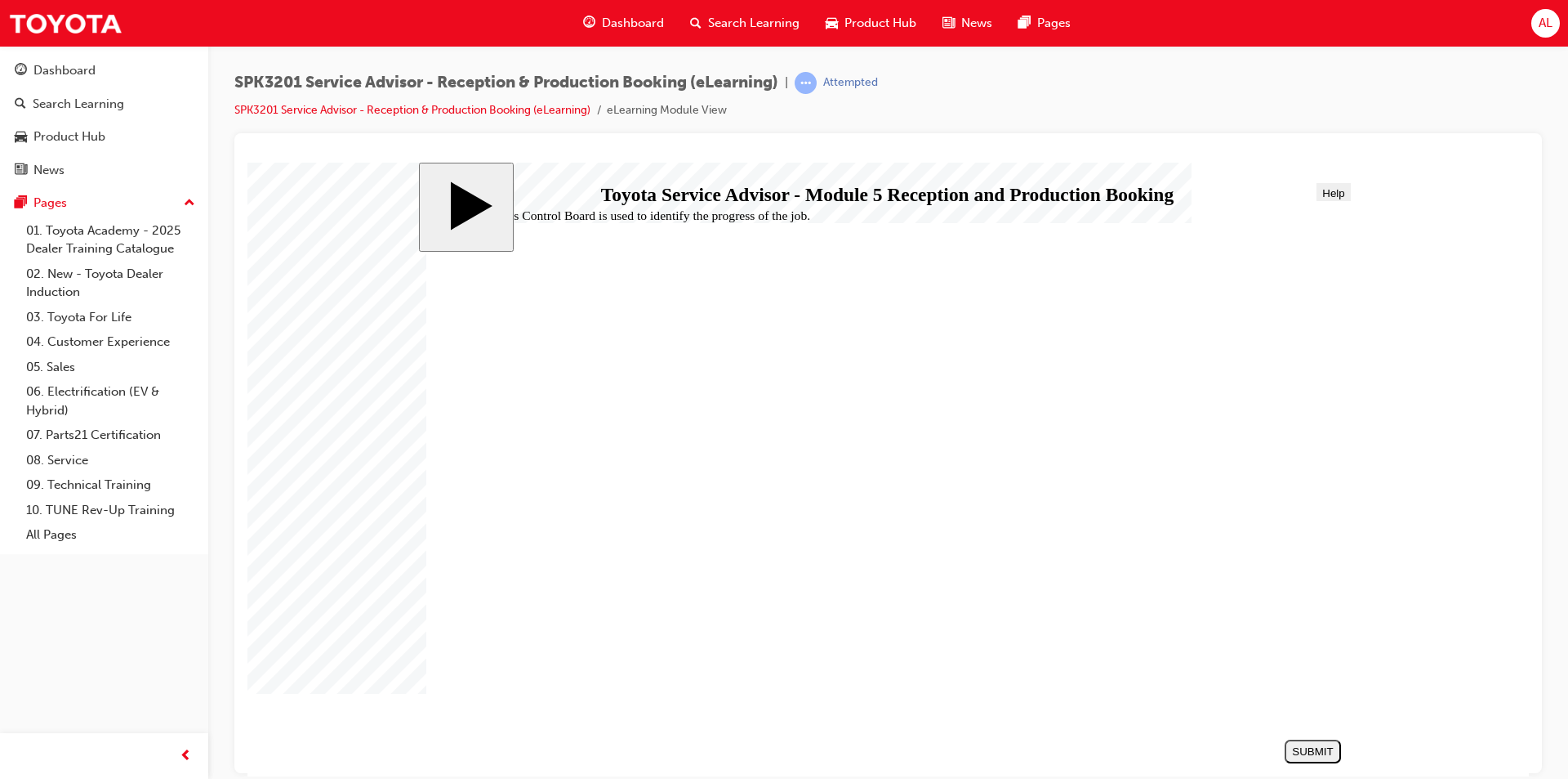
radio input "true"
click at [1322, 755] on div "SUBMIT" at bounding box center [1313, 750] width 44 height 12
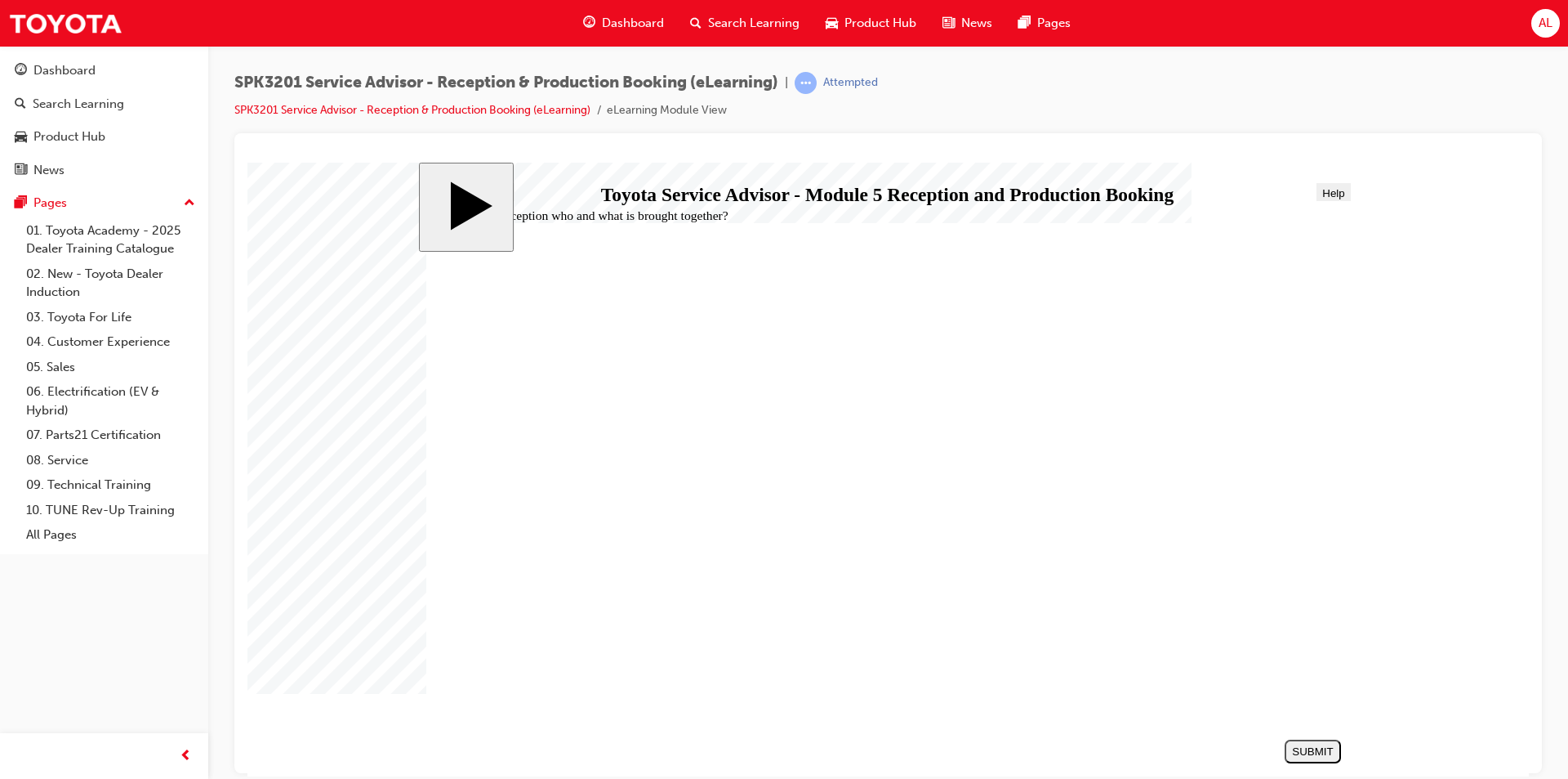
radio input "true"
click at [1309, 754] on div "SUBMIT" at bounding box center [1313, 750] width 44 height 12
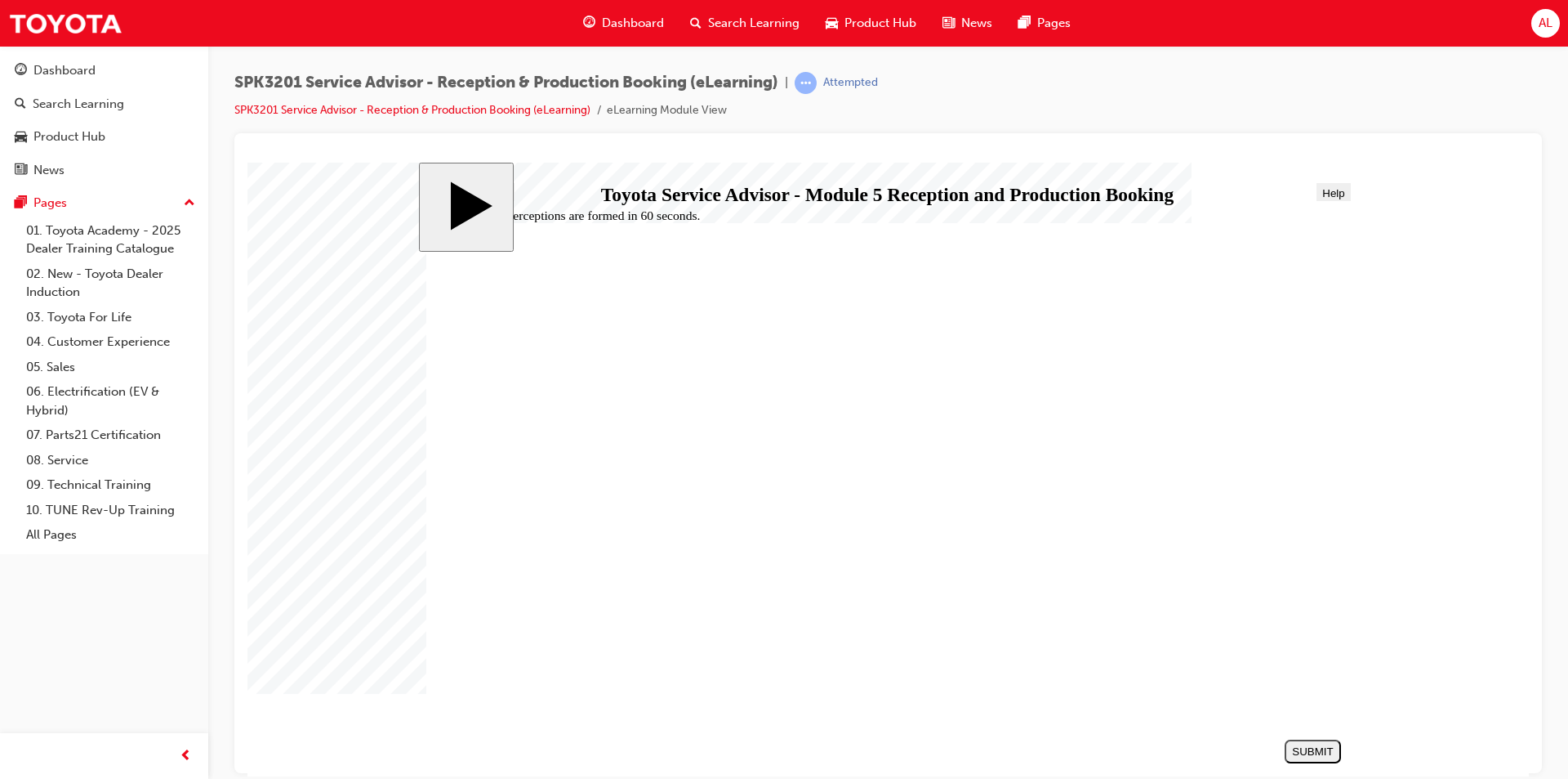
radio input "true"
click at [1300, 750] on div "SUBMIT" at bounding box center [1313, 750] width 44 height 12
radio input "true"
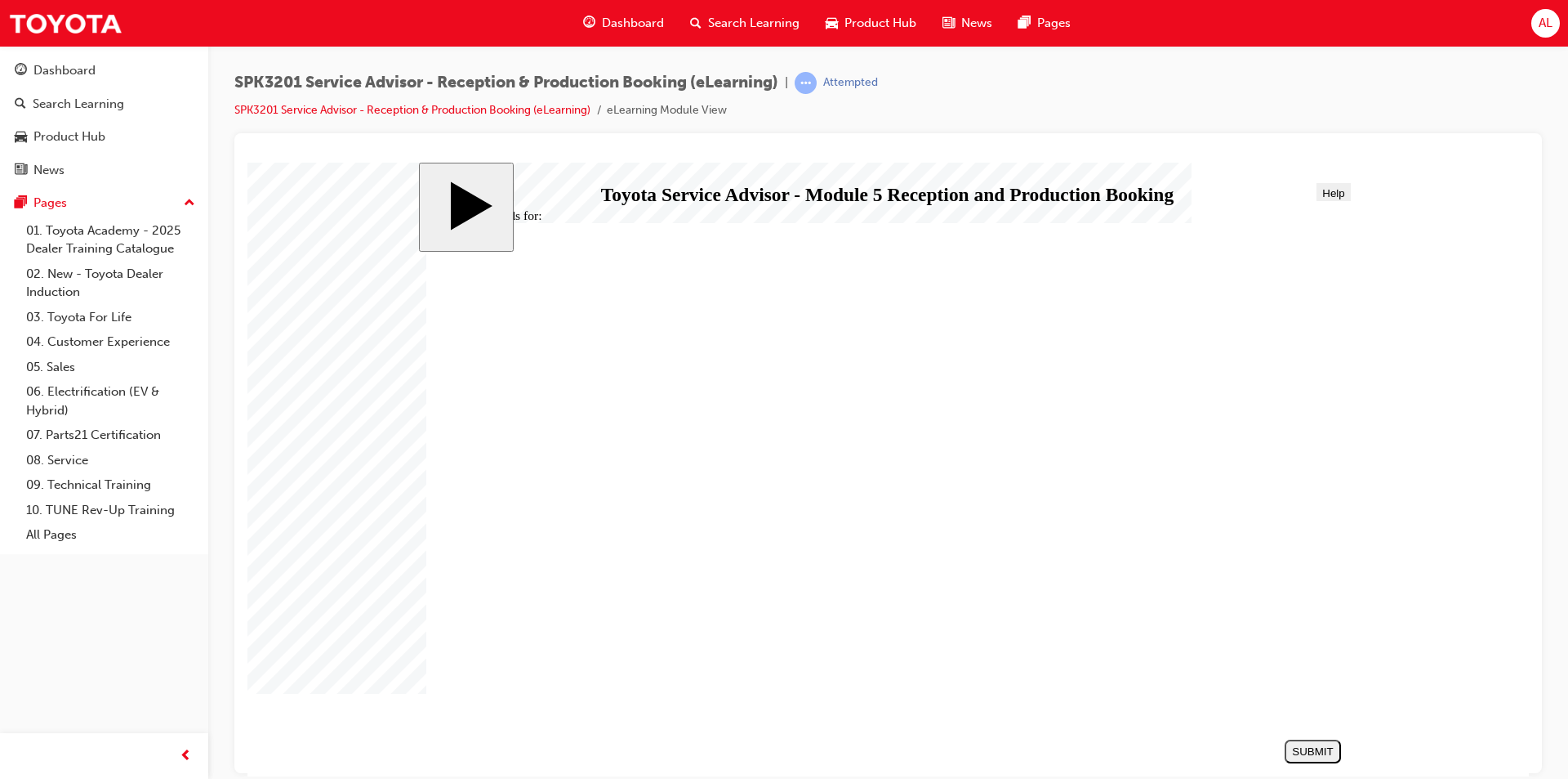
click at [1305, 755] on div "SUBMIT" at bounding box center [1313, 750] width 44 height 12
radio input "true"
click at [1323, 744] on div "SUBMIT" at bounding box center [1313, 750] width 44 height 12
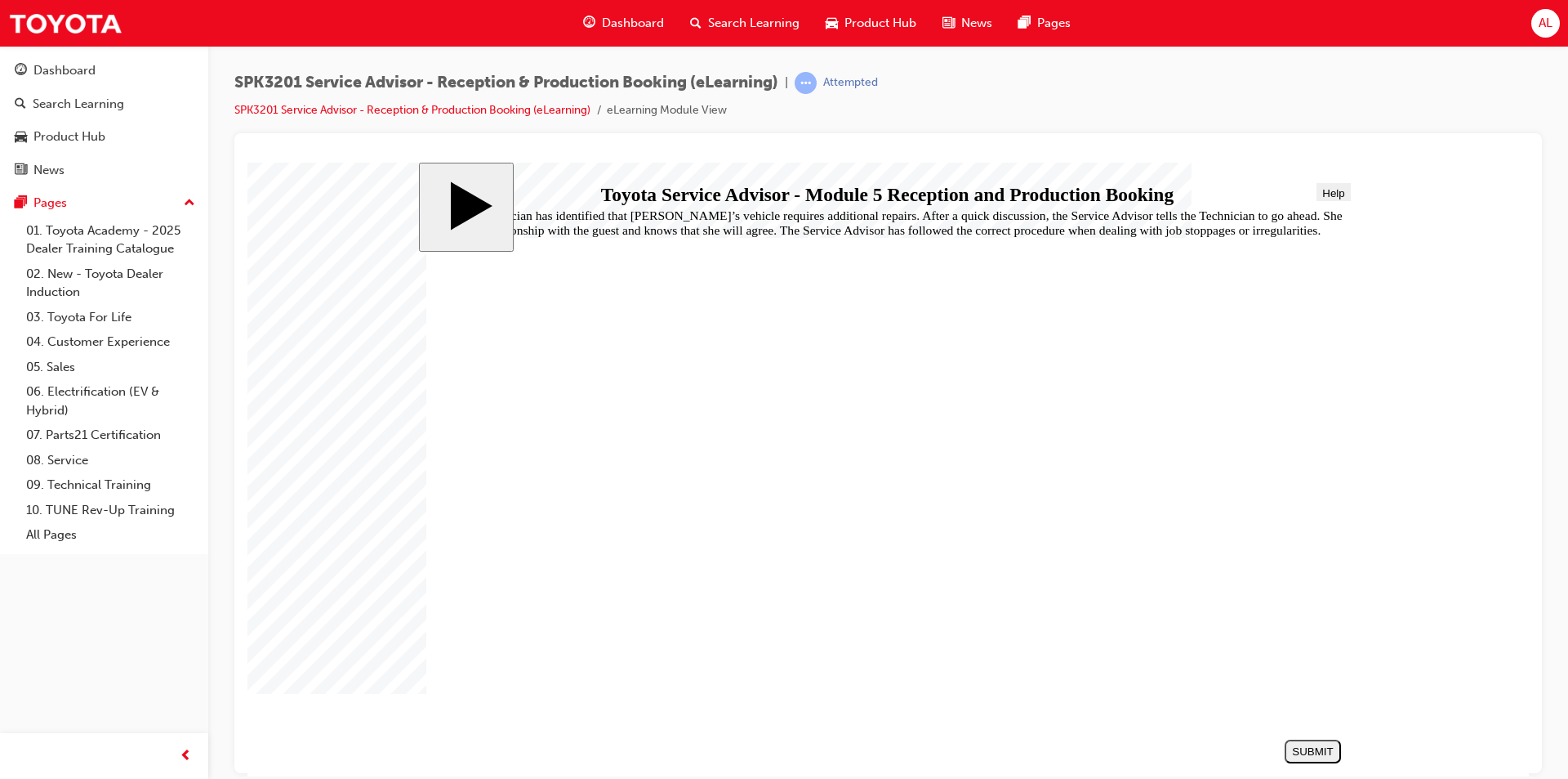
radio input "true"
click at [1308, 750] on div "SUBMIT" at bounding box center [1313, 750] width 44 height 12
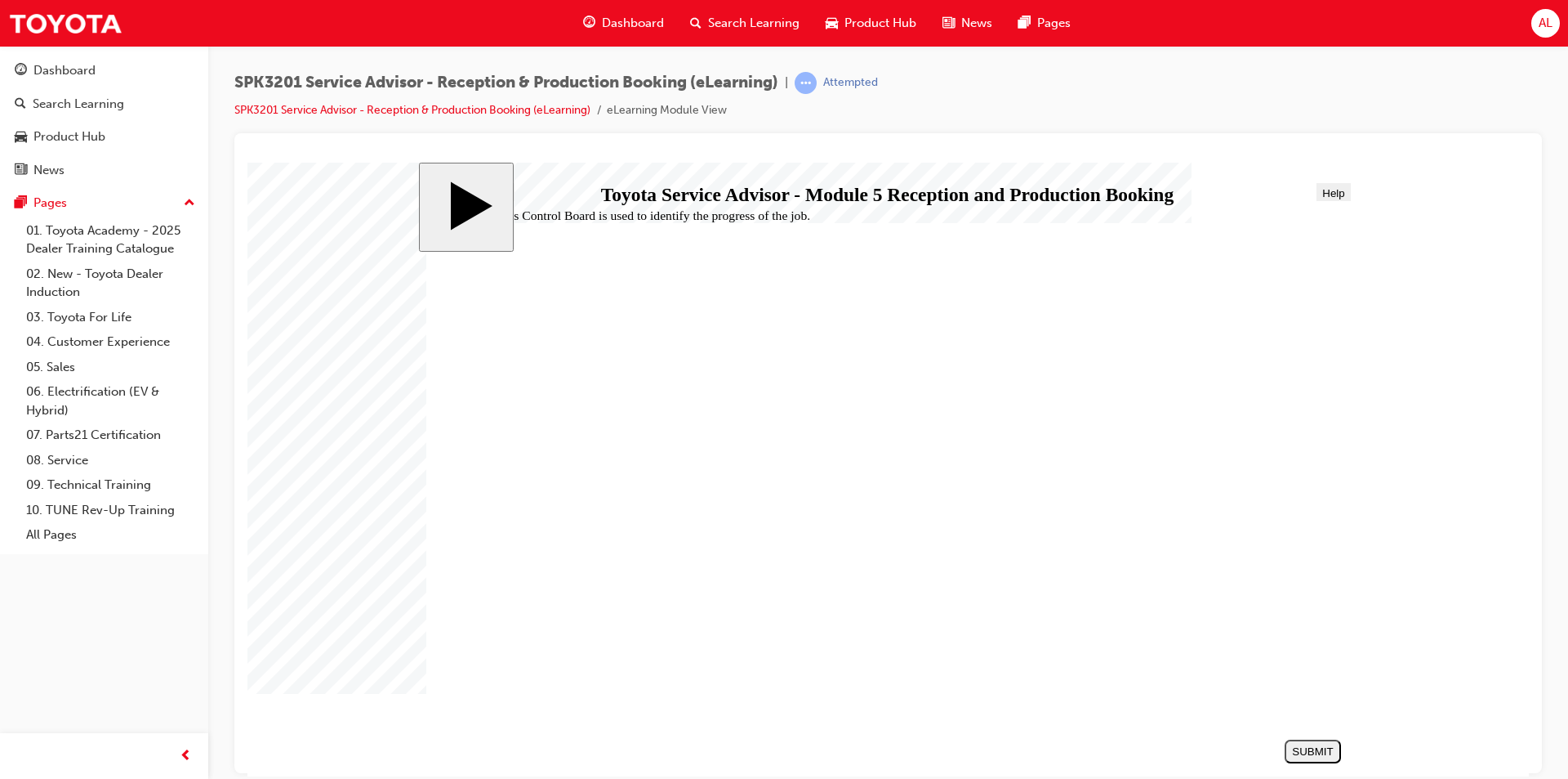
radio input "true"
click at [1313, 751] on div "SUBMIT" at bounding box center [1313, 750] width 44 height 12
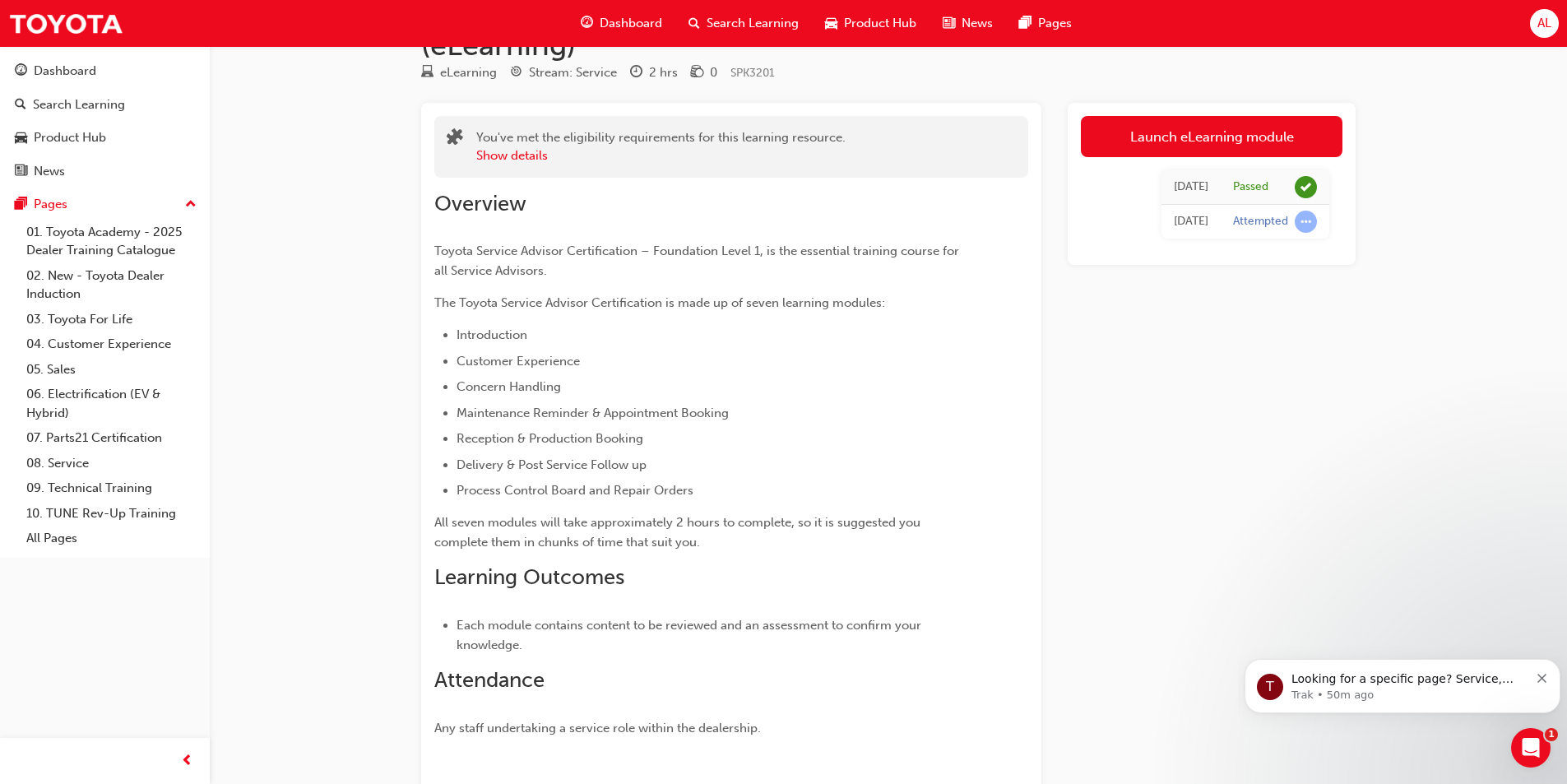
scroll to position [82, 0]
click at [1149, 128] on link "Launch eLearning module" at bounding box center [1211, 135] width 262 height 41
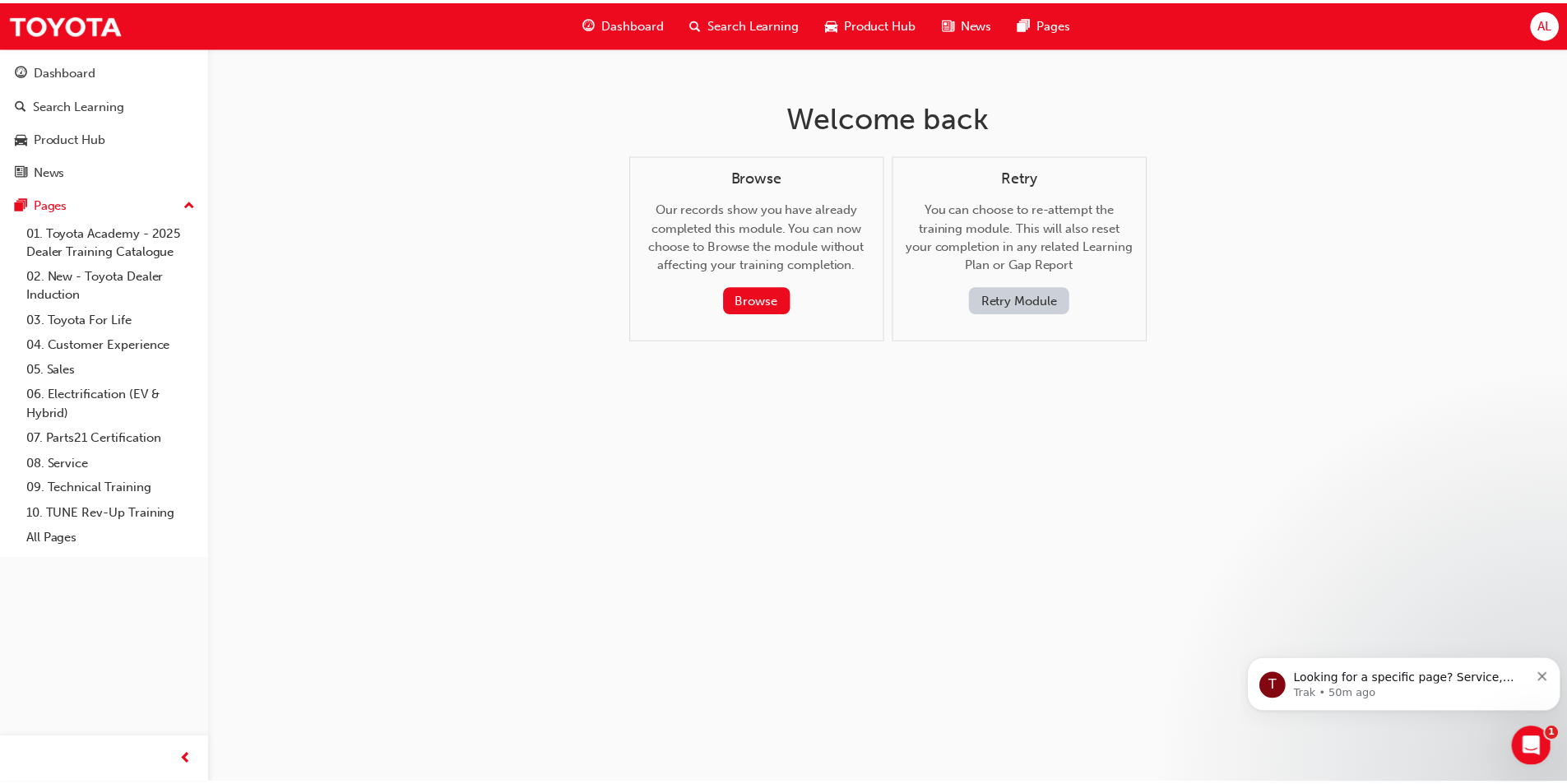
scroll to position [82, 0]
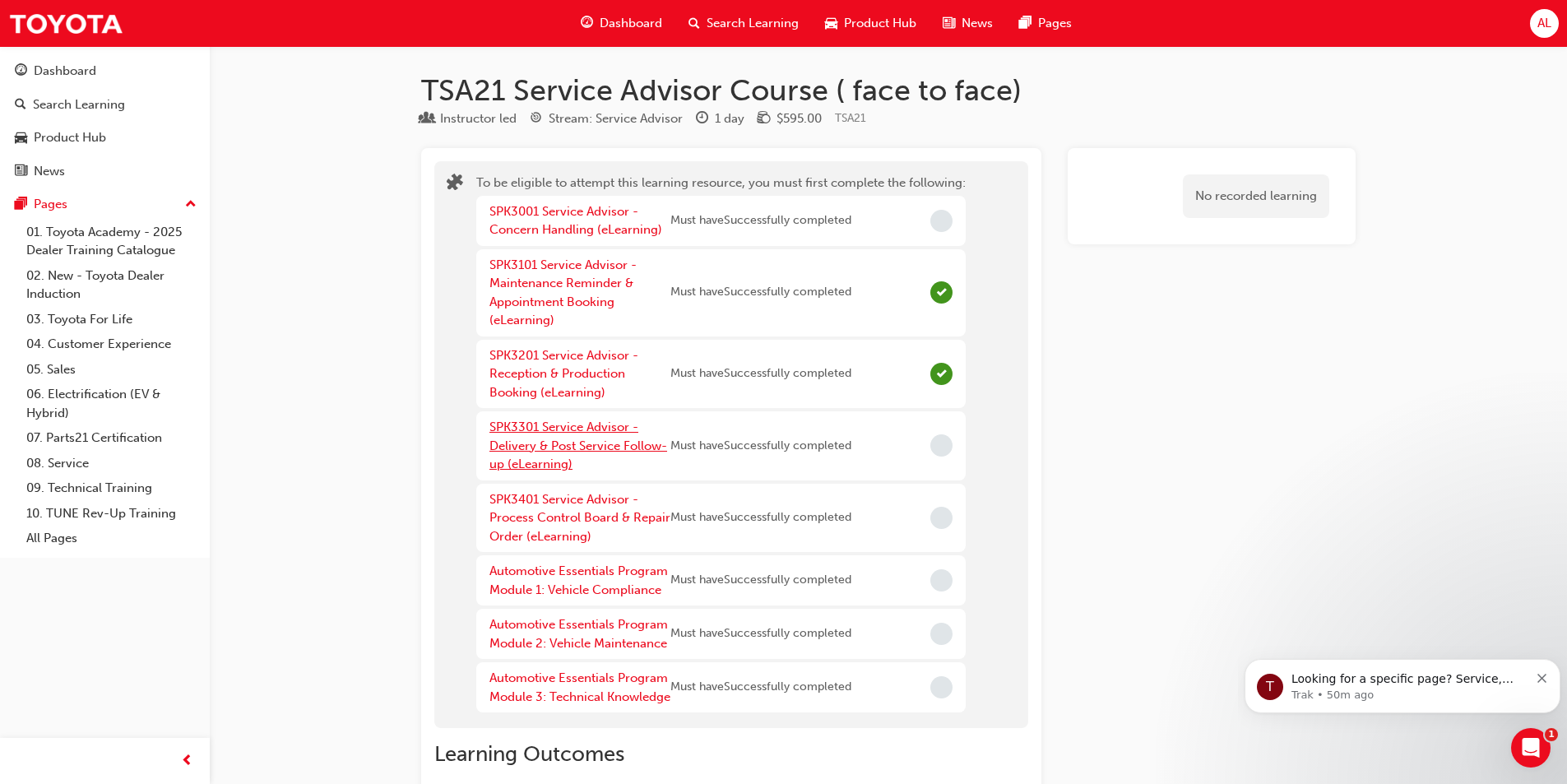
click at [575, 431] on link "SPK3301 Service Advisor - Delivery & Post Service Follow-up (eLearning)" at bounding box center [579, 445] width 177 height 51
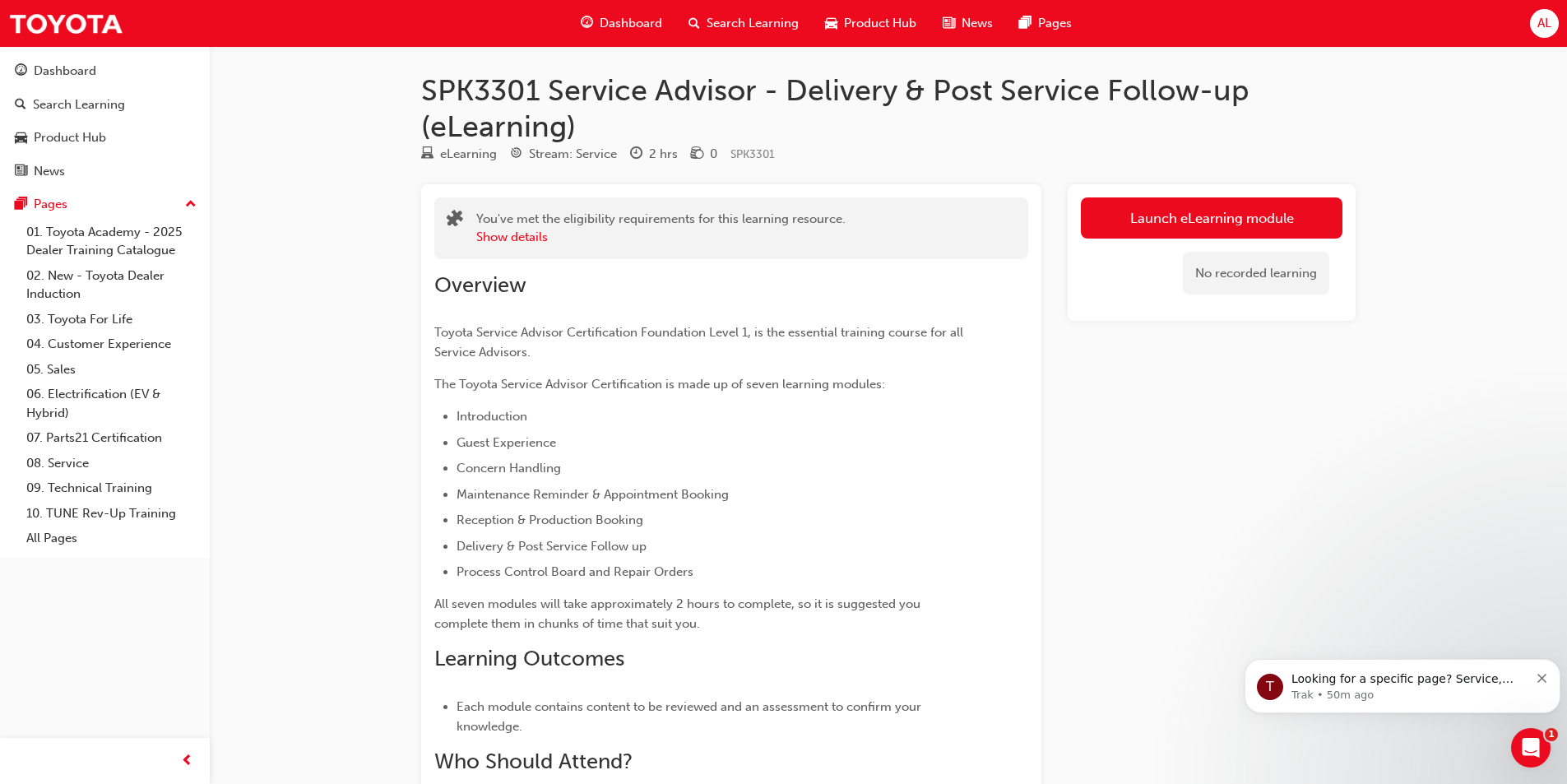
click at [1142, 233] on link "Launch eLearning module" at bounding box center [1211, 217] width 262 height 41
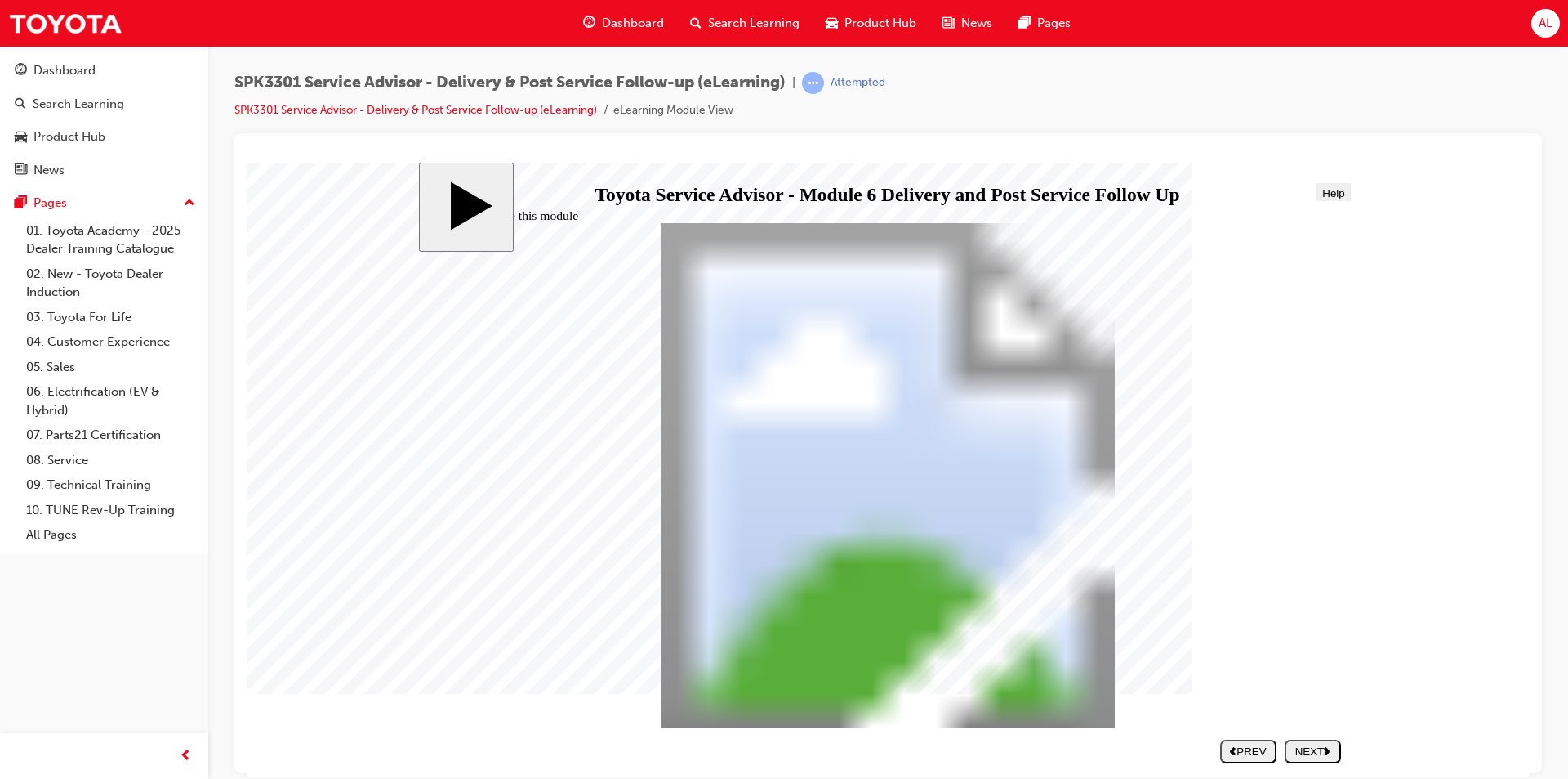
click at [1322, 747] on div "NEXT" at bounding box center [1313, 750] width 44 height 12
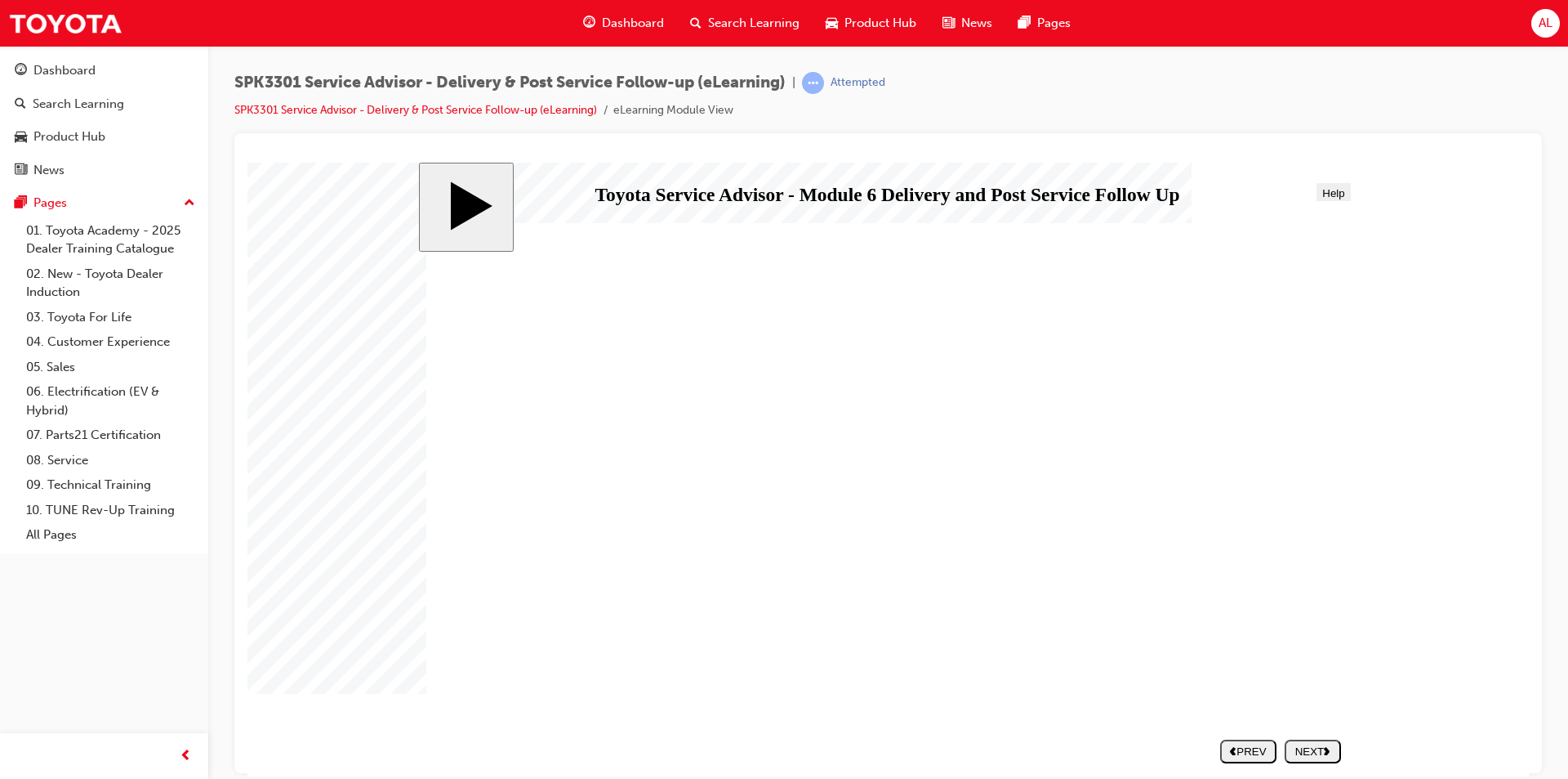
click at [1321, 747] on div "NEXT" at bounding box center [1313, 750] width 44 height 12
click at [1313, 748] on div "NEXT" at bounding box center [1313, 750] width 44 height 12
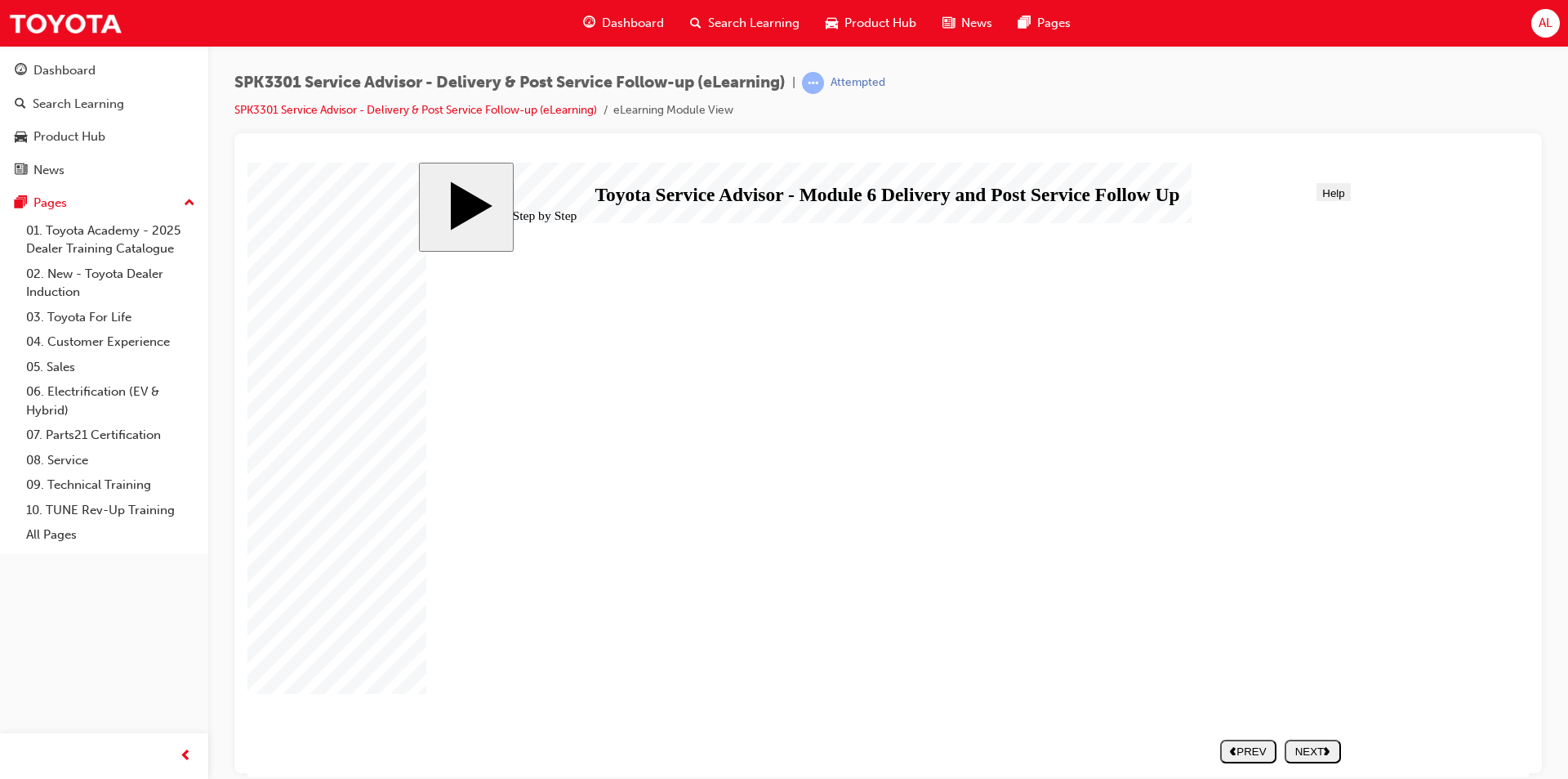
click at [1311, 741] on button "NEXT" at bounding box center [1313, 750] width 57 height 24
click at [1305, 749] on div "NEXT" at bounding box center [1313, 750] width 44 height 12
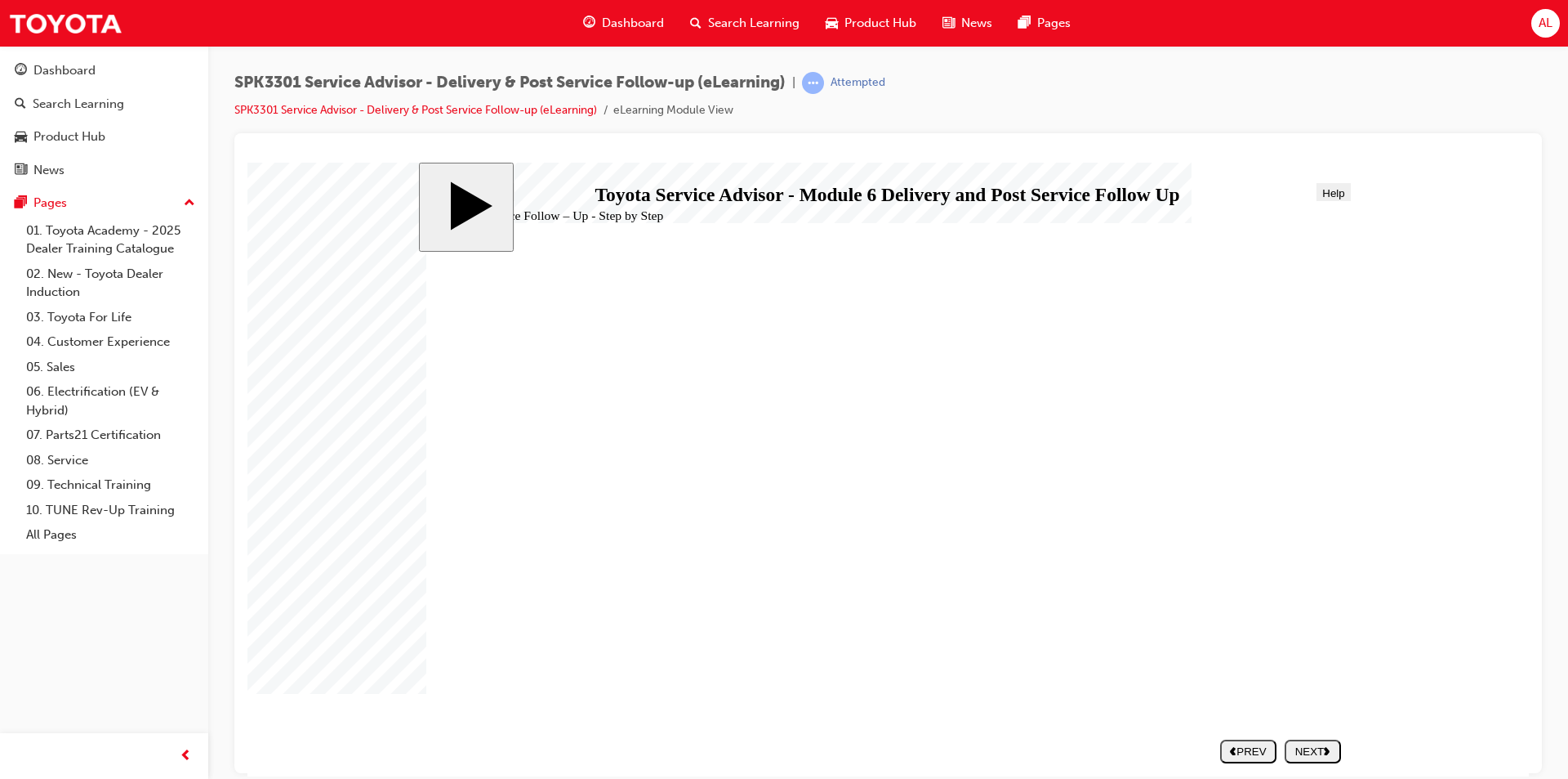
click at [1323, 744] on div "NEXT" at bounding box center [1313, 750] width 44 height 12
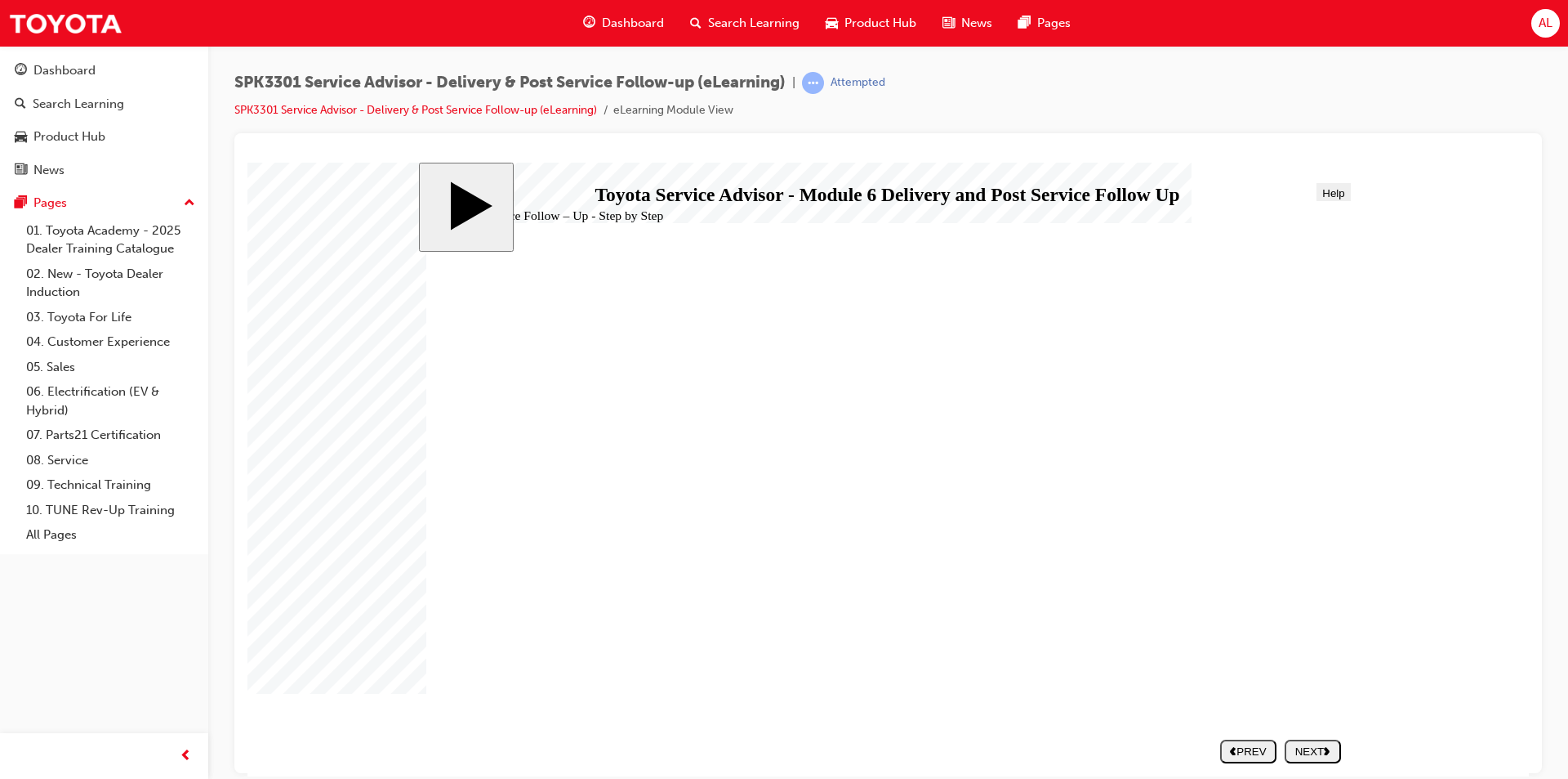
click at [1308, 752] on div "NEXT" at bounding box center [1313, 750] width 44 height 12
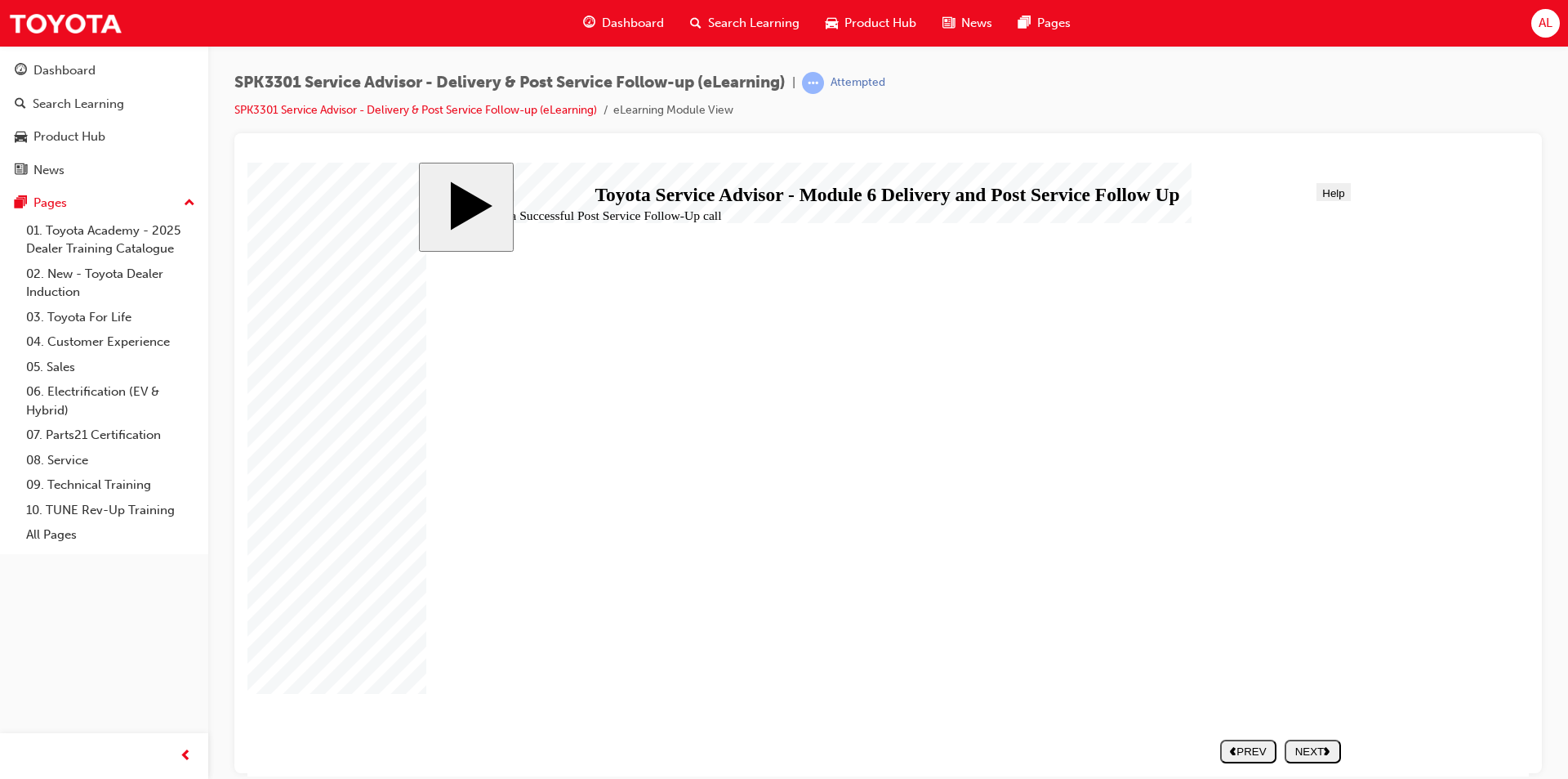
click at [1311, 752] on div "NEXT" at bounding box center [1313, 750] width 44 height 12
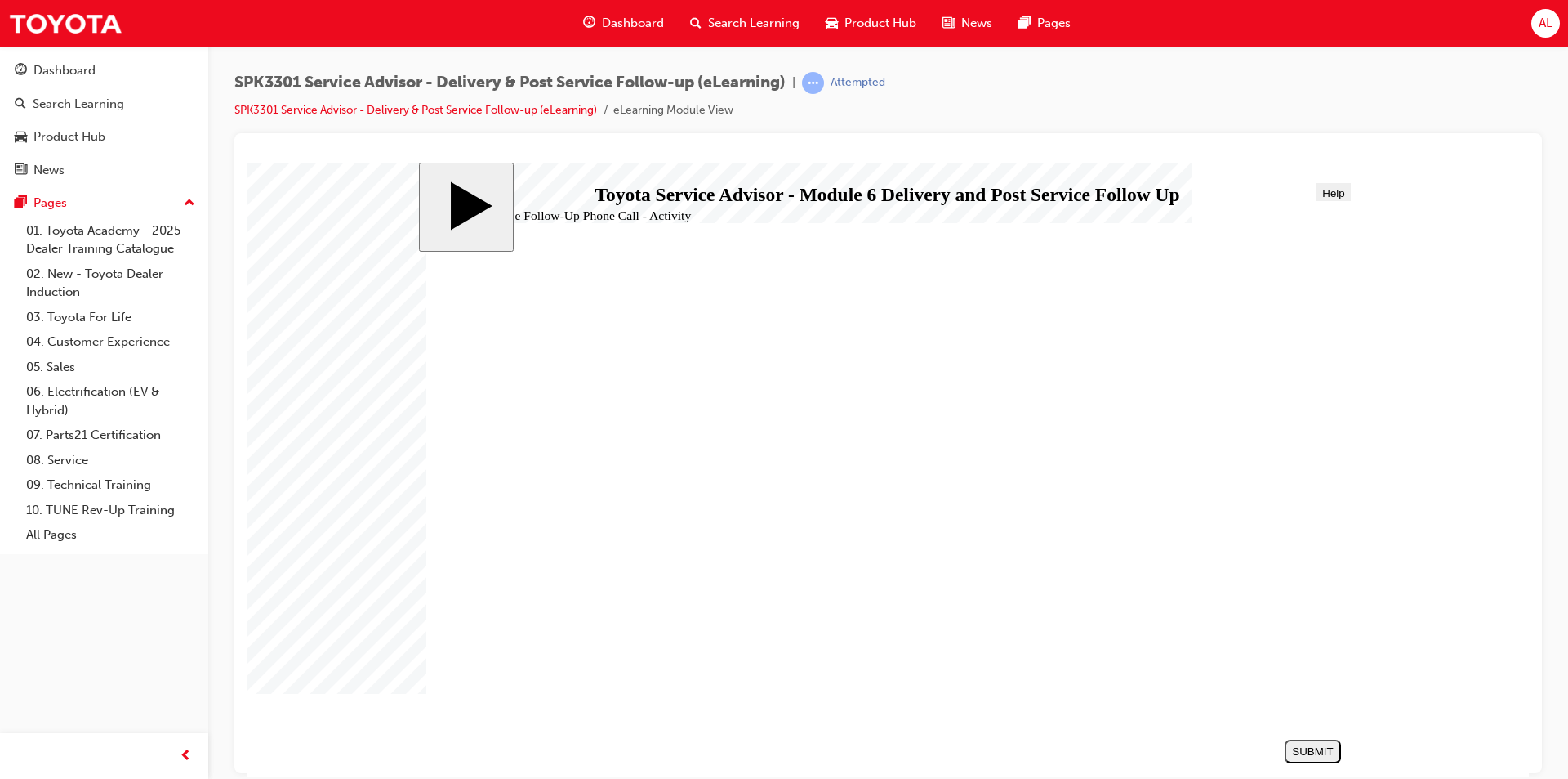
drag, startPoint x: 571, startPoint y: 591, endPoint x: 1041, endPoint y: 398, distance: 508.1
drag, startPoint x: 686, startPoint y: 440, endPoint x: 1164, endPoint y: 445, distance: 478.0
drag, startPoint x: 691, startPoint y: 475, endPoint x: 684, endPoint y: 440, distance: 35.7
drag, startPoint x: 638, startPoint y: 555, endPoint x: 1101, endPoint y: 494, distance: 467.0
drag, startPoint x: 640, startPoint y: 478, endPoint x: 1110, endPoint y: 534, distance: 473.3
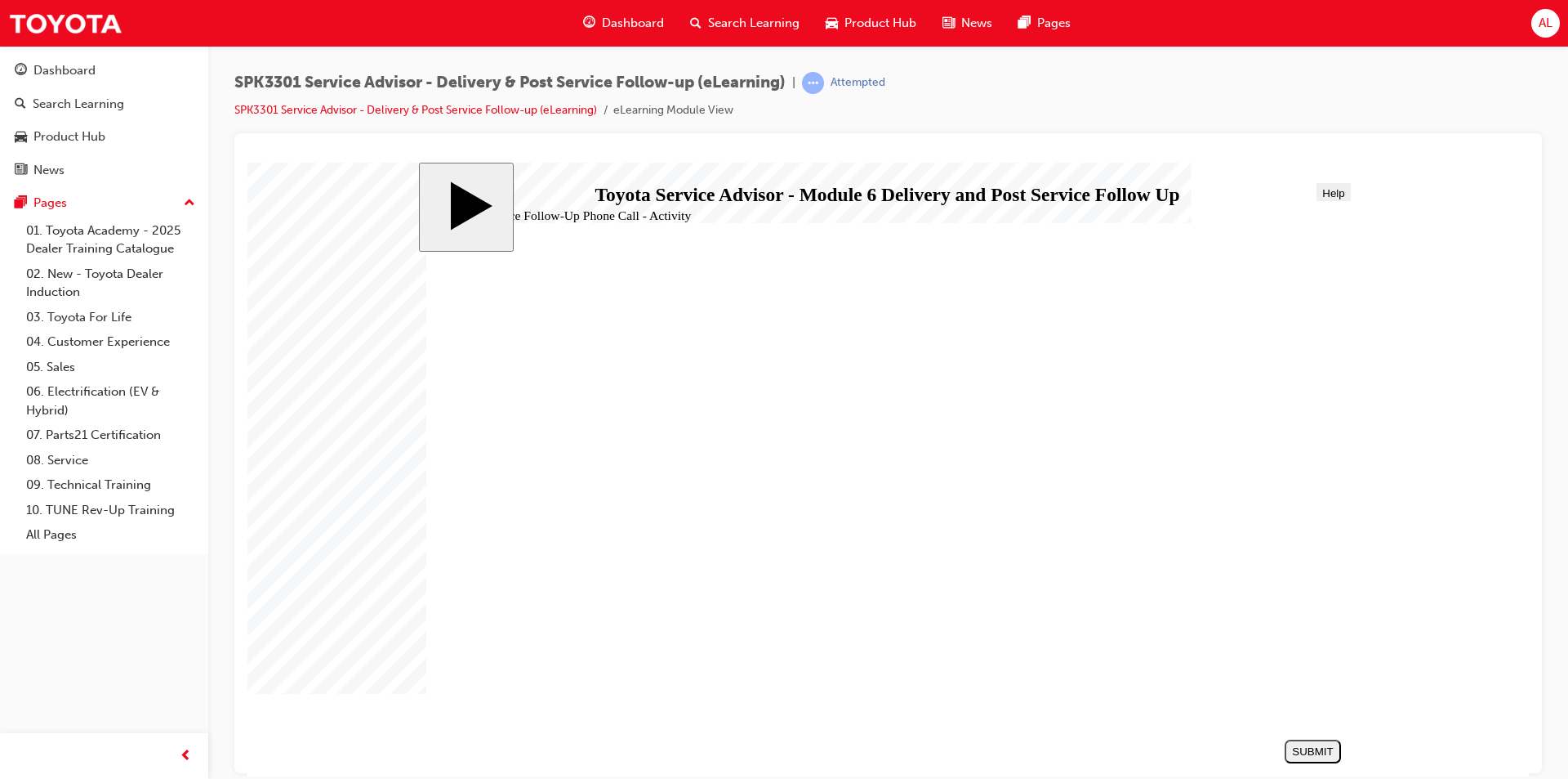
drag, startPoint x: 788, startPoint y: 629, endPoint x: 1266, endPoint y: 583, distance: 480.2
drag, startPoint x: 714, startPoint y: 511, endPoint x: 1185, endPoint y: 618, distance: 483.0
click at [1313, 752] on div "SUBMIT" at bounding box center [1313, 750] width 44 height 12
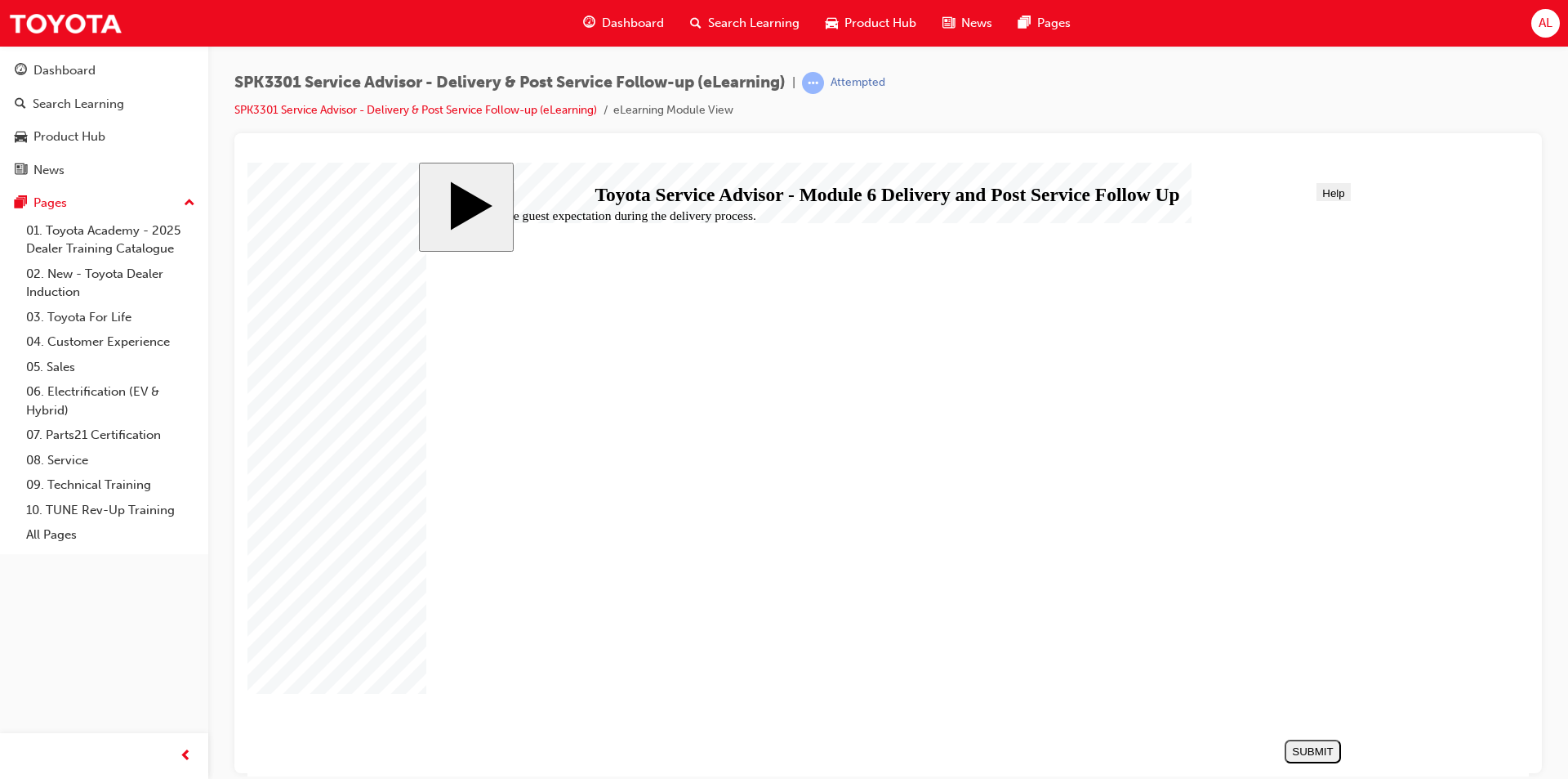
radio input "true"
click at [1333, 747] on div "SUBMIT" at bounding box center [1313, 750] width 44 height 12
radio input "true"
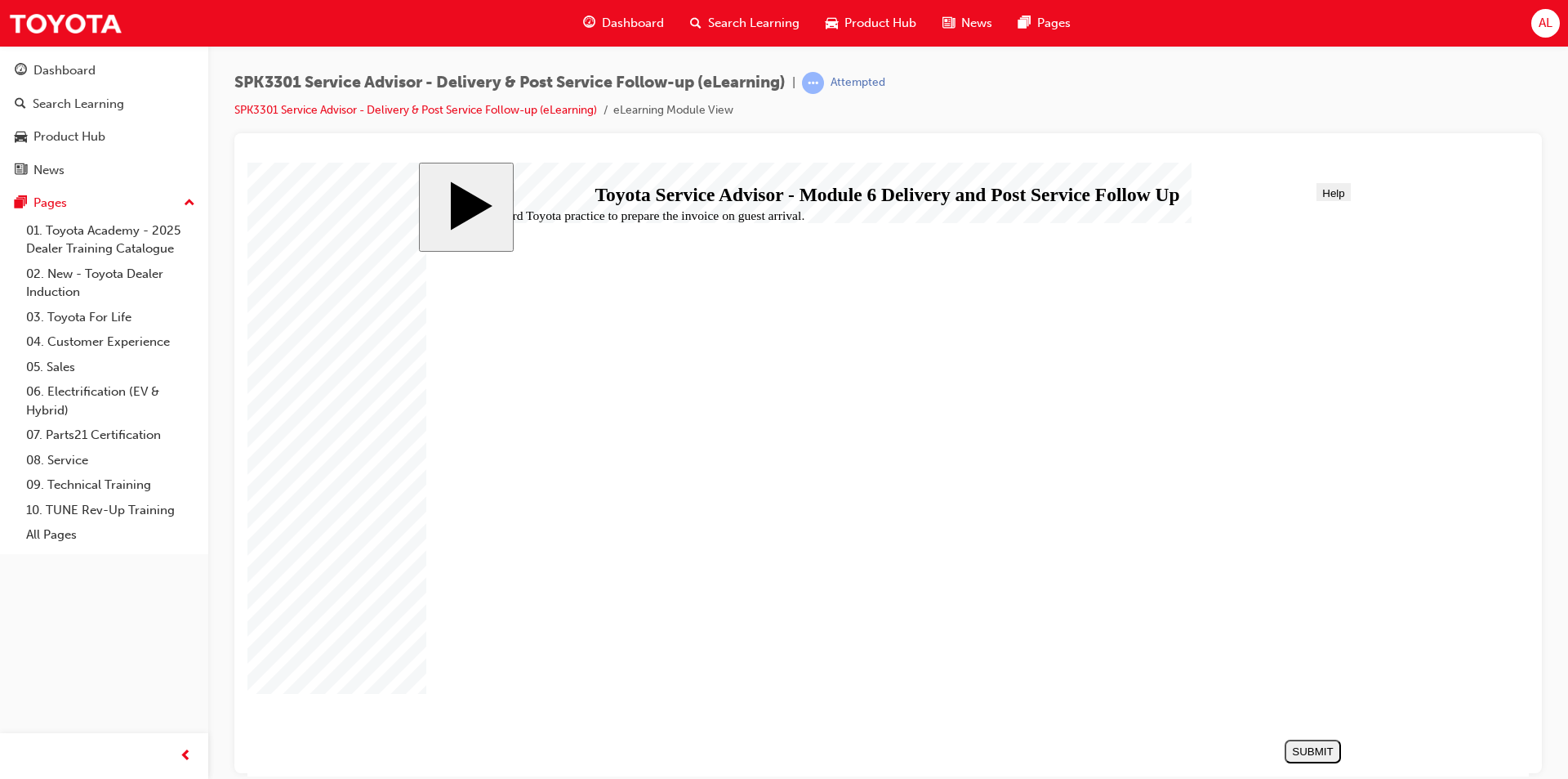
click at [1313, 749] on div "SUBMIT" at bounding box center [1313, 750] width 44 height 12
radio input "true"
click at [1305, 750] on div "SUBMIT" at bounding box center [1313, 750] width 44 height 12
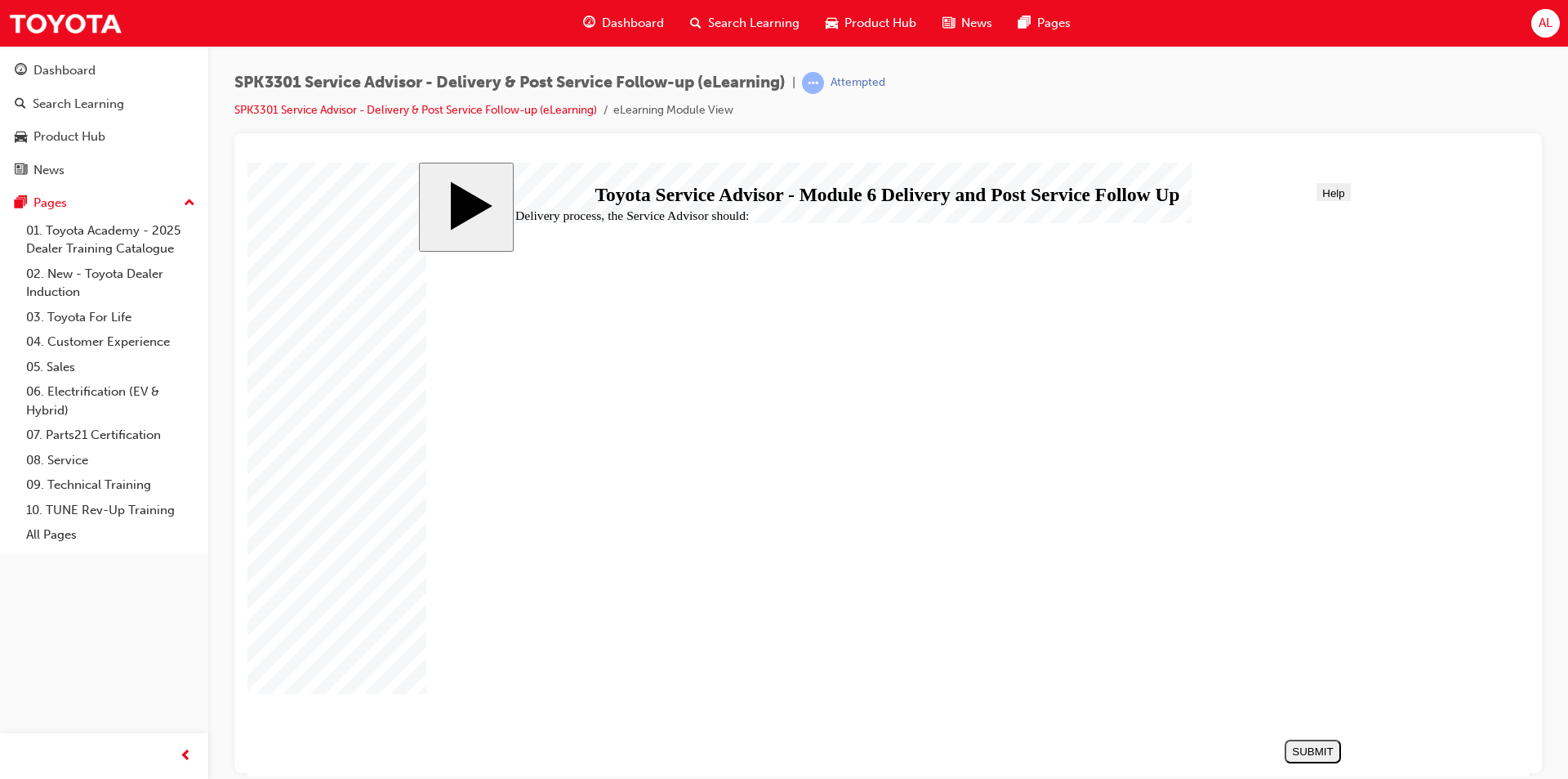
radio input "true"
click at [1310, 742] on button "SUBMIT" at bounding box center [1313, 750] width 57 height 24
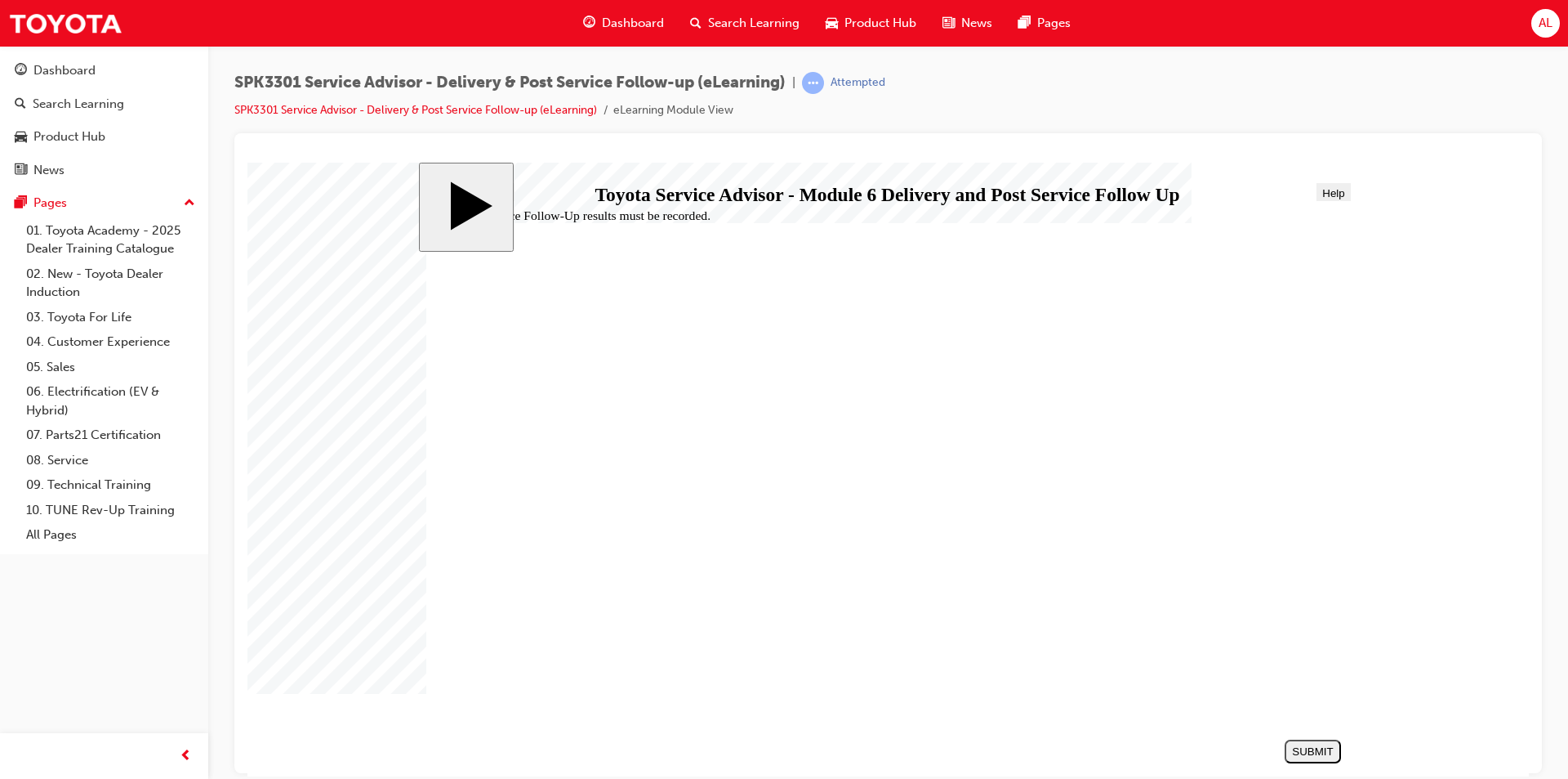
radio input "true"
click at [1293, 751] on div "SUBMIT" at bounding box center [1313, 750] width 44 height 12
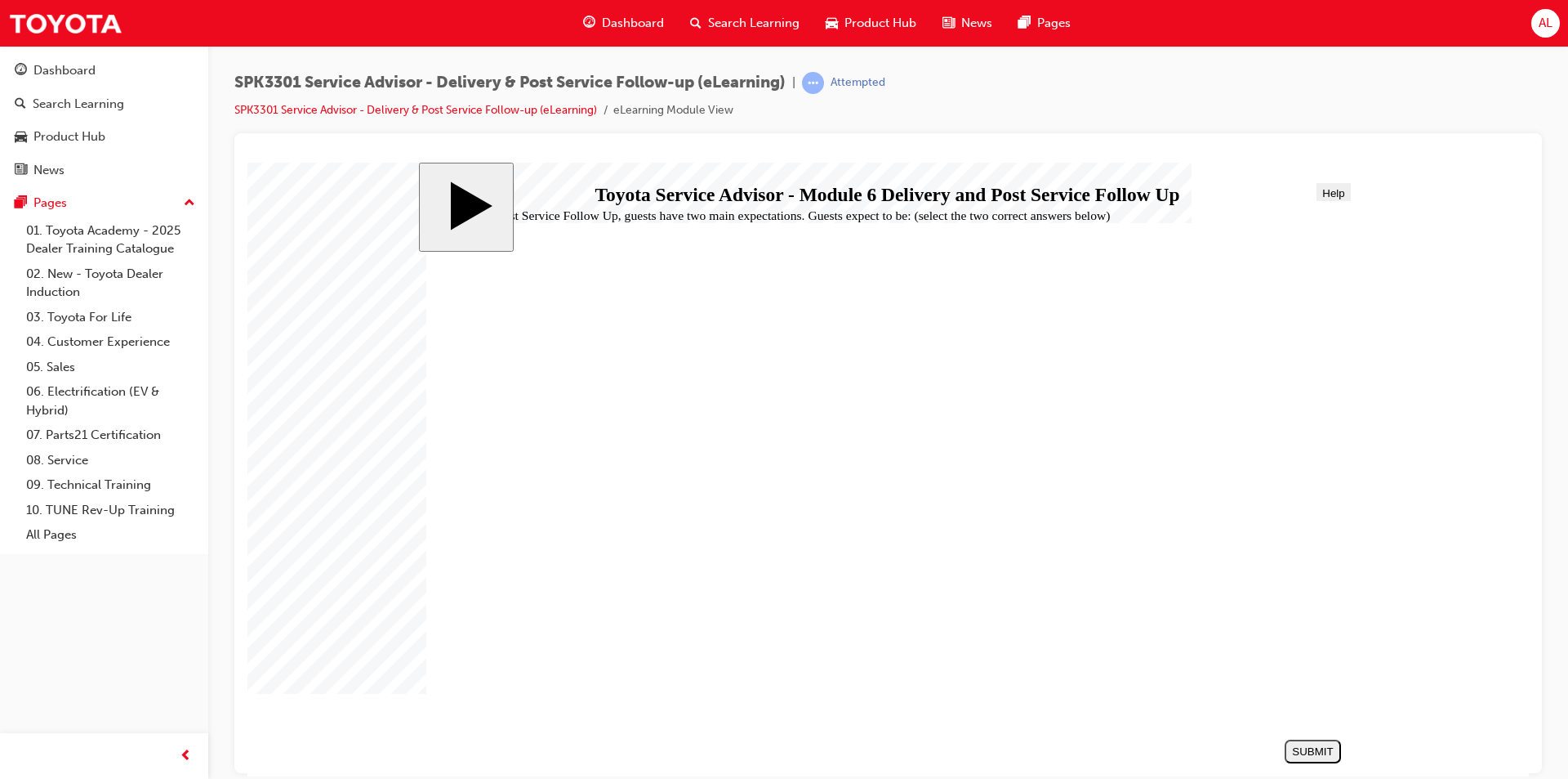
checkbox input "true"
click at [1317, 749] on div "SUBMIT" at bounding box center [1313, 750] width 44 height 12
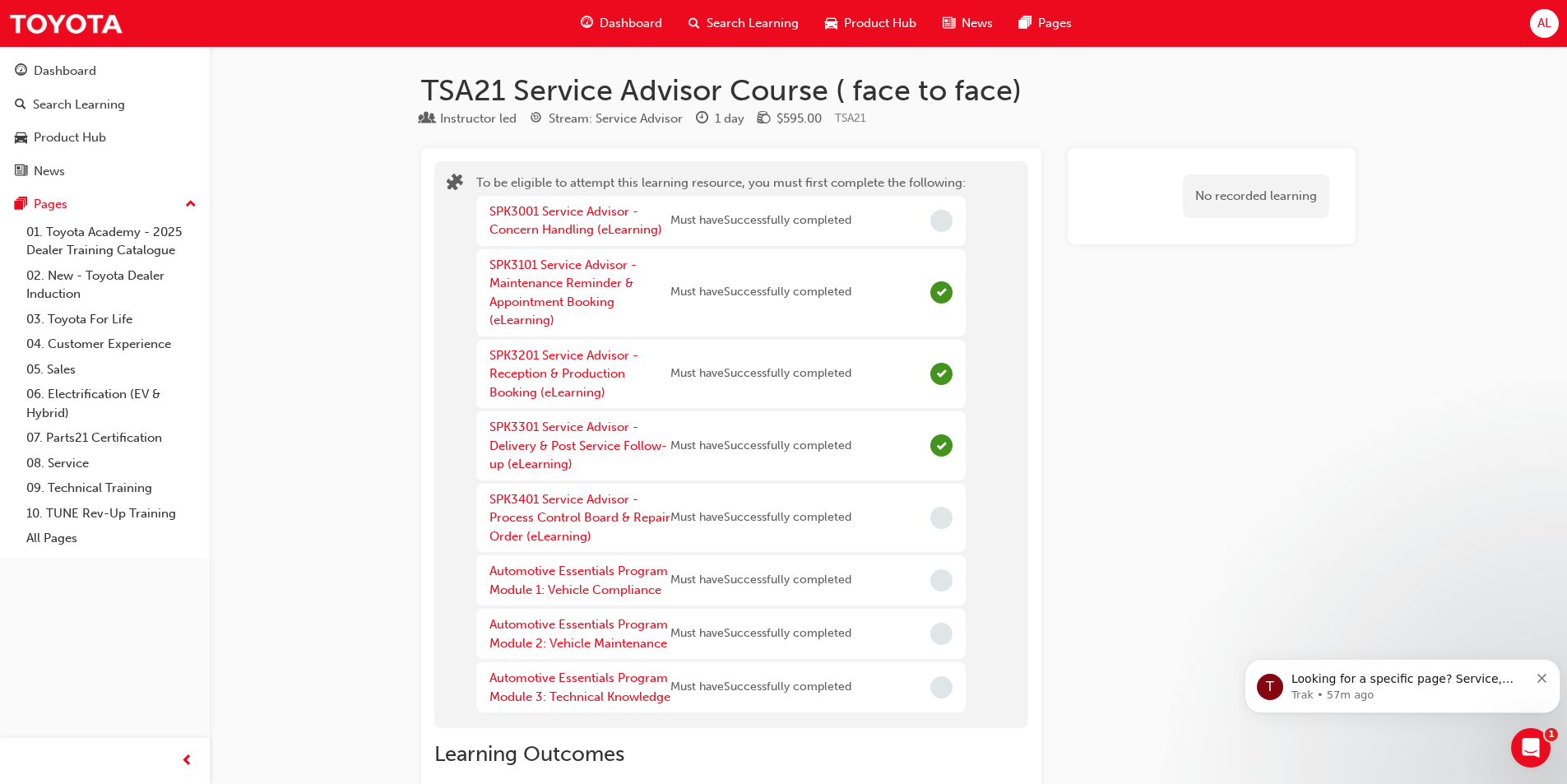
click at [567, 509] on div "SPK3401 Service Advisor - Process Control Board & Repair Order (eLearning)" at bounding box center [580, 517] width 181 height 56
click at [594, 508] on div "SPK3401 Service Advisor - Process Control Board & Repair Order (eLearning)" at bounding box center [580, 517] width 181 height 56
click at [546, 500] on link "SPK3401 Service Advisor - Process Control Board & Repair Order (eLearning)" at bounding box center [580, 517] width 181 height 51
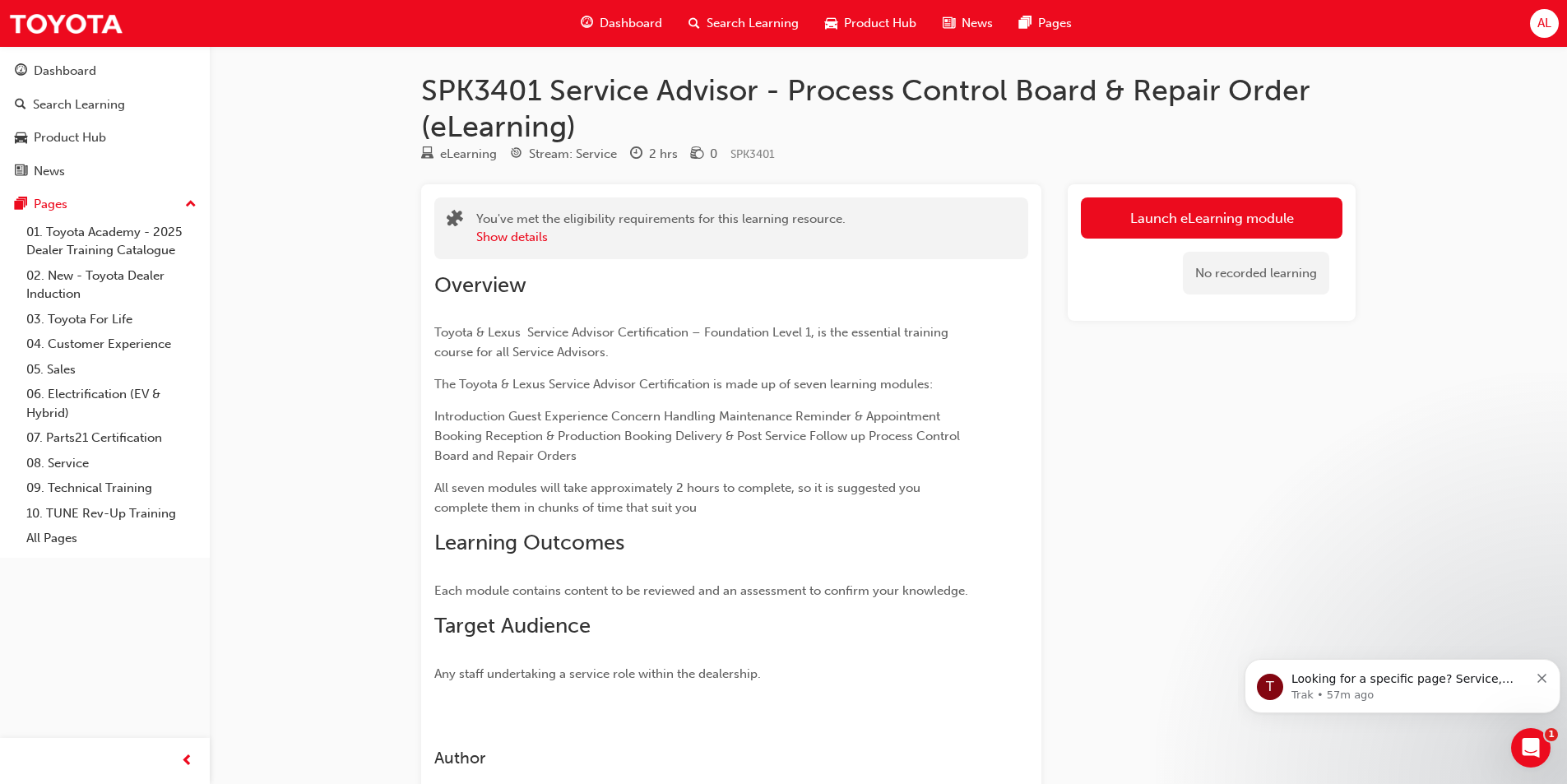
click at [1186, 225] on link "Launch eLearning module" at bounding box center [1211, 217] width 262 height 41
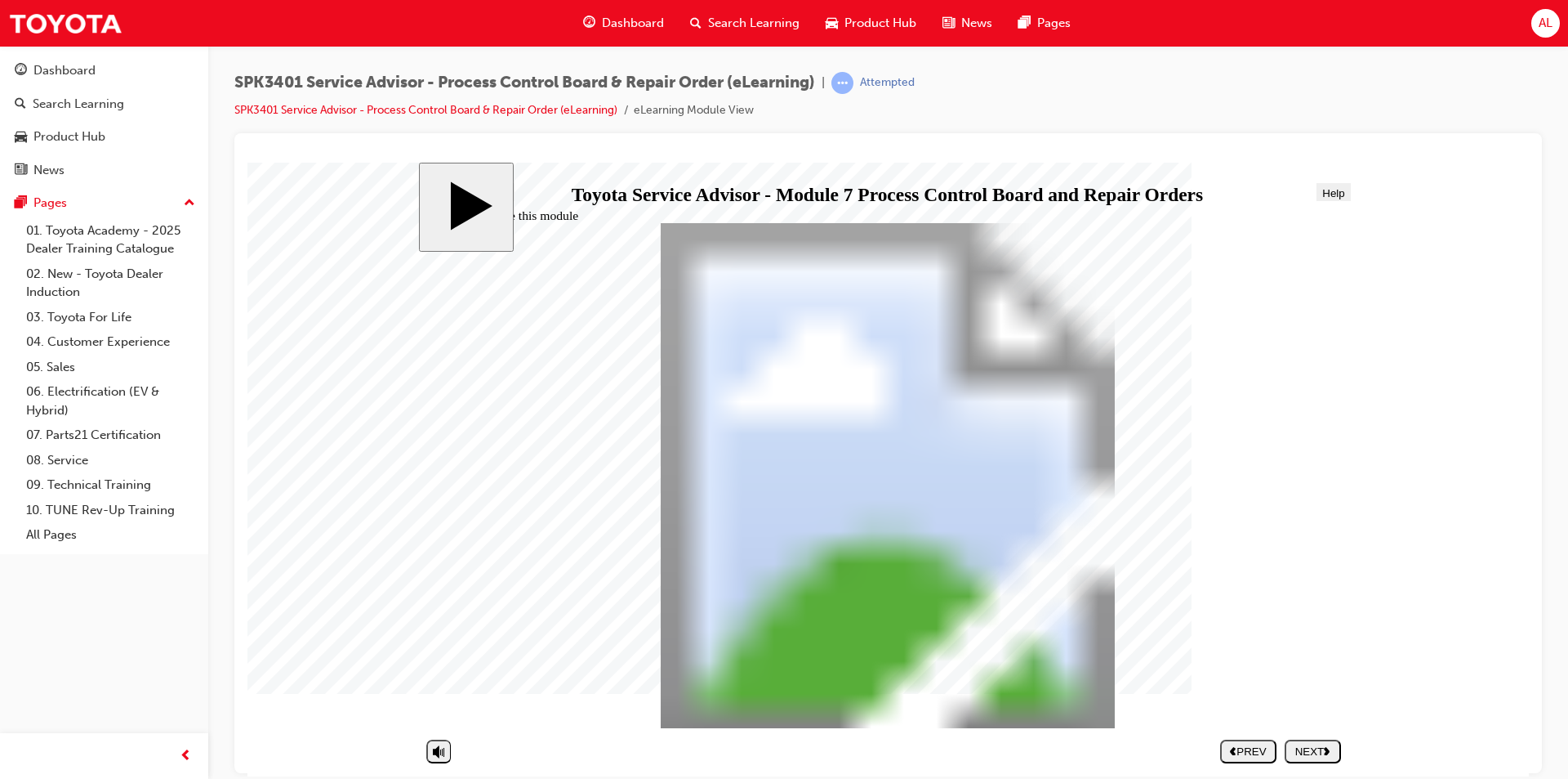
click at [1313, 741] on button "NEXT" at bounding box center [1313, 750] width 57 height 24
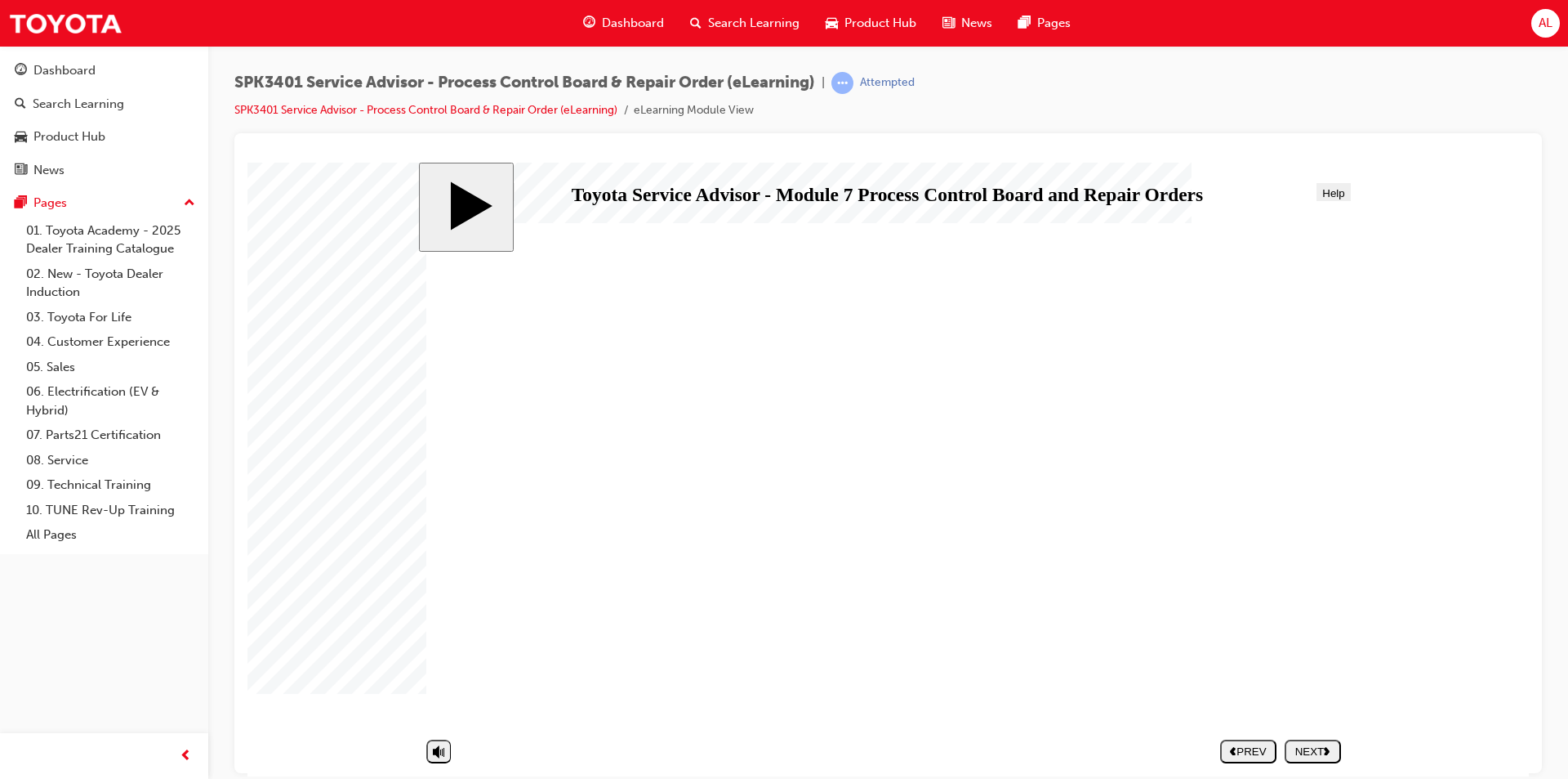
click at [1297, 745] on div "NEXT" at bounding box center [1313, 750] width 44 height 12
click at [1310, 745] on div "NEXT" at bounding box center [1313, 750] width 44 height 12
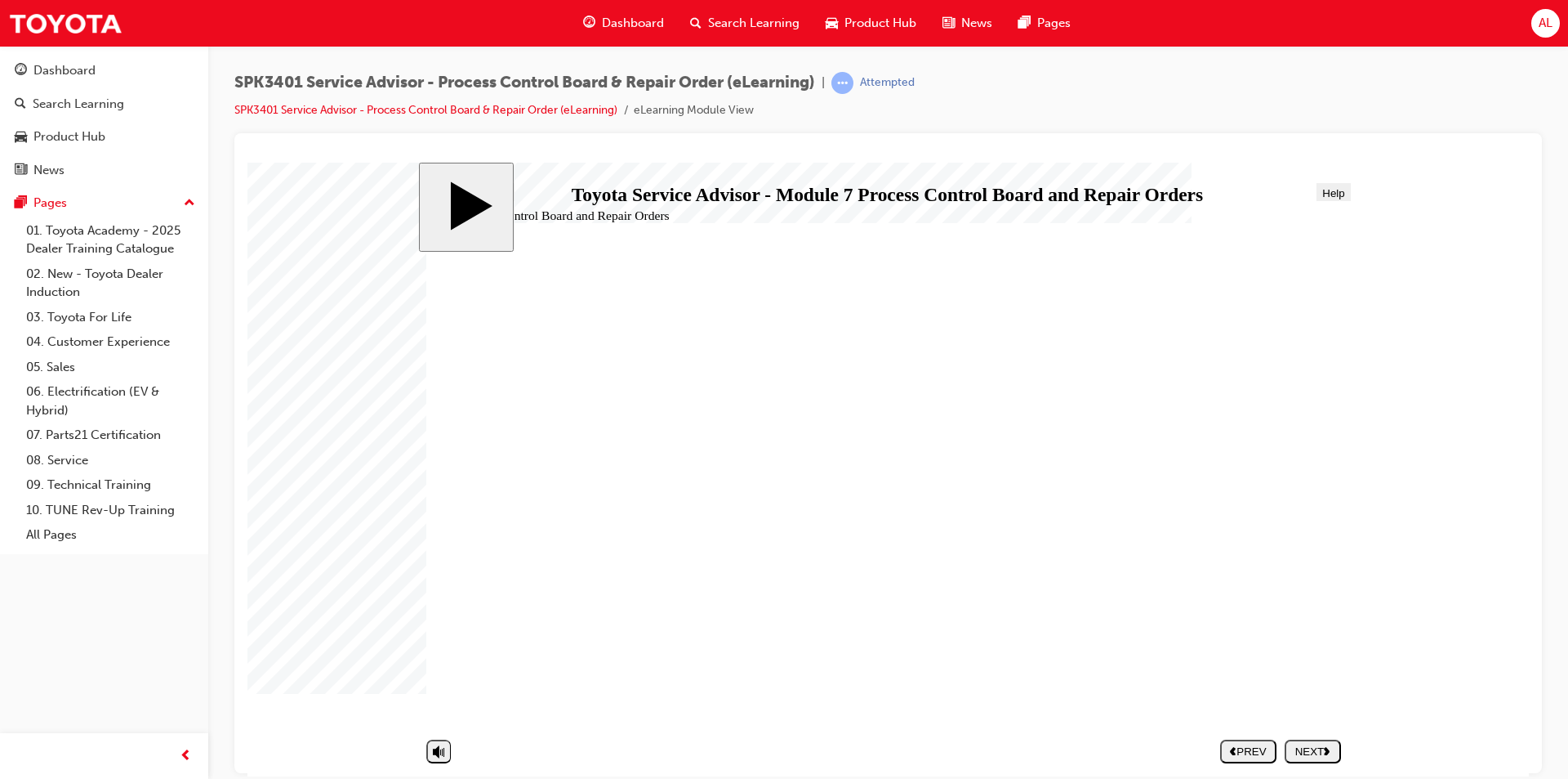
click at [1314, 753] on div "NEXT" at bounding box center [1313, 750] width 44 height 12
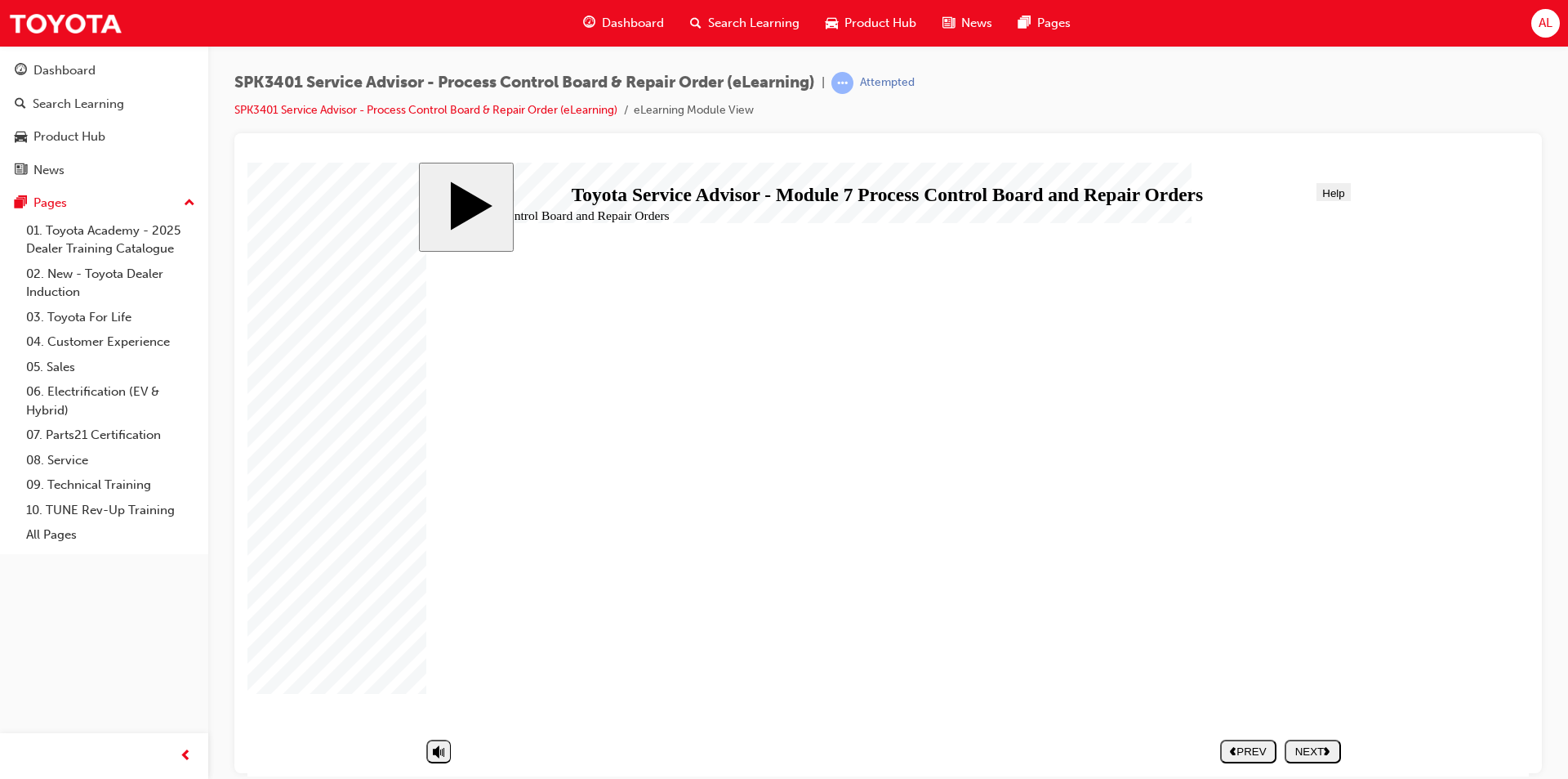
click at [1326, 752] on icon "next" at bounding box center [1327, 749] width 7 height 9
click at [1324, 744] on div "NEXT" at bounding box center [1313, 750] width 44 height 12
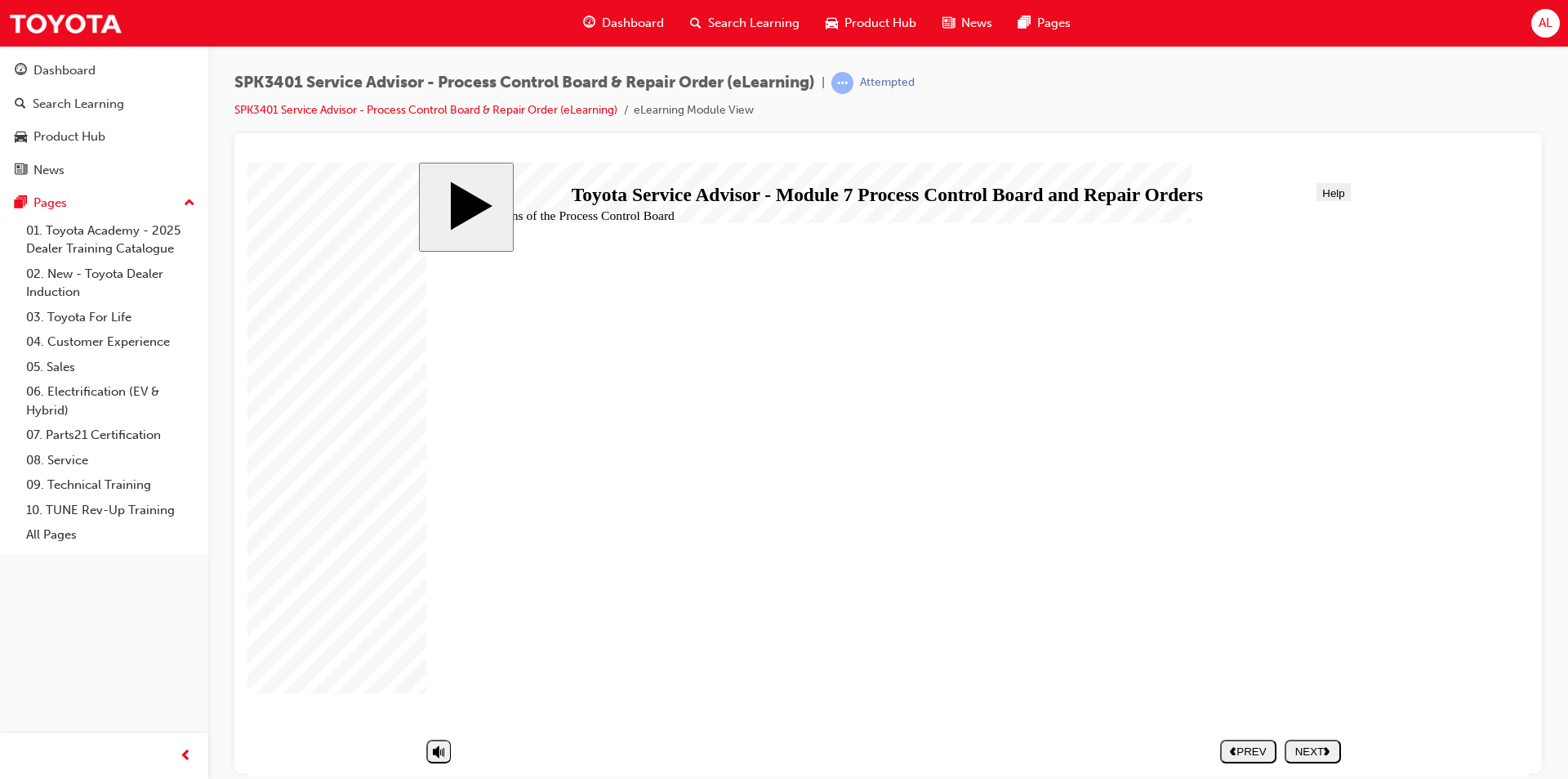
click at [1313, 744] on div "NEXT" at bounding box center [1313, 750] width 44 height 12
drag, startPoint x: 542, startPoint y: 550, endPoint x: 1033, endPoint y: 391, distance: 516.1
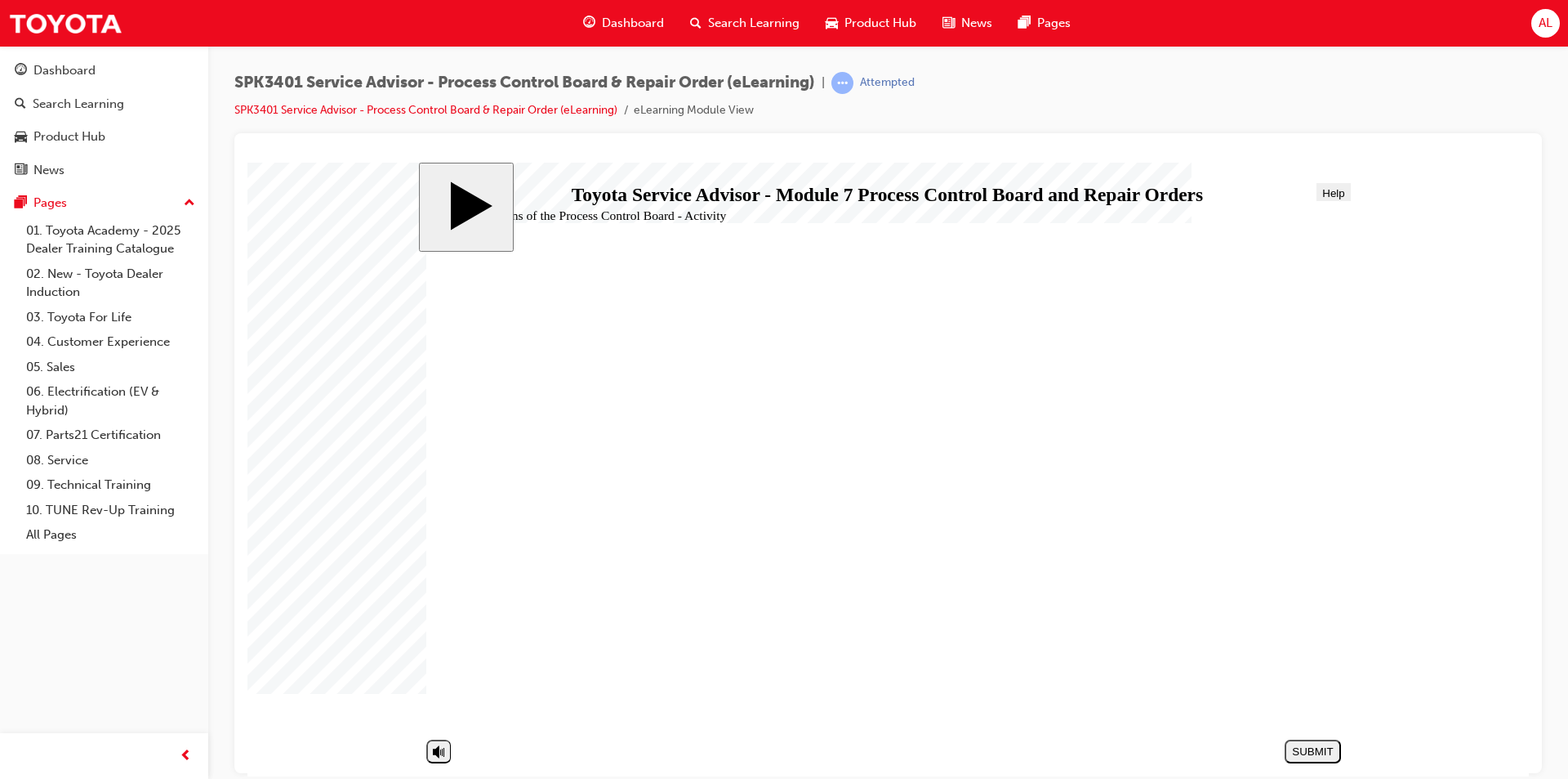
drag, startPoint x: 594, startPoint y: 513, endPoint x: 1077, endPoint y: 397, distance: 496.7
drag, startPoint x: 616, startPoint y: 444, endPoint x: 1085, endPoint y: 668, distance: 519.7
drag, startPoint x: 683, startPoint y: 622, endPoint x: 1141, endPoint y: 664, distance: 459.9
drag, startPoint x: 655, startPoint y: 558, endPoint x: 1119, endPoint y: 449, distance: 476.6
drag, startPoint x: 571, startPoint y: 481, endPoint x: 1054, endPoint y: 440, distance: 484.7
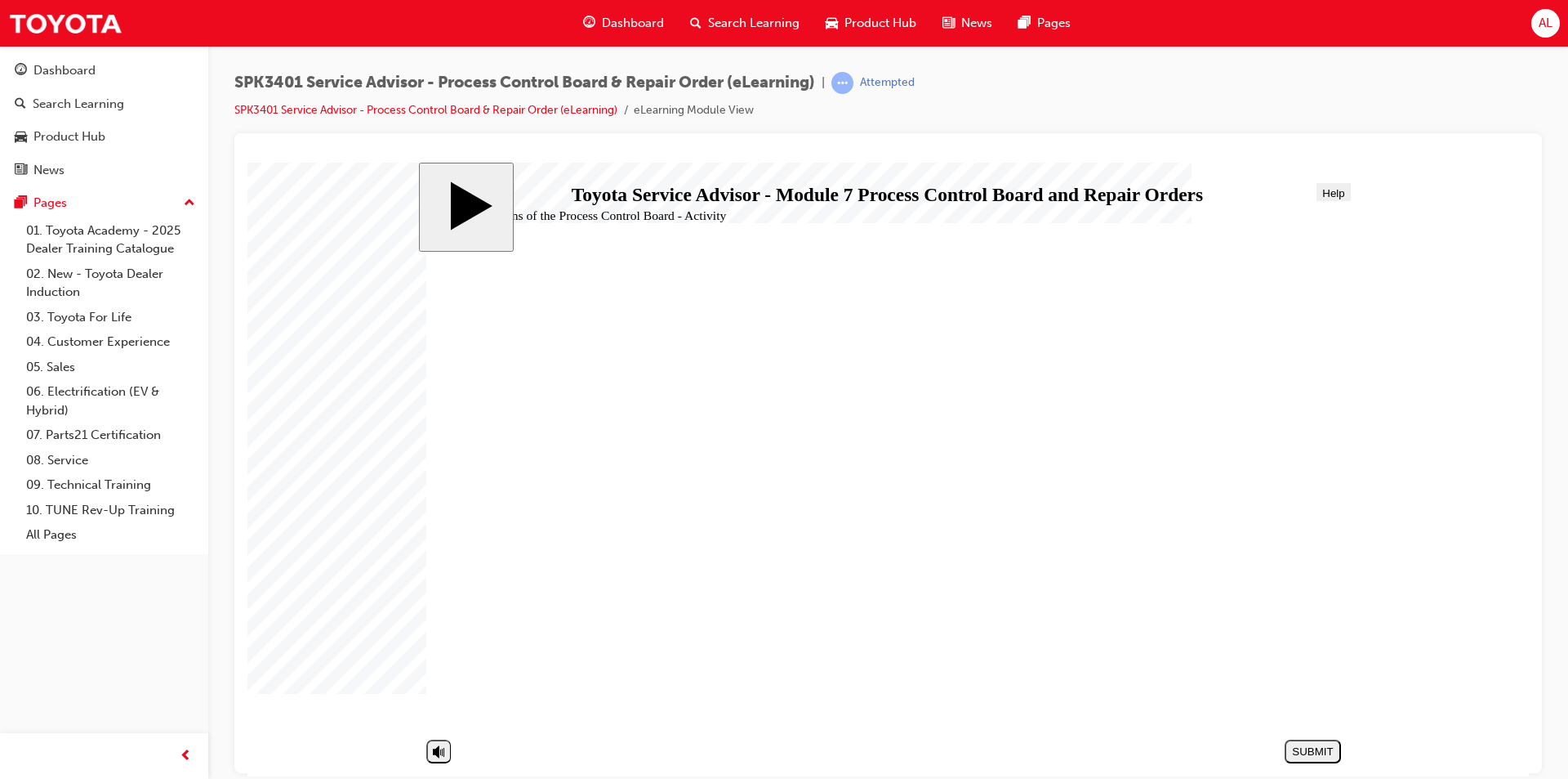
drag, startPoint x: 711, startPoint y: 561, endPoint x: 1203, endPoint y: 447, distance: 505.0
drag, startPoint x: 590, startPoint y: 666, endPoint x: 1074, endPoint y: 448, distance: 530.8
drag, startPoint x: 642, startPoint y: 439, endPoint x: 1101, endPoint y: 624, distance: 494.9
drag, startPoint x: 672, startPoint y: 485, endPoint x: 692, endPoint y: 481, distance: 20.4
drag, startPoint x: 672, startPoint y: 555, endPoint x: 1150, endPoint y: 444, distance: 490.7
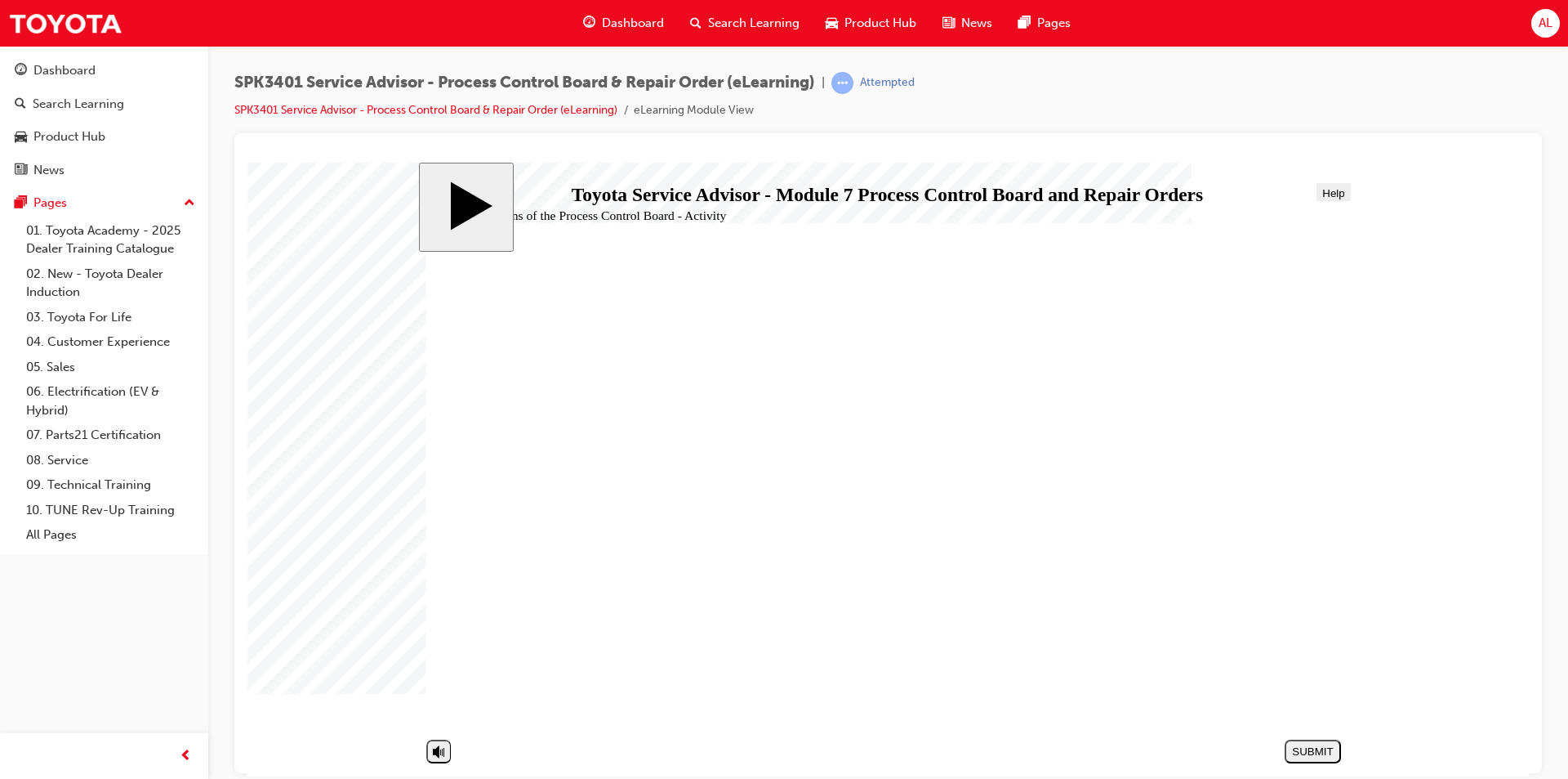
drag, startPoint x: 556, startPoint y: 656, endPoint x: 1035, endPoint y: 435, distance: 527.5
drag, startPoint x: 598, startPoint y: 594, endPoint x: 1062, endPoint y: 448, distance: 486.4
drag, startPoint x: 529, startPoint y: 551, endPoint x: 995, endPoint y: 480, distance: 471.4
drag, startPoint x: 648, startPoint y: 476, endPoint x: 1107, endPoint y: 489, distance: 459.2
drag, startPoint x: 563, startPoint y: 558, endPoint x: 1025, endPoint y: 537, distance: 462.5
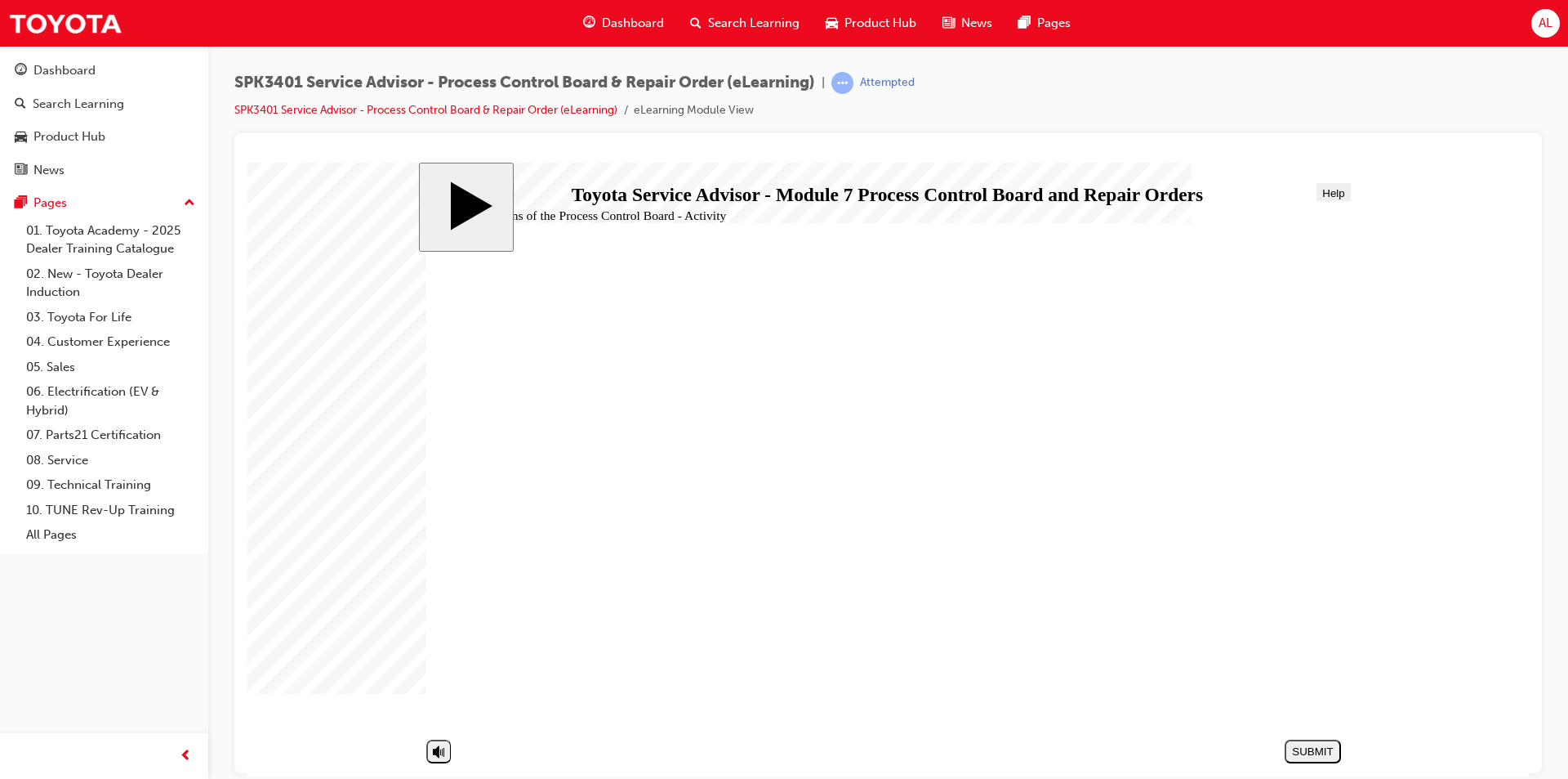
drag, startPoint x: 537, startPoint y: 664, endPoint x: 997, endPoint y: 582, distance: 467.3
click at [1328, 748] on div "SUBMIT" at bounding box center [1313, 750] width 44 height 12
click at [1320, 745] on div "NEXT" at bounding box center [1313, 750] width 44 height 12
click at [1311, 744] on div "NEXT" at bounding box center [1313, 750] width 44 height 12
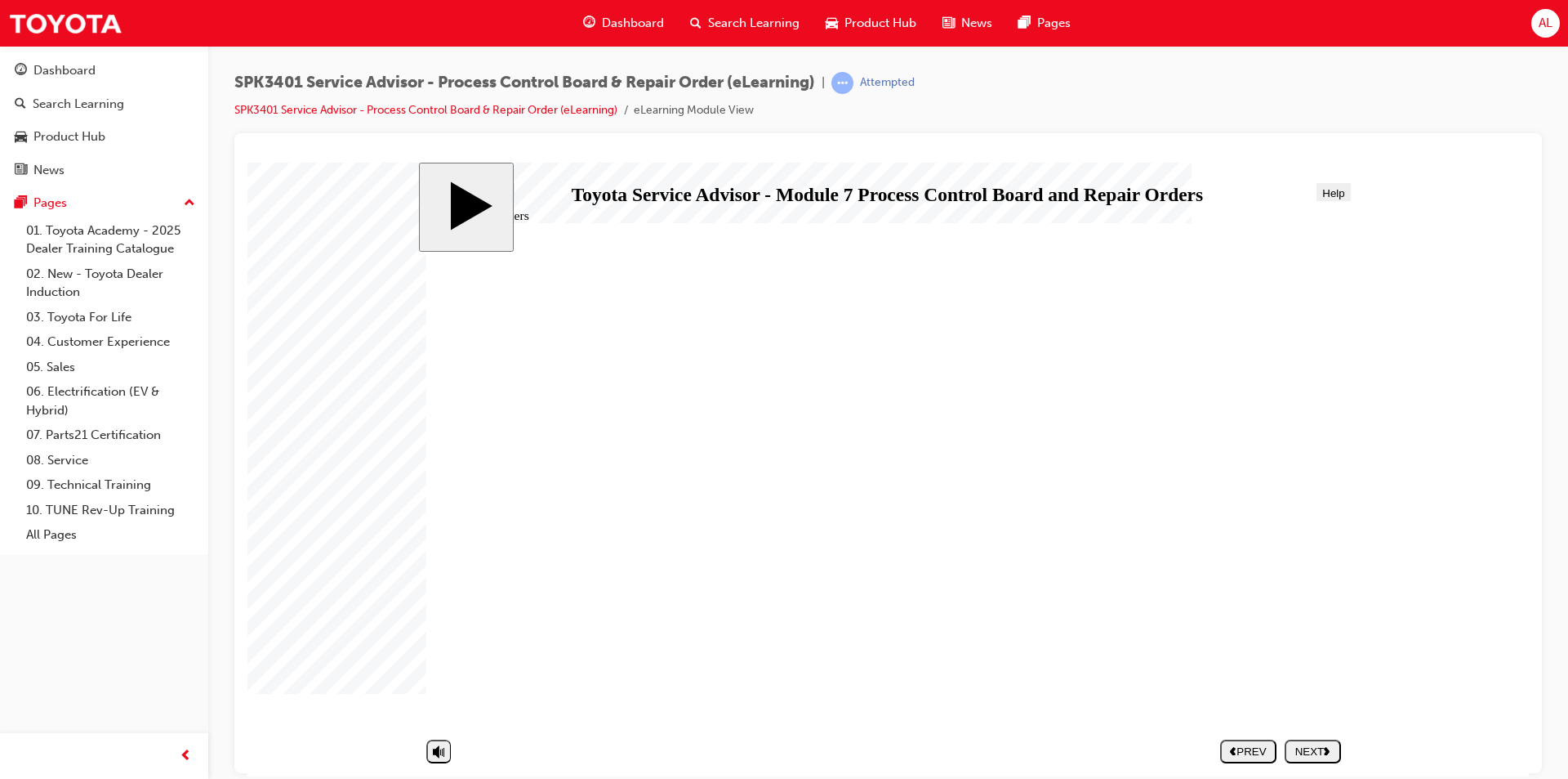
click at [1306, 753] on div "NEXT" at bounding box center [1313, 750] width 44 height 12
click at [1301, 748] on div "NEXT" at bounding box center [1313, 750] width 44 height 12
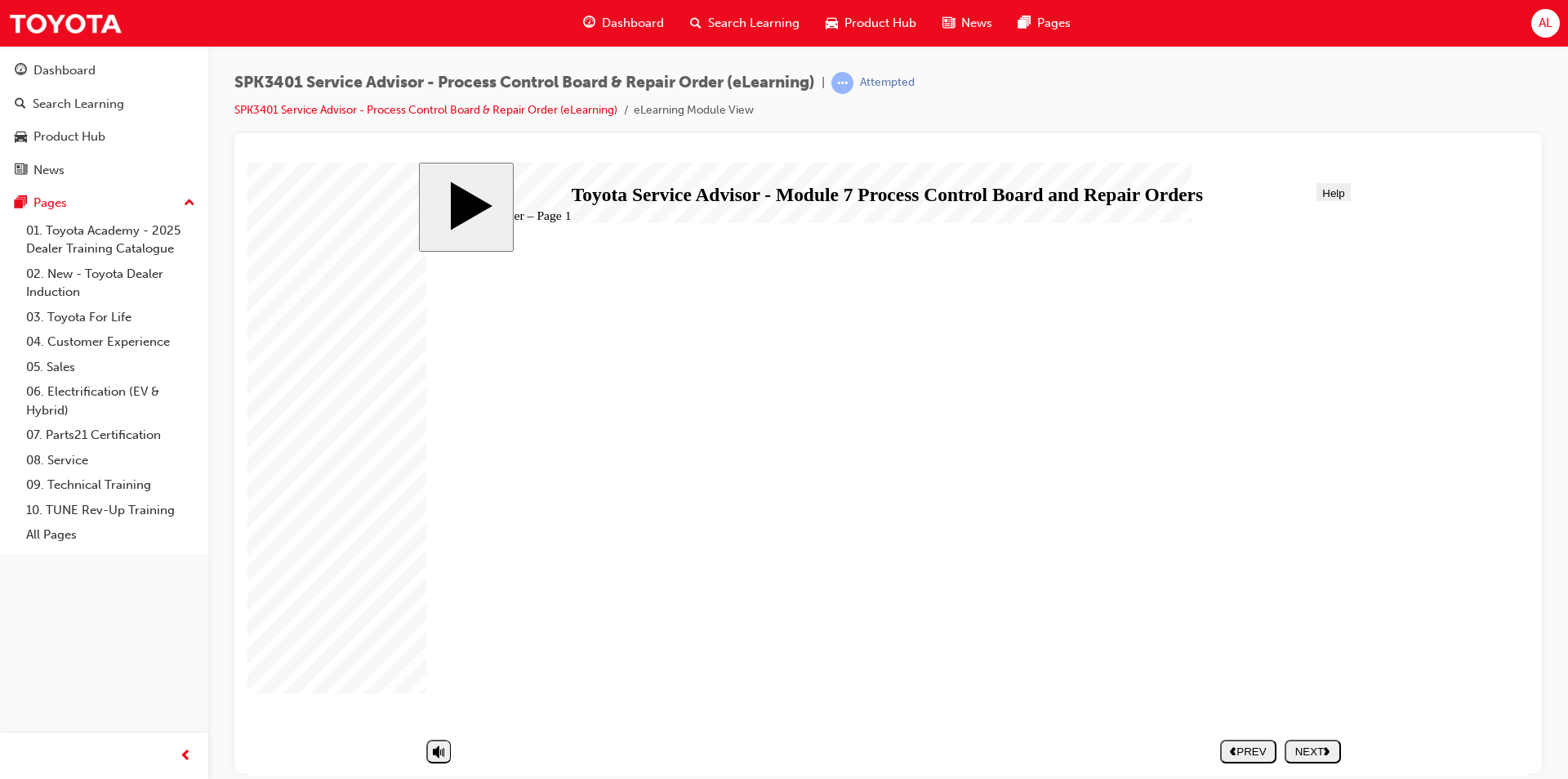
click at [1300, 747] on div "NEXT" at bounding box center [1313, 750] width 44 height 12
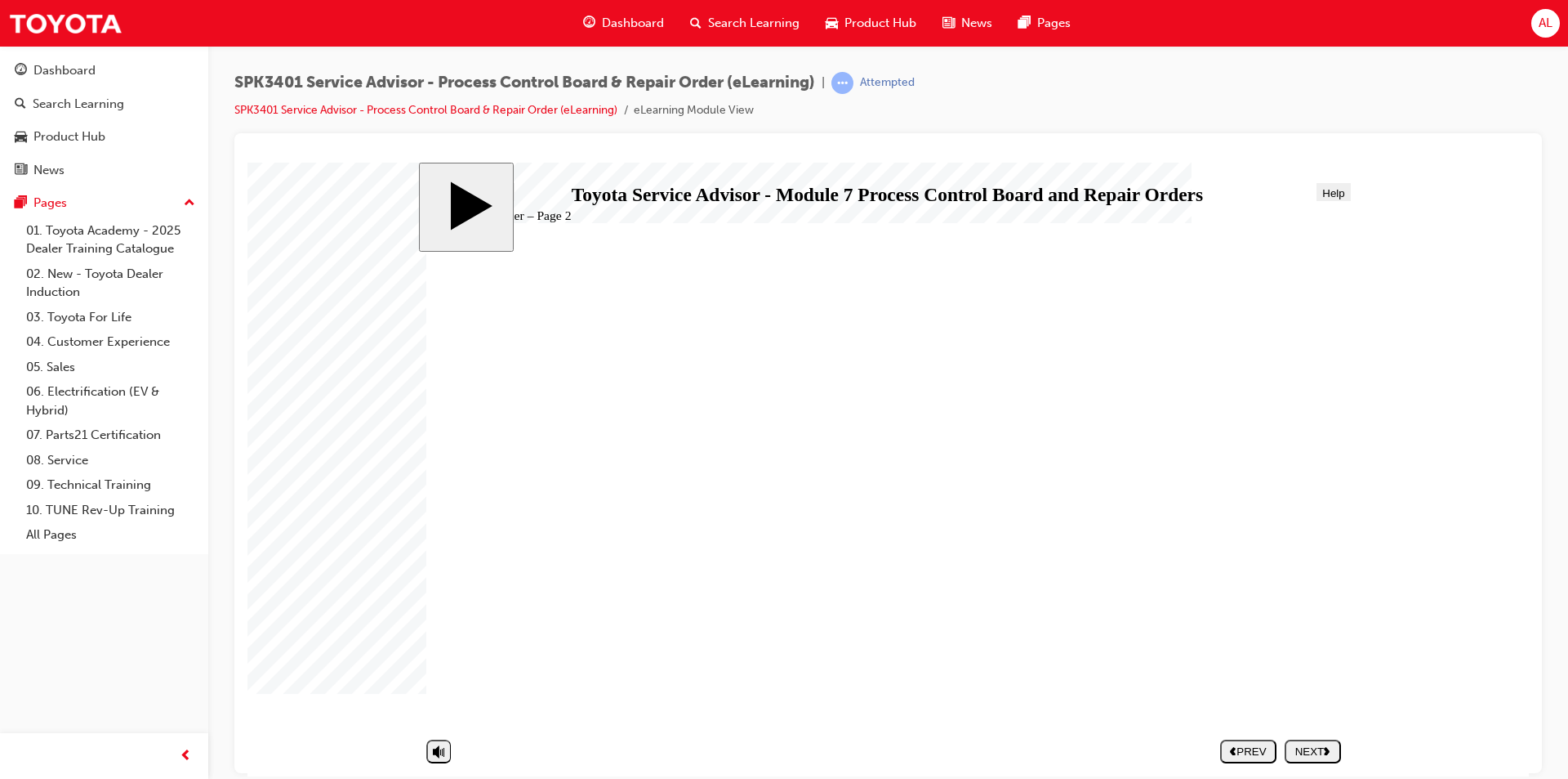
click at [1318, 752] on div "NEXT" at bounding box center [1313, 750] width 44 height 12
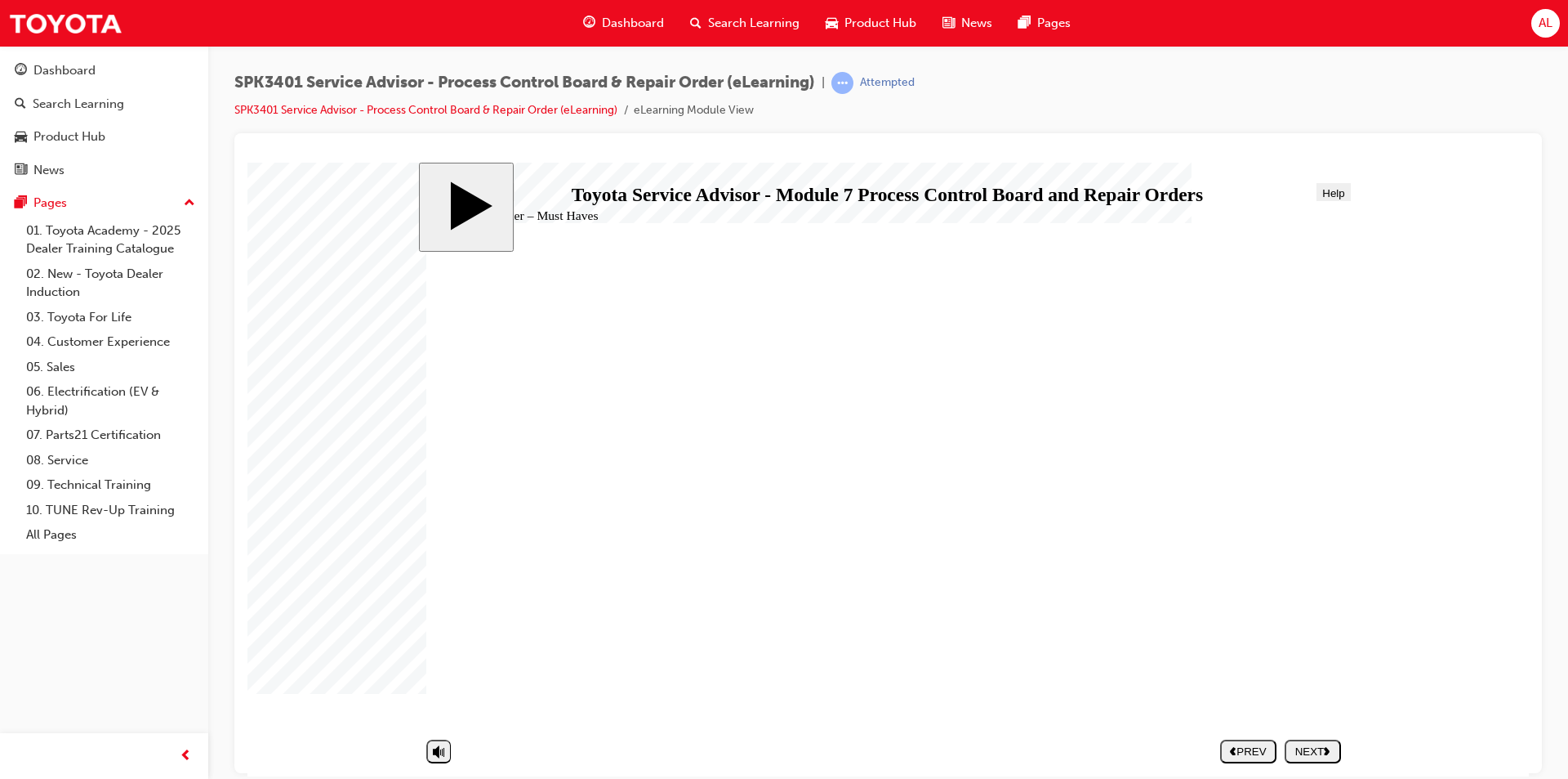
click at [1313, 748] on div "NEXT" at bounding box center [1313, 750] width 44 height 12
radio input "true"
click at [1320, 754] on div "SUBMIT" at bounding box center [1313, 750] width 44 height 12
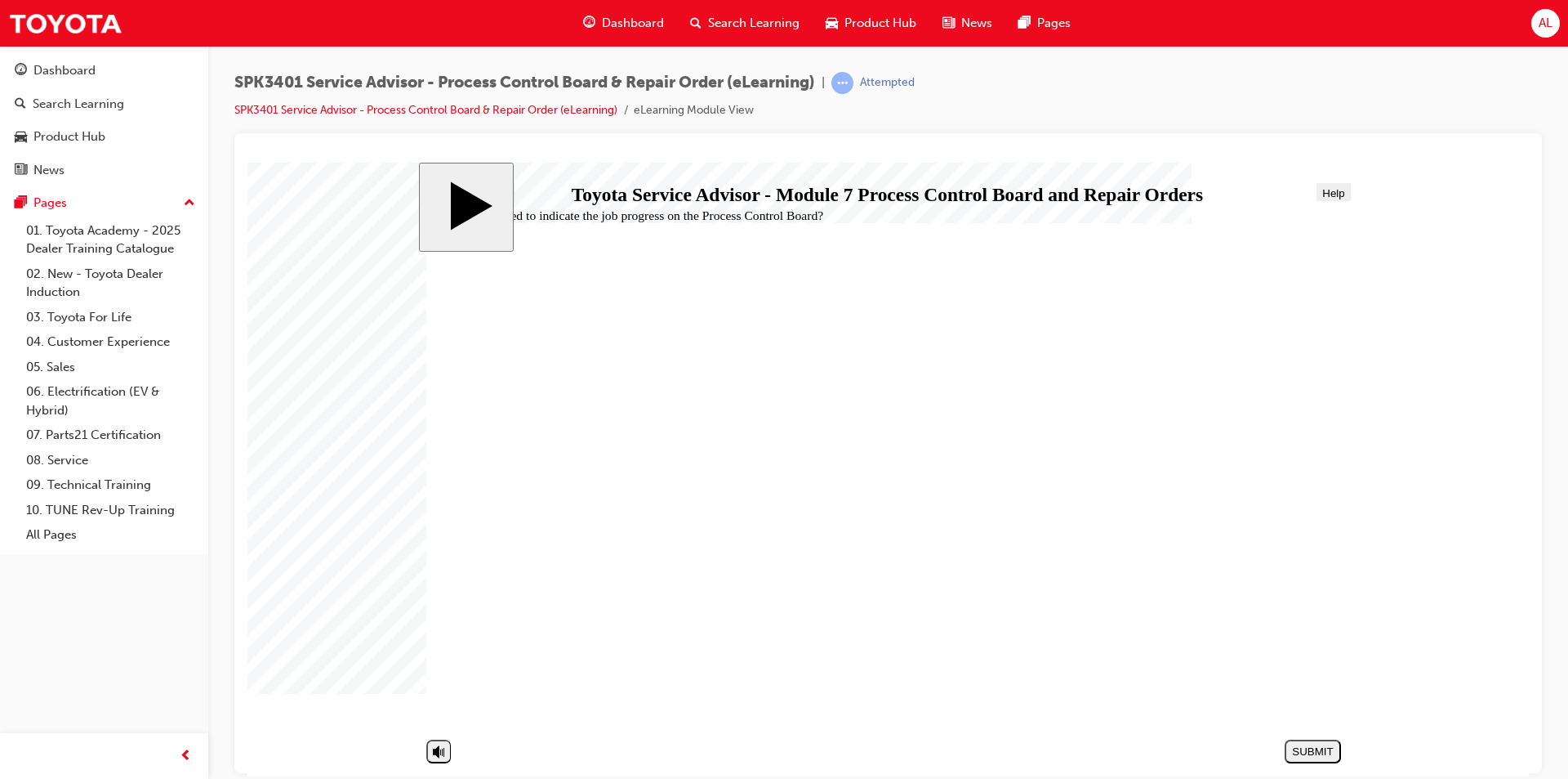
radio input "true"
click at [1297, 744] on div "SUBMIT" at bounding box center [1313, 750] width 44 height 12
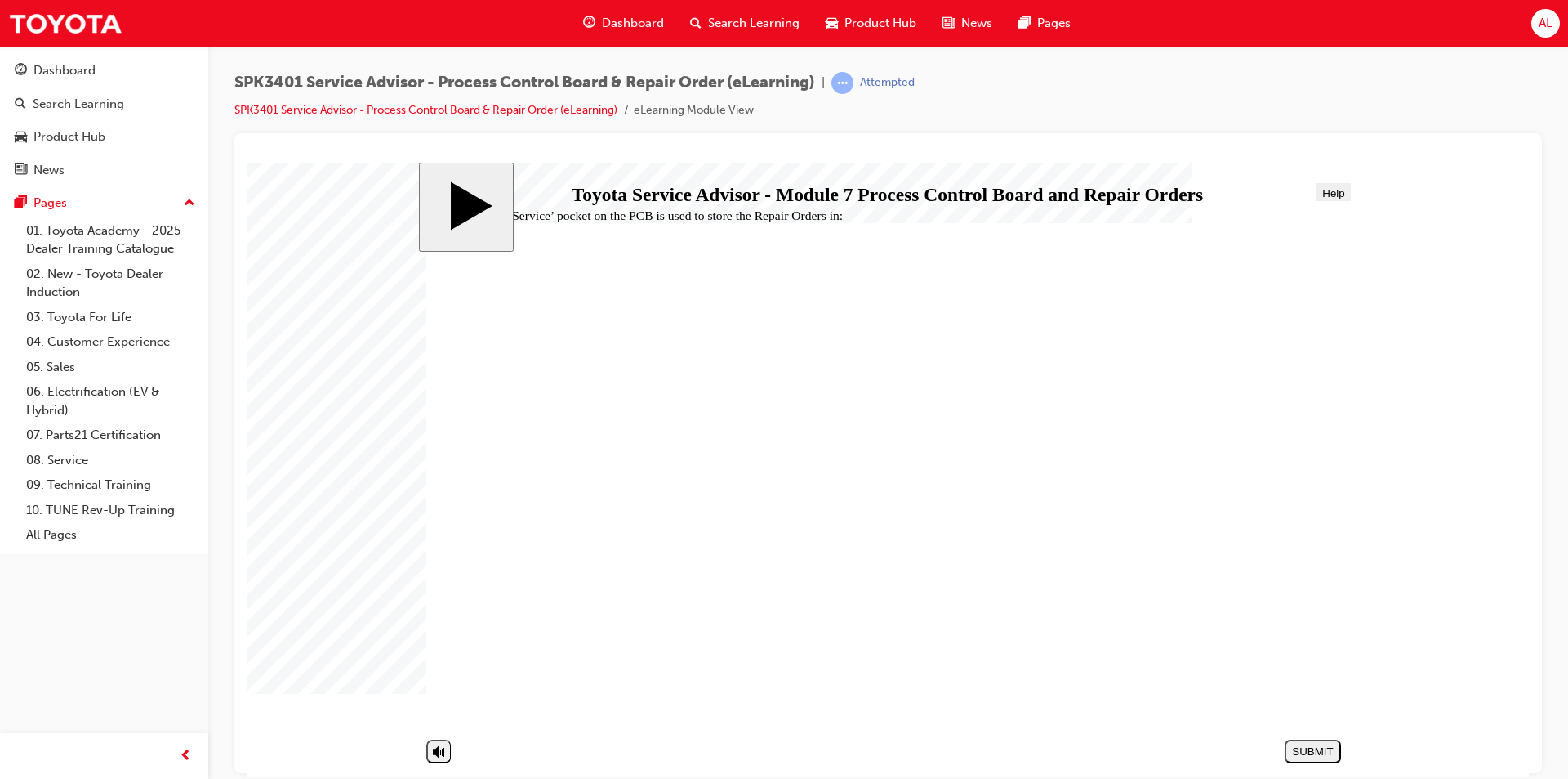
radio input "false"
radio input "true"
click at [1319, 750] on div "SUBMIT" at bounding box center [1313, 750] width 44 height 12
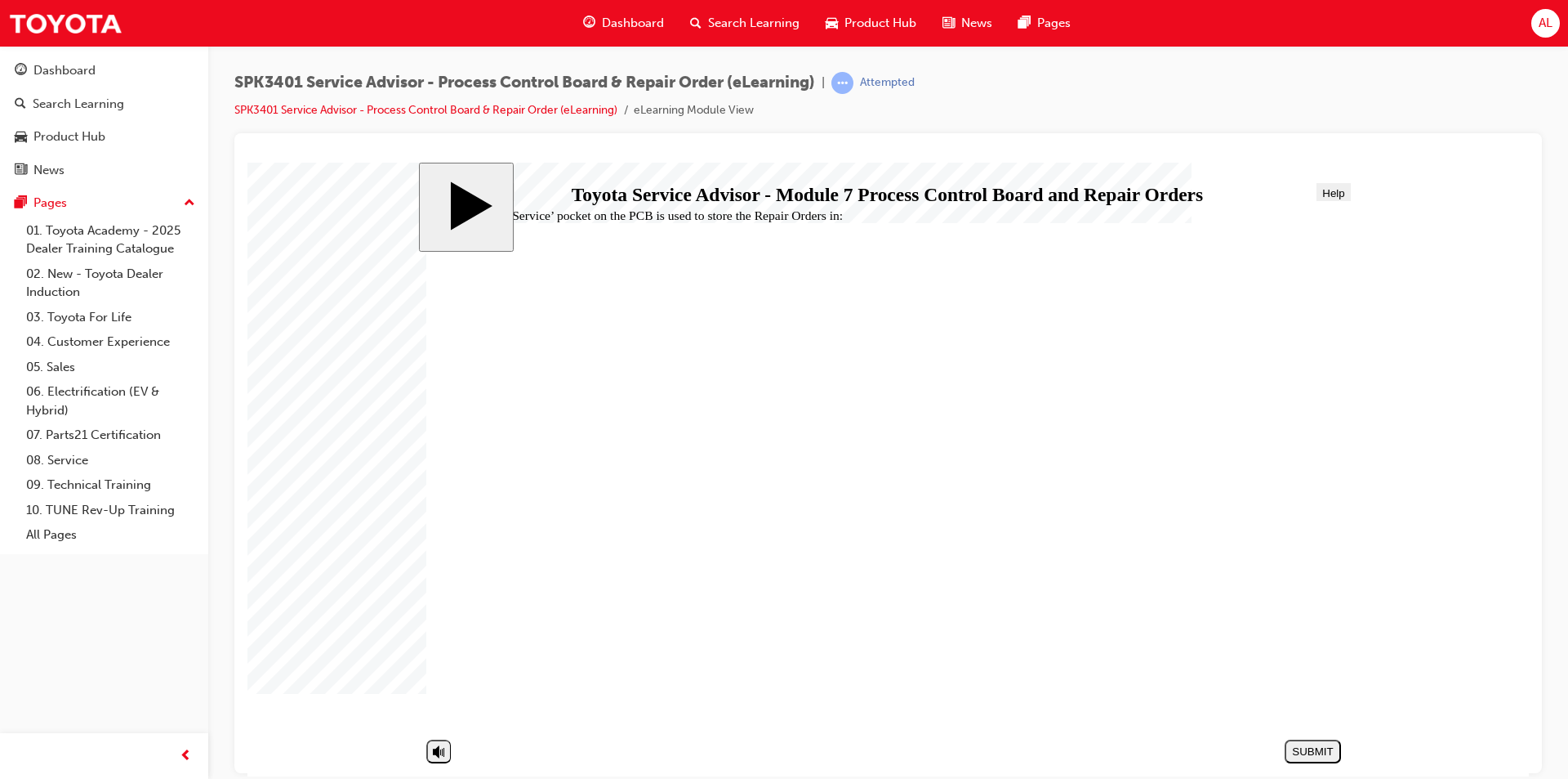
radio input "true"
click at [1323, 753] on div "SUBMIT" at bounding box center [1313, 750] width 44 height 12
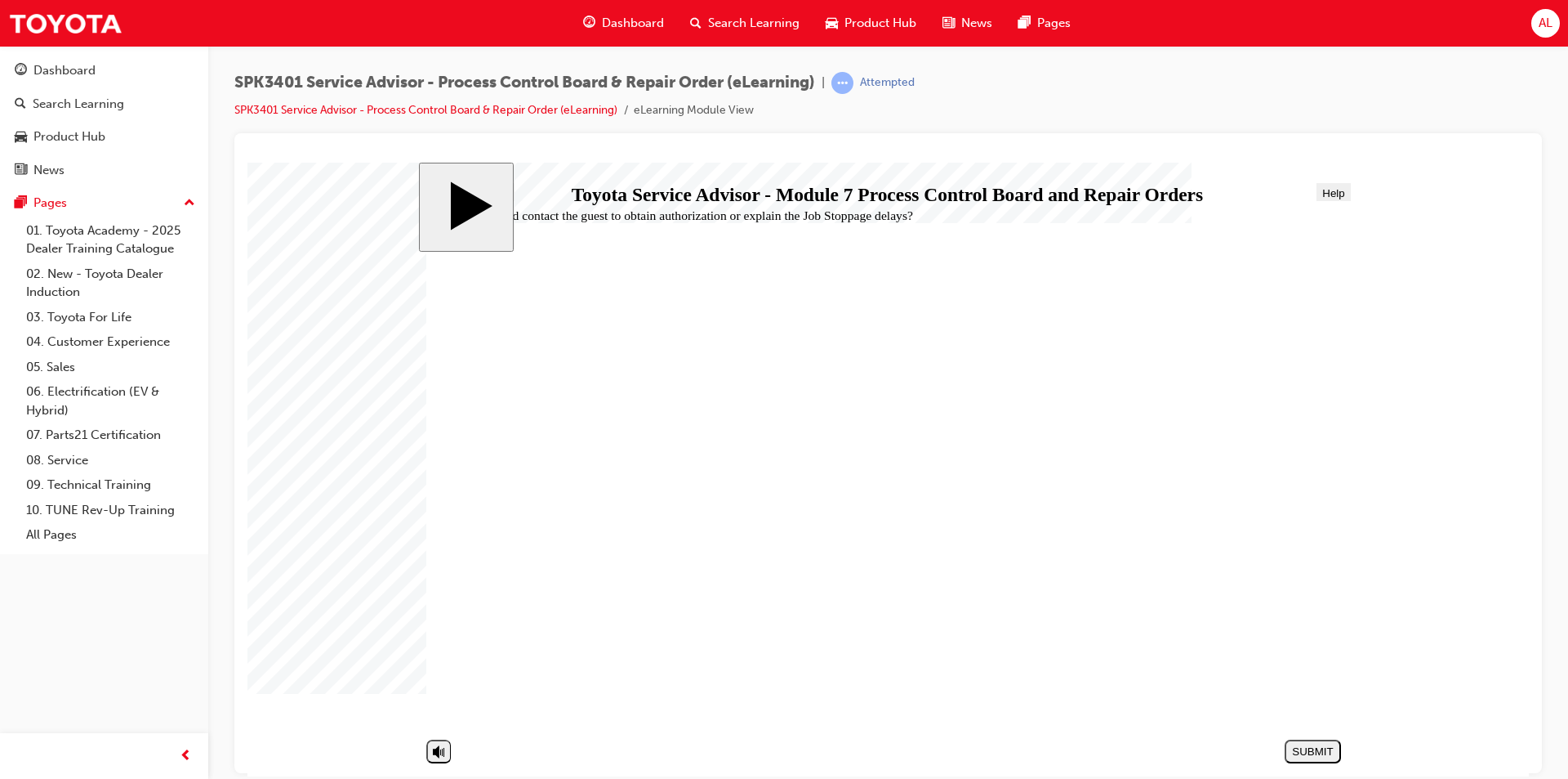
radio input "true"
click at [1308, 744] on div "SUBMIT" at bounding box center [1313, 750] width 44 height 12
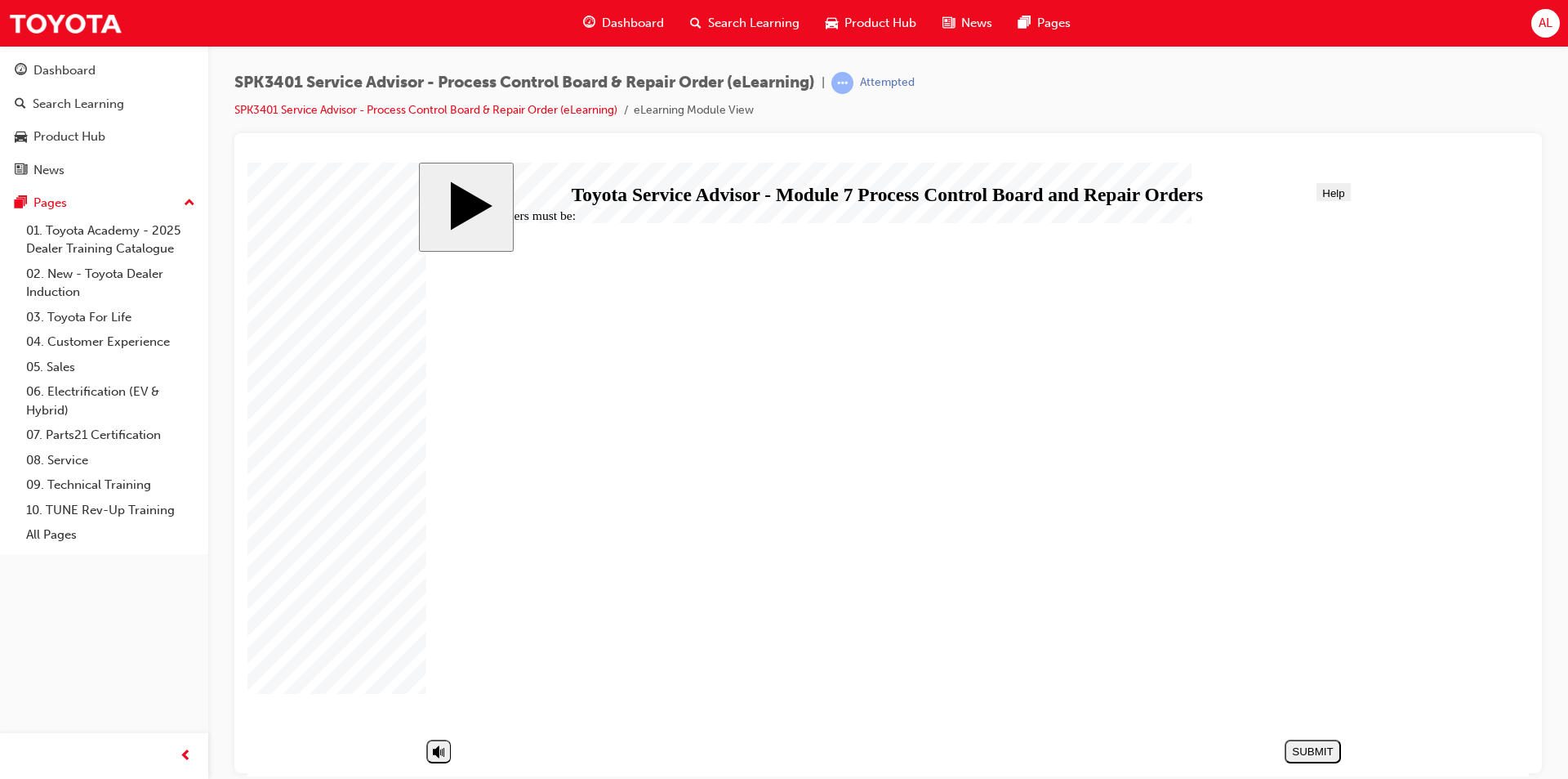
radio input "true"
click at [1320, 742] on button "SUBMIT" at bounding box center [1313, 750] width 57 height 24
radio input "true"
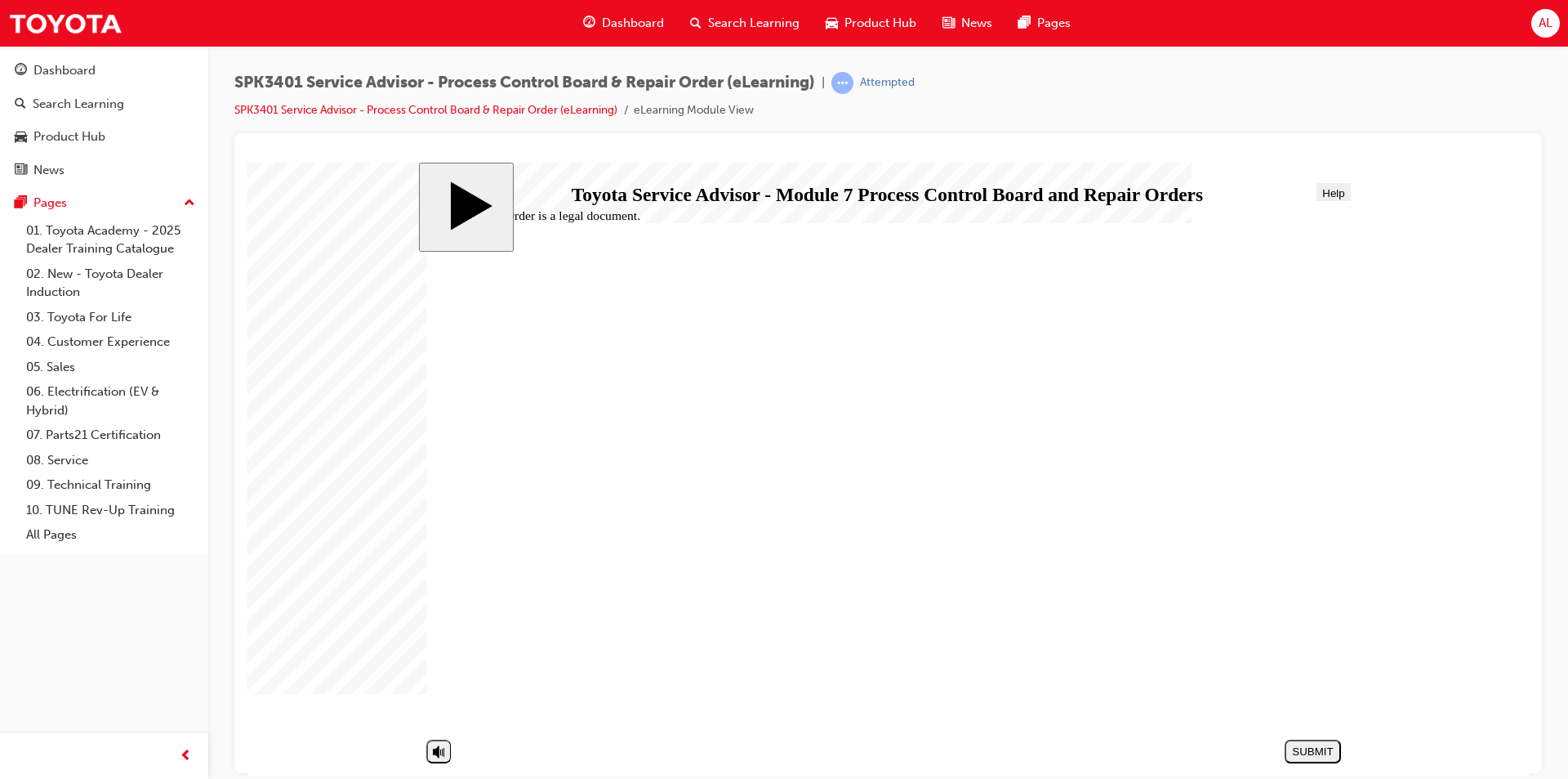
click at [1305, 747] on div "SUBMIT" at bounding box center [1313, 750] width 44 height 12
radio input "true"
click at [1299, 744] on div "SUBMIT" at bounding box center [1313, 750] width 44 height 12
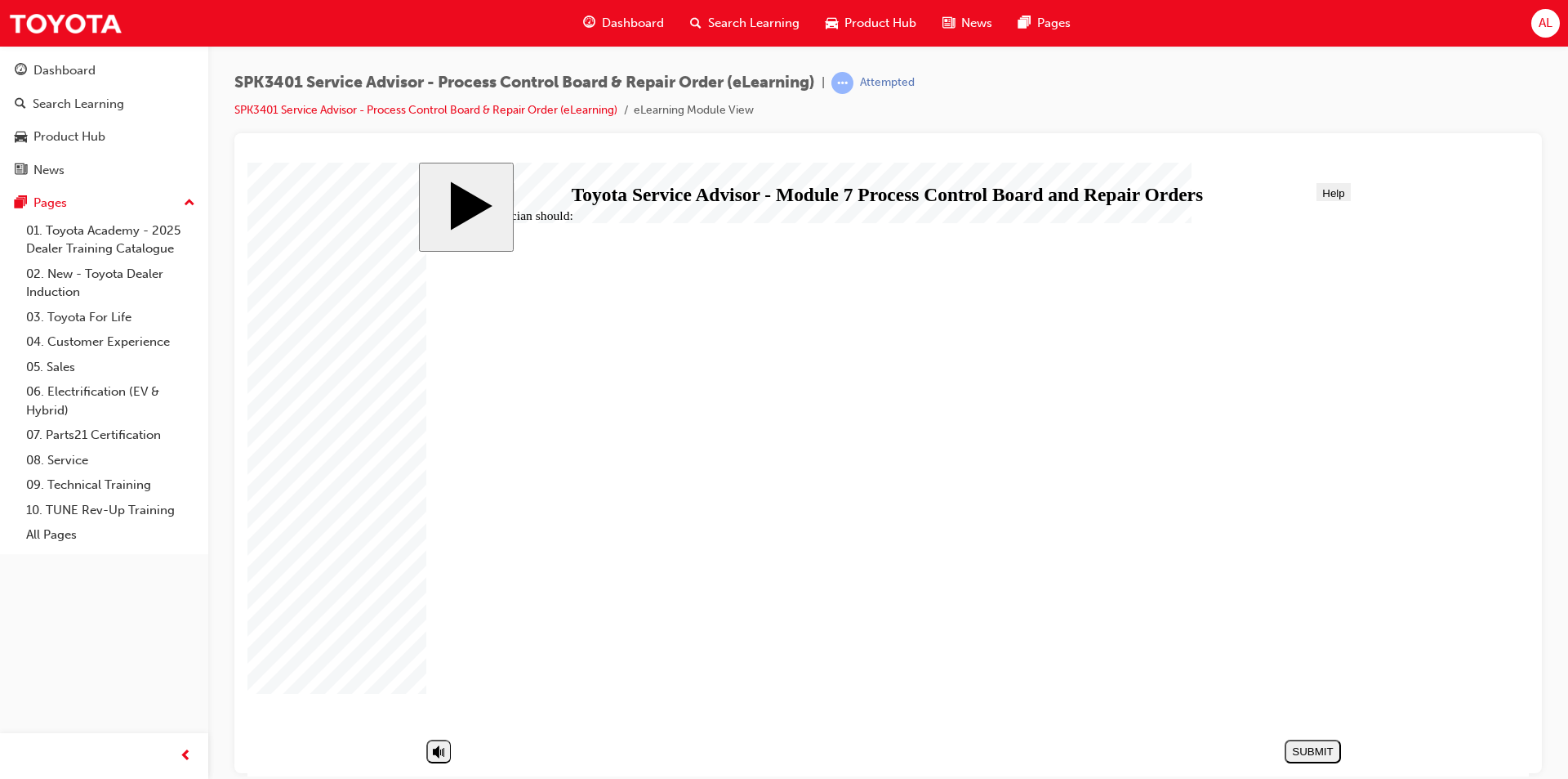
radio input "true"
click at [1315, 746] on div "SUBMIT" at bounding box center [1313, 750] width 44 height 12
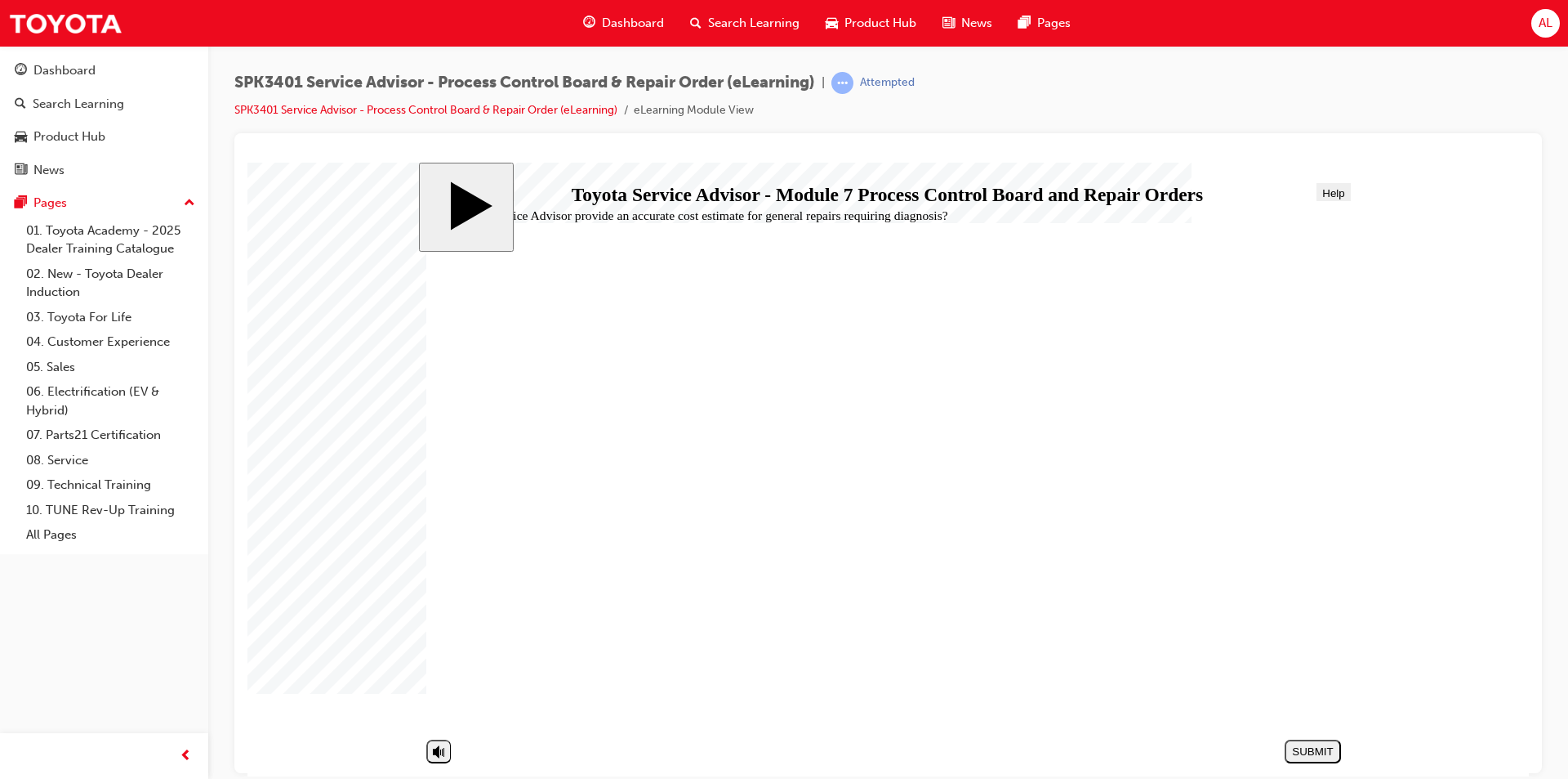
radio input "true"
click at [1319, 752] on div "SUBMIT" at bounding box center [1313, 750] width 44 height 12
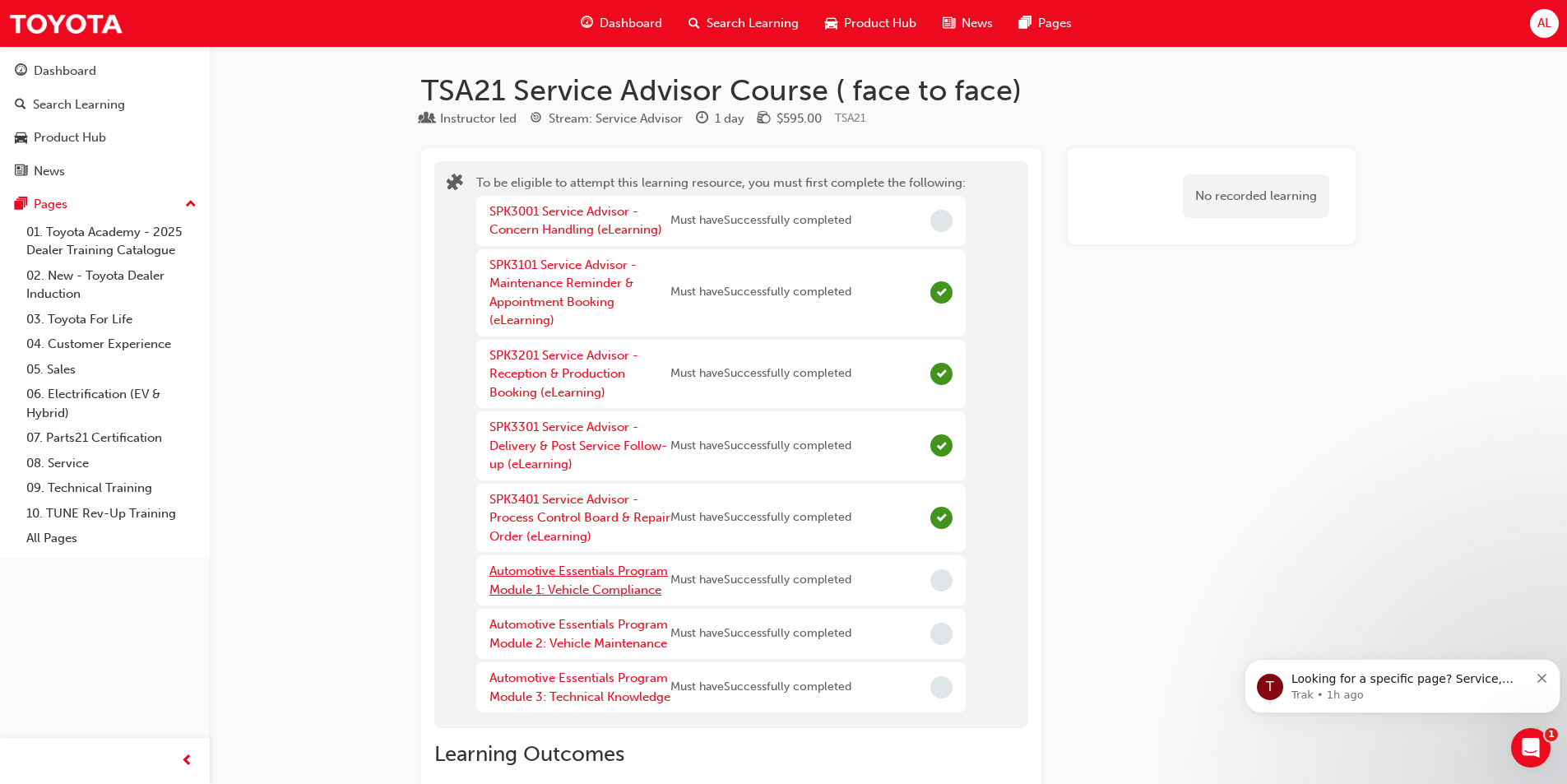
click at [611, 582] on link "Automotive Essentials Program Module 1: Vehicle Compliance" at bounding box center [579, 579] width 178 height 33
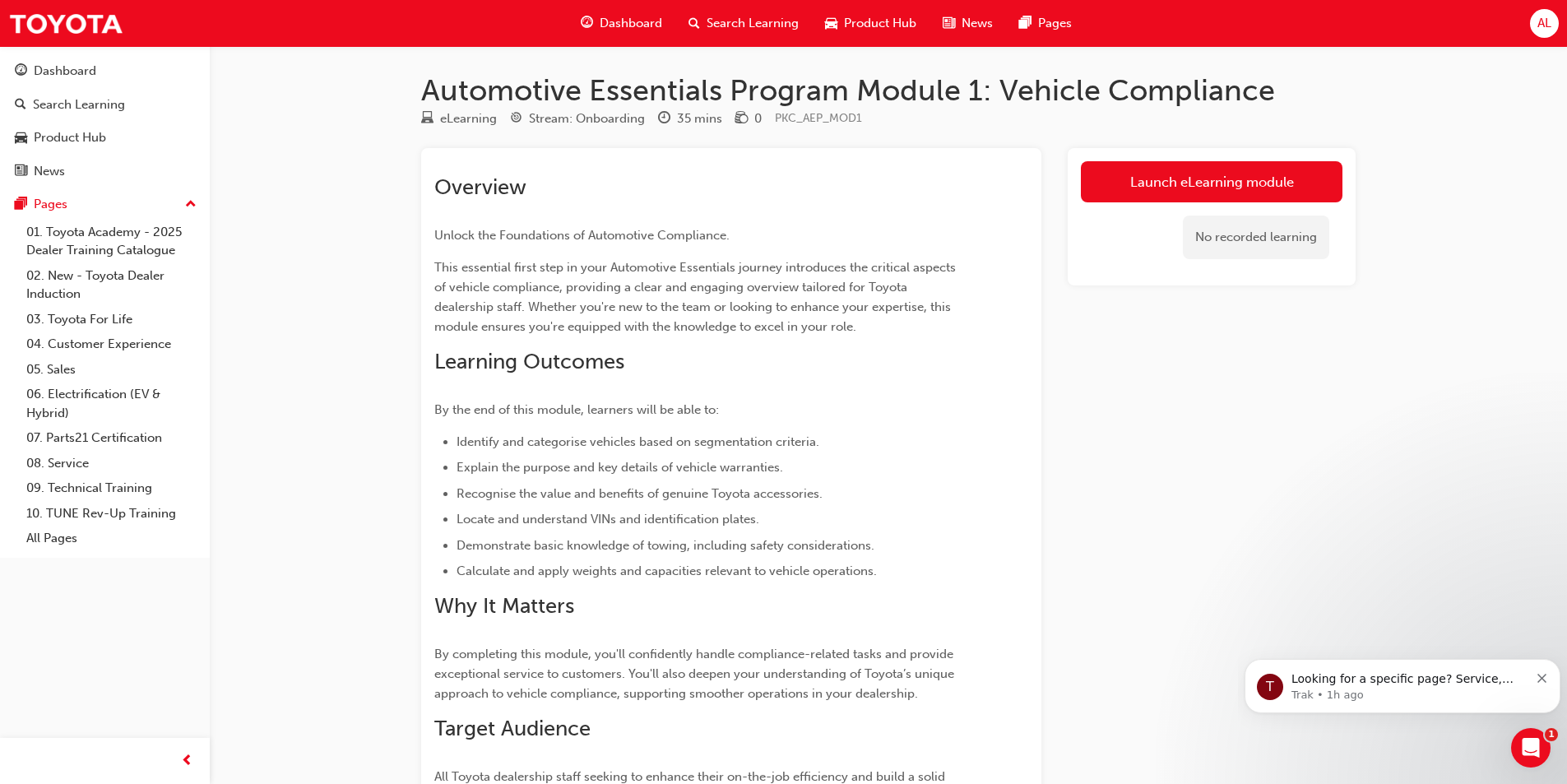
click at [1273, 174] on link "Launch eLearning module" at bounding box center [1211, 181] width 262 height 41
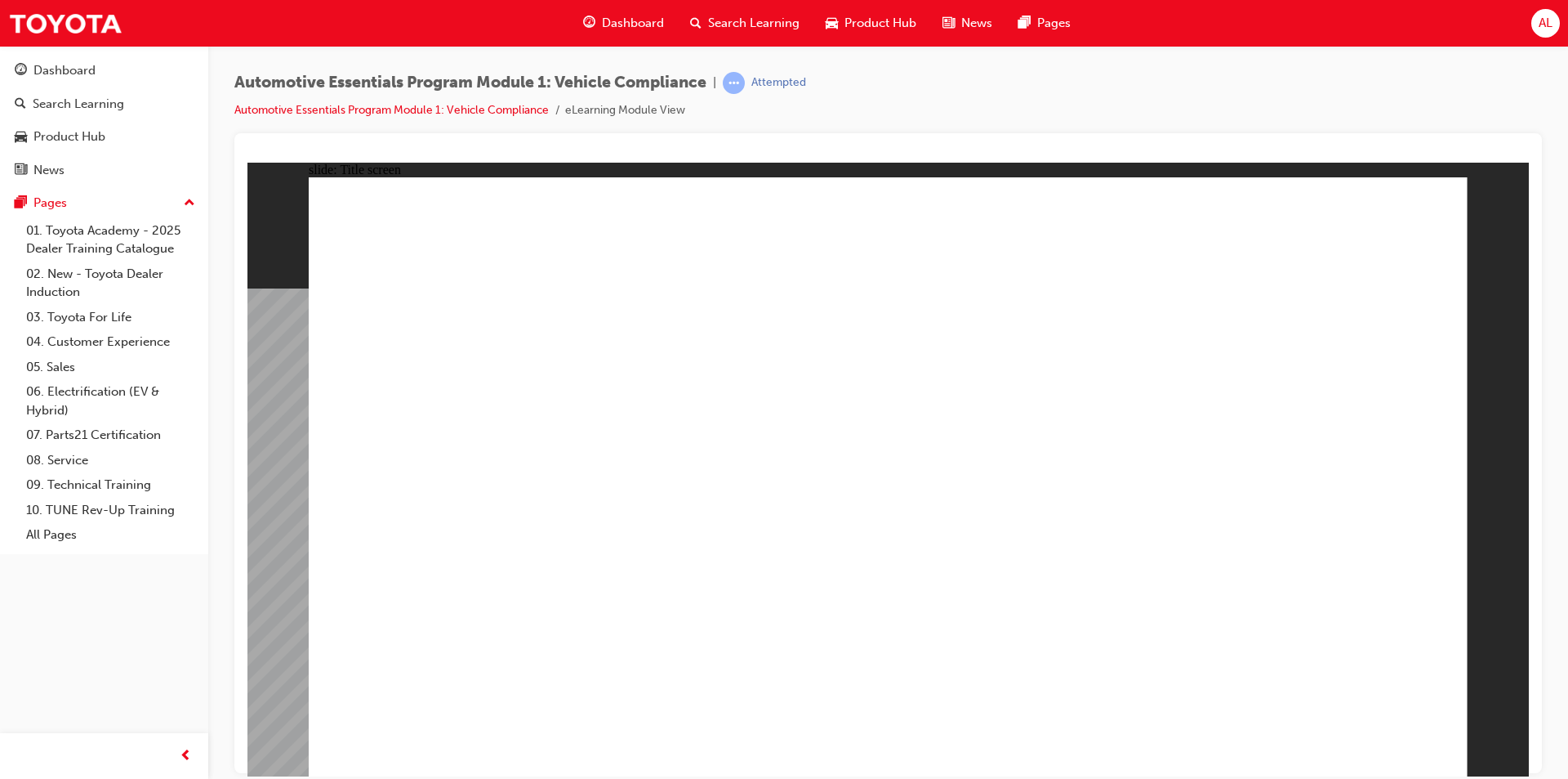
drag, startPoint x: 683, startPoint y: 624, endPoint x: 669, endPoint y: 618, distance: 15.2
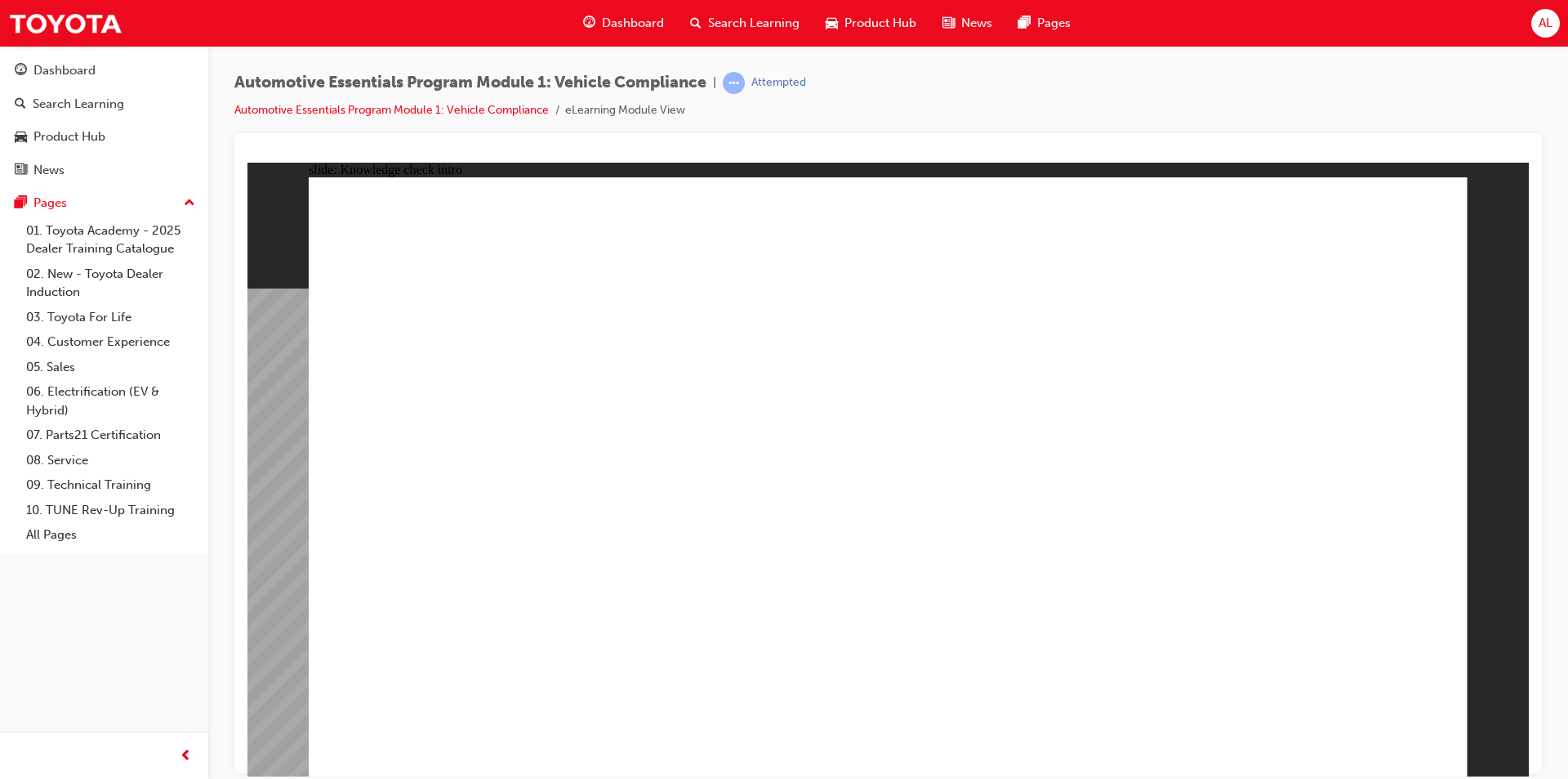
radio input "true"
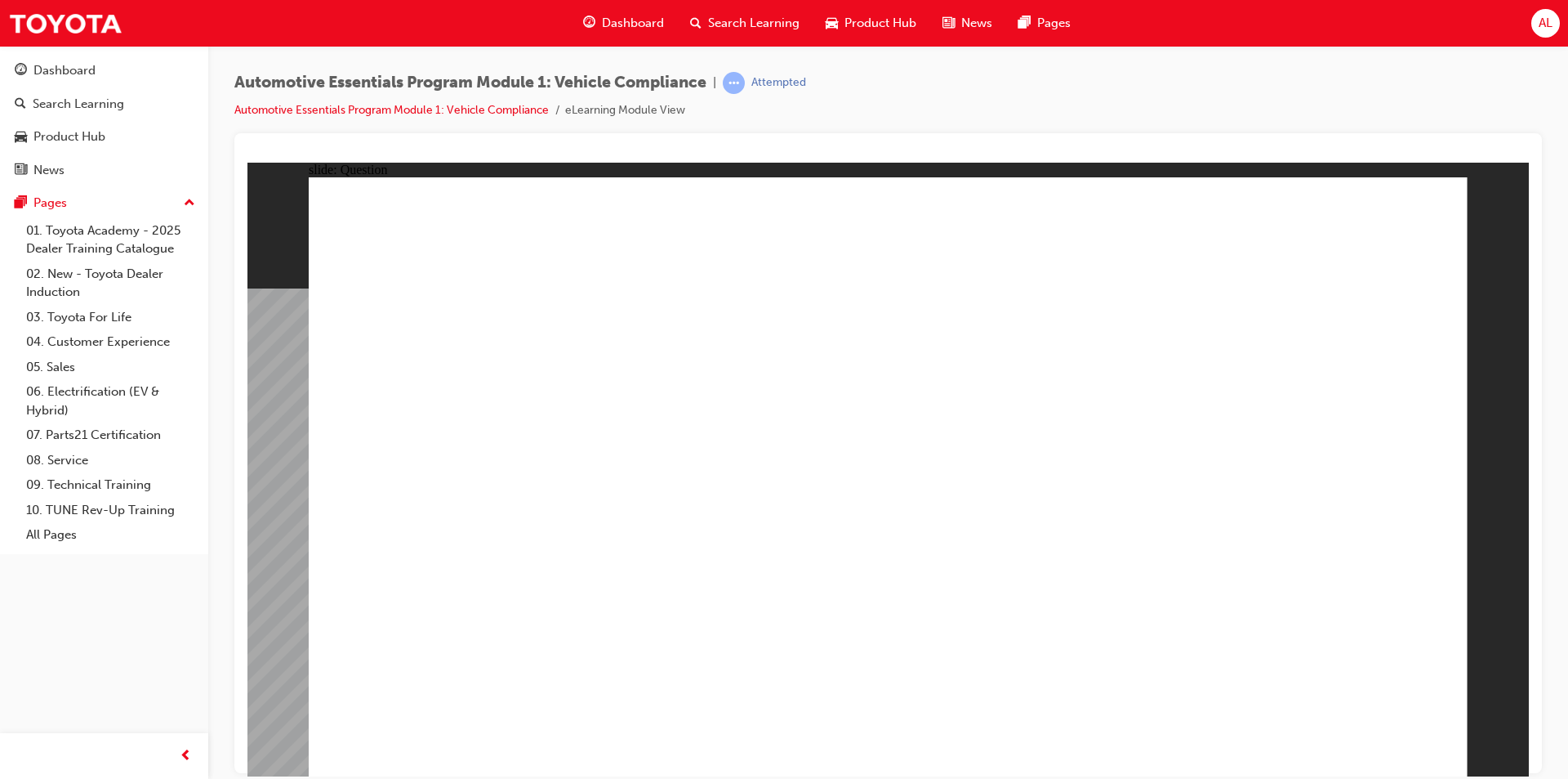
radio input "true"
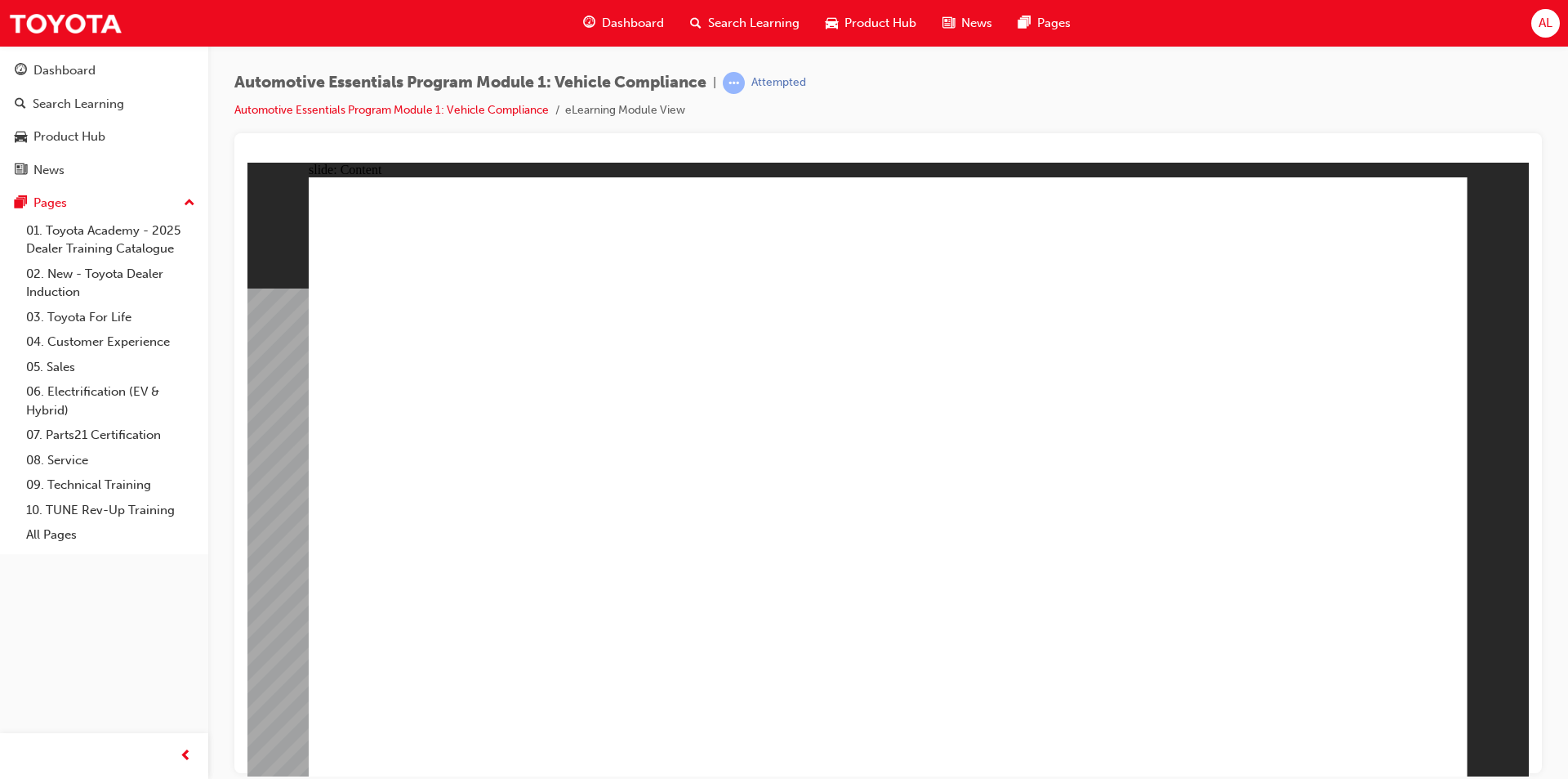
drag, startPoint x: 1365, startPoint y: 460, endPoint x: 1329, endPoint y: 457, distance: 36.1
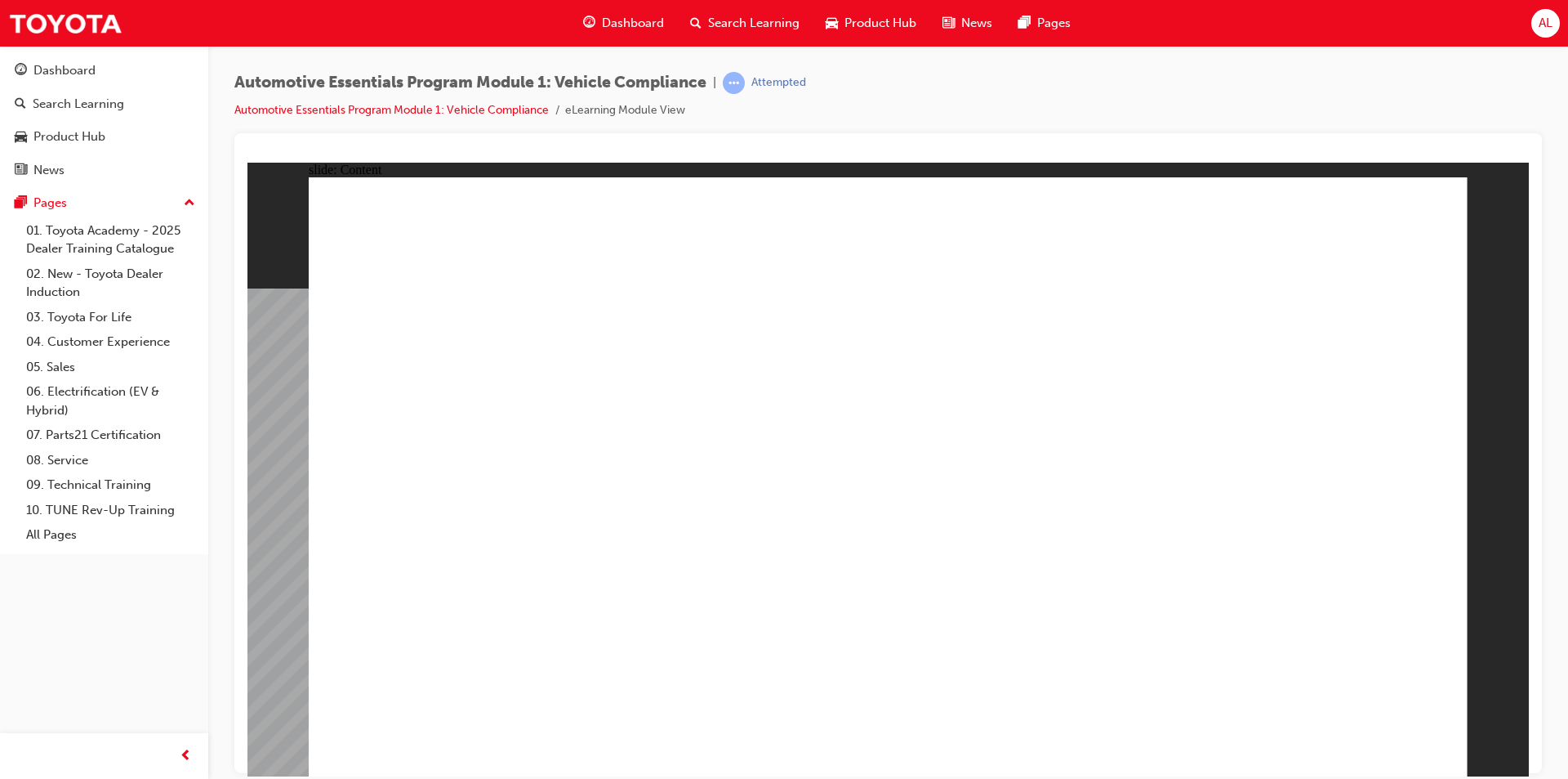
radio input "true"
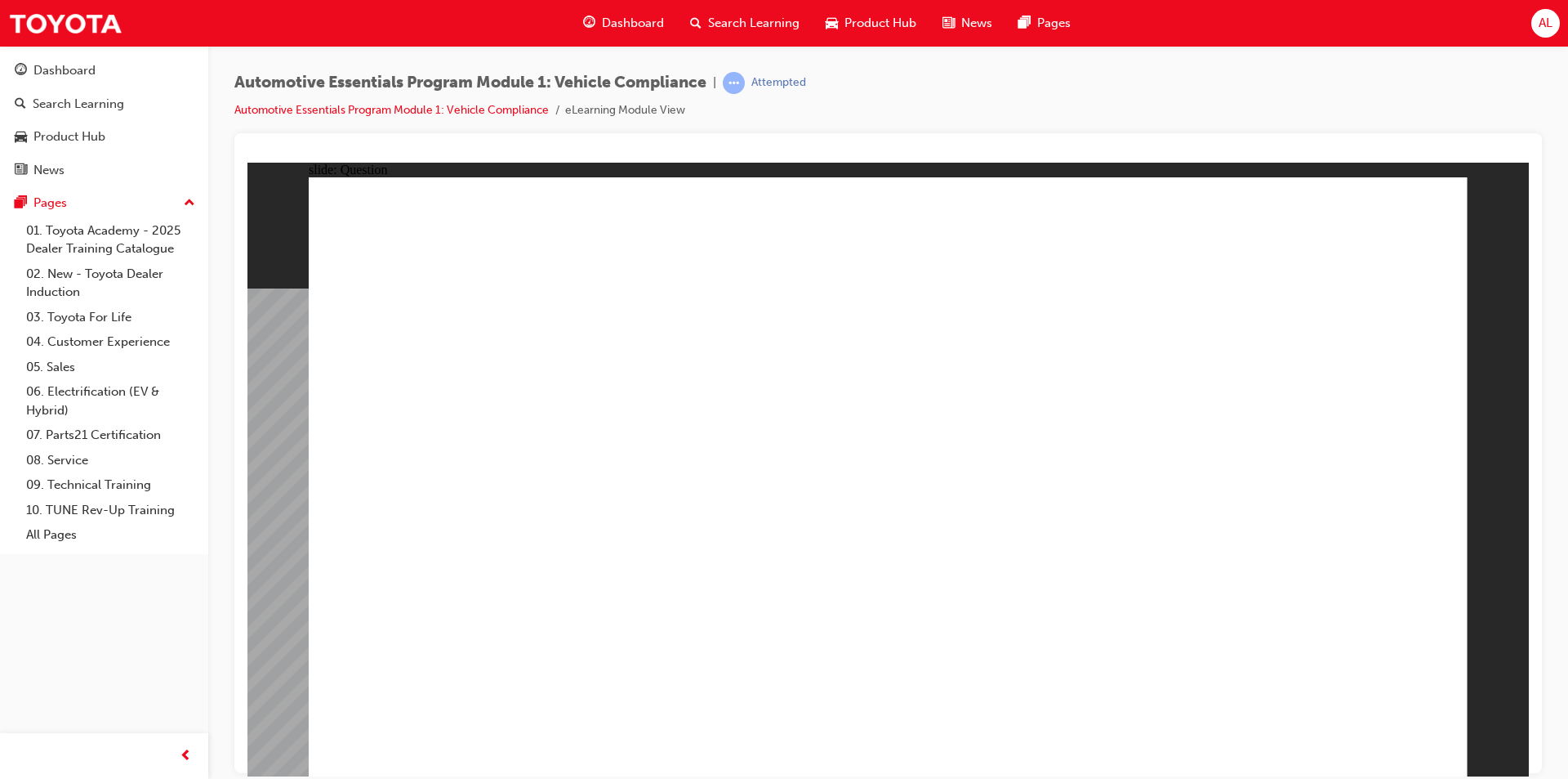
radio input "true"
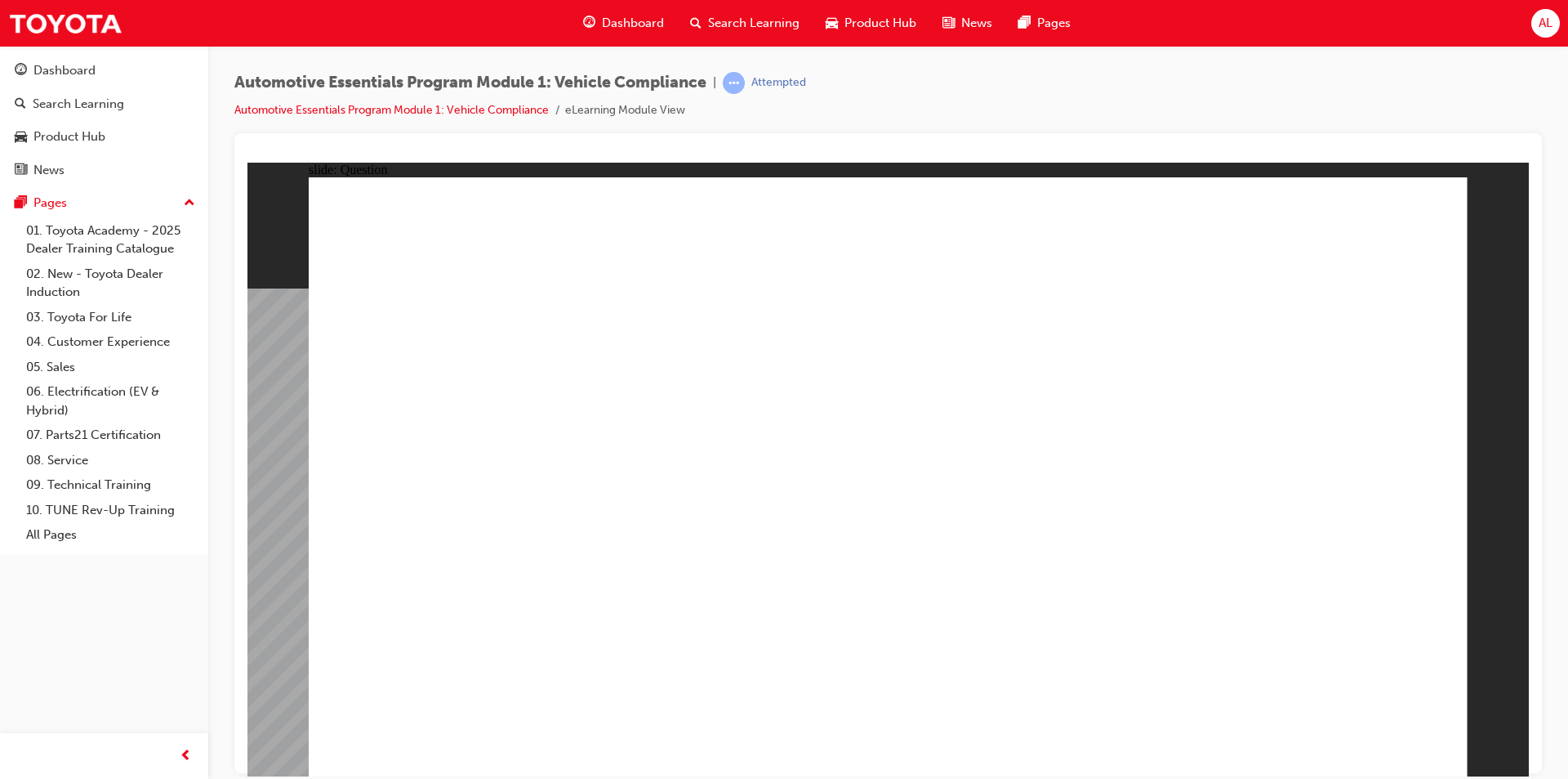
radio input "true"
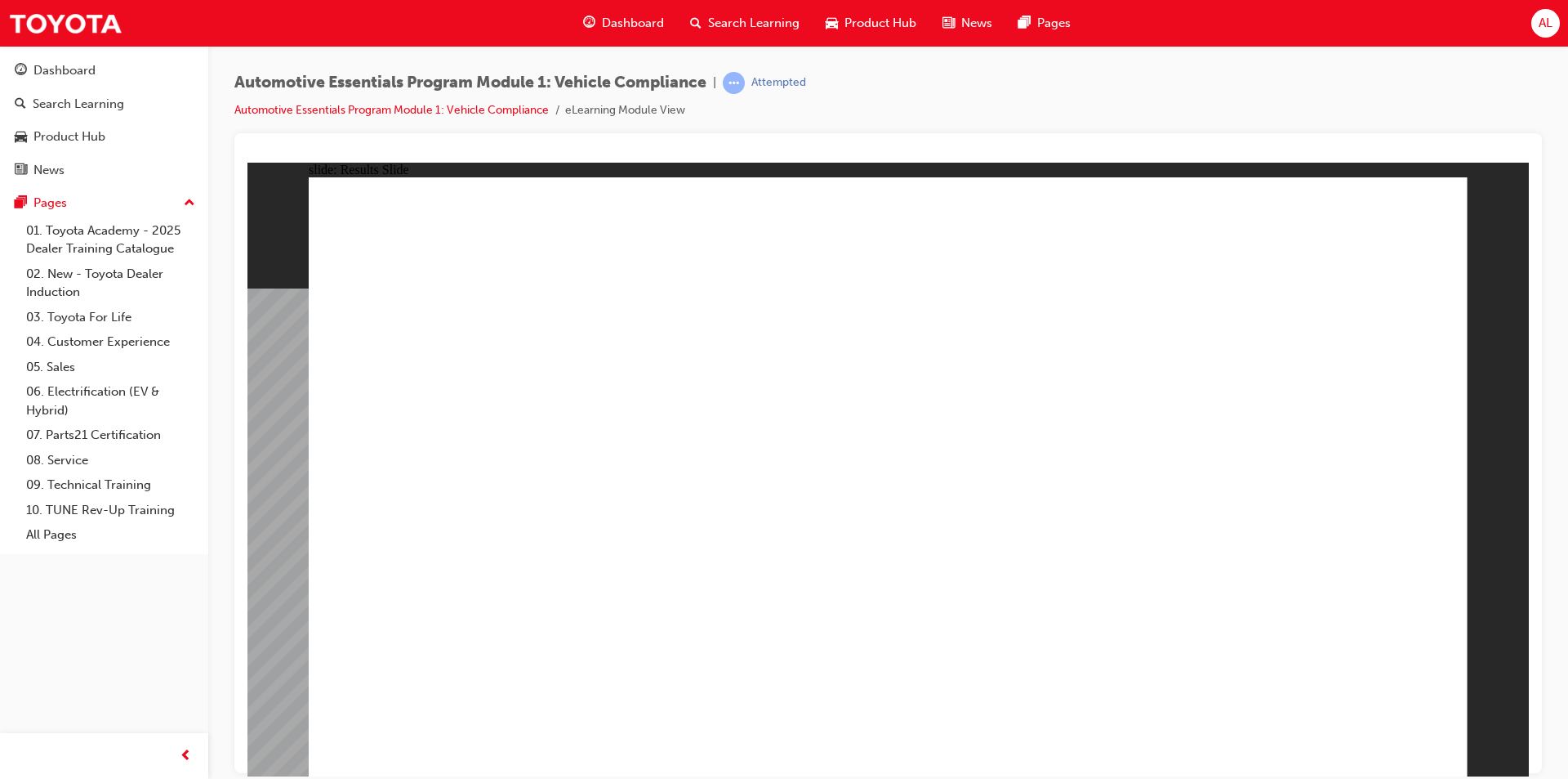
radio input "true"
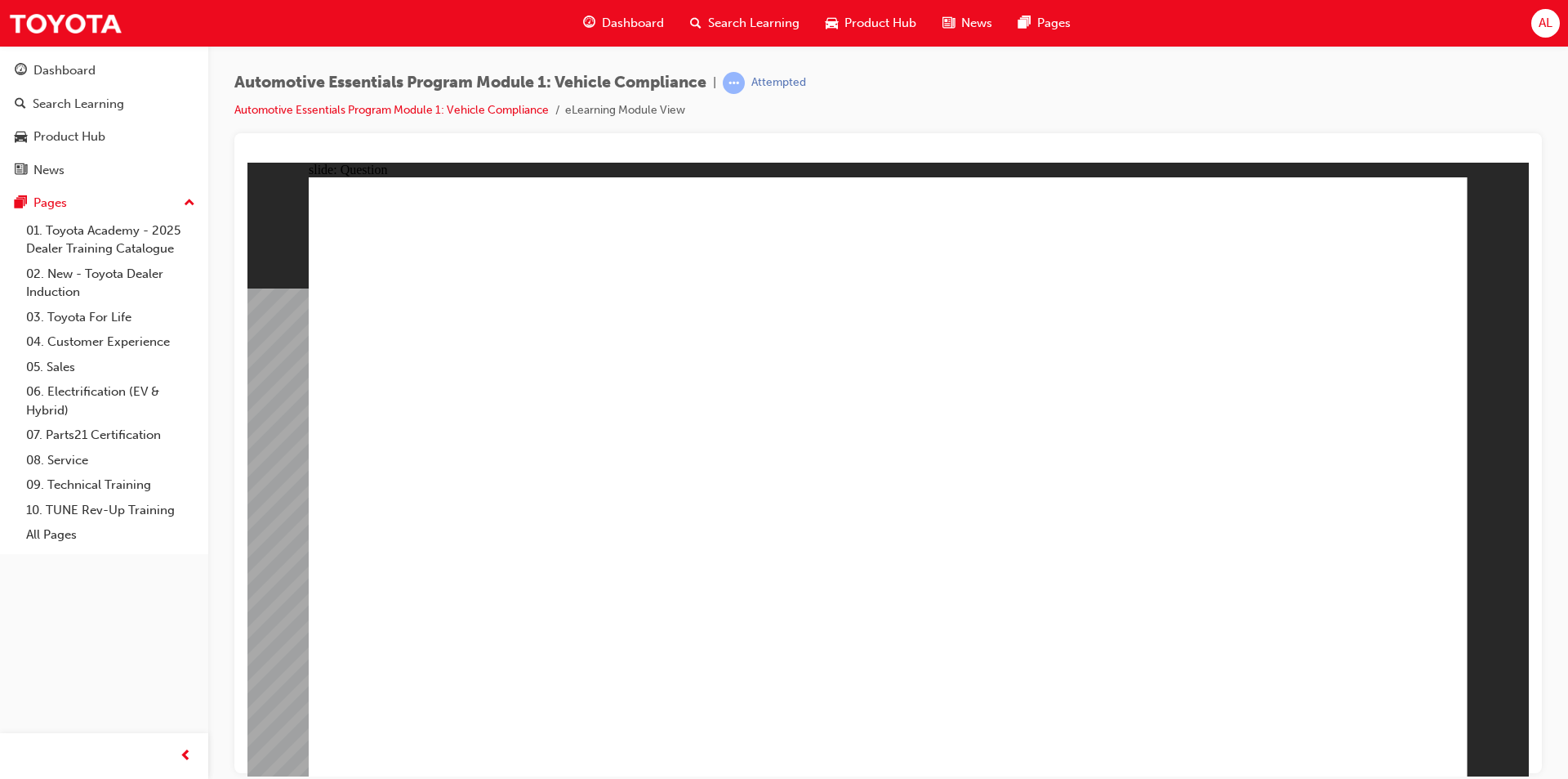
radio input "true"
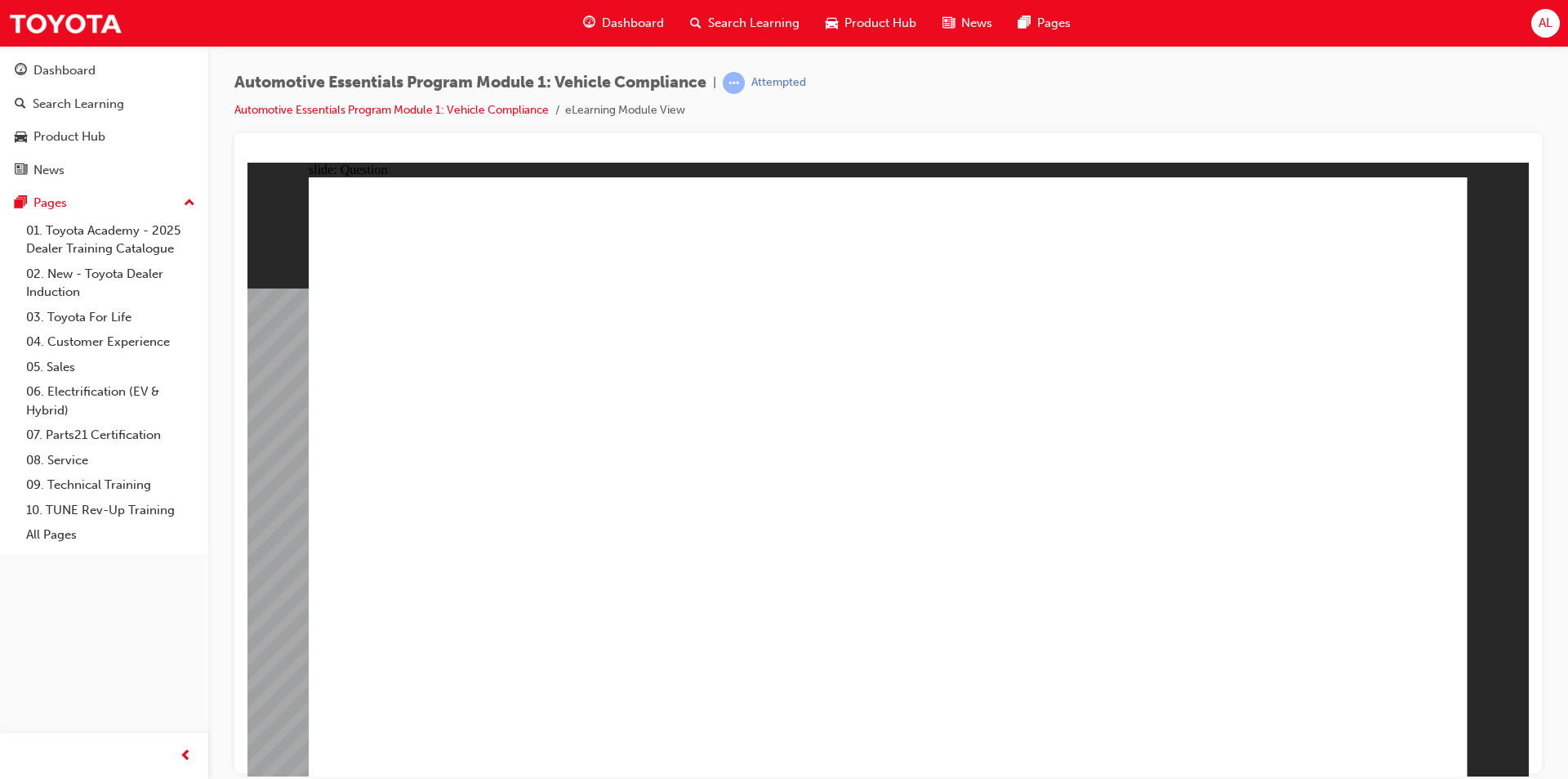
radio input "true"
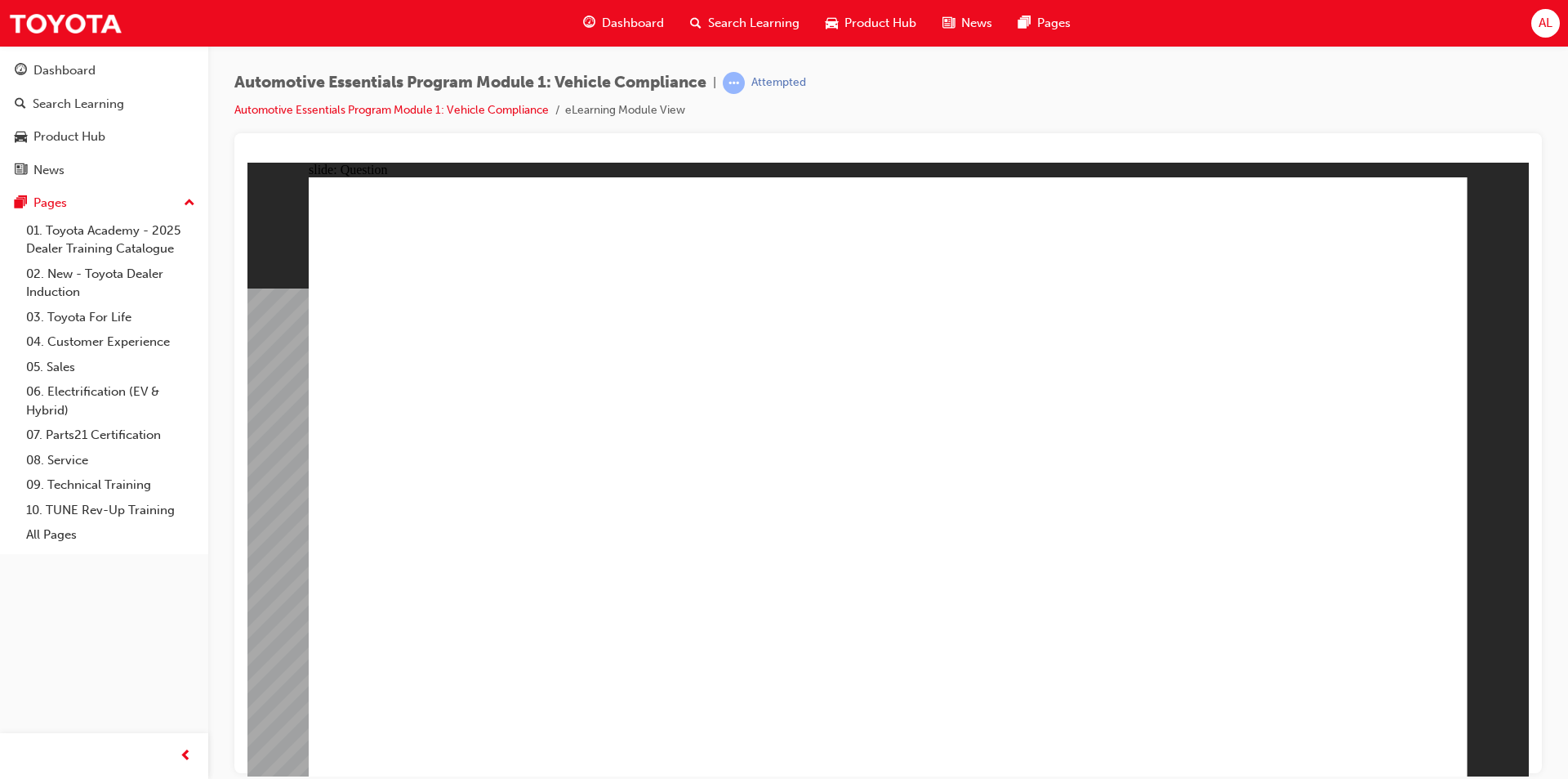
radio input "true"
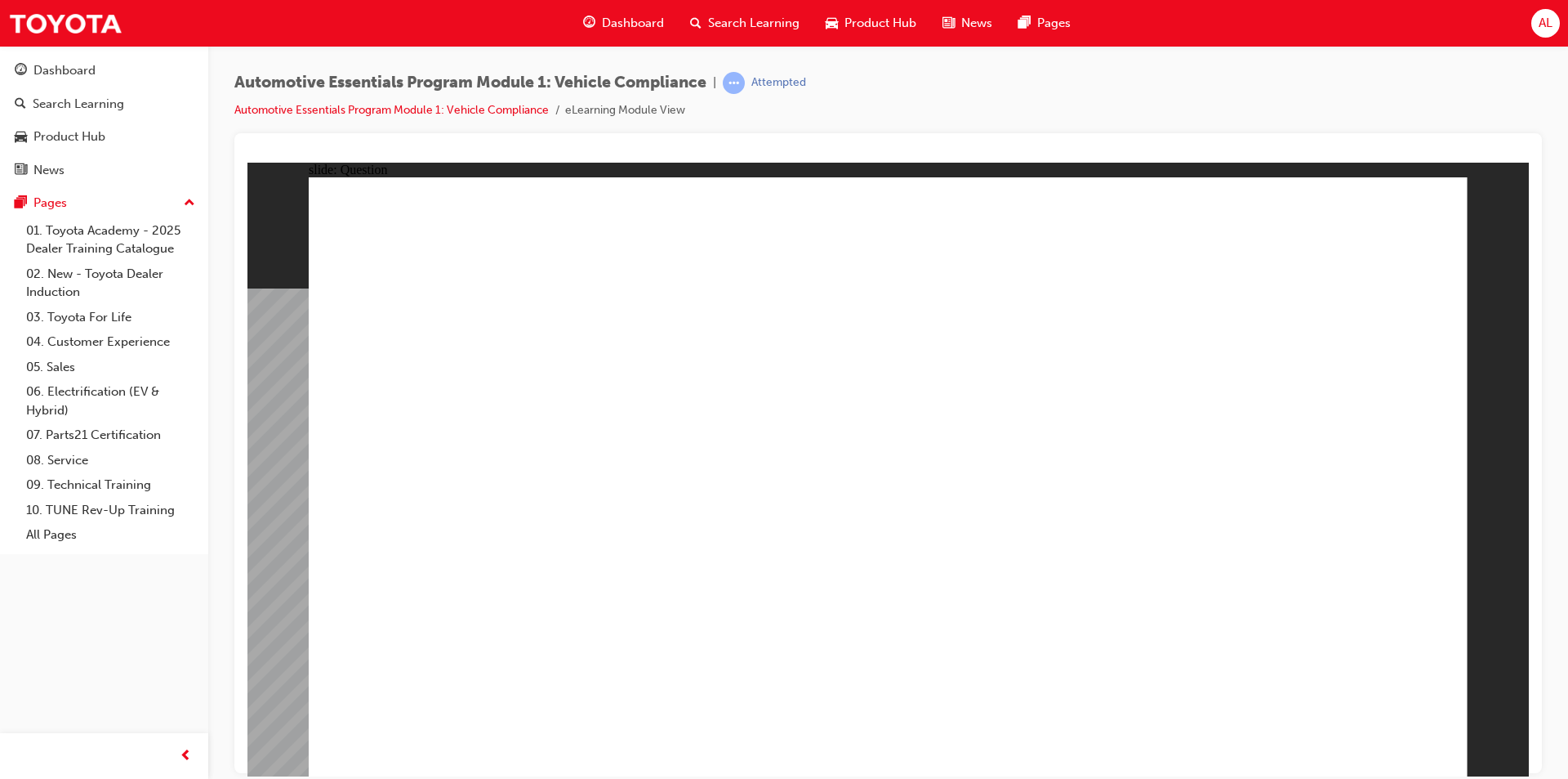
radio input "true"
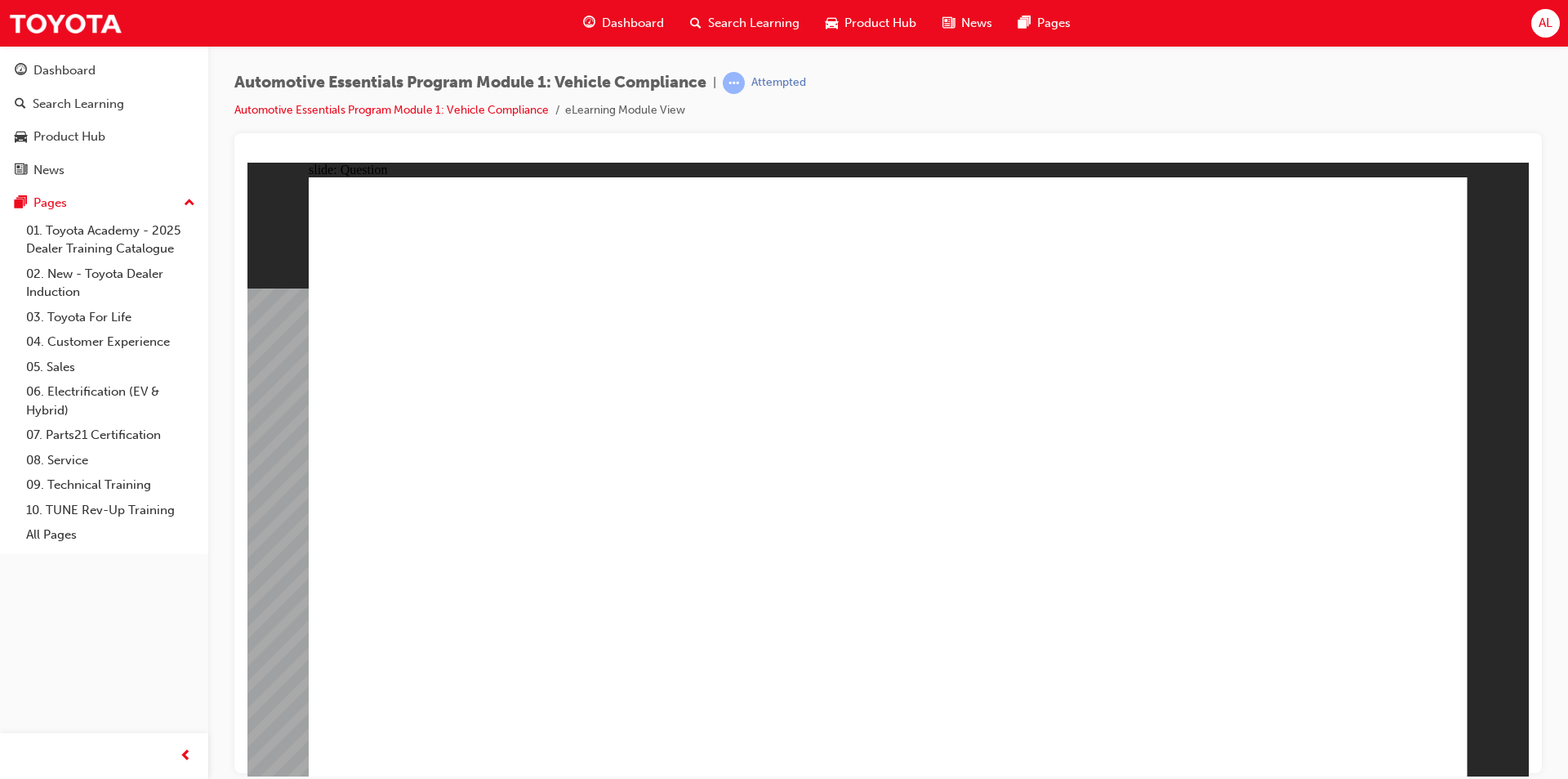
radio input "true"
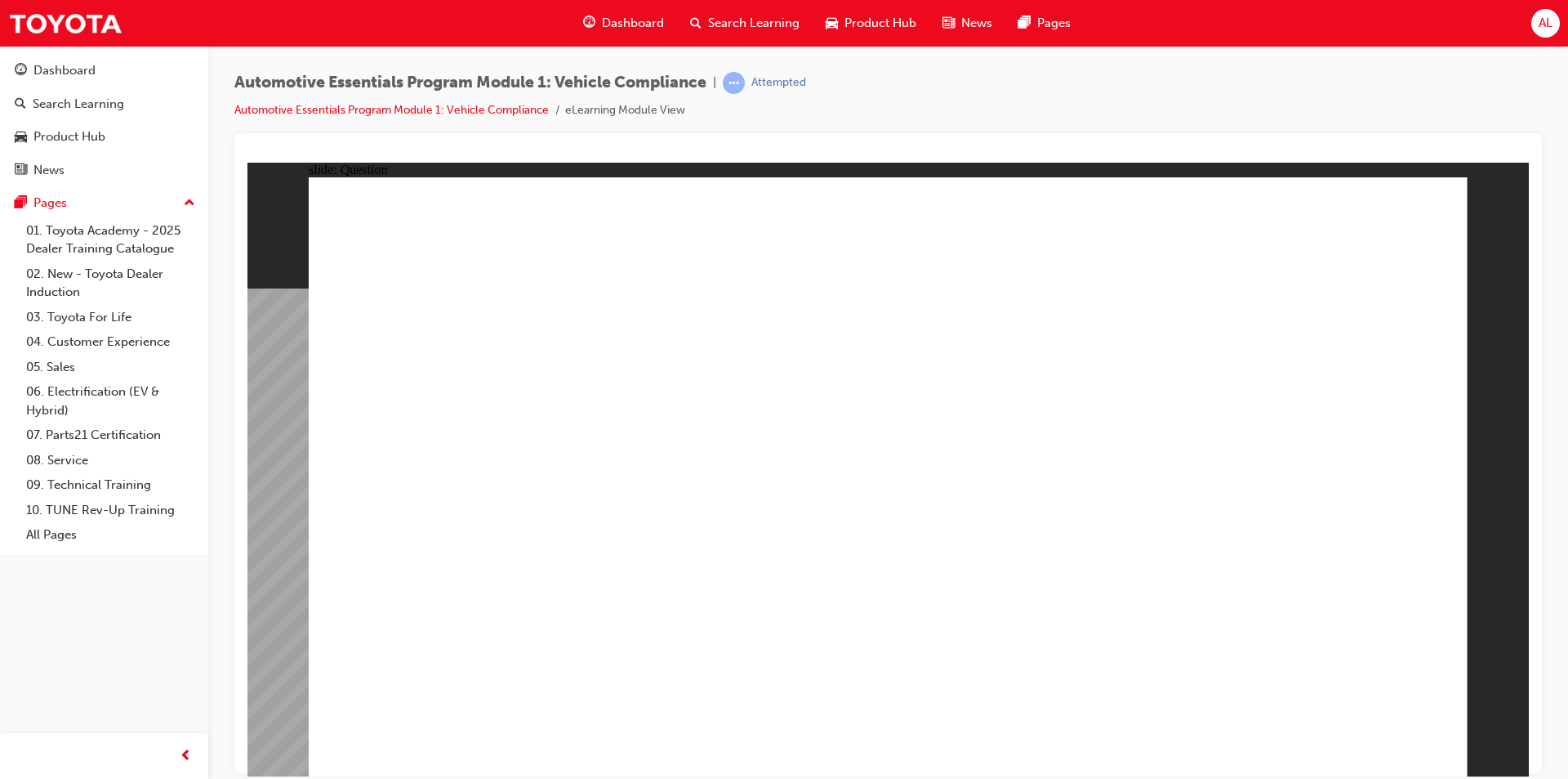
radio input "true"
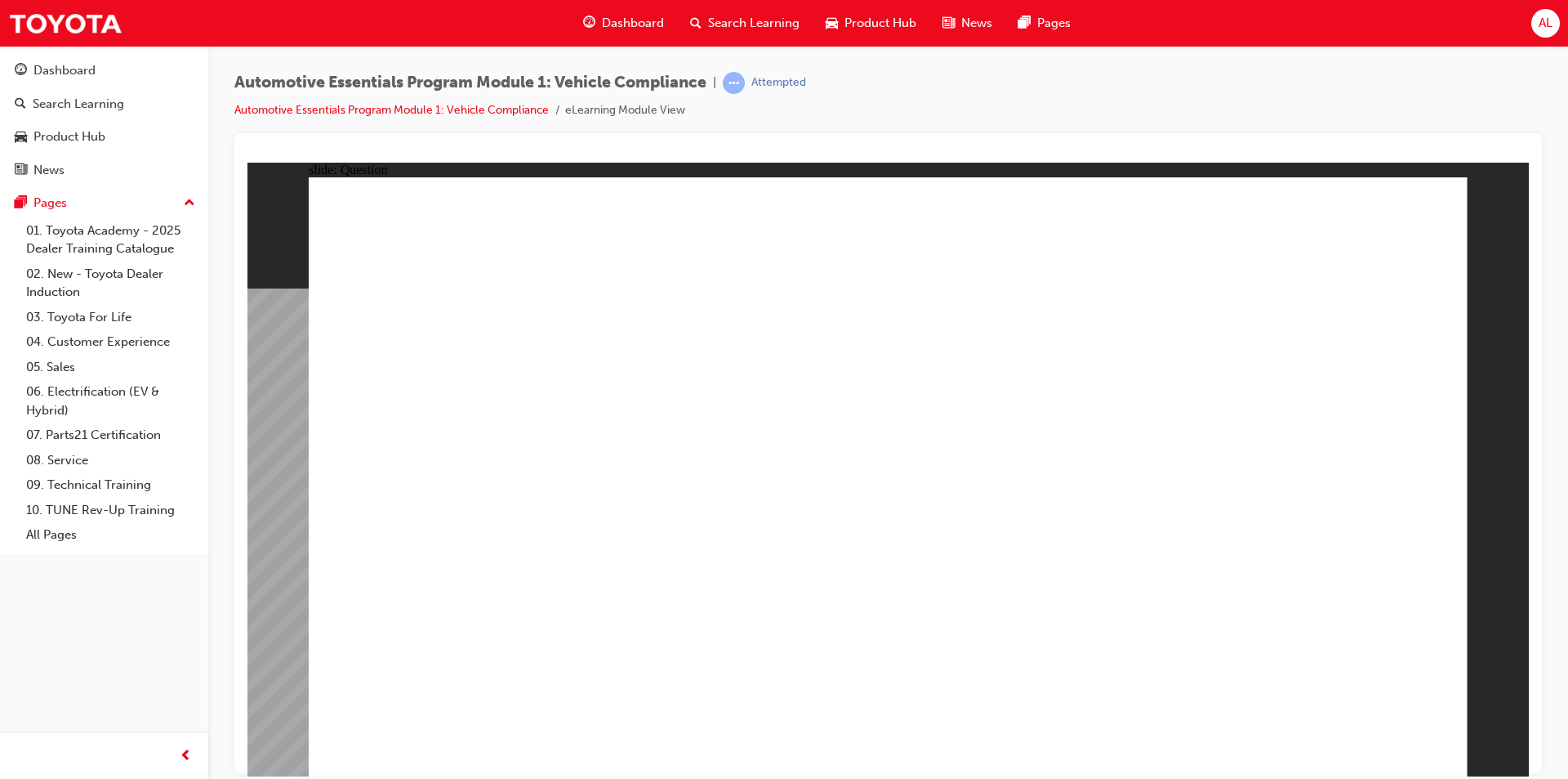
radio input "true"
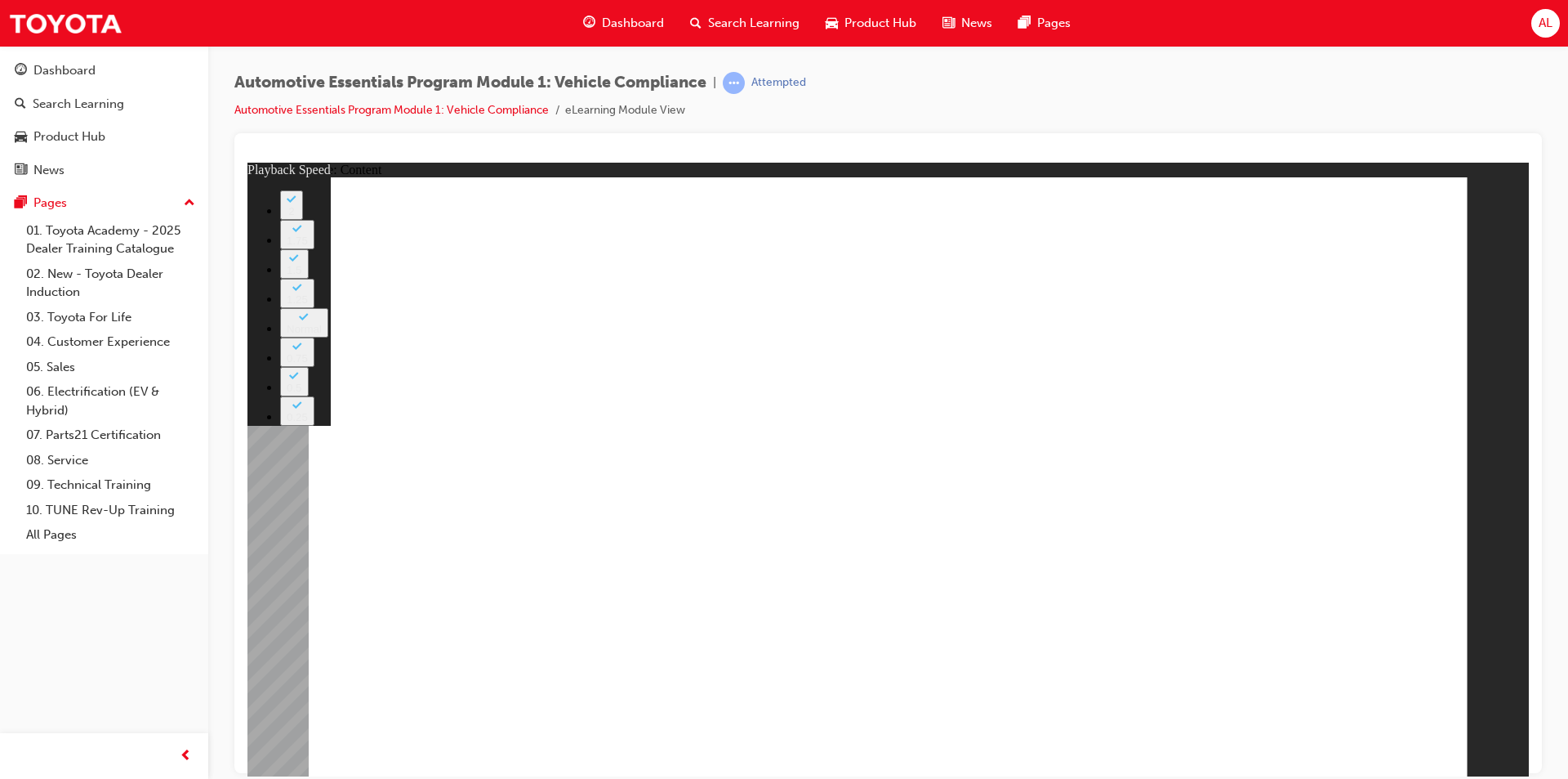
type input "43"
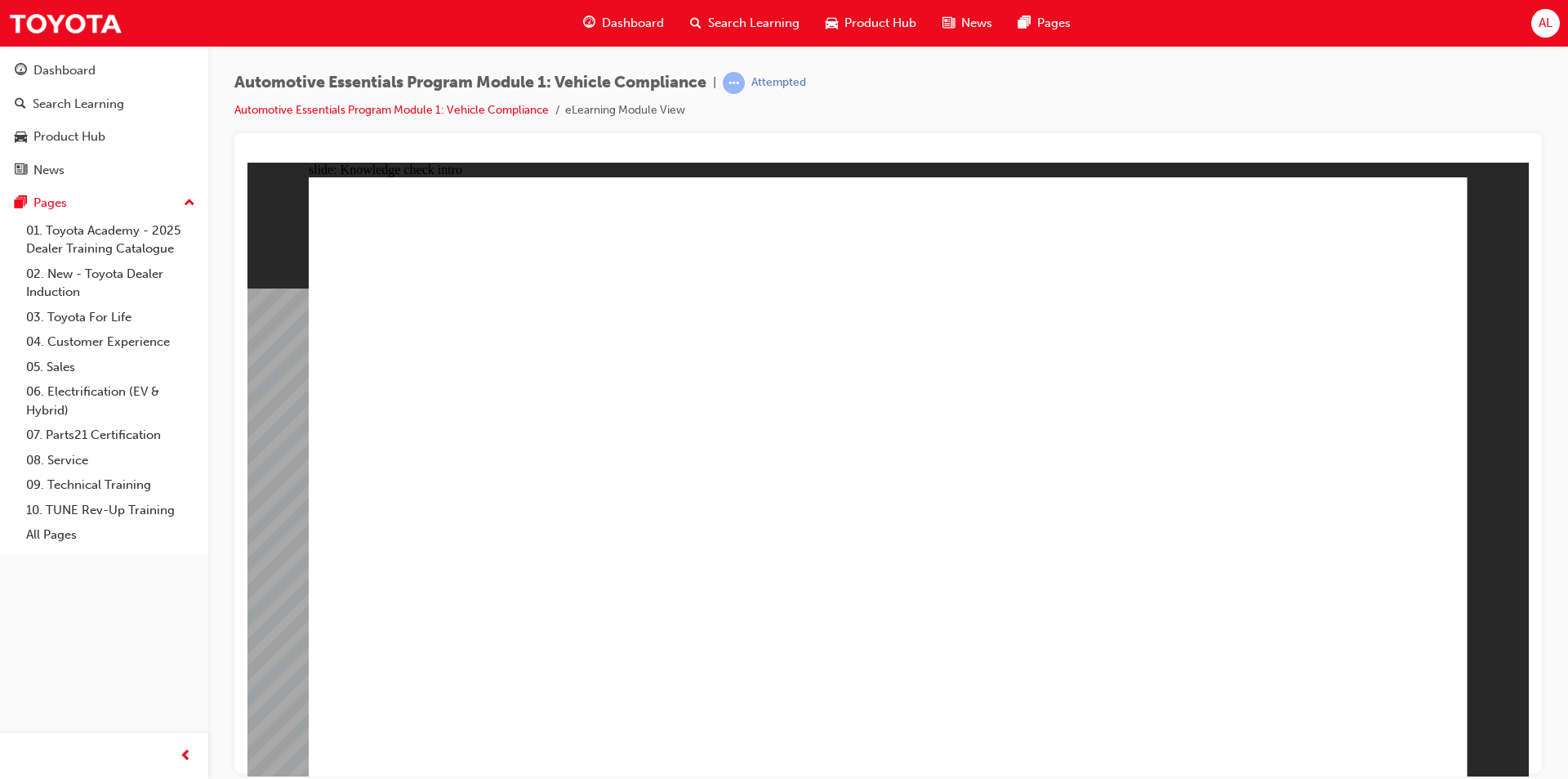
radio input "true"
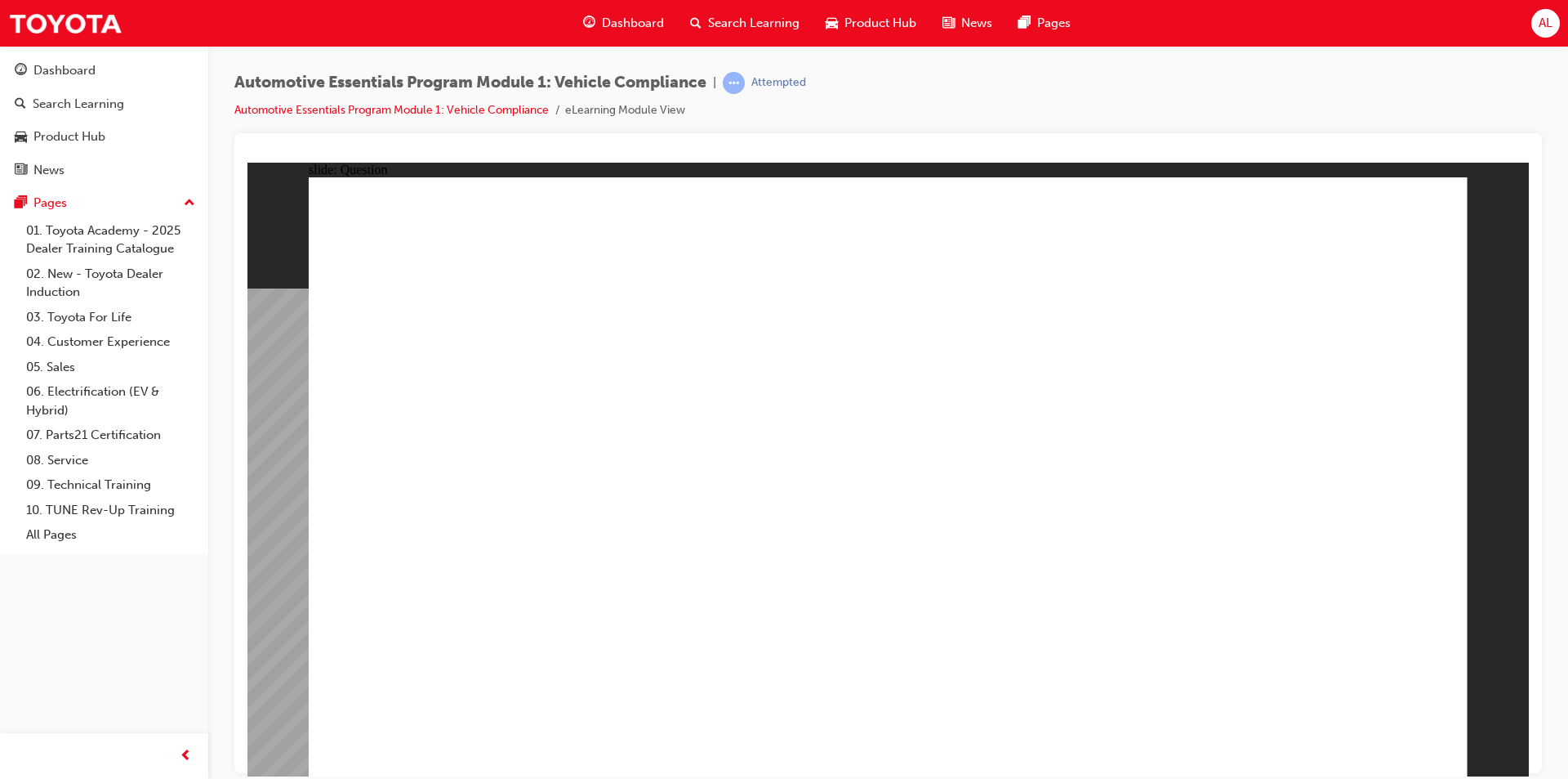
radio input "true"
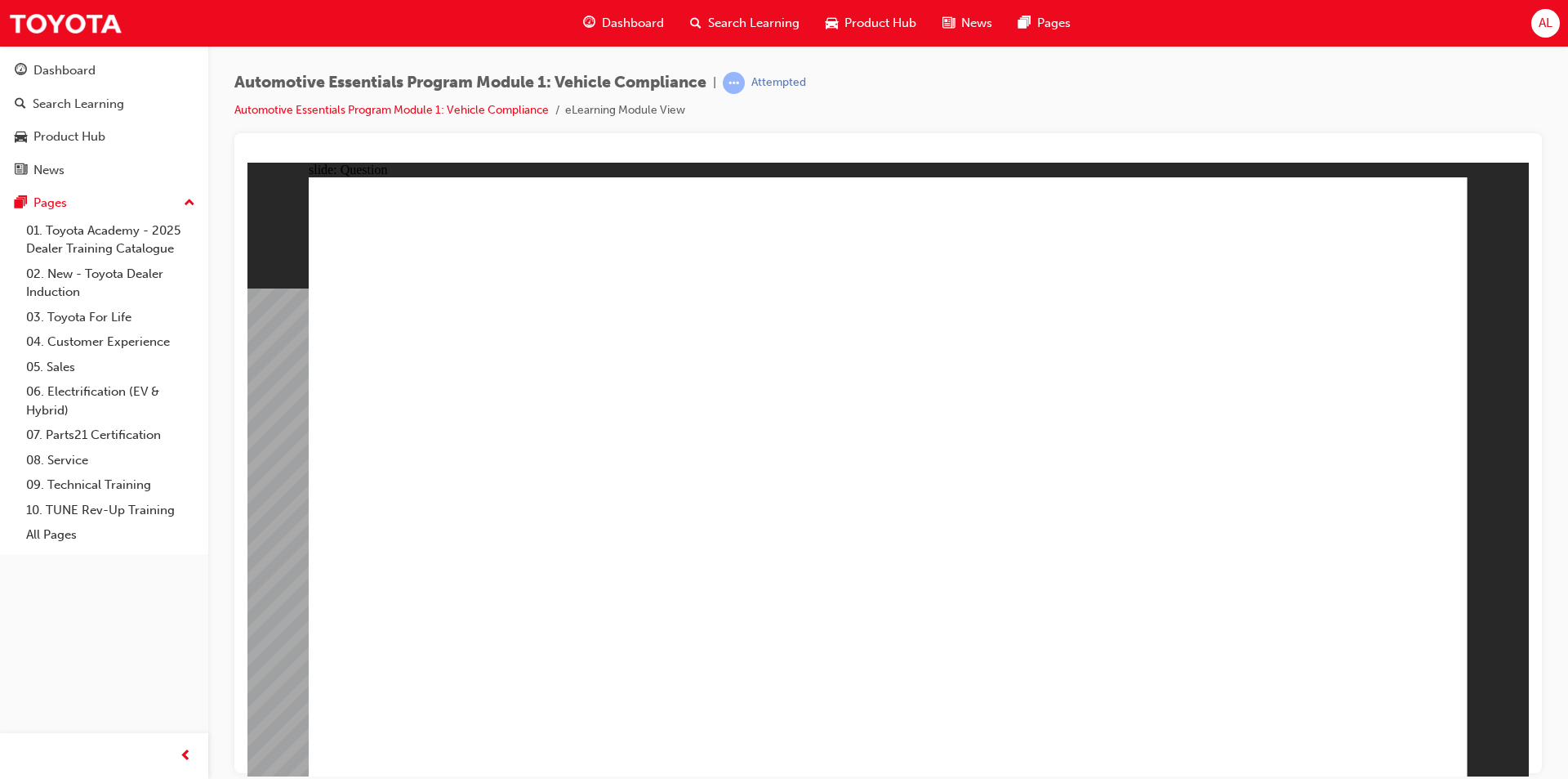
radio input "true"
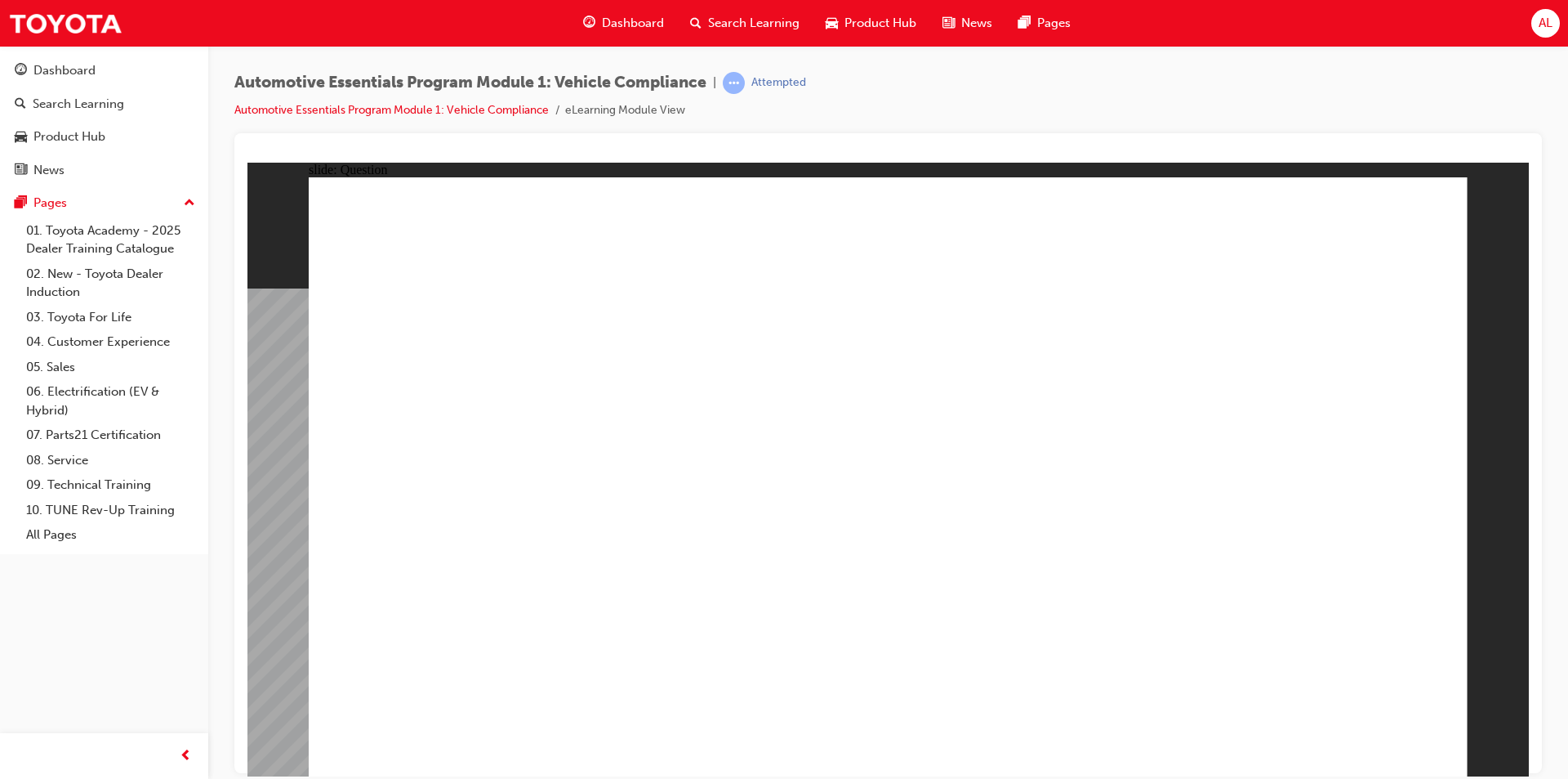
radio input "true"
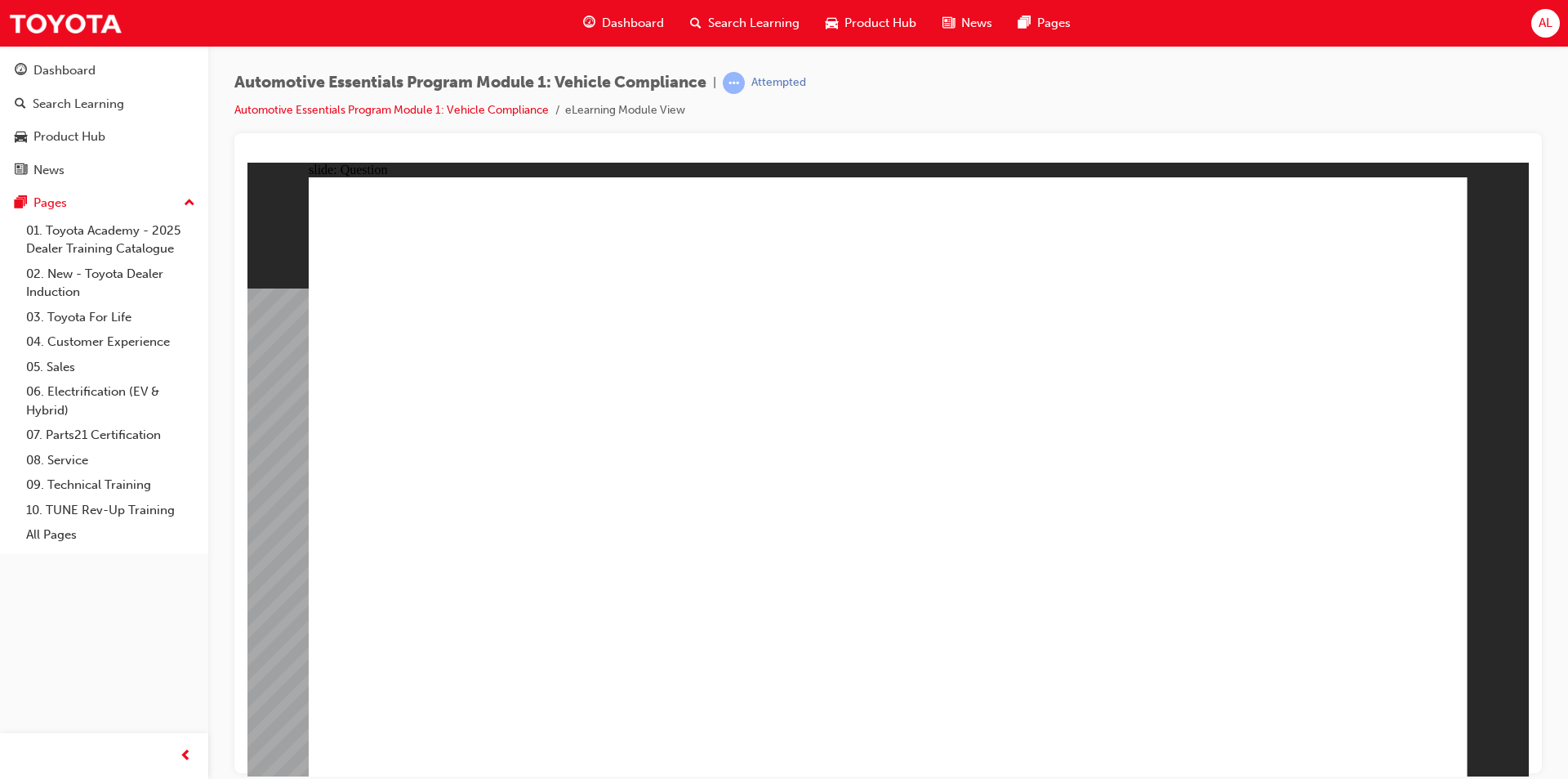
radio input "true"
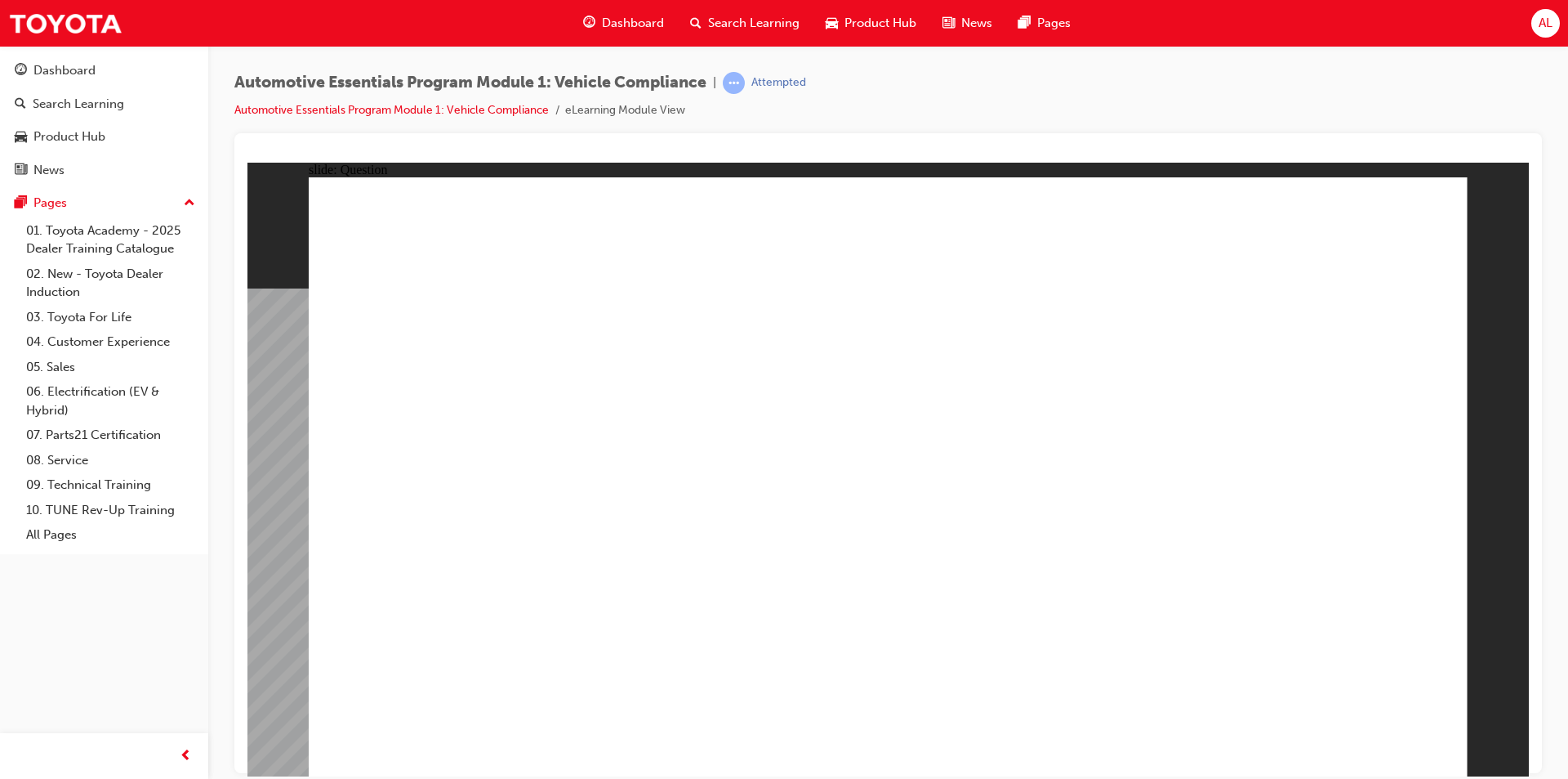
radio input "true"
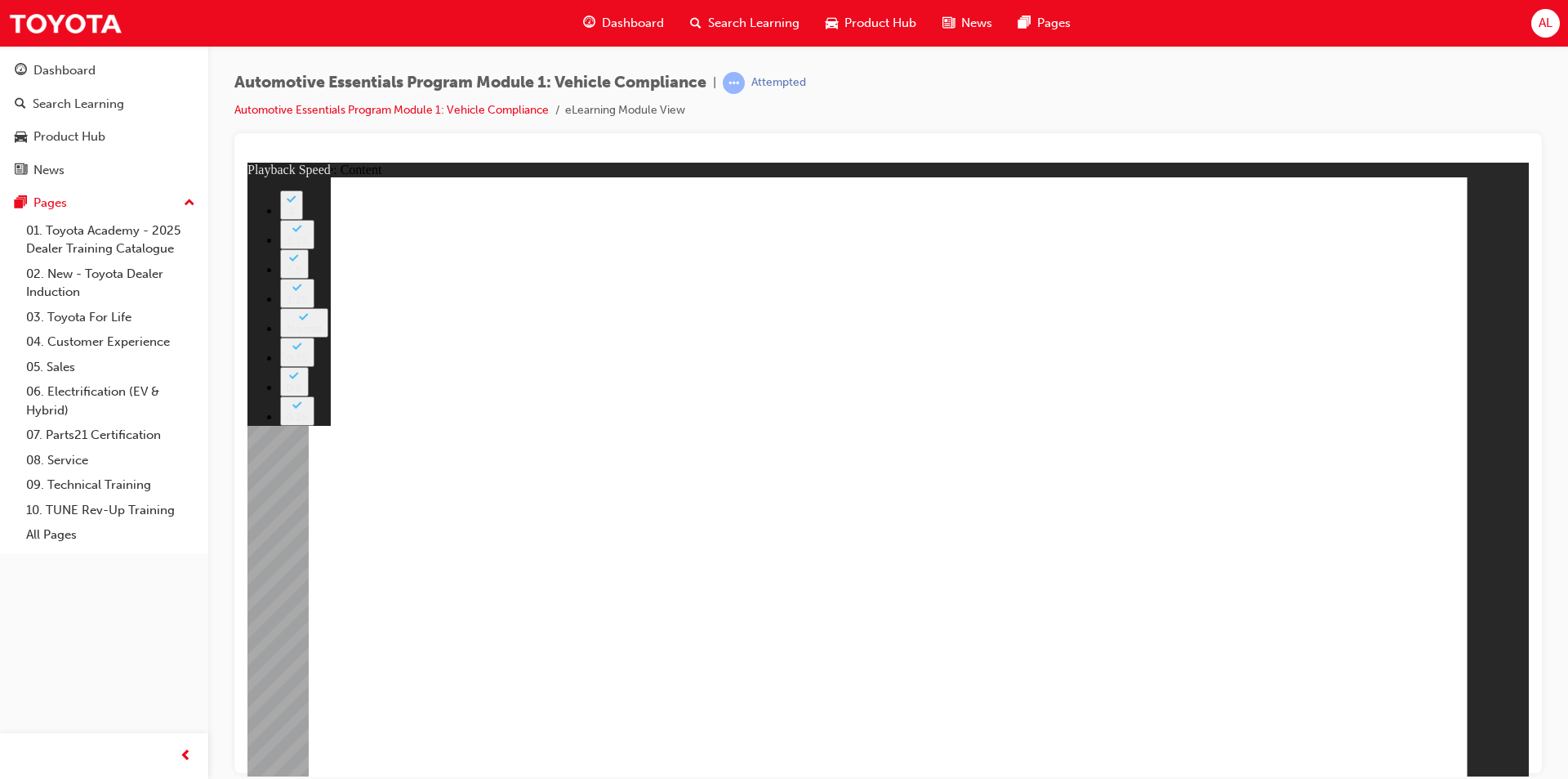
type input "35"
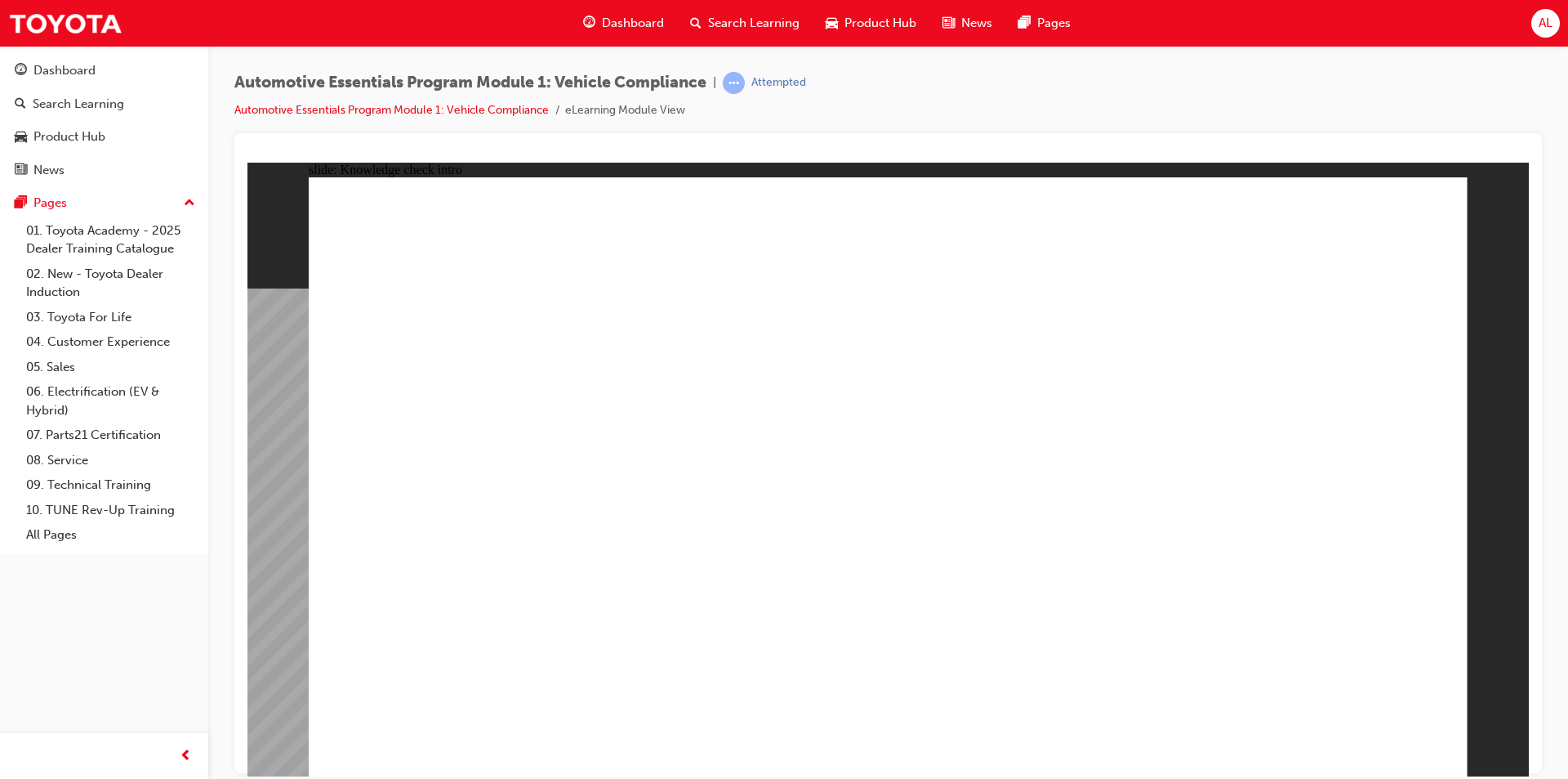
radio input "true"
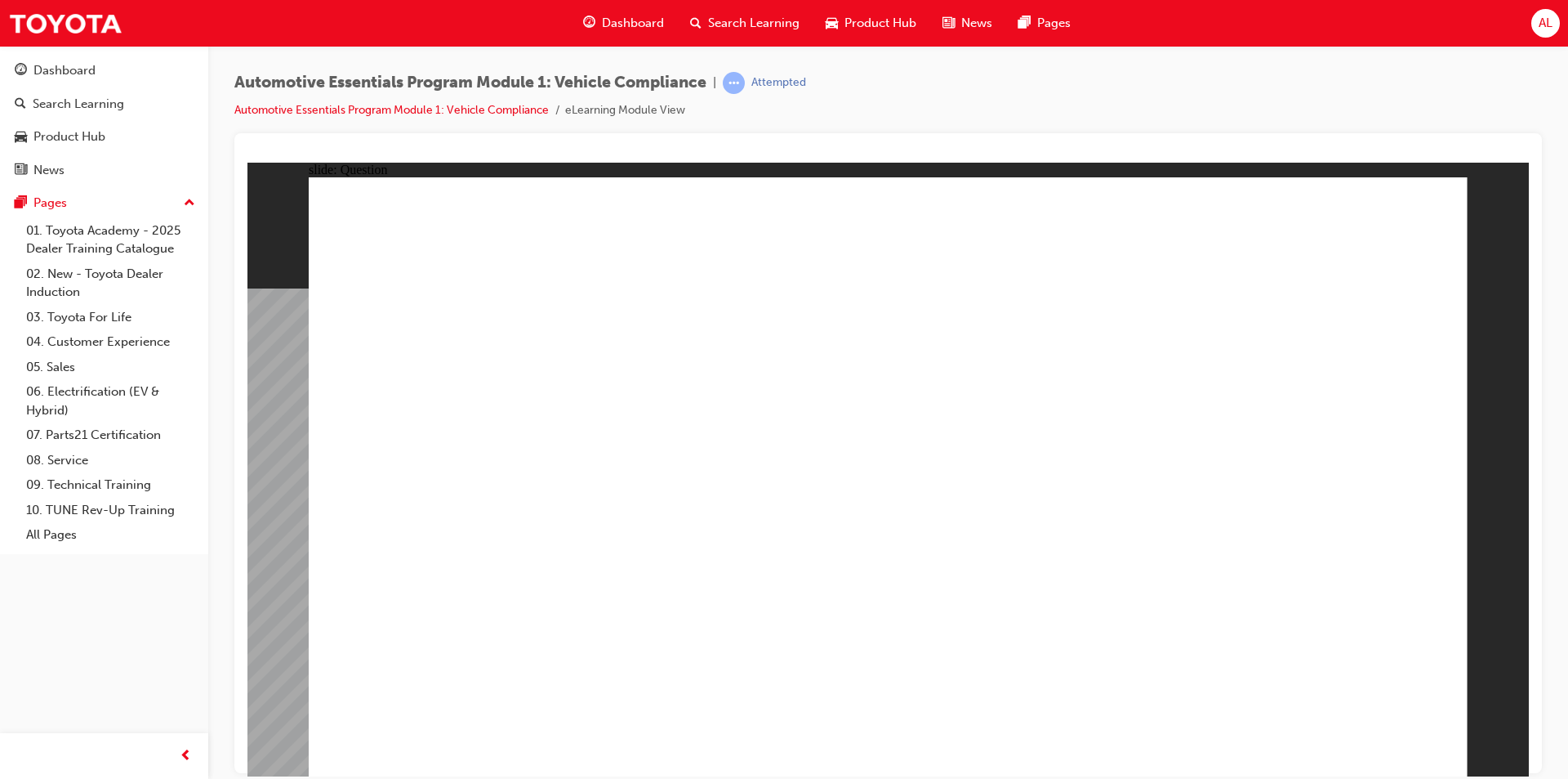
radio input "true"
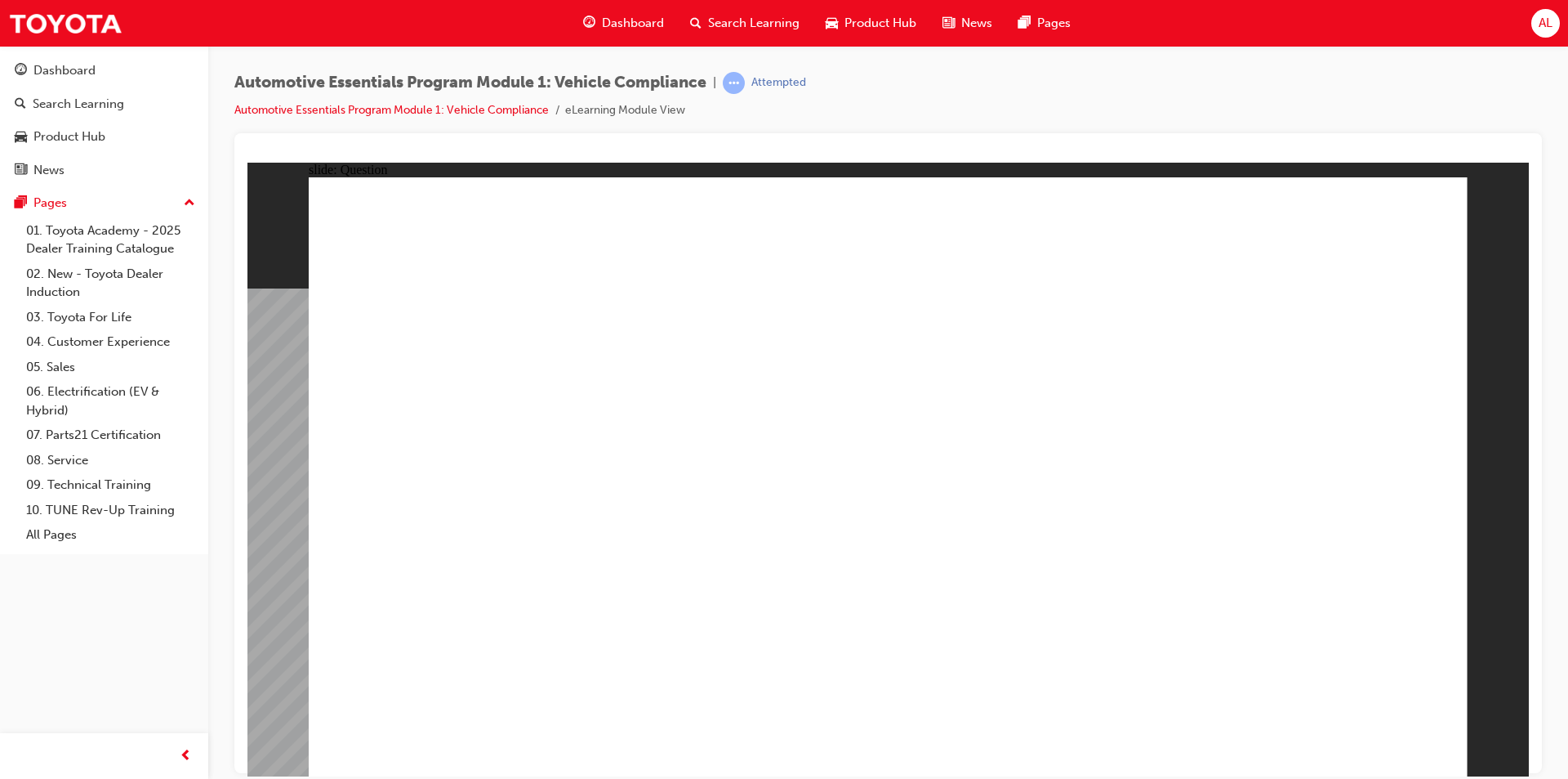
radio input "true"
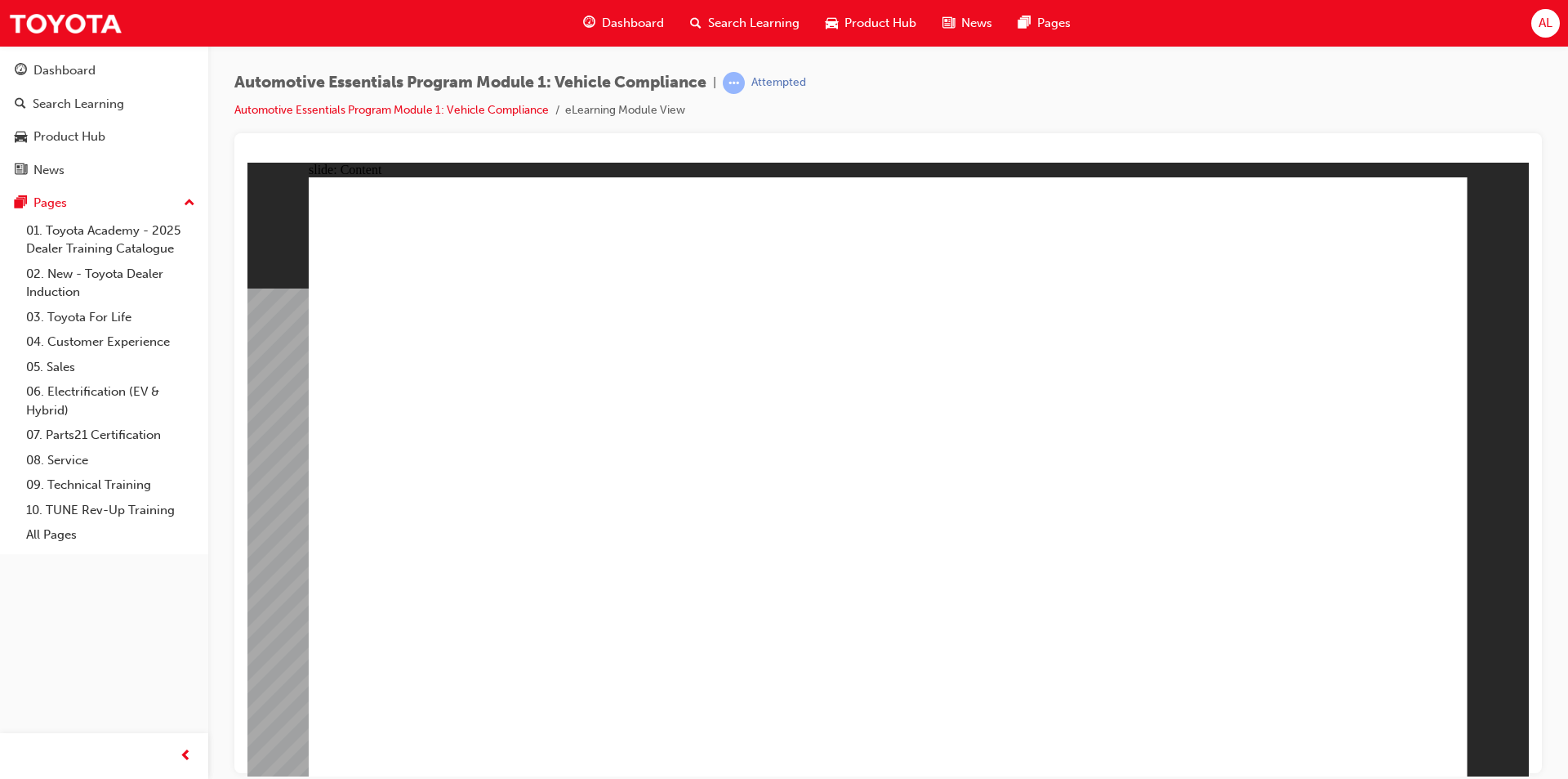
drag, startPoint x: 1191, startPoint y: 475, endPoint x: 1027, endPoint y: 477, distance: 164.0
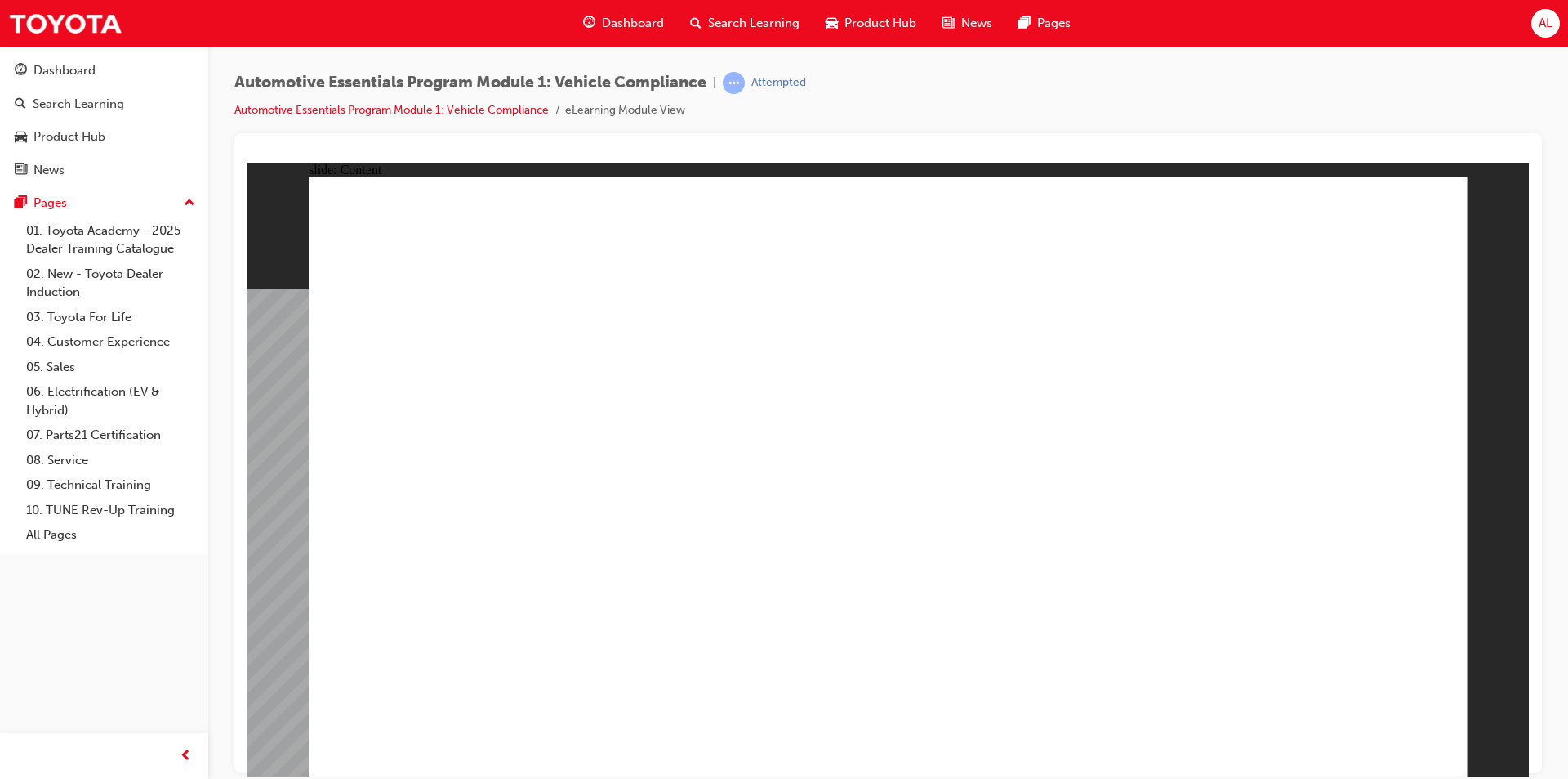
drag, startPoint x: 551, startPoint y: 611, endPoint x: 610, endPoint y: 611, distance: 59.0
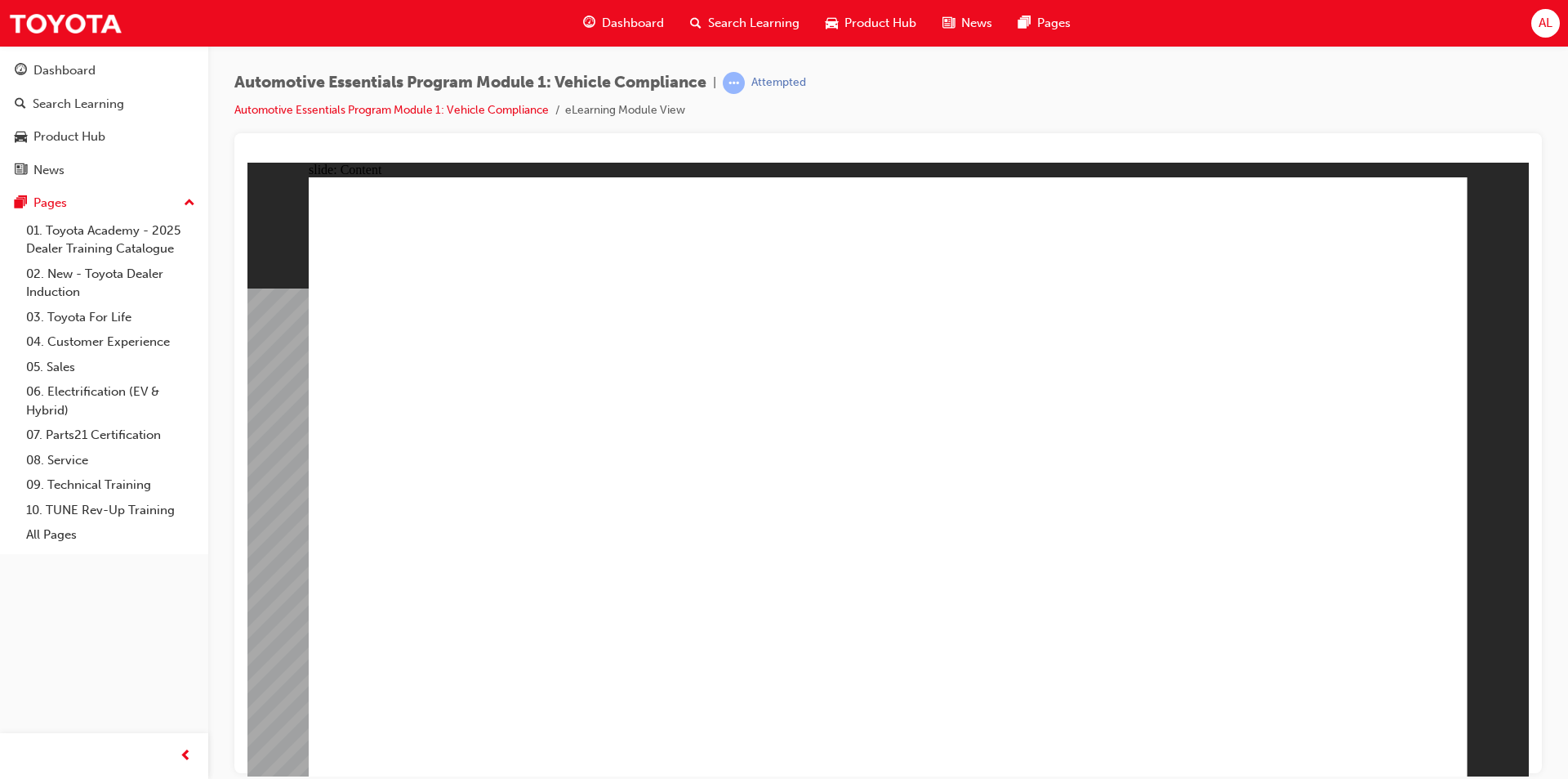
drag, startPoint x: 1182, startPoint y: 488, endPoint x: 1224, endPoint y: 479, distance: 43.0
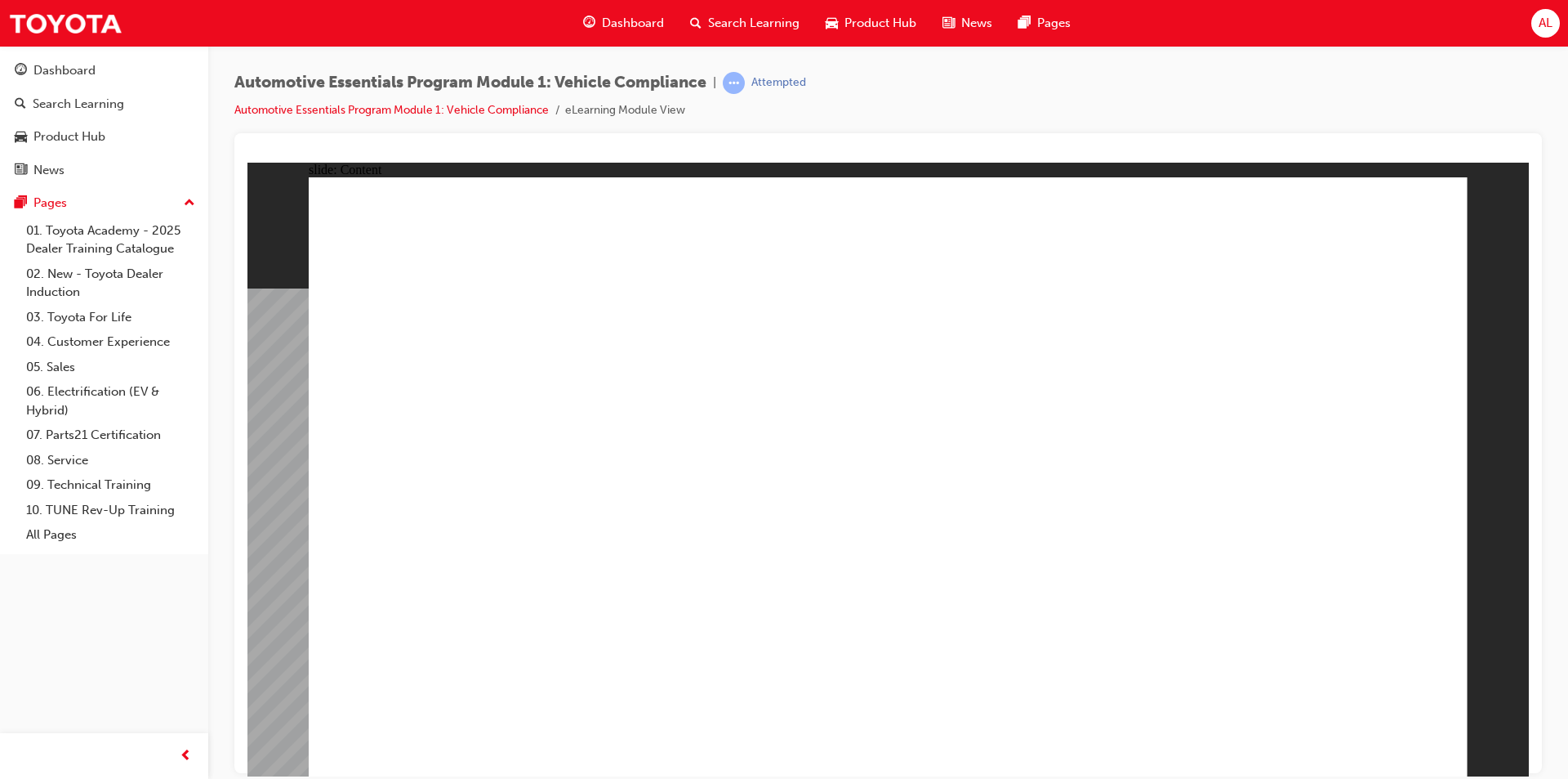
drag, startPoint x: 1189, startPoint y: 477, endPoint x: 1116, endPoint y: 445, distance: 79.7
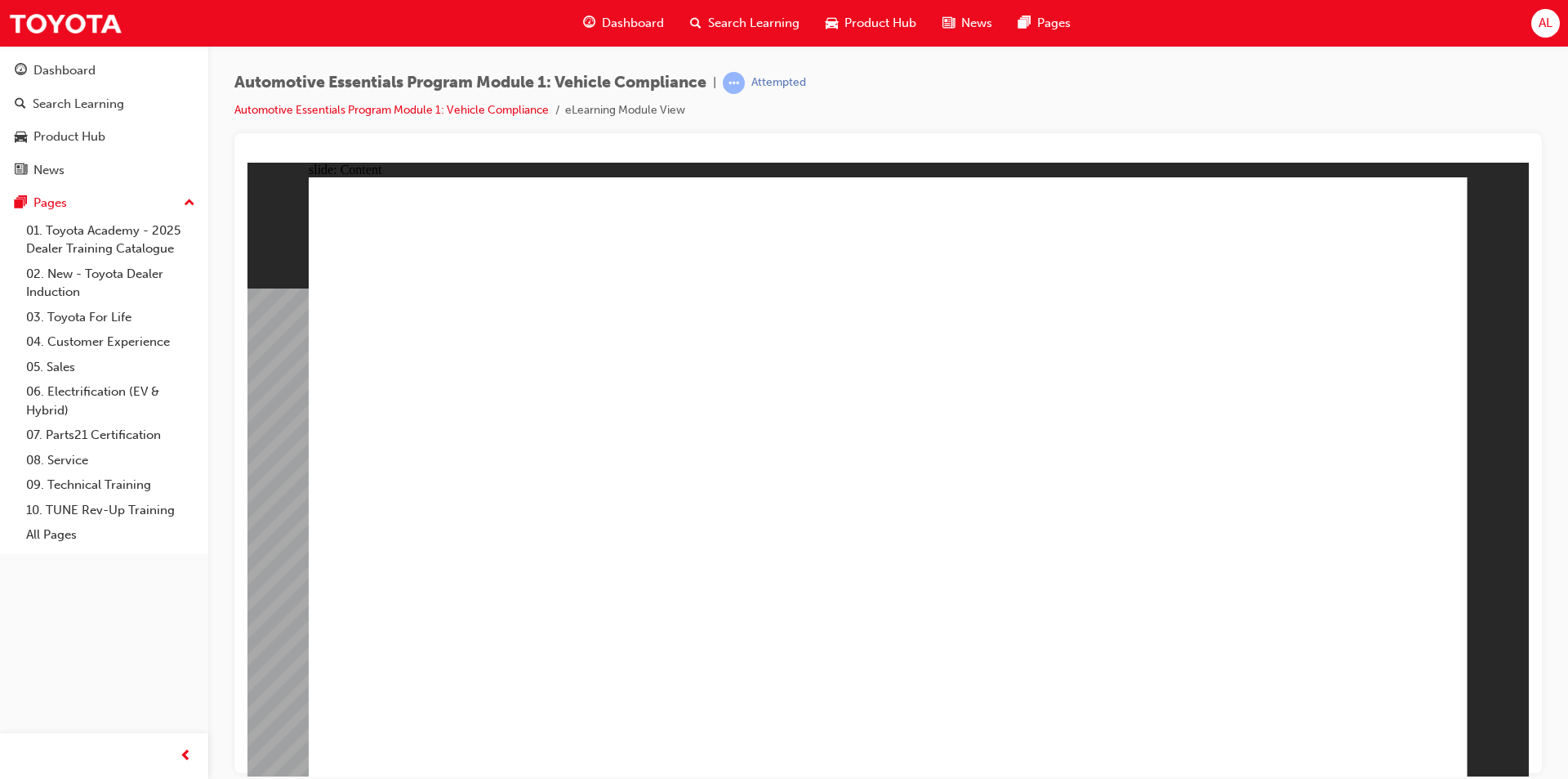
drag, startPoint x: 893, startPoint y: 717, endPoint x: 889, endPoint y: 693, distance: 24.3
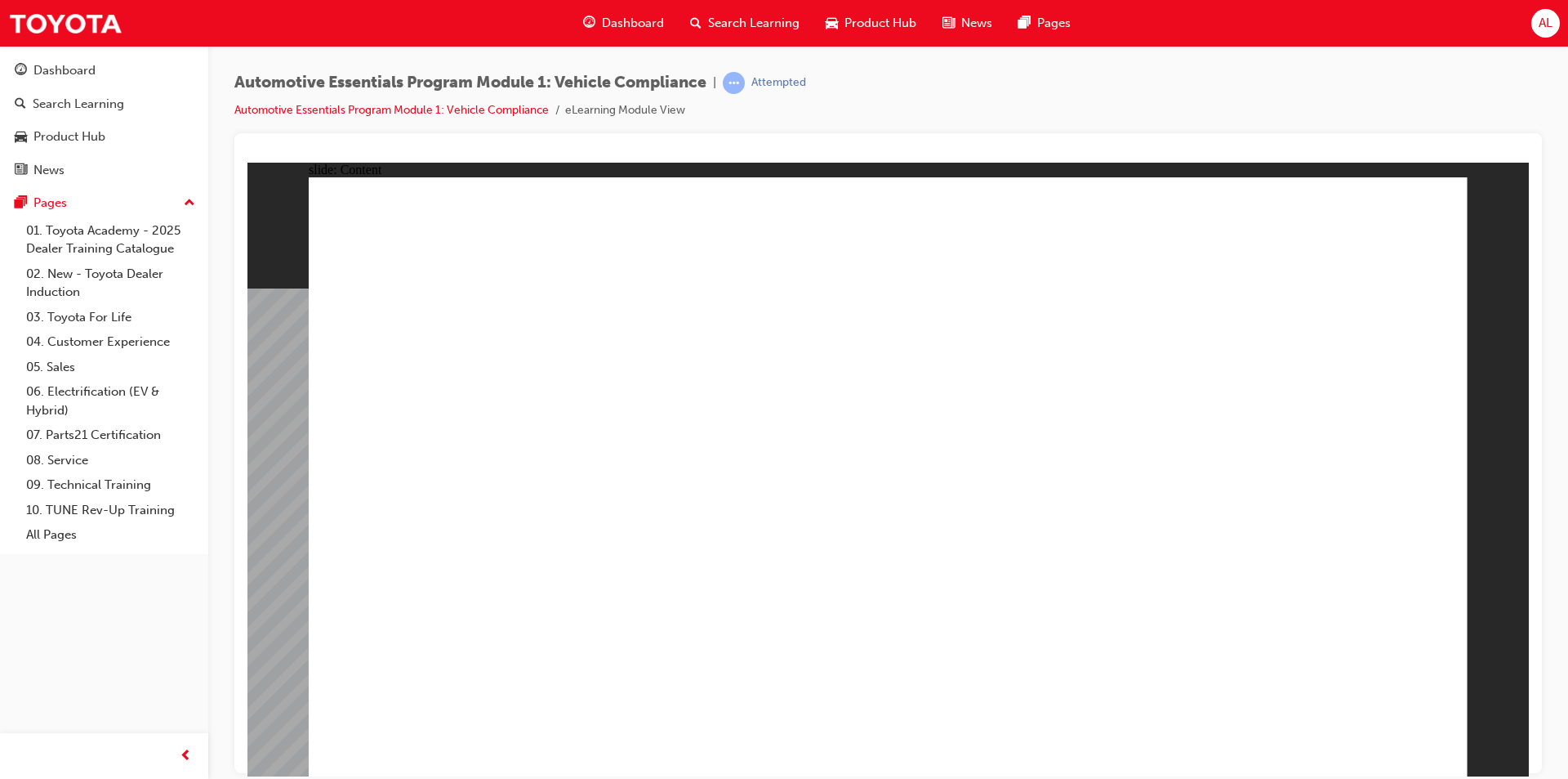
drag, startPoint x: 1052, startPoint y: 516, endPoint x: 1040, endPoint y: 532, distance: 20.0
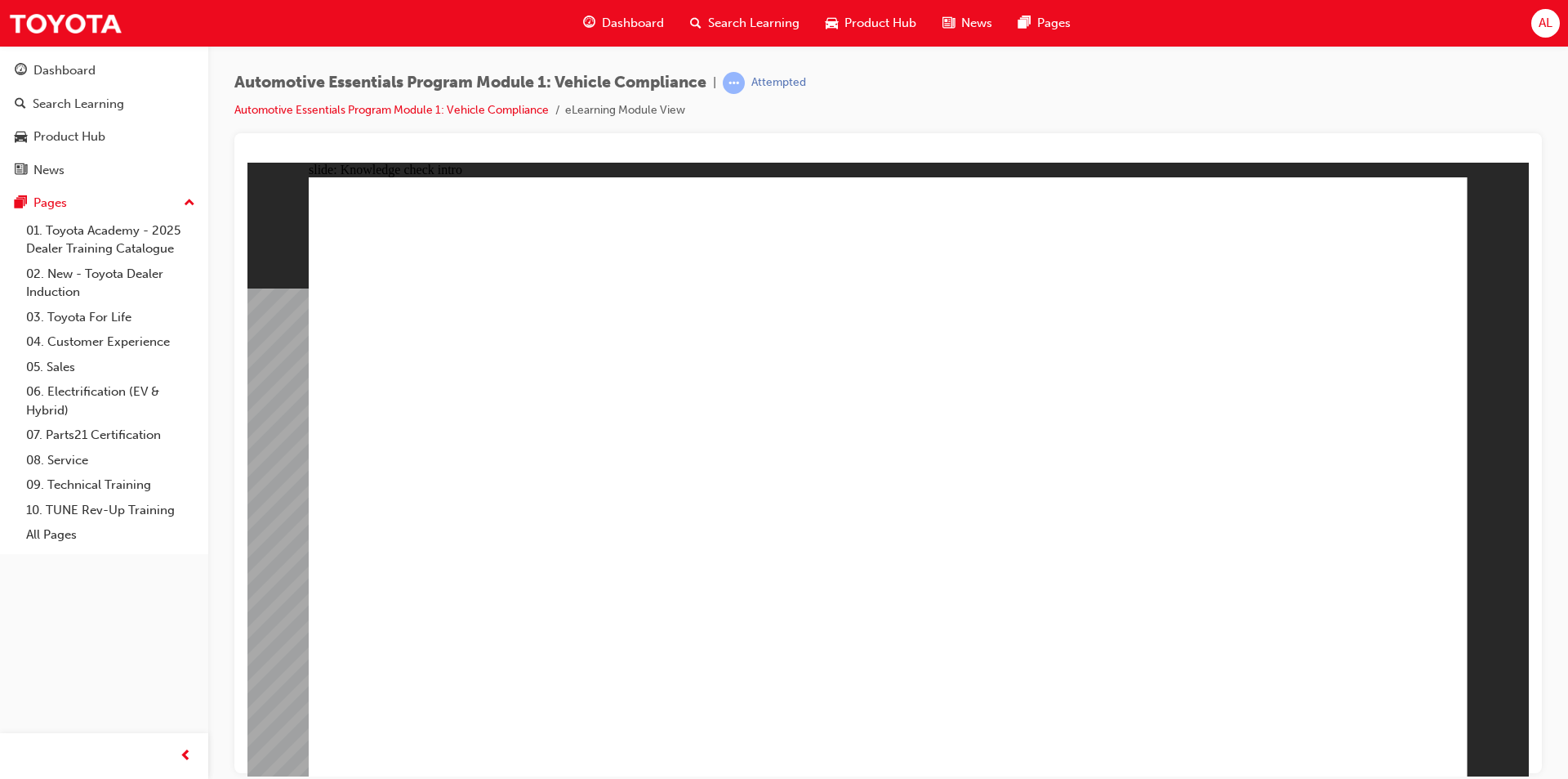
radio input "true"
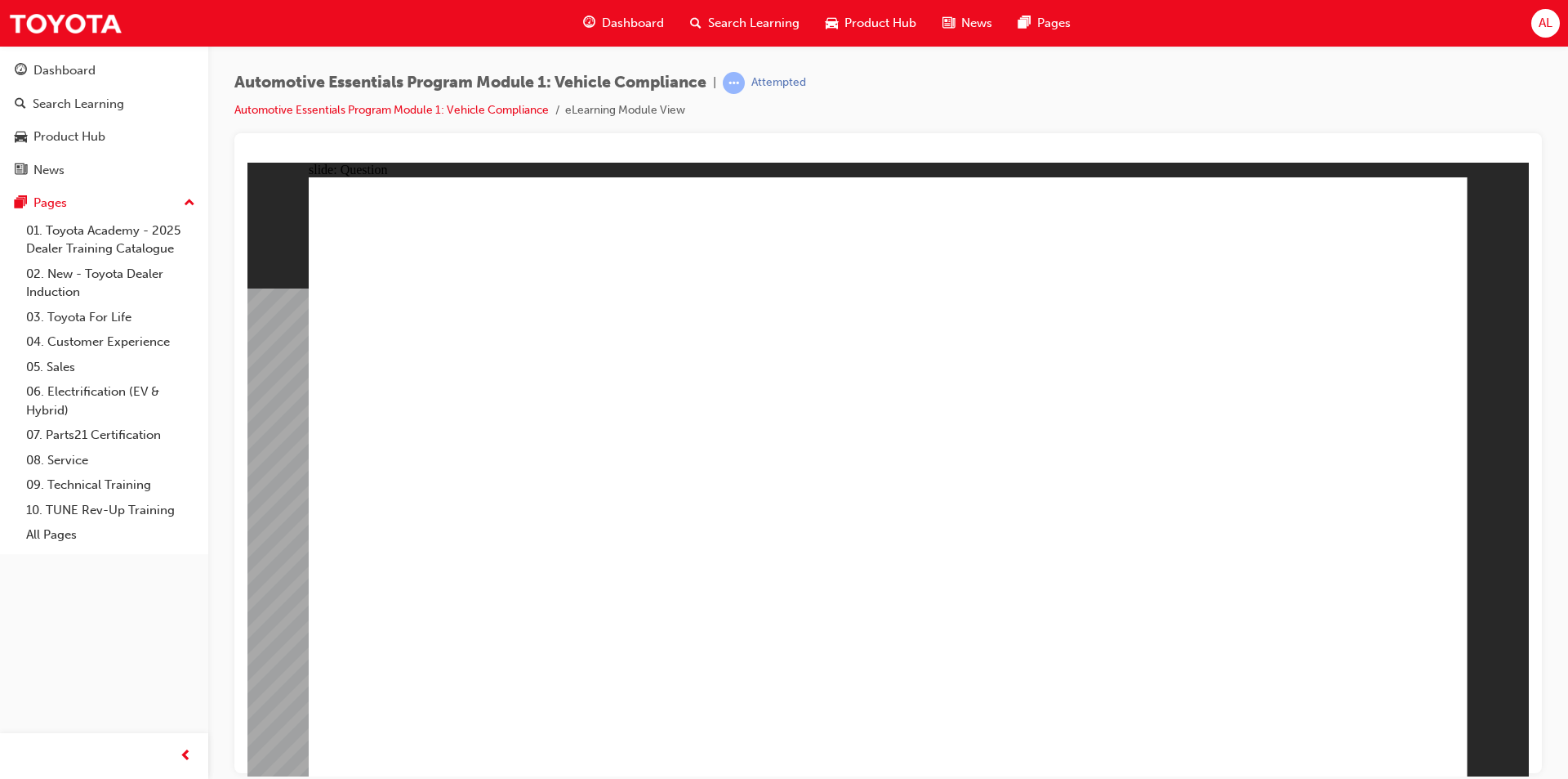
radio input "true"
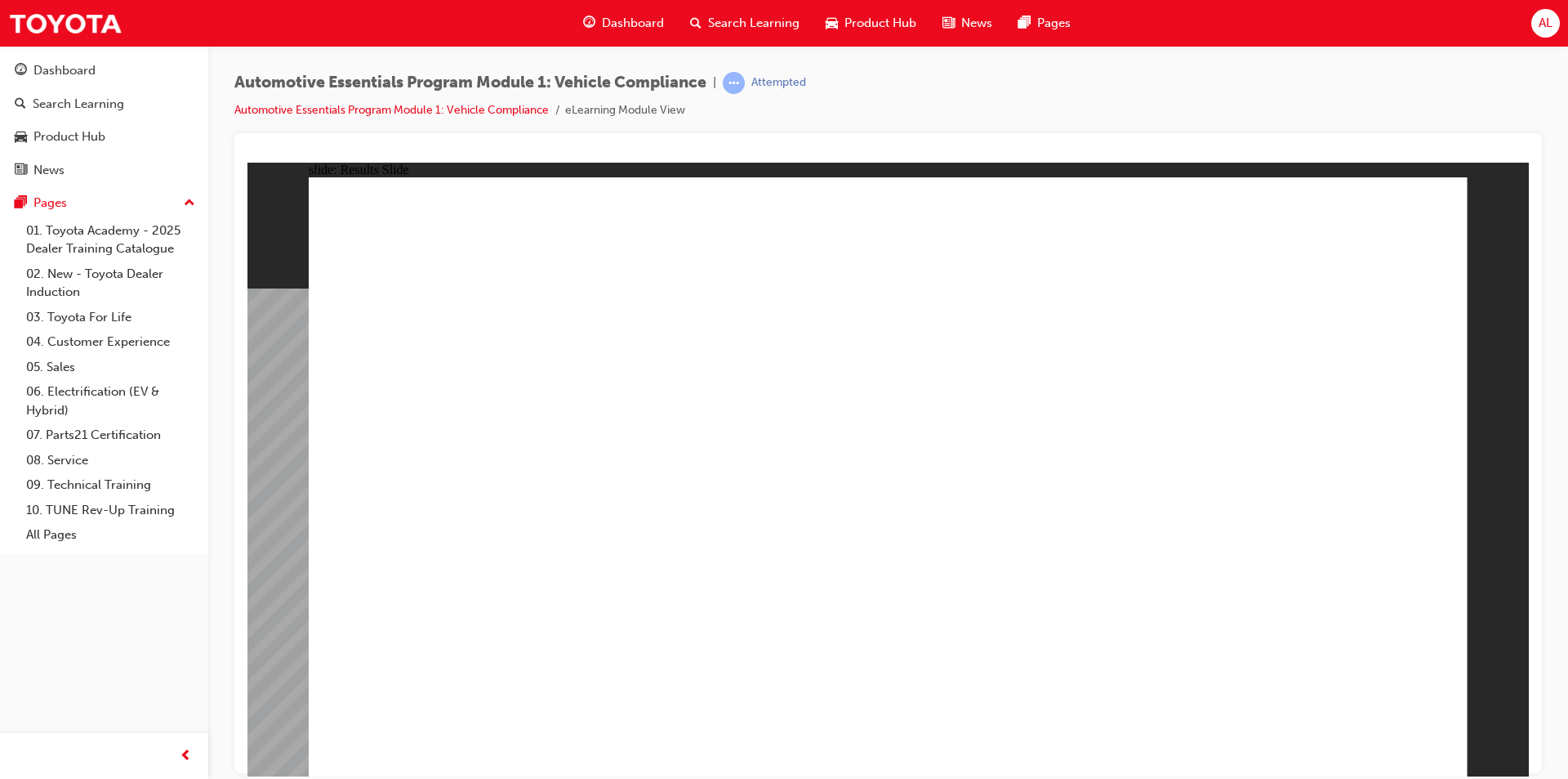
radio input "true"
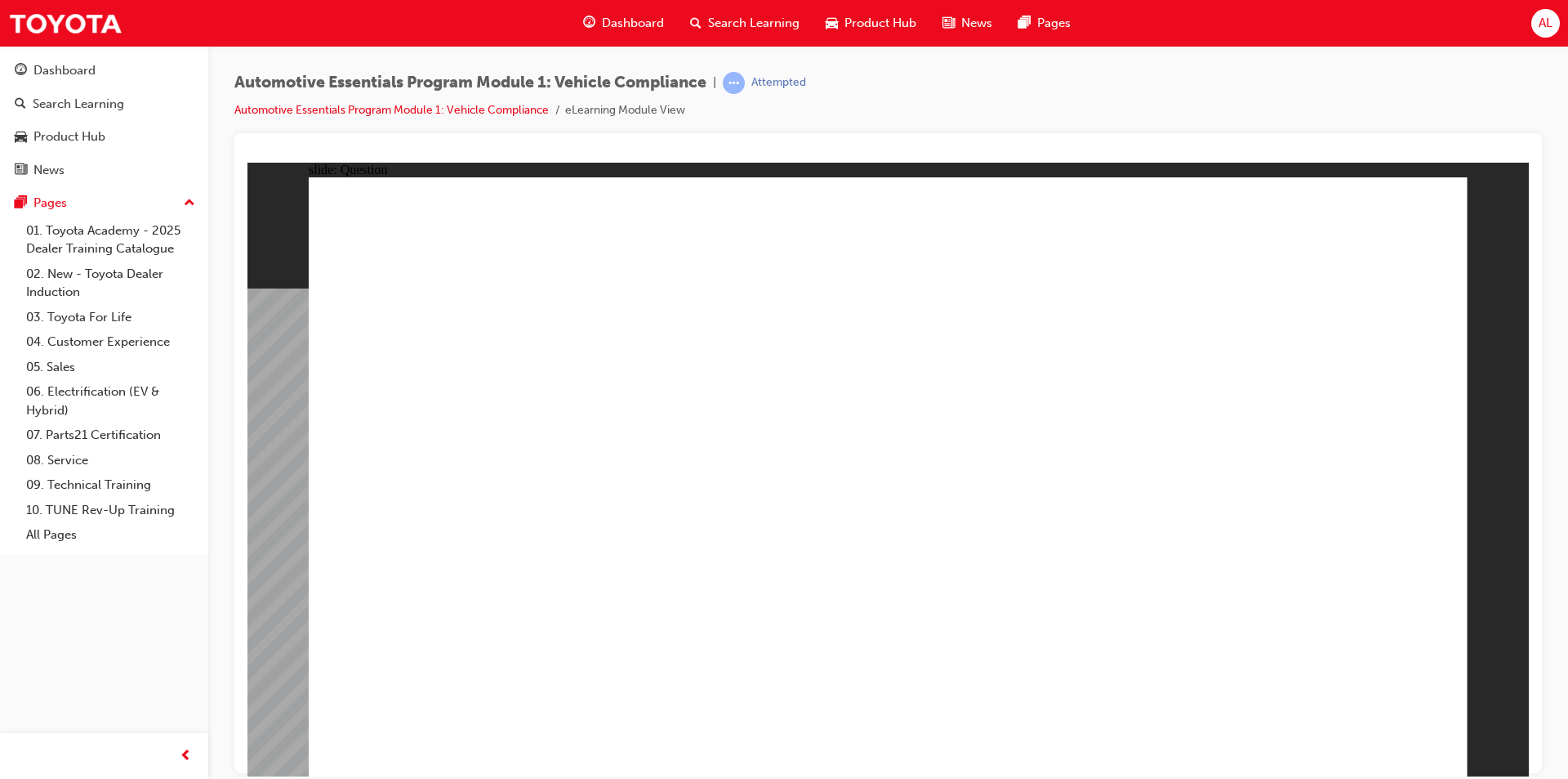
radio input "true"
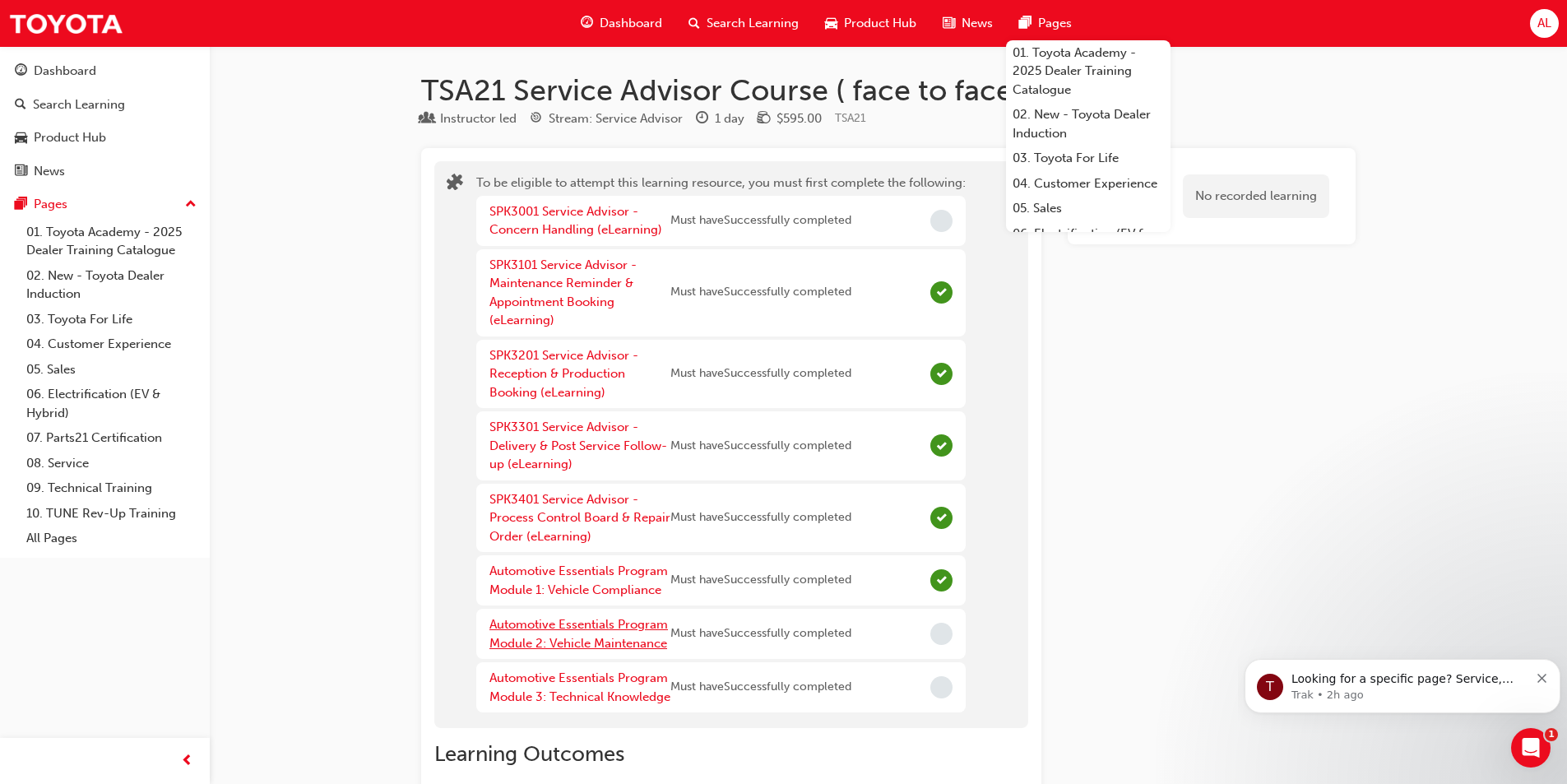
click at [579, 630] on link "Automotive Essentials Program Module 2: Vehicle Maintenance" at bounding box center [579, 633] width 178 height 33
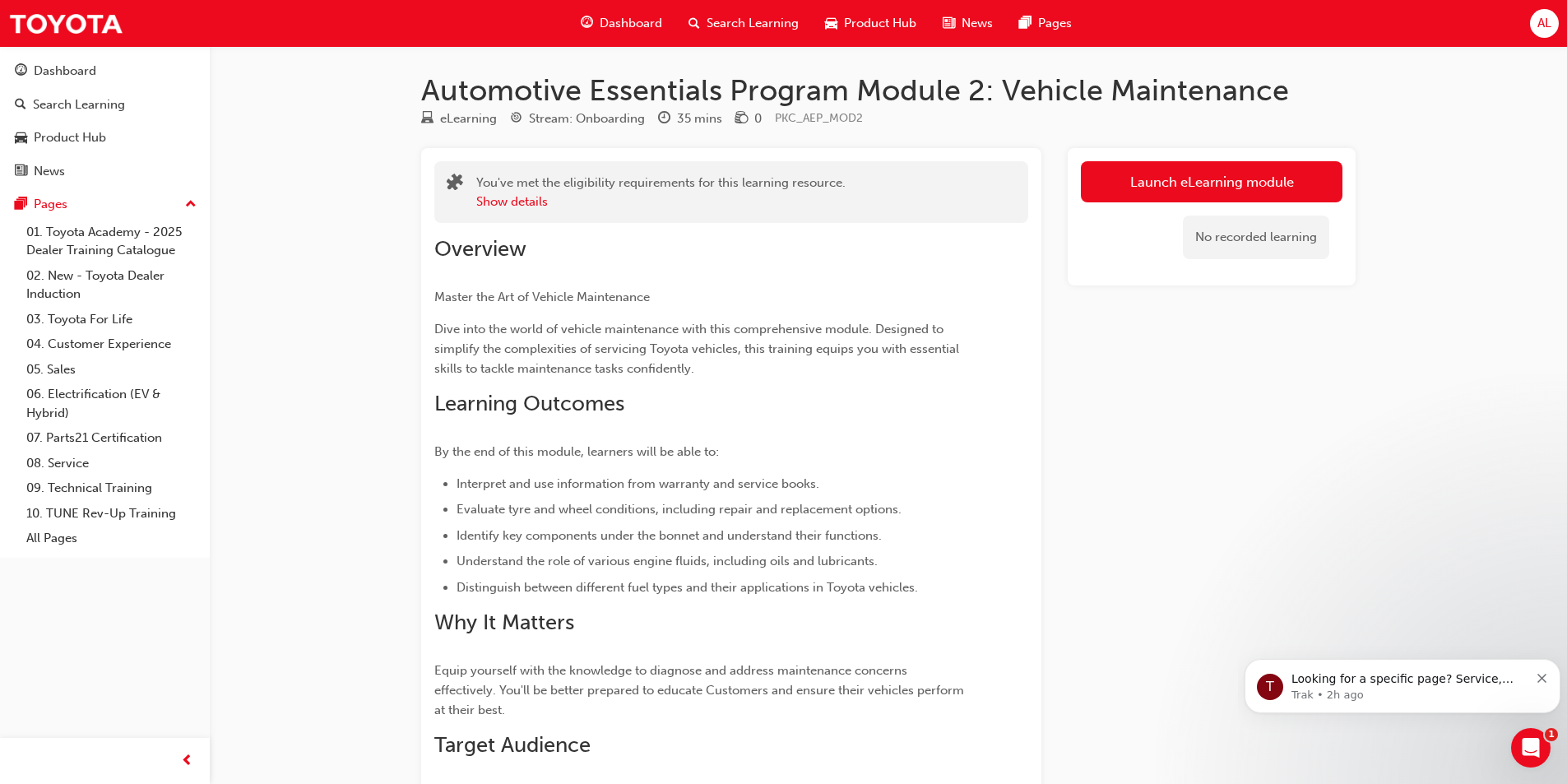
click at [1159, 189] on link "Launch eLearning module" at bounding box center [1211, 181] width 262 height 41
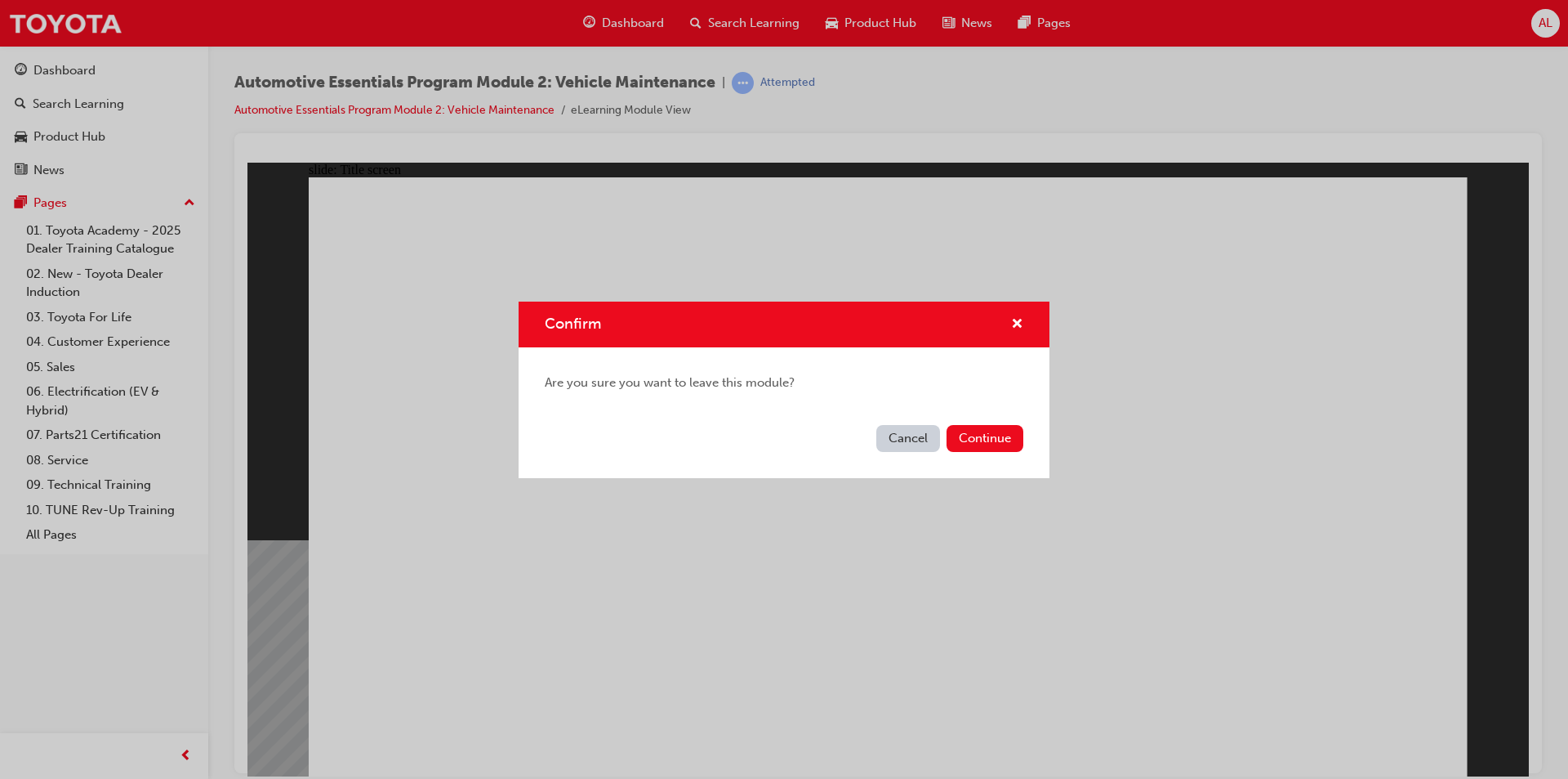
click at [905, 439] on button "Cancel" at bounding box center [907, 438] width 63 height 27
click at [1001, 435] on button "Continue" at bounding box center [984, 438] width 77 height 27
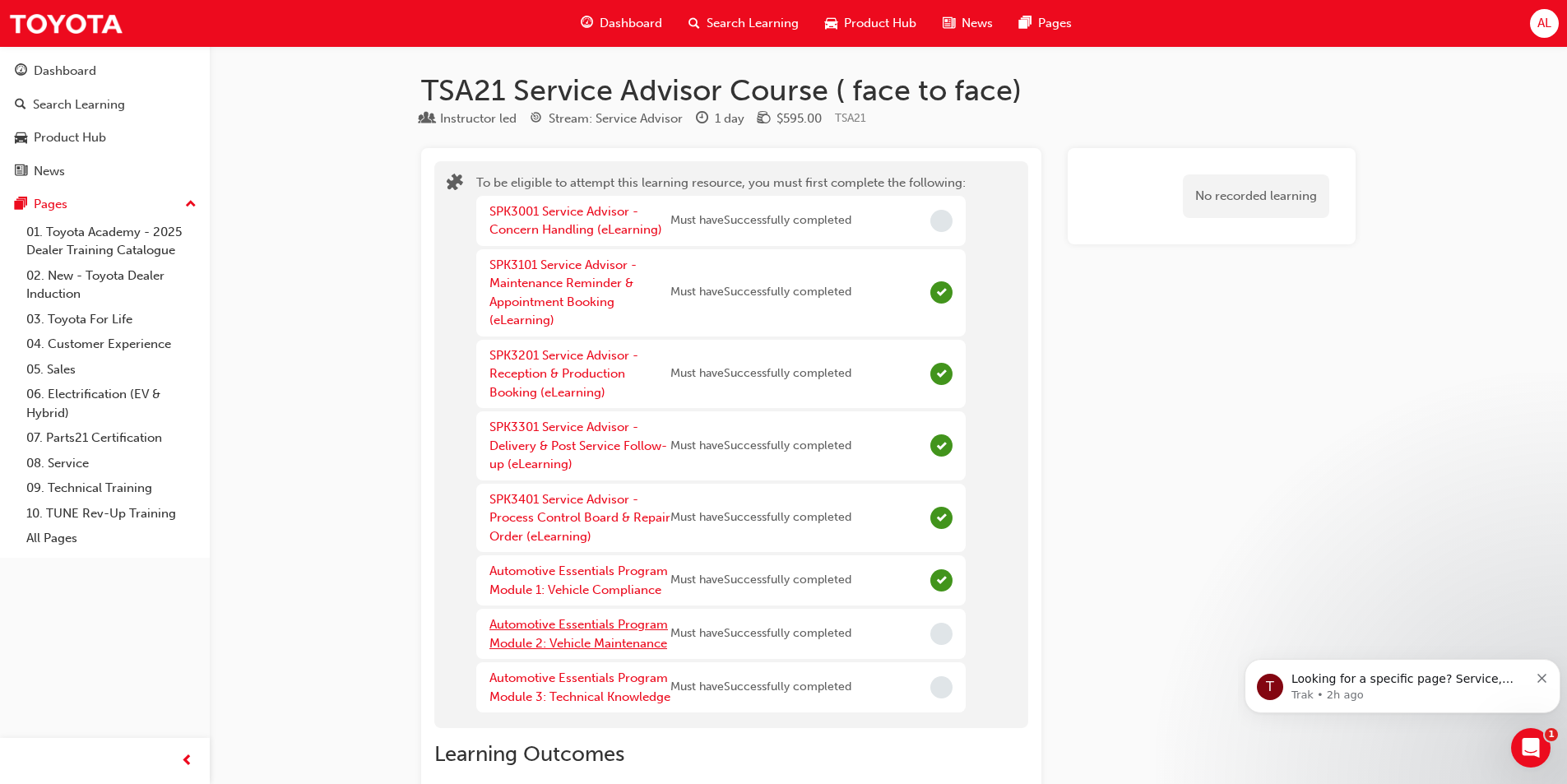
click at [597, 624] on link "Automotive Essentials Program Module 2: Vehicle Maintenance" at bounding box center [579, 633] width 178 height 33
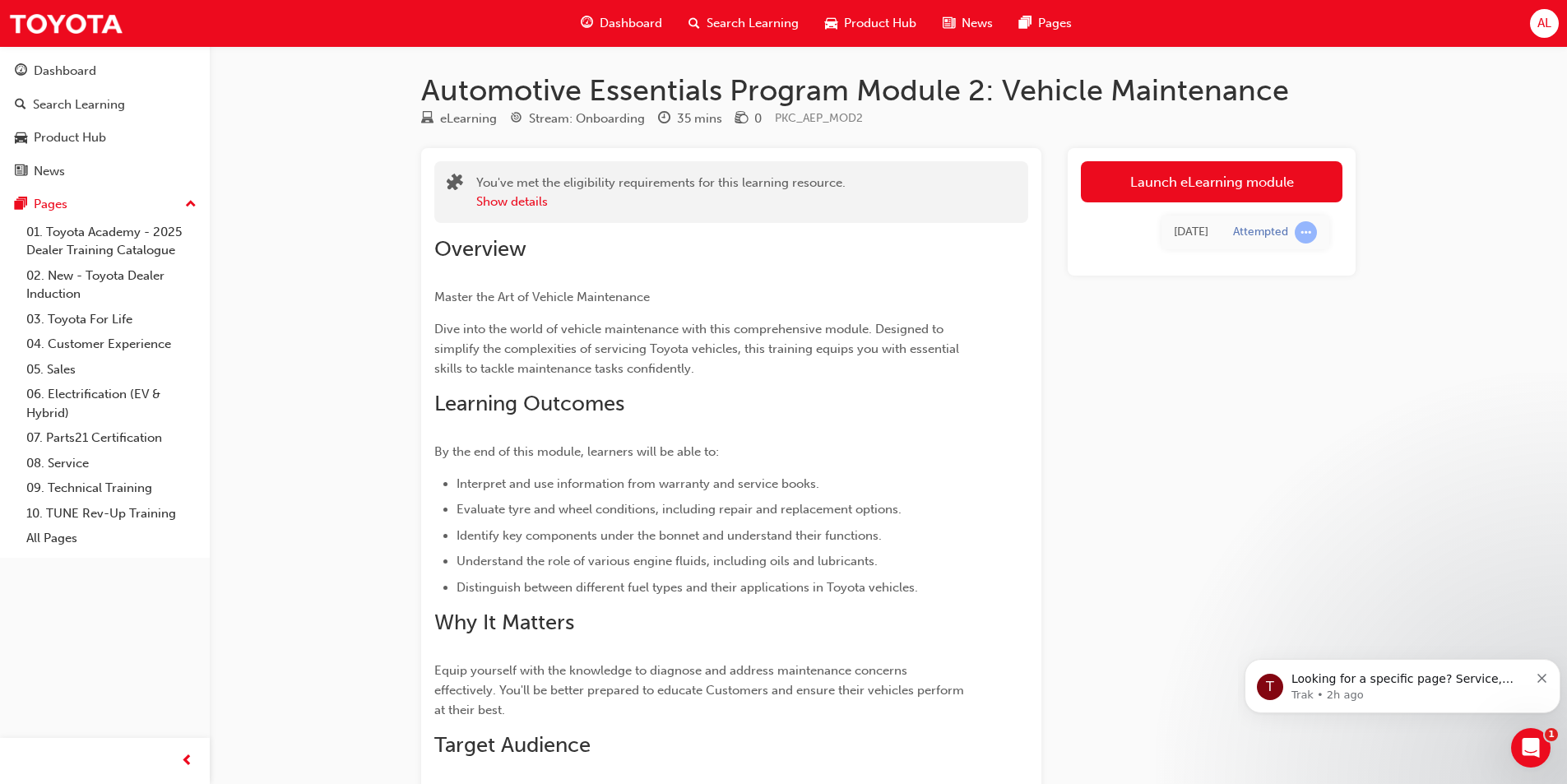
click at [1153, 186] on link "Launch eLearning module" at bounding box center [1211, 181] width 262 height 41
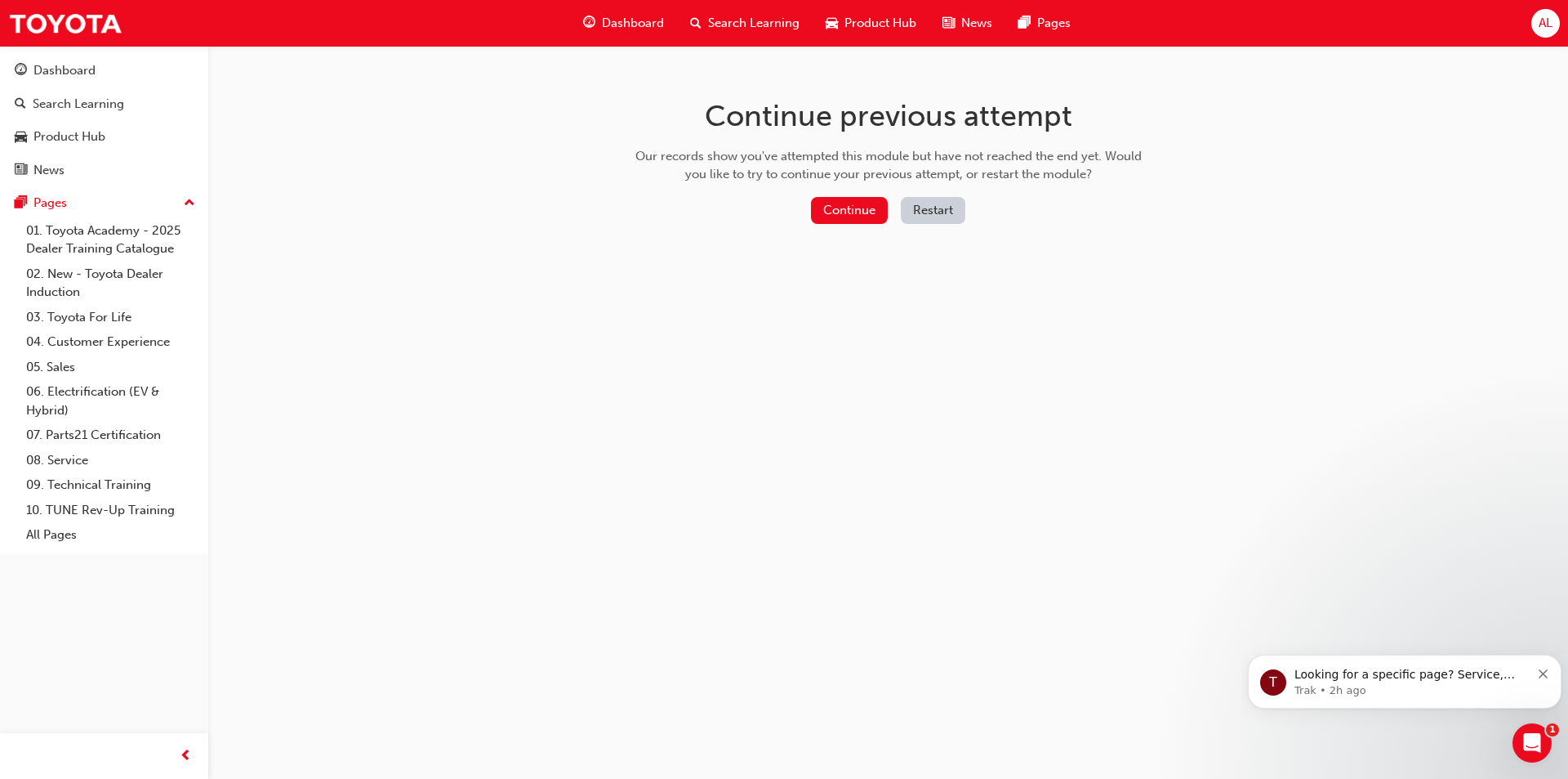
click at [851, 202] on button "Continue" at bounding box center [849, 210] width 77 height 27
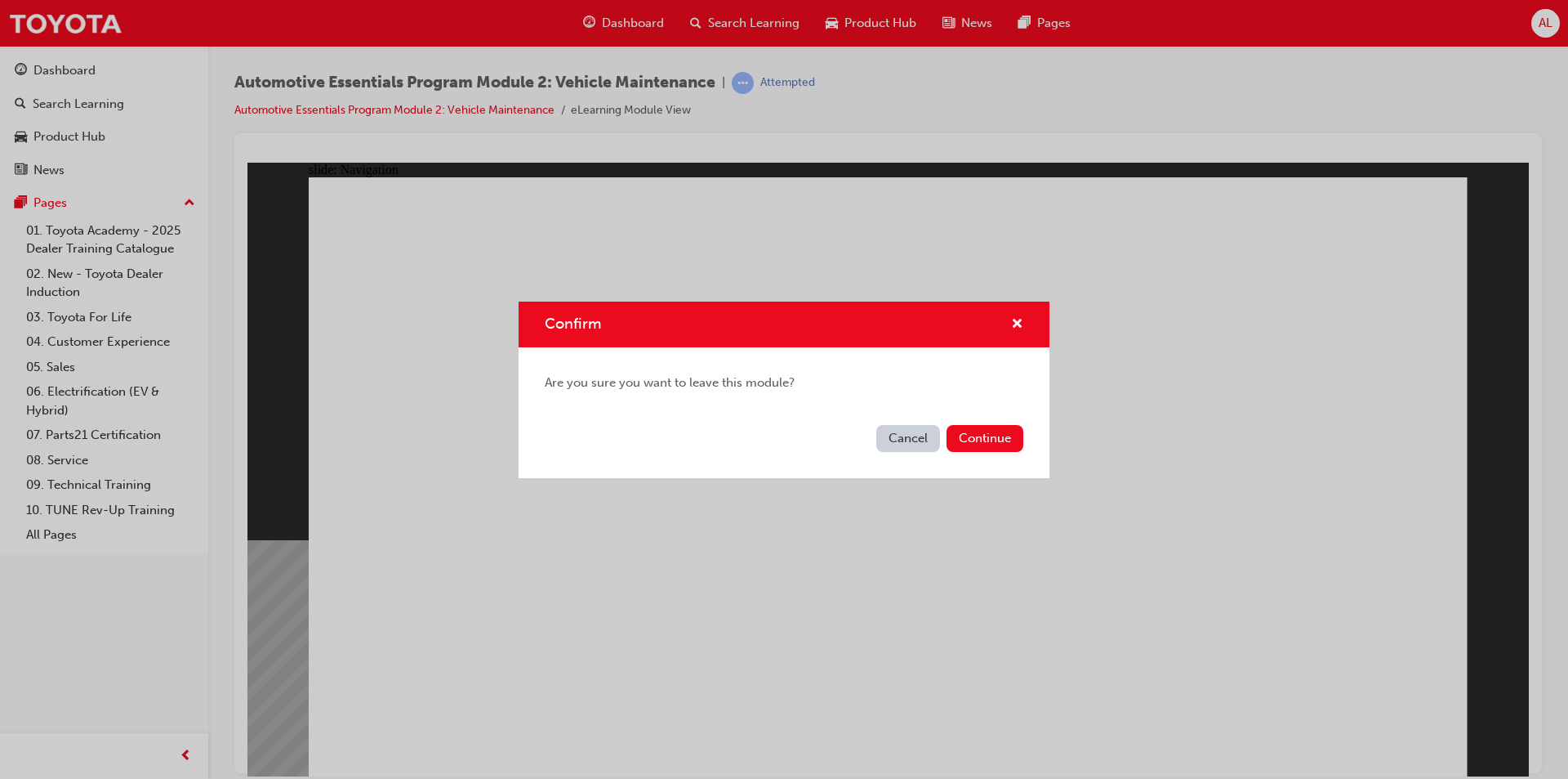
click at [899, 435] on button "Cancel" at bounding box center [907, 438] width 63 height 27
click at [994, 444] on button "Continue" at bounding box center [984, 438] width 77 height 27
